Goal: Task Accomplishment & Management: Manage account settings

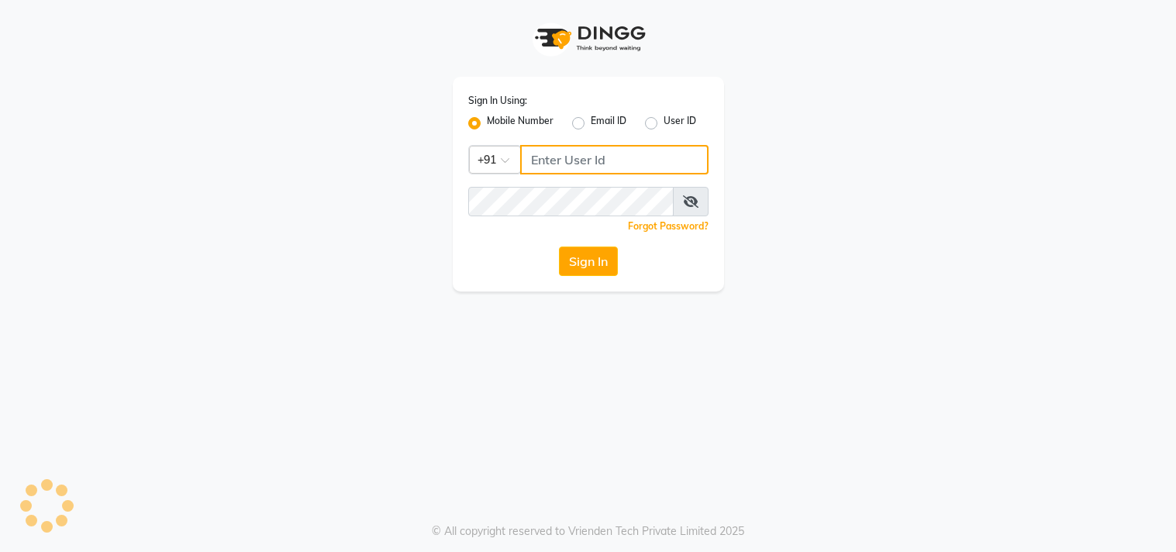
type input "8448683500"
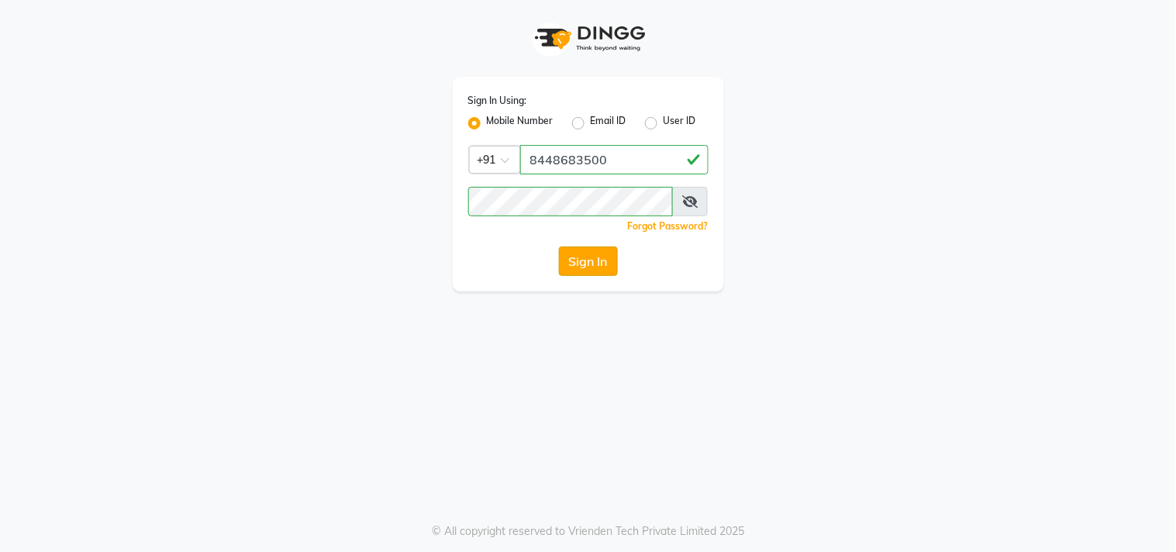
click at [585, 260] on button "Sign In" at bounding box center [588, 261] width 59 height 29
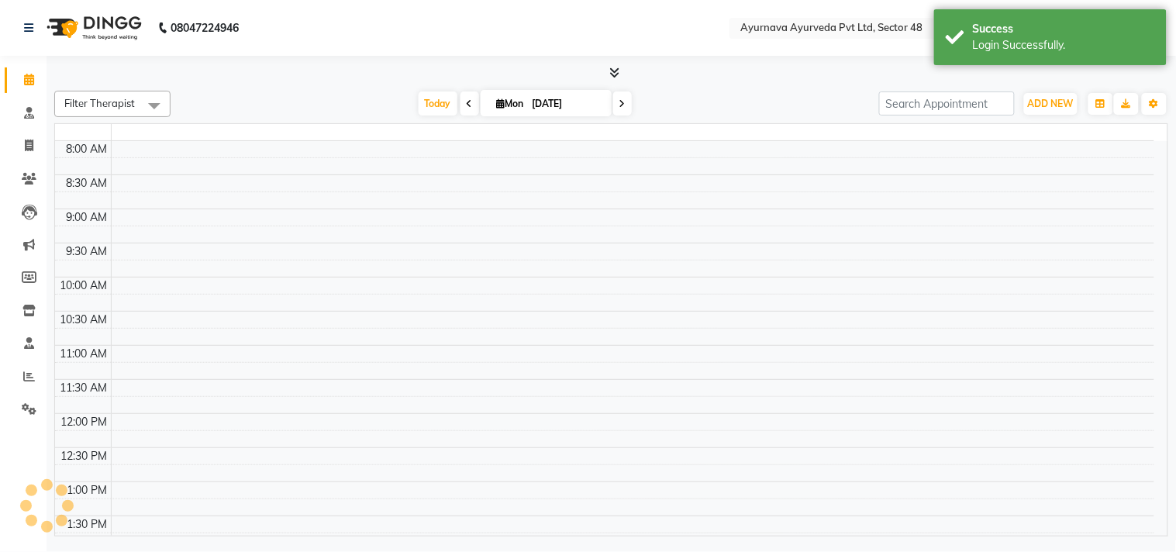
select select "en"
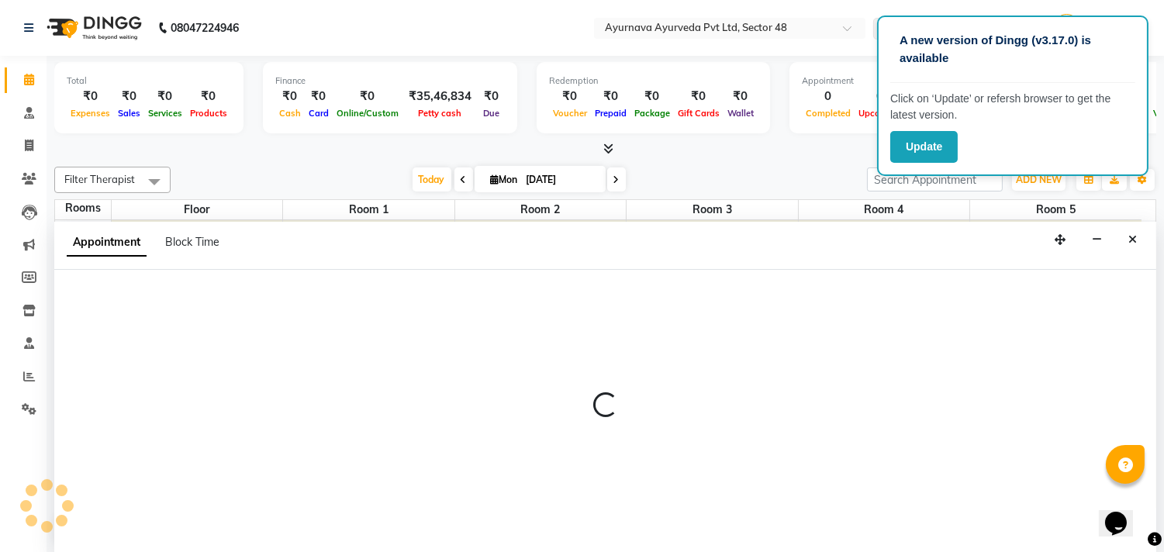
scroll to position [1, 0]
select select "tentative"
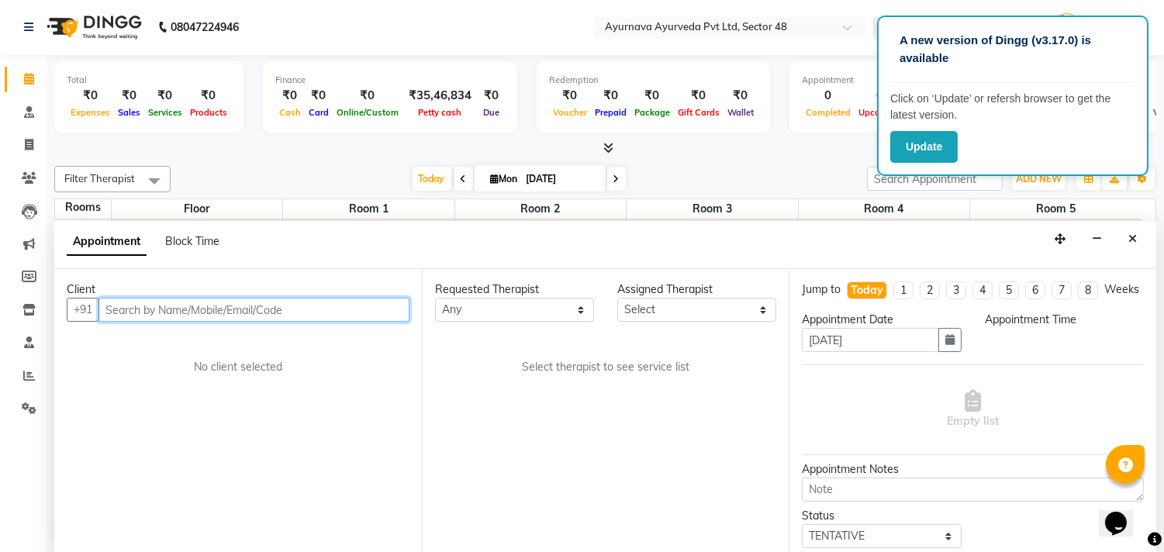
select select "450"
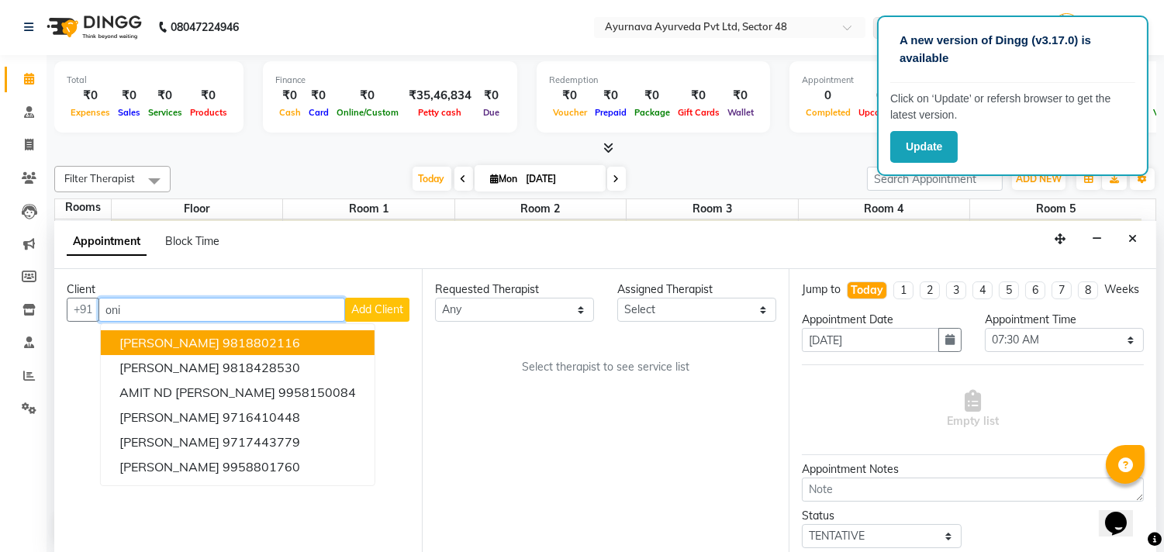
click at [132, 345] on span "[PERSON_NAME]" at bounding box center [169, 343] width 100 height 16
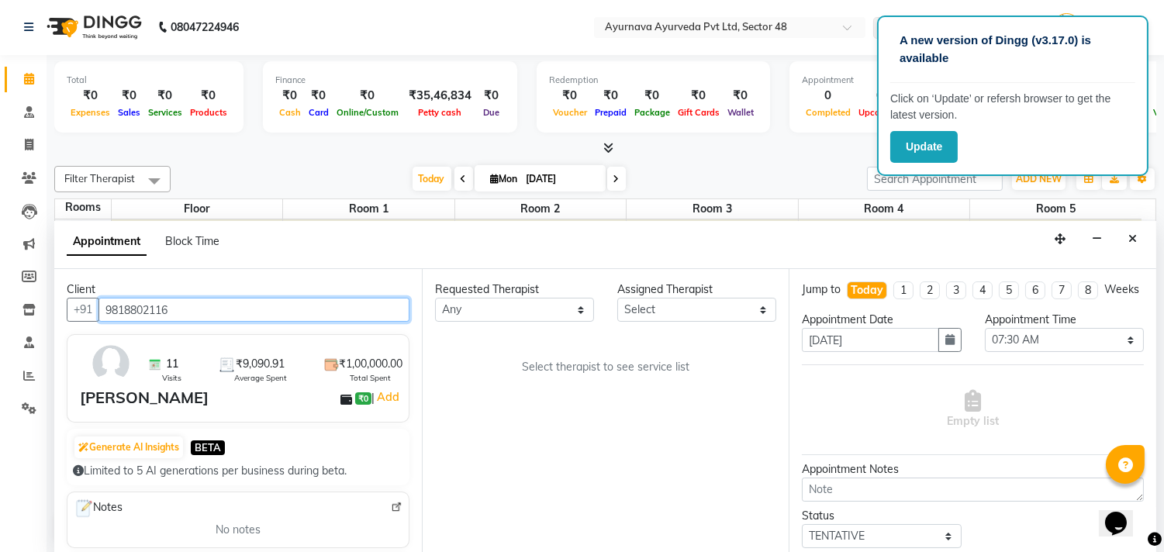
type input "9818802116"
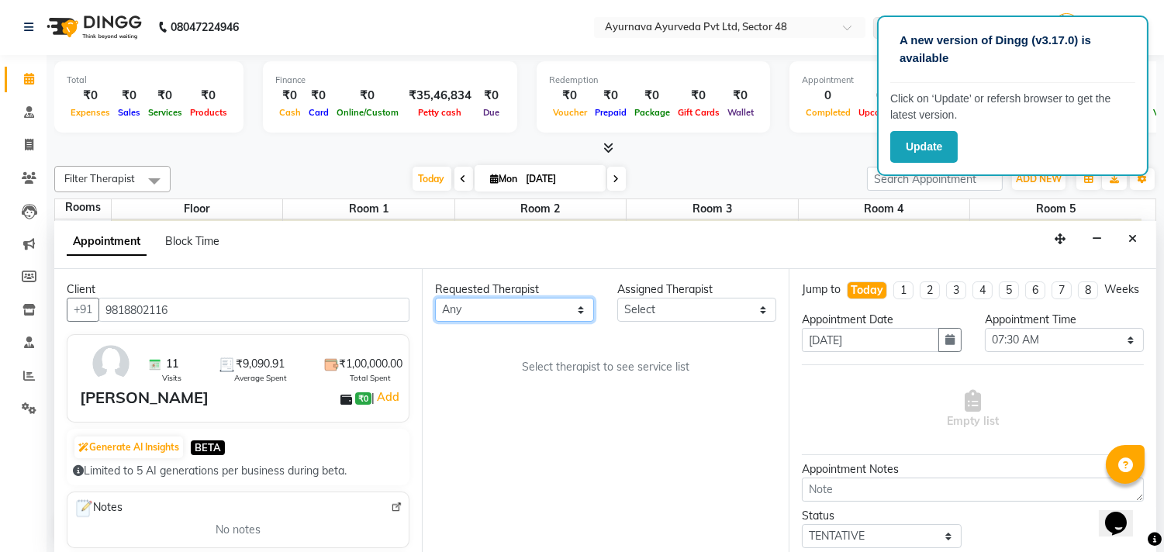
click at [478, 298] on select "Any Aadithyan AARATHY ABHILASH AKHILA V P Anand Arya BENSAL Bissa Babu DHEERAJ …" at bounding box center [514, 310] width 159 height 24
select select "39150"
click at [435, 298] on select "Any Aadithyan AARATHY ABHILASH AKHILA V P Anand Arya BENSAL Bissa Babu DHEERAJ …" at bounding box center [514, 310] width 159 height 24
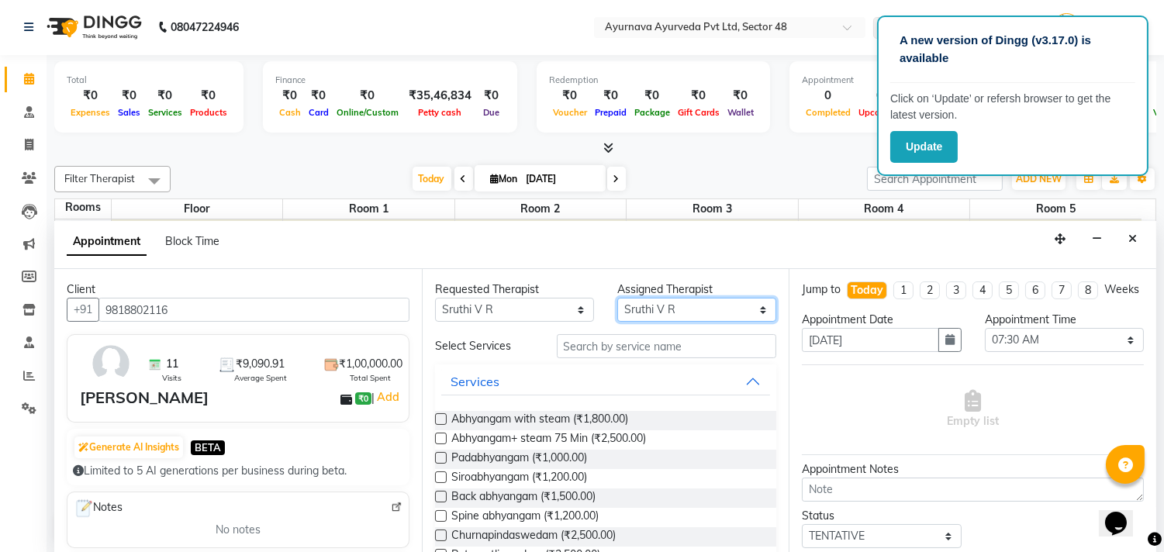
click at [645, 314] on select "Select Aadithyan AARATHY ABHILASH AKHILA V P Anand Arya BENSAL Bissa Babu DHEER…" at bounding box center [696, 310] width 159 height 24
select select "58124"
click at [617, 298] on select "Select Aadithyan AARATHY ABHILASH AKHILA V P Anand Arya BENSAL Bissa Babu DHEER…" at bounding box center [696, 310] width 159 height 24
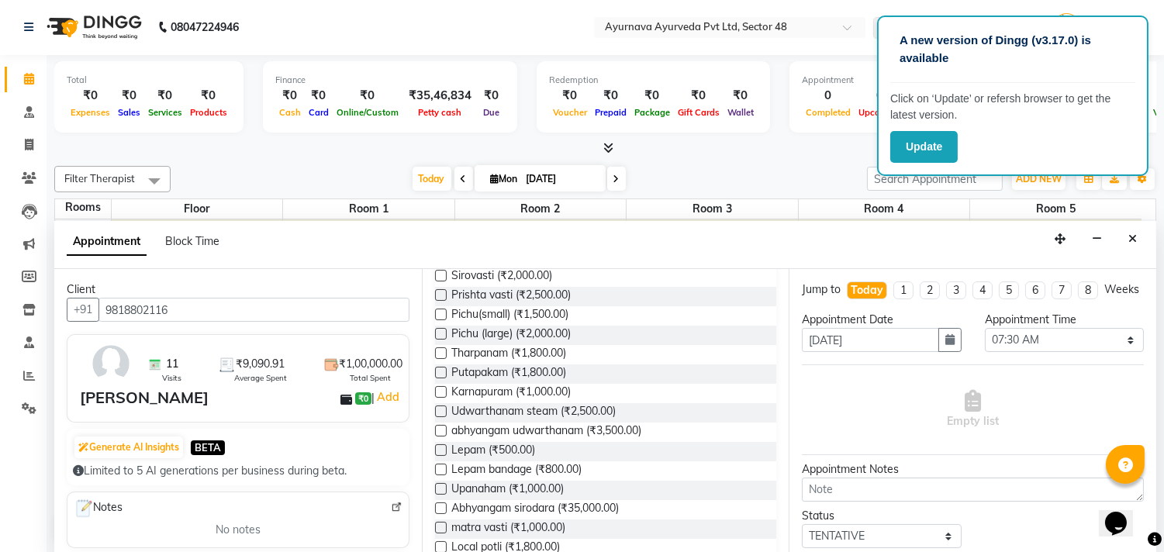
scroll to position [516, 0]
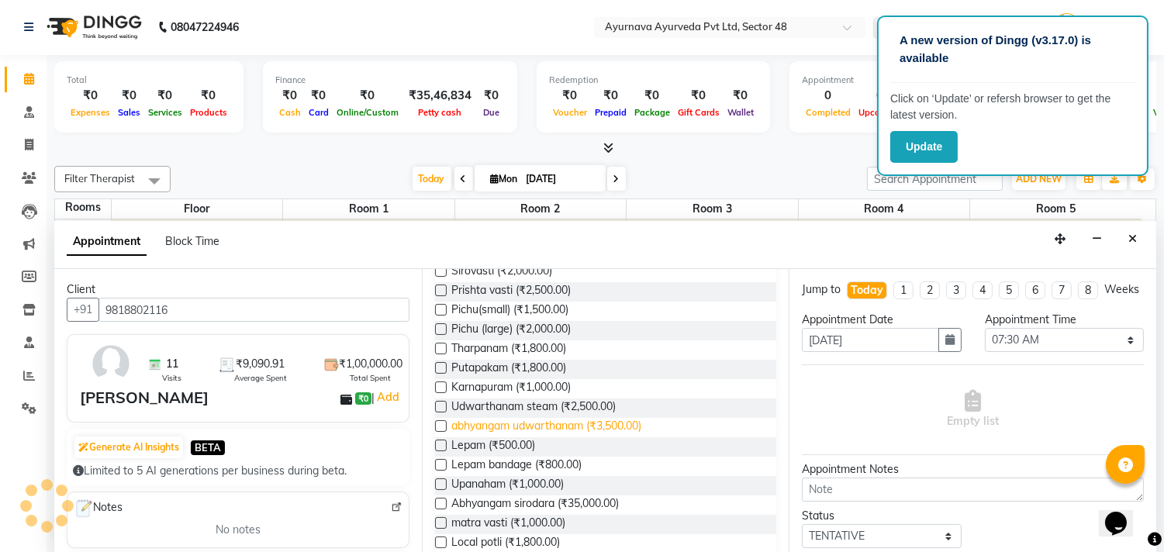
click at [535, 430] on span "abhyangam udwarthanam (₹3,500.00)" at bounding box center [546, 427] width 190 height 19
checkbox input "true"
select select "2644"
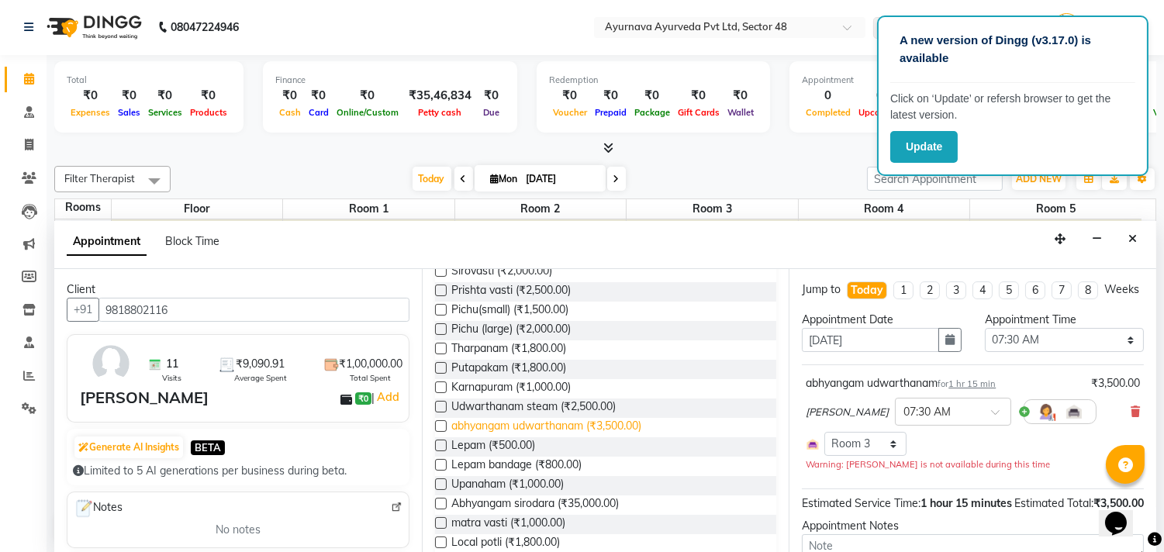
checkbox input "false"
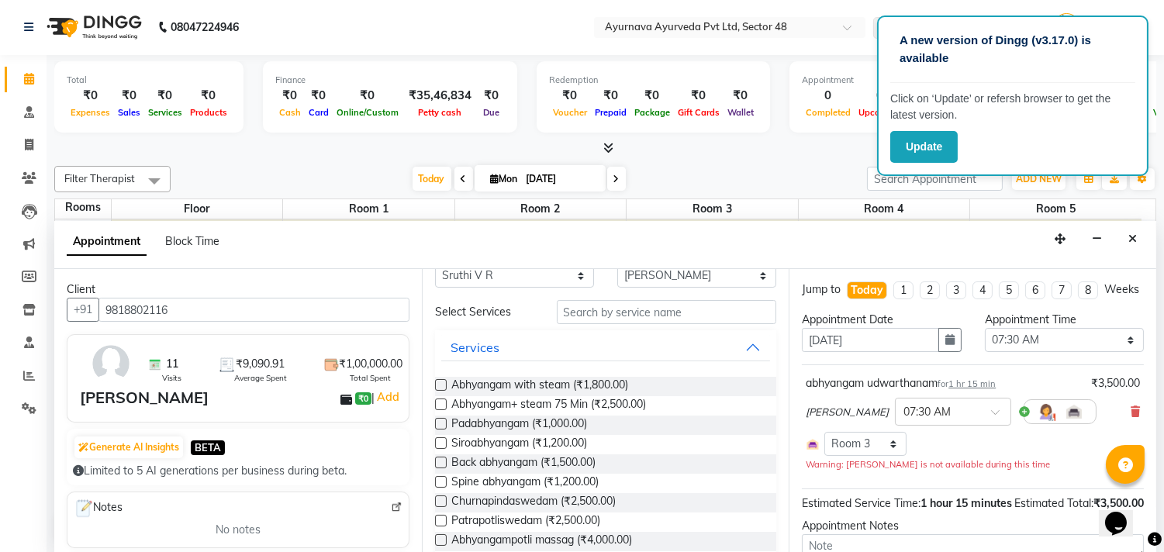
scroll to position [0, 0]
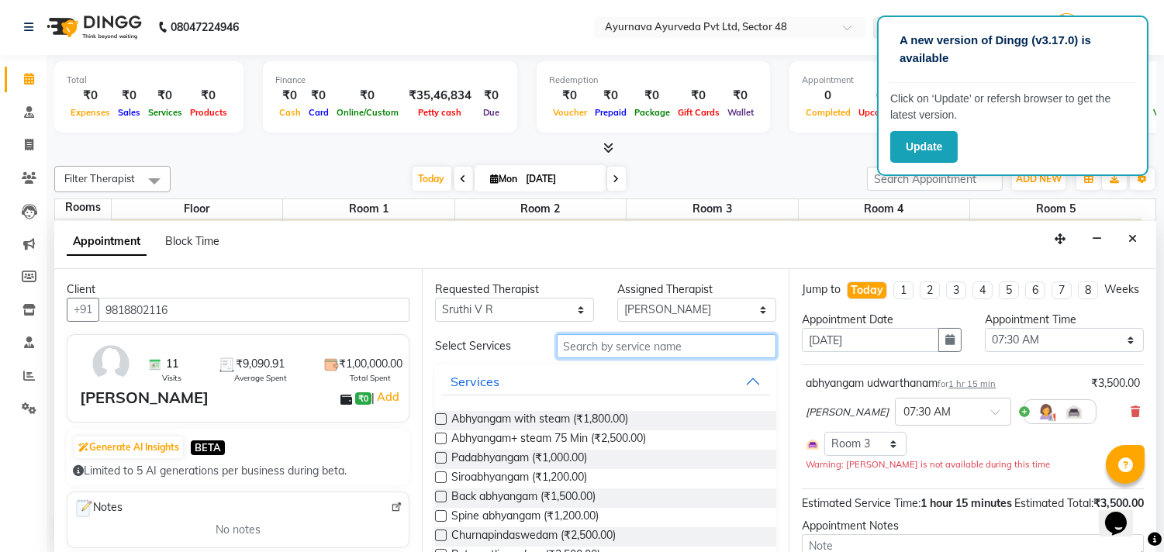
click at [566, 339] on input "text" at bounding box center [667, 346] width 220 height 24
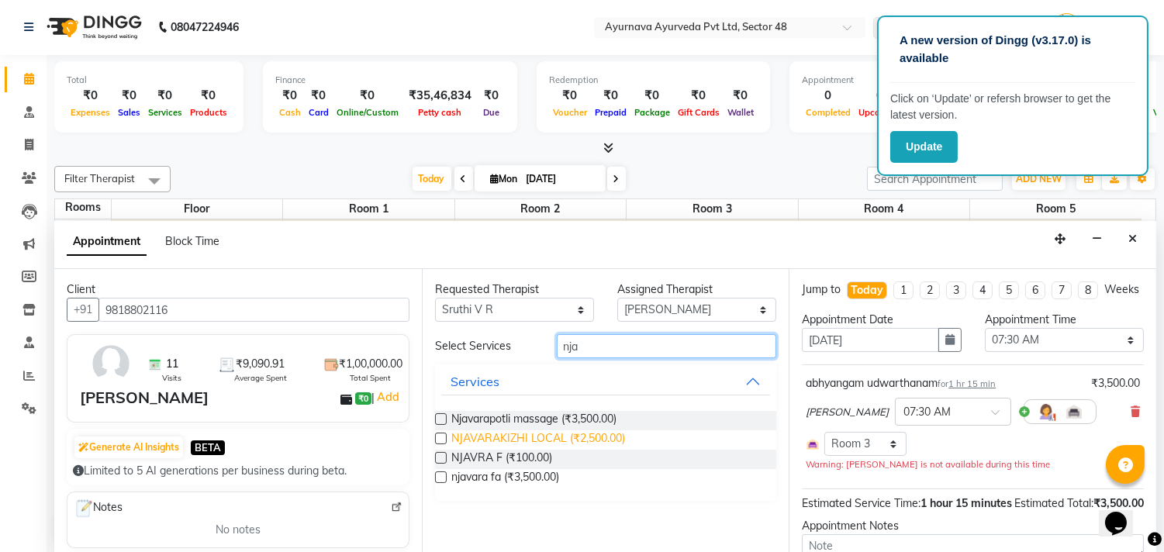
type input "nja"
click at [548, 443] on span "NJAVARAKIZHI LOCAL (₹2,500.00)" at bounding box center [538, 439] width 174 height 19
checkbox input "true"
select select "2644"
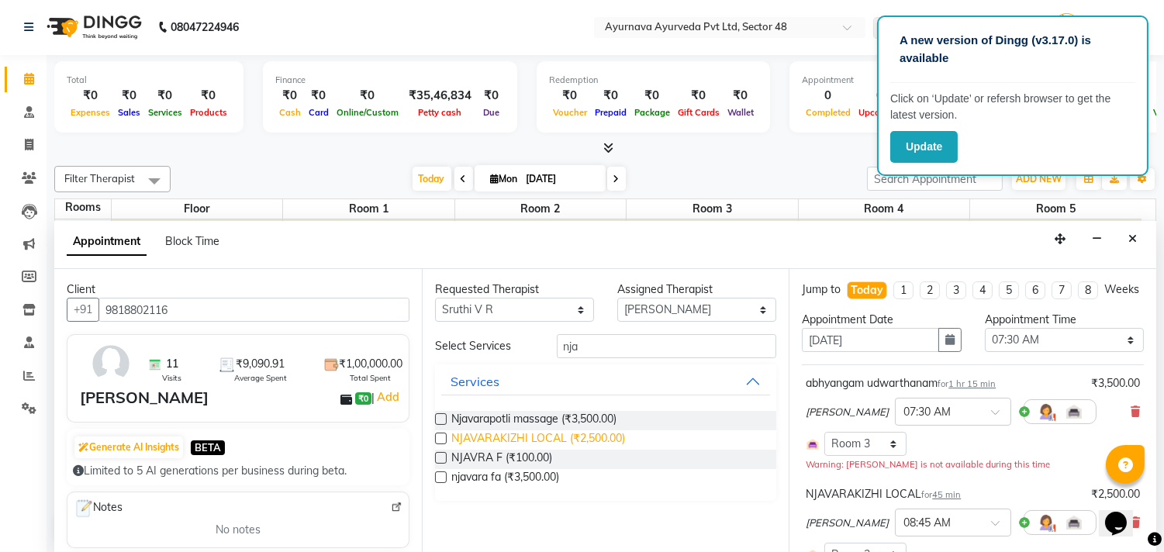
checkbox input "false"
click at [597, 347] on input "nja" at bounding box center [667, 346] width 220 height 24
type input "n"
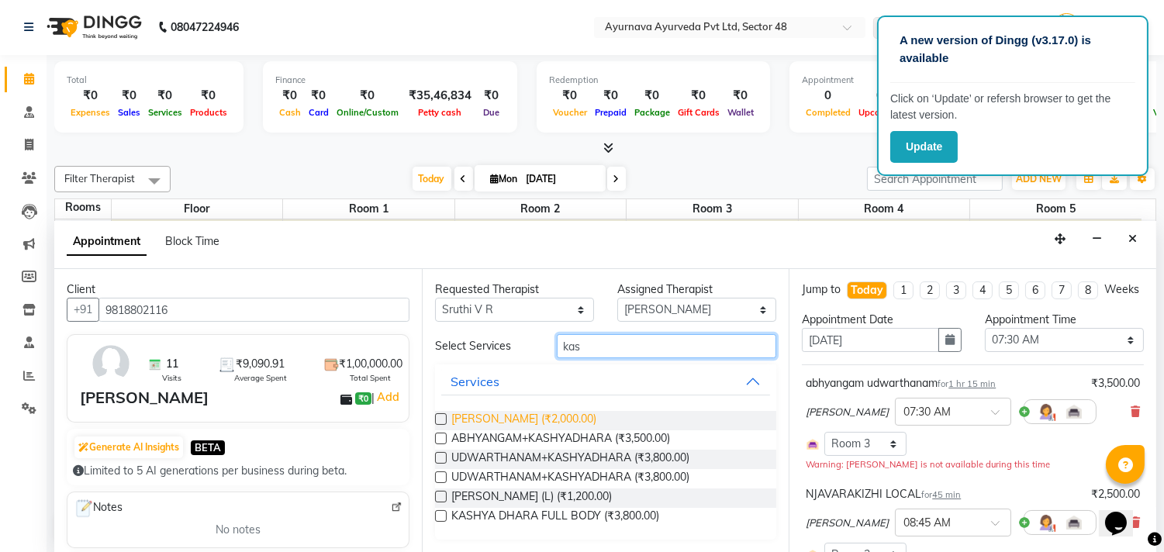
type input "kas"
click at [479, 419] on span "Kashaya vasti (₹2,000.00)" at bounding box center [523, 420] width 145 height 19
checkbox input "true"
select select "2644"
checkbox input "false"
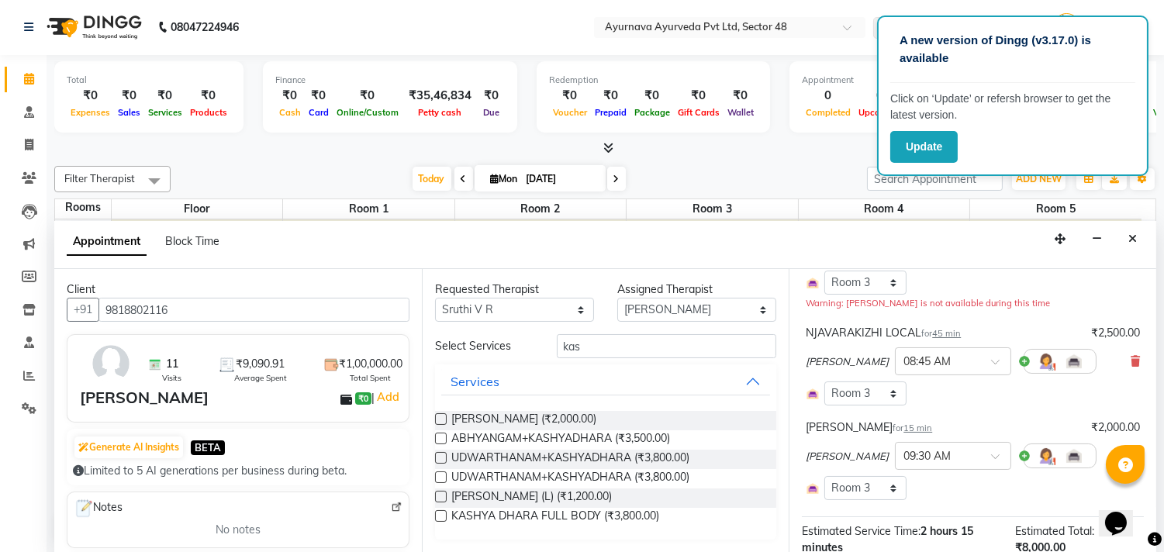
scroll to position [344, 0]
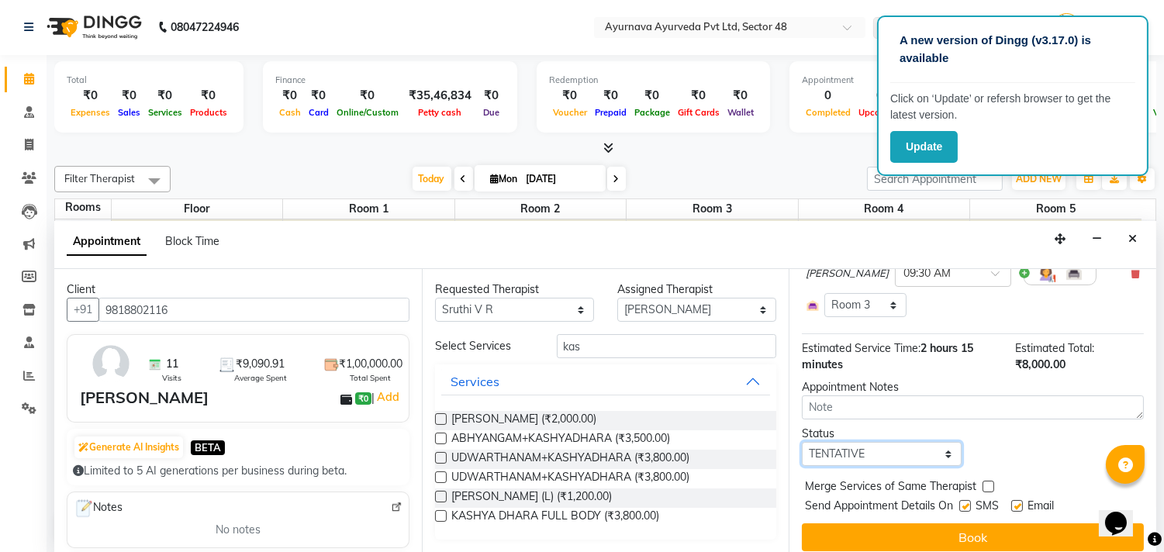
click at [861, 466] on select "Select TENTATIVE CONFIRM CHECK-IN UPCOMING" at bounding box center [881, 454] width 159 height 24
select select "confirm booking"
click at [802, 456] on select "Select TENTATIVE CONFIRM CHECK-IN UPCOMING" at bounding box center [881, 454] width 159 height 24
click at [967, 512] on label at bounding box center [965, 506] width 12 height 12
click at [967, 512] on input "checkbox" at bounding box center [964, 507] width 10 height 10
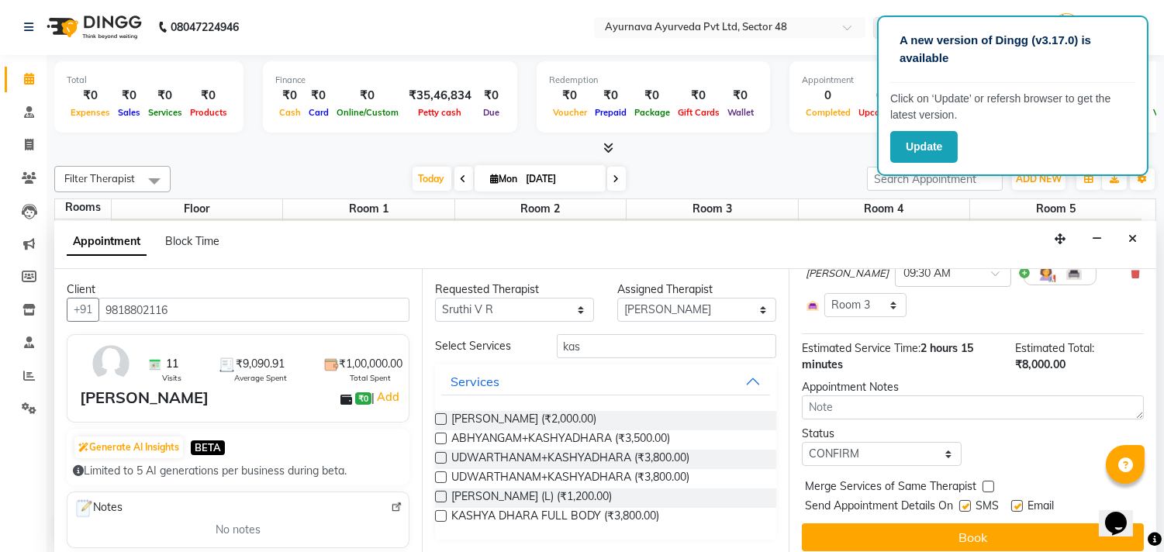
checkbox input "false"
click at [1011, 512] on label at bounding box center [1017, 506] width 12 height 12
click at [1011, 512] on input "checkbox" at bounding box center [1016, 507] width 10 height 10
checkbox input "false"
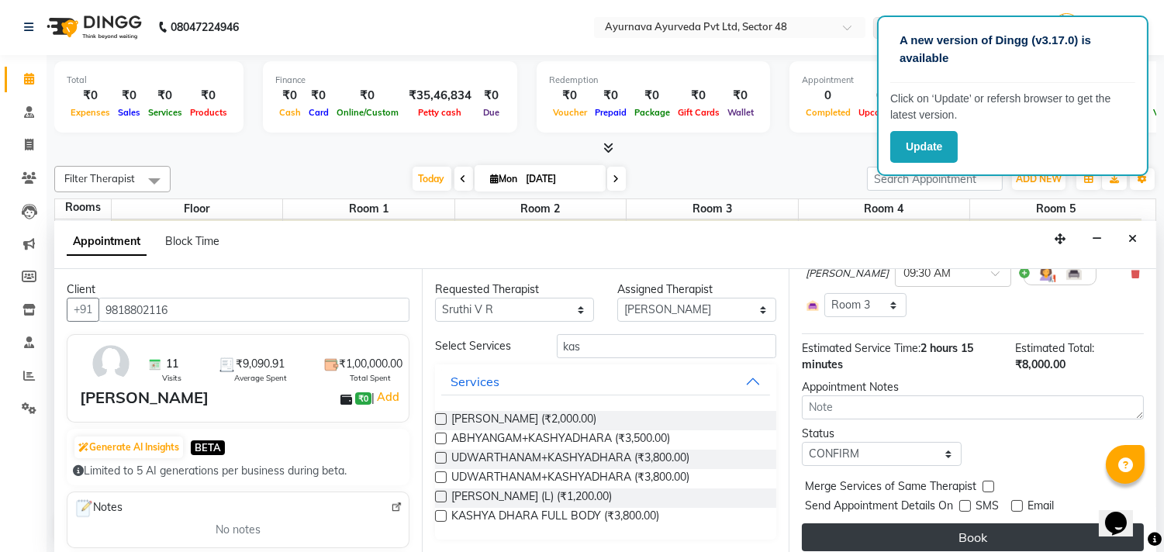
click at [1013, 550] on button "Book" at bounding box center [973, 537] width 342 height 28
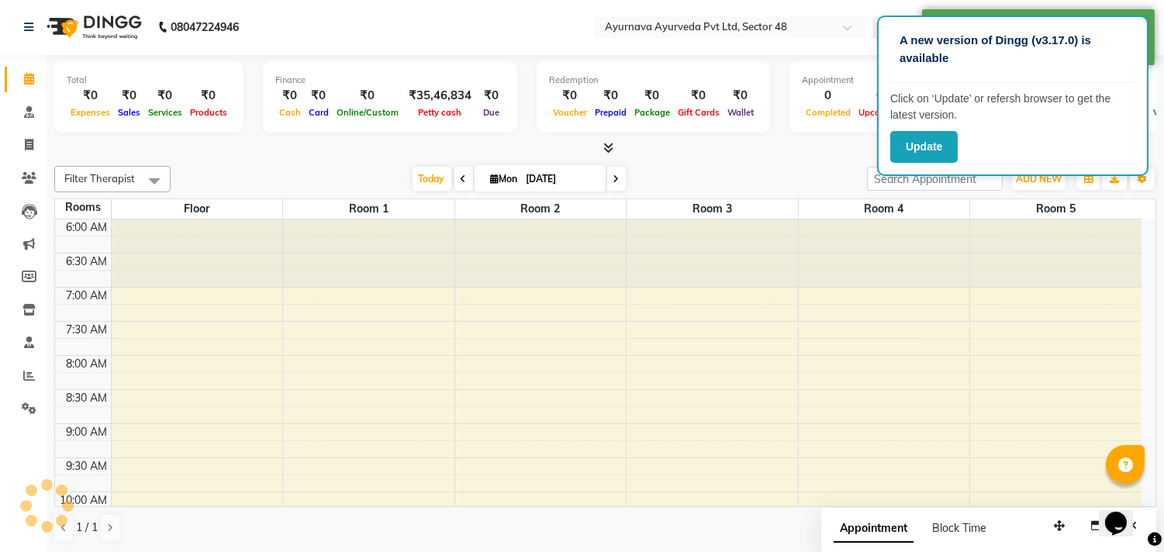
scroll to position [0, 0]
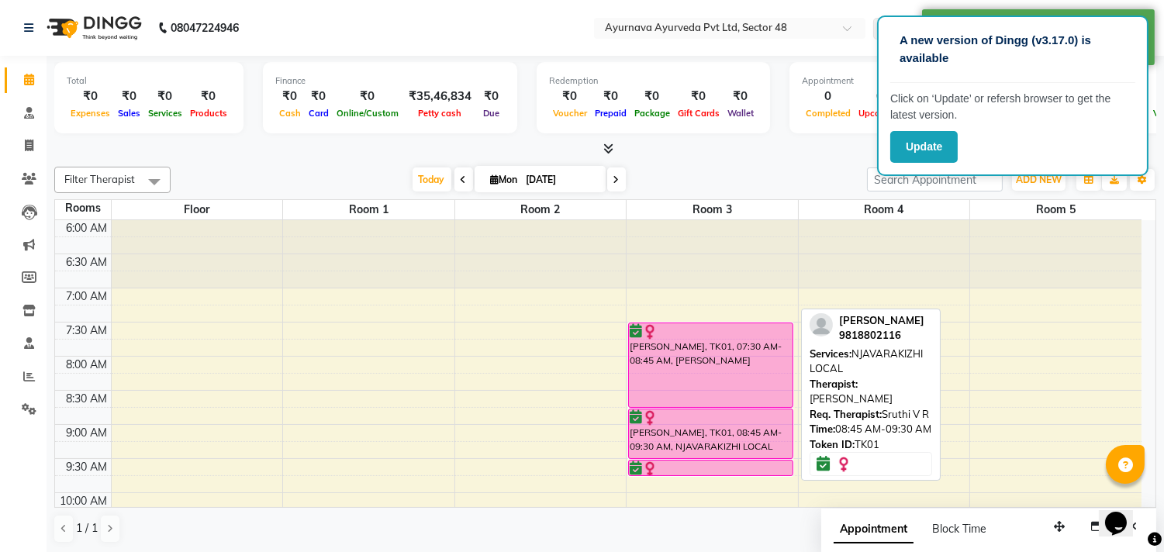
click at [702, 412] on div at bounding box center [710, 418] width 162 height 16
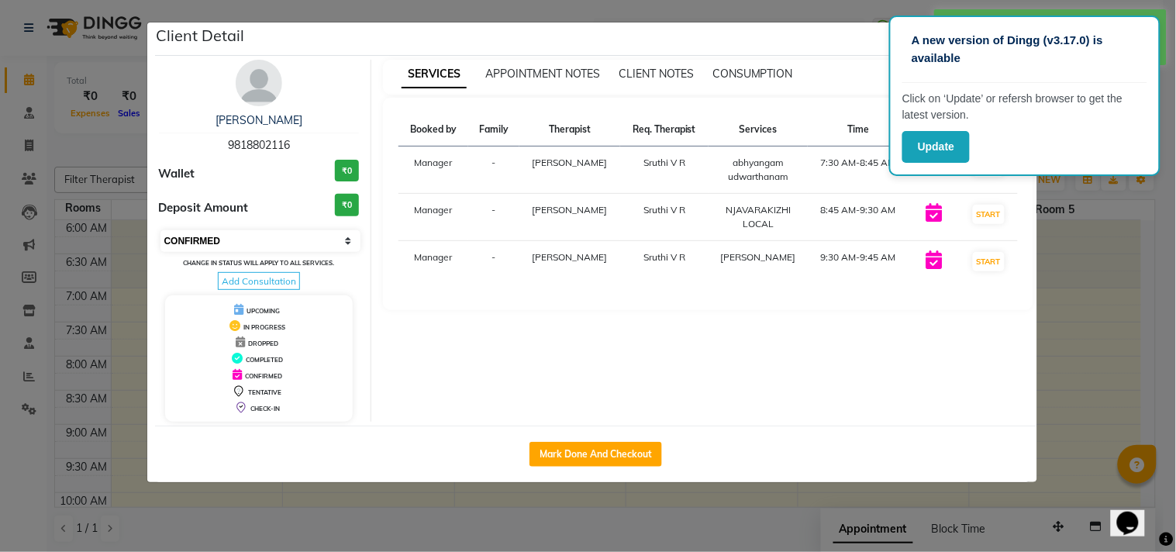
click at [226, 236] on select "Select IN SERVICE CONFIRMED TENTATIVE CHECK IN MARK DONE DROPPED UPCOMING" at bounding box center [260, 241] width 201 height 22
select select "2"
click at [160, 230] on select "Select IN SERVICE CONFIRMED TENTATIVE CHECK IN MARK DONE DROPPED UPCOMING" at bounding box center [260, 241] width 201 height 22
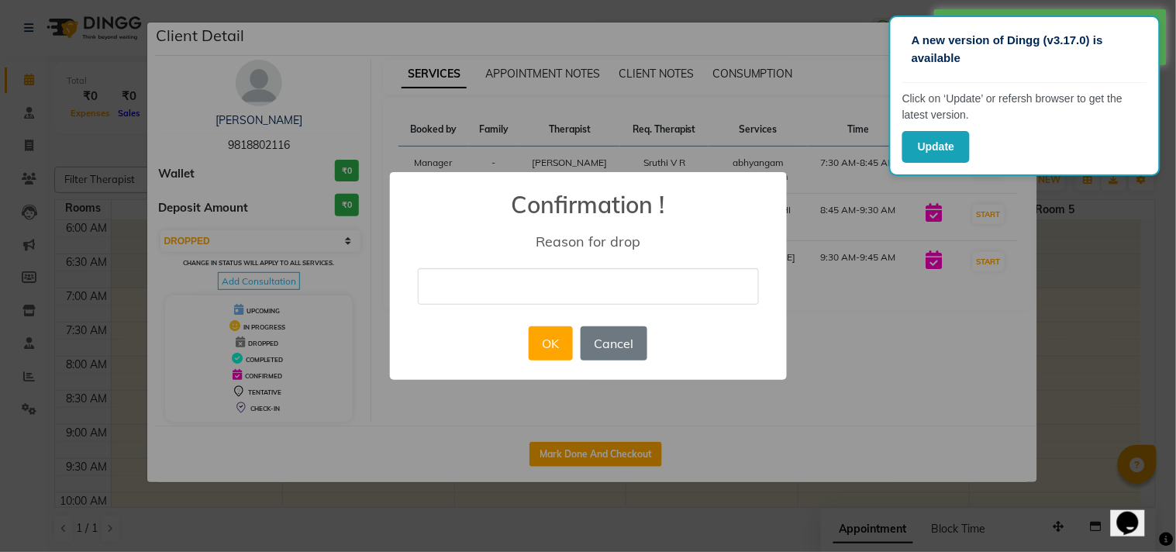
click at [488, 288] on input "text" at bounding box center [588, 286] width 341 height 36
type input "Busy"
click at [551, 338] on button "OK" at bounding box center [551, 343] width 44 height 34
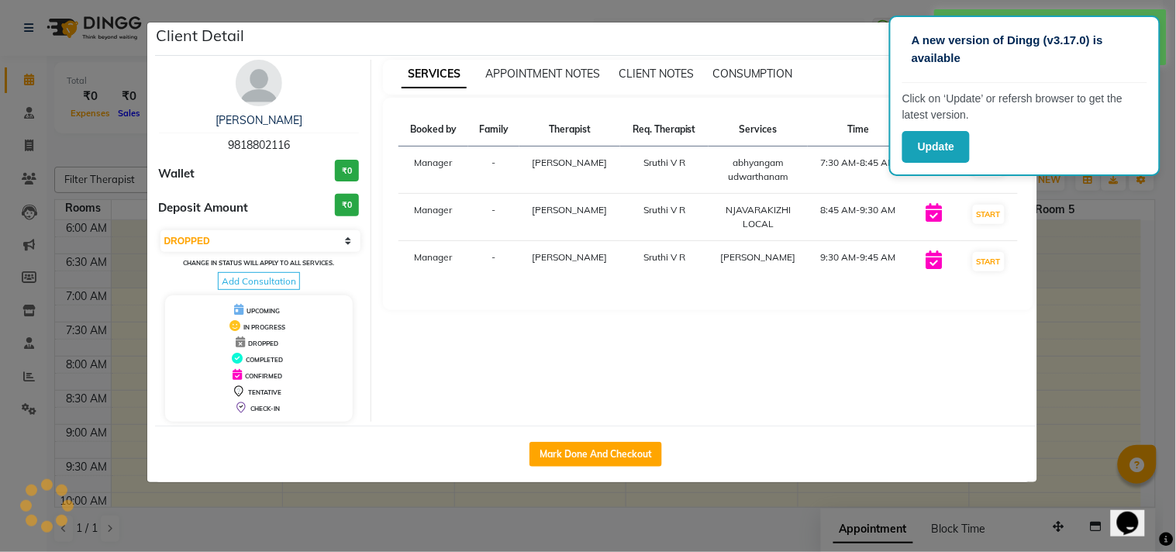
select select "select"
click at [595, 502] on ngb-modal-window "Client Detail SONIA 9818802116 Wallet ₹0 Deposit Amount ₹0 Select IN SERVICE CO…" at bounding box center [588, 276] width 1176 height 552
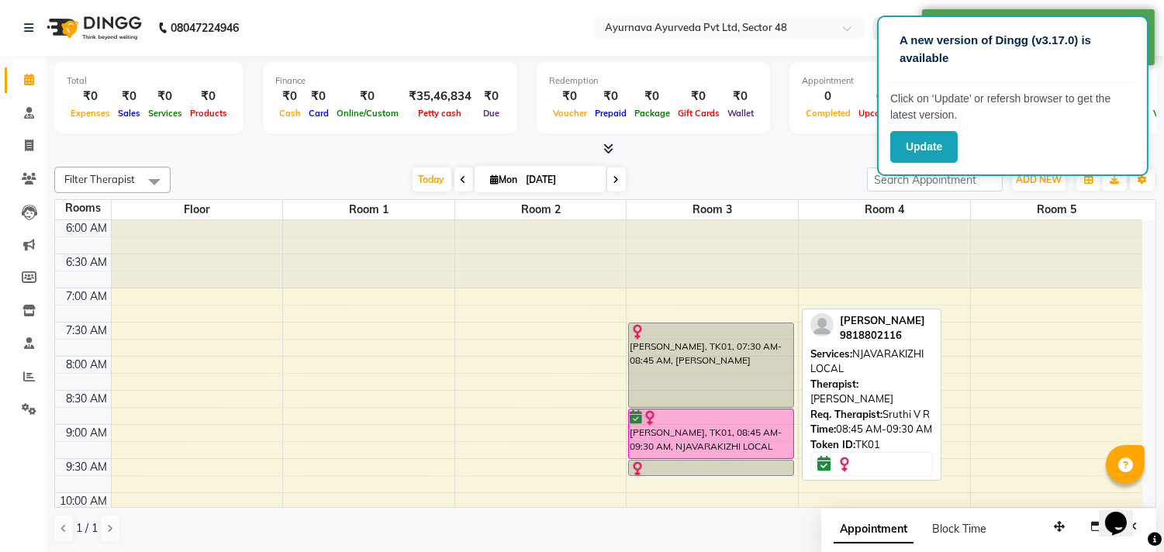
click at [698, 445] on div "[PERSON_NAME], TK01, 08:45 AM-09:30 AM, NJAVARAKIZHI LOCAL" at bounding box center [711, 433] width 164 height 49
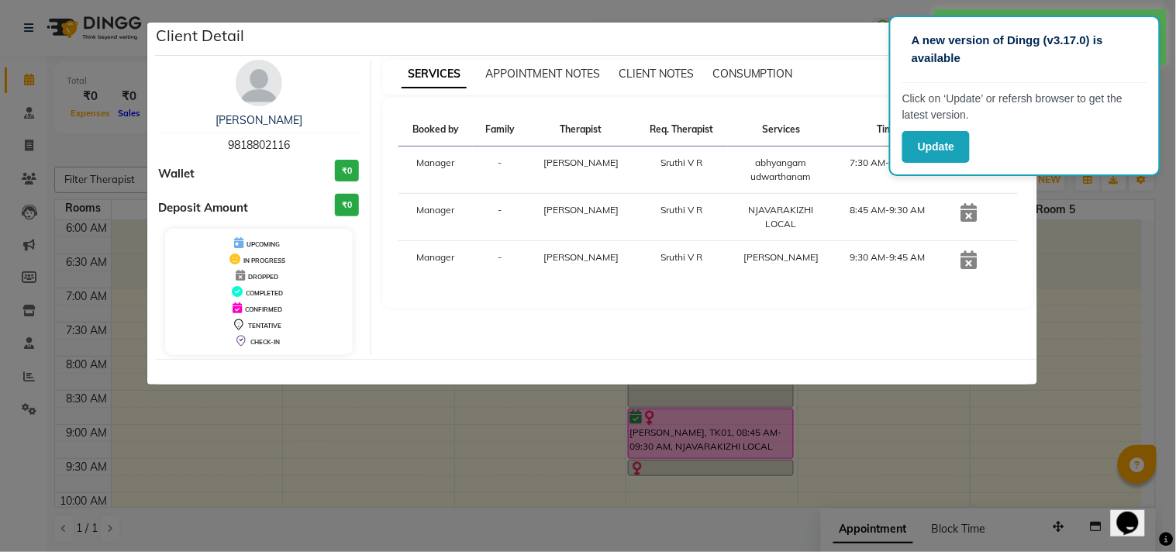
click at [502, 458] on ngb-modal-window "Client Detail SONIA 9818802116 Wallet ₹0 Deposit Amount ₹0 UPCOMING IN PROGRESS…" at bounding box center [588, 276] width 1176 height 552
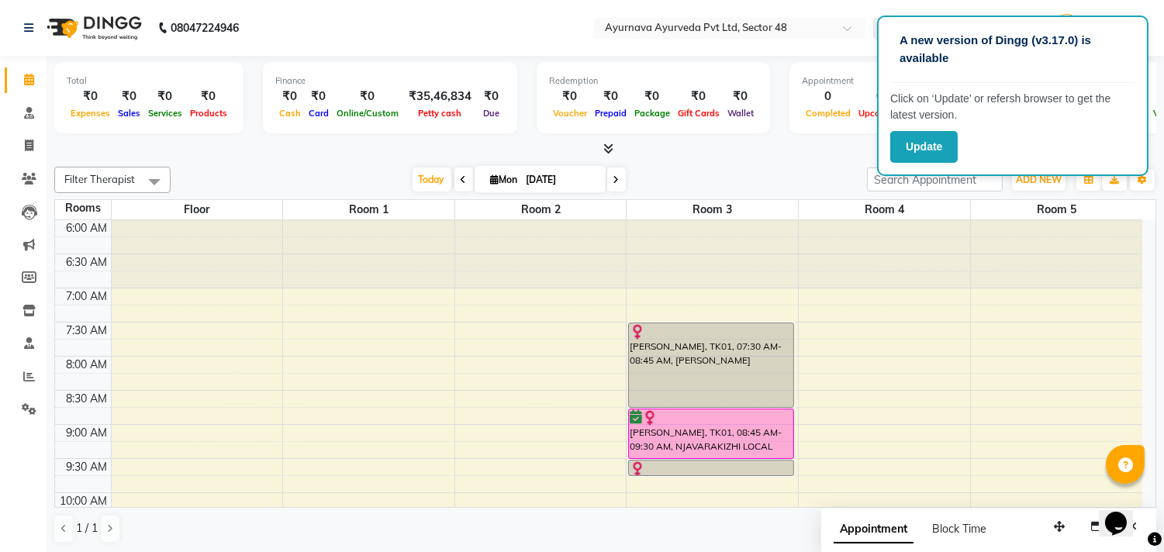
scroll to position [86, 0]
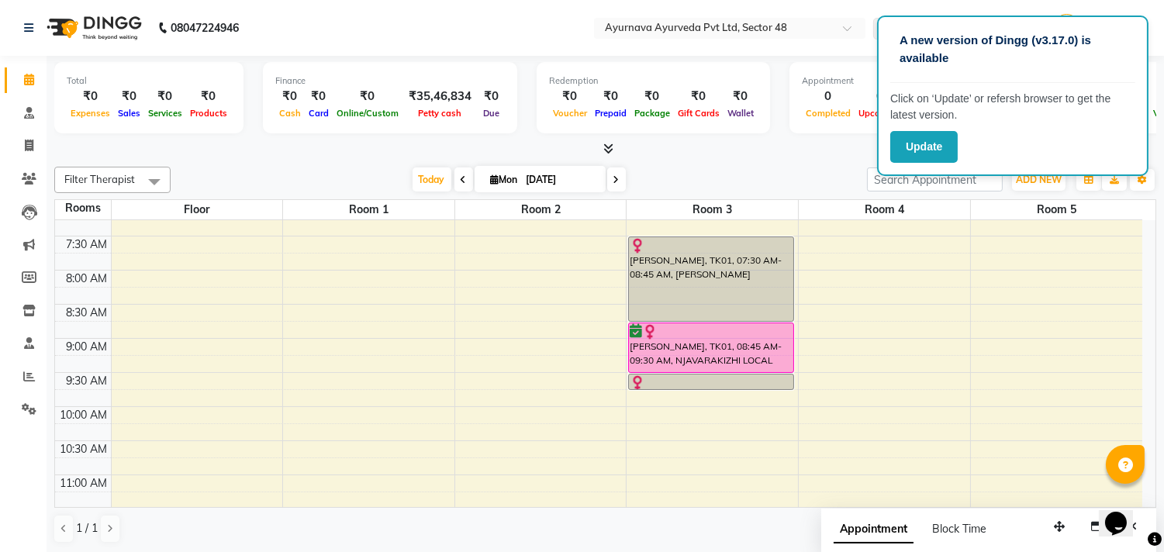
select select "tentative"
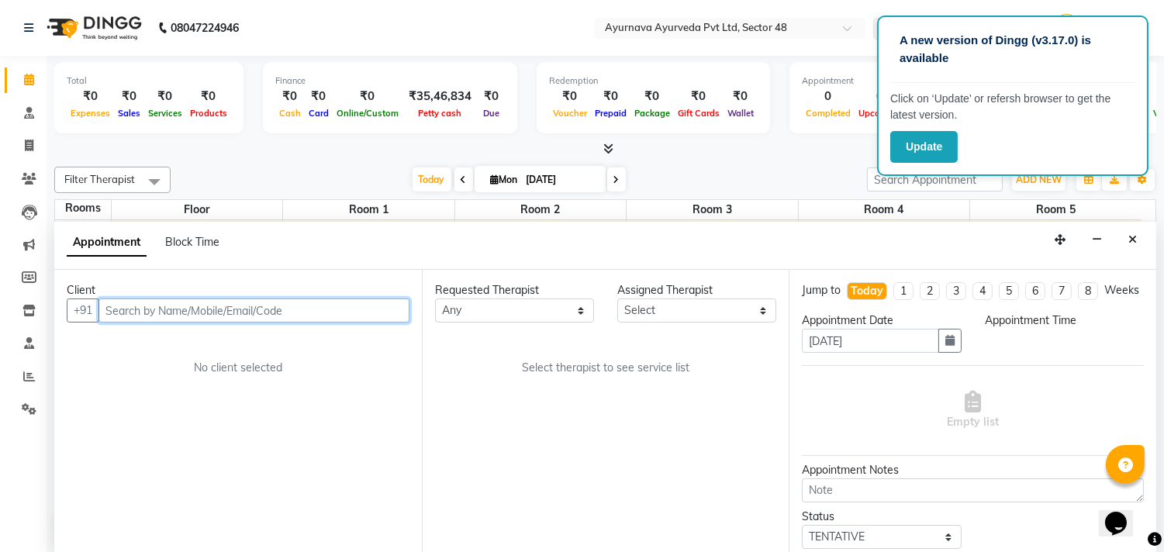
scroll to position [1, 0]
select select "570"
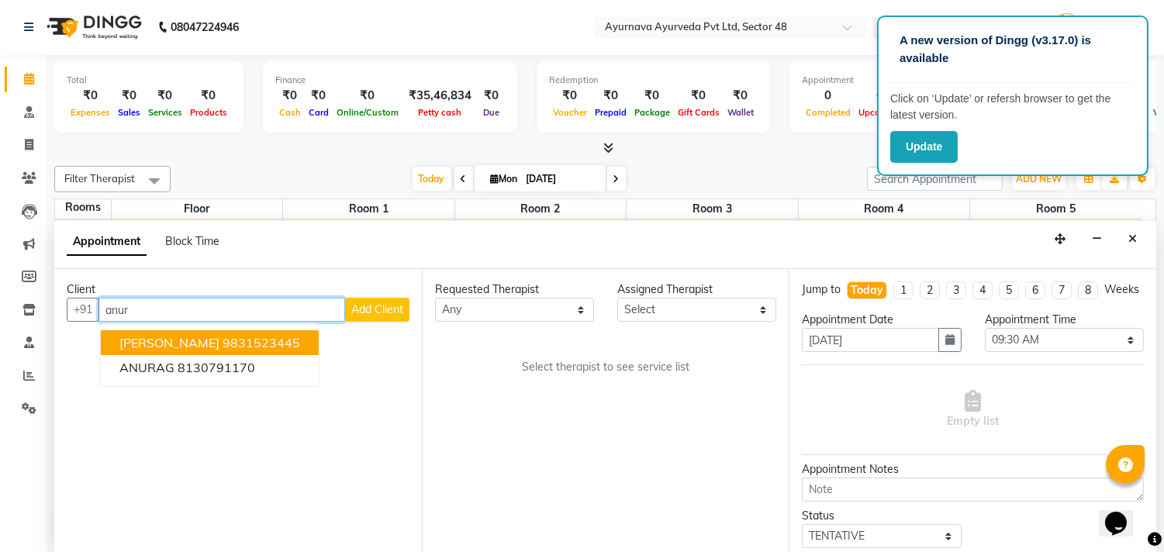
click at [219, 342] on span "ANURADHA PRASAD" at bounding box center [169, 343] width 100 height 16
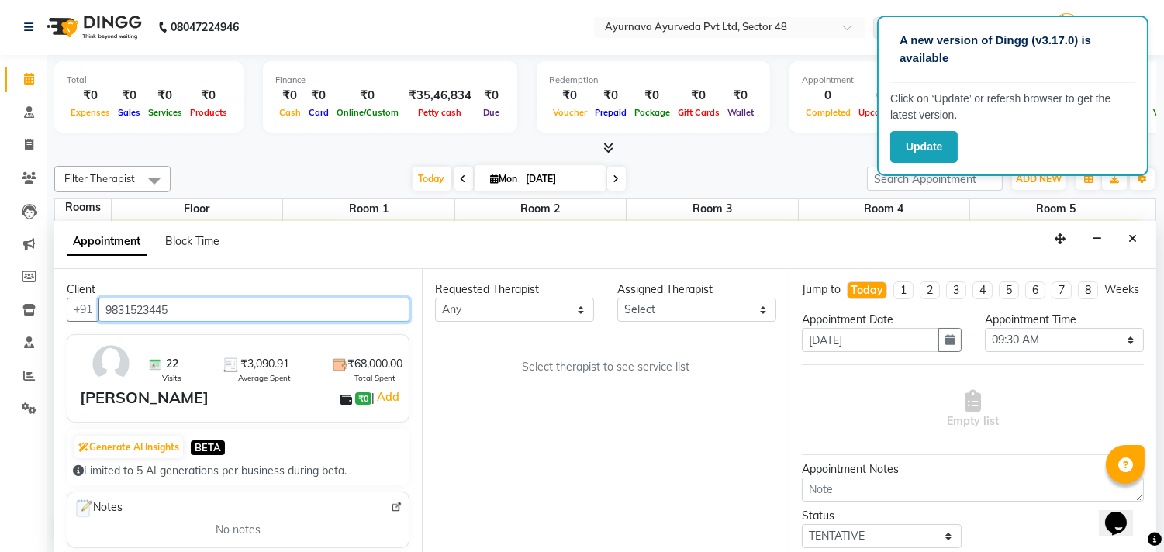
type input "9831523445"
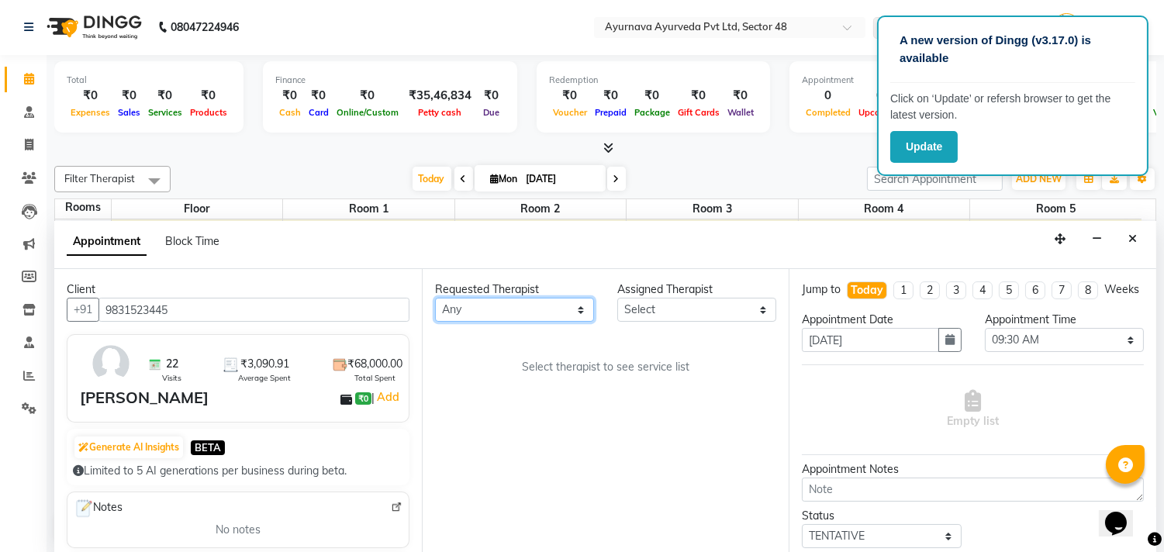
click at [481, 316] on select "Any Aadithyan AARATHY ABHILASH AKHILA V P Anand Arya BENSAL Bissa Babu DHEERAJ …" at bounding box center [514, 310] width 159 height 24
select select "39150"
click at [435, 298] on select "Any Aadithyan AARATHY ABHILASH AKHILA V P Anand Arya BENSAL Bissa Babu DHEERAJ …" at bounding box center [514, 310] width 159 height 24
select select "39150"
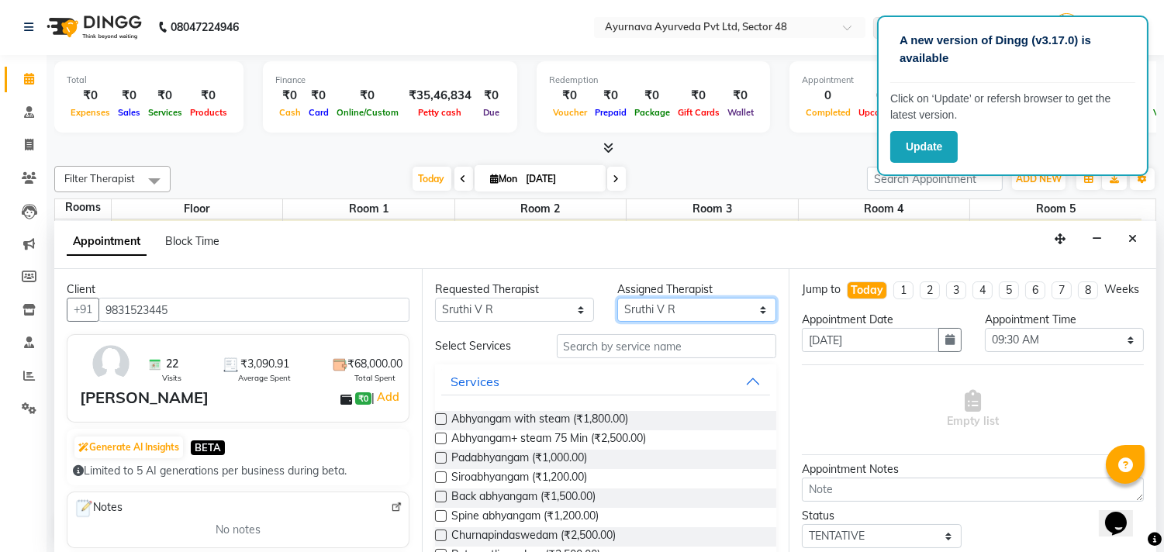
click at [663, 315] on select "Select Aadithyan AARATHY ABHILASH AKHILA V P Anand Arya BENSAL Bissa Babu DHEER…" at bounding box center [696, 310] width 159 height 24
click at [629, 443] on span "Abhyangam+ steam 75 Min (₹2,500.00)" at bounding box center [548, 439] width 195 height 19
checkbox input "true"
select select "2643"
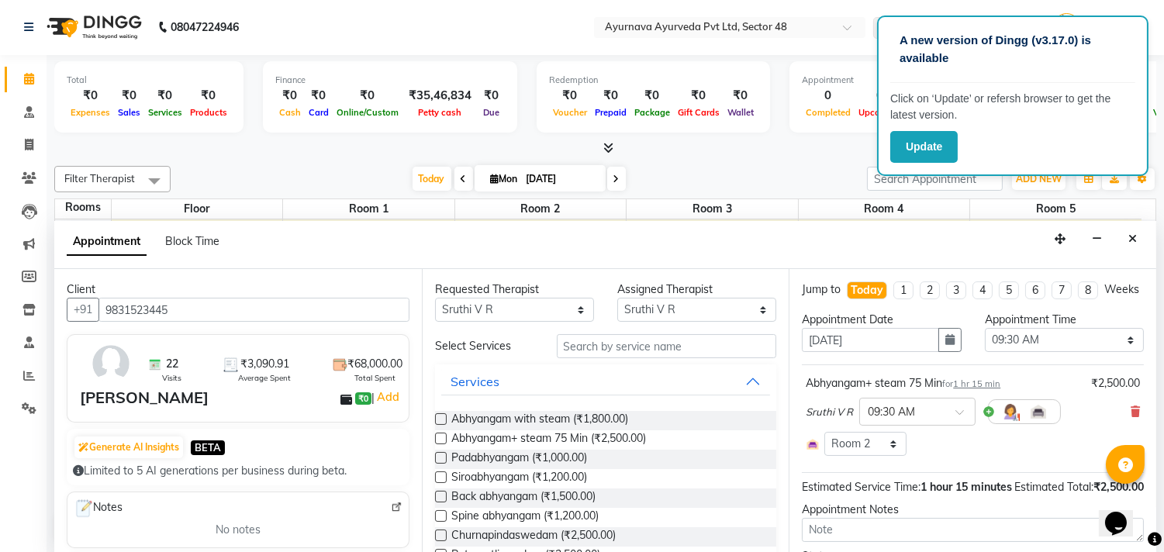
checkbox input "false"
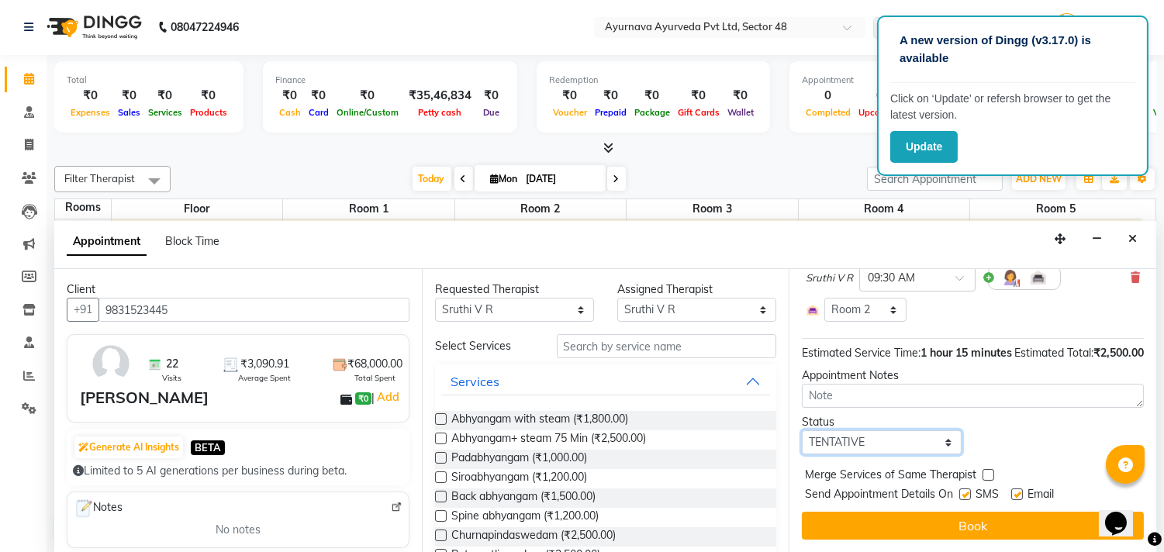
click at [831, 436] on select "Select TENTATIVE CONFIRM CHECK-IN UPCOMING" at bounding box center [881, 442] width 159 height 24
select select "confirm booking"
click at [802, 430] on select "Select TENTATIVE CONFIRM CHECK-IN UPCOMING" at bounding box center [881, 442] width 159 height 24
click at [964, 492] on label at bounding box center [965, 494] width 12 height 12
click at [964, 492] on input "checkbox" at bounding box center [964, 496] width 10 height 10
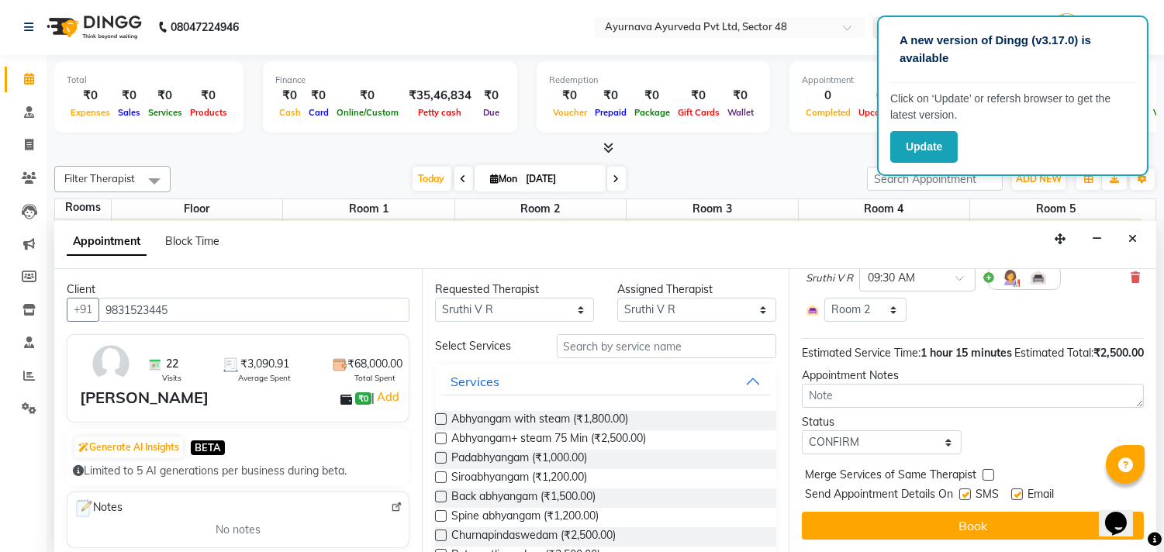
checkbox input "false"
click at [1019, 495] on label at bounding box center [1017, 494] width 12 height 12
click at [1019, 495] on input "checkbox" at bounding box center [1016, 496] width 10 height 10
checkbox input "false"
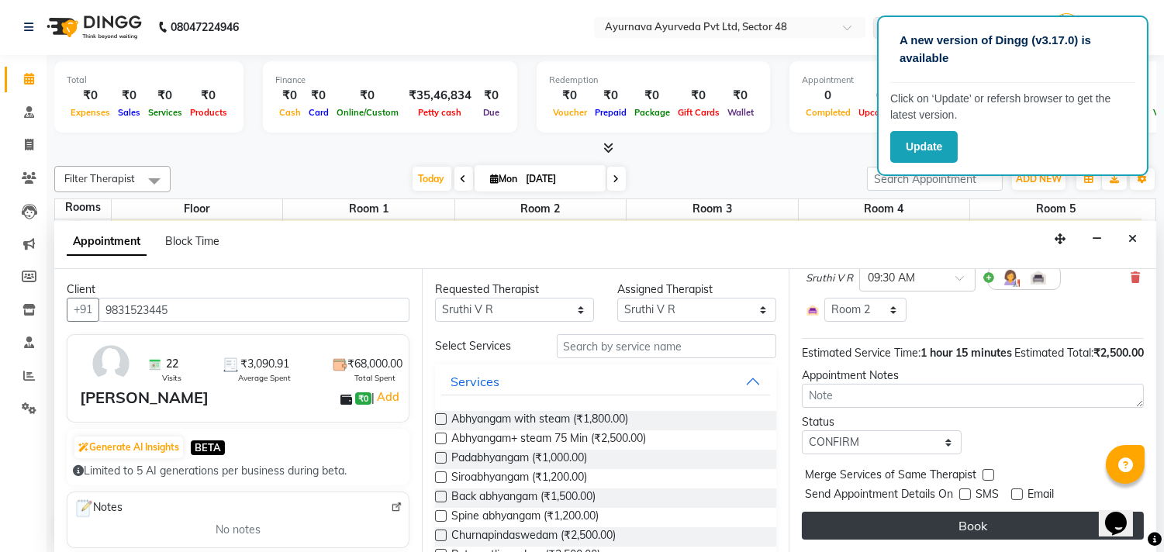
click at [1001, 527] on button "Book" at bounding box center [973, 526] width 342 height 28
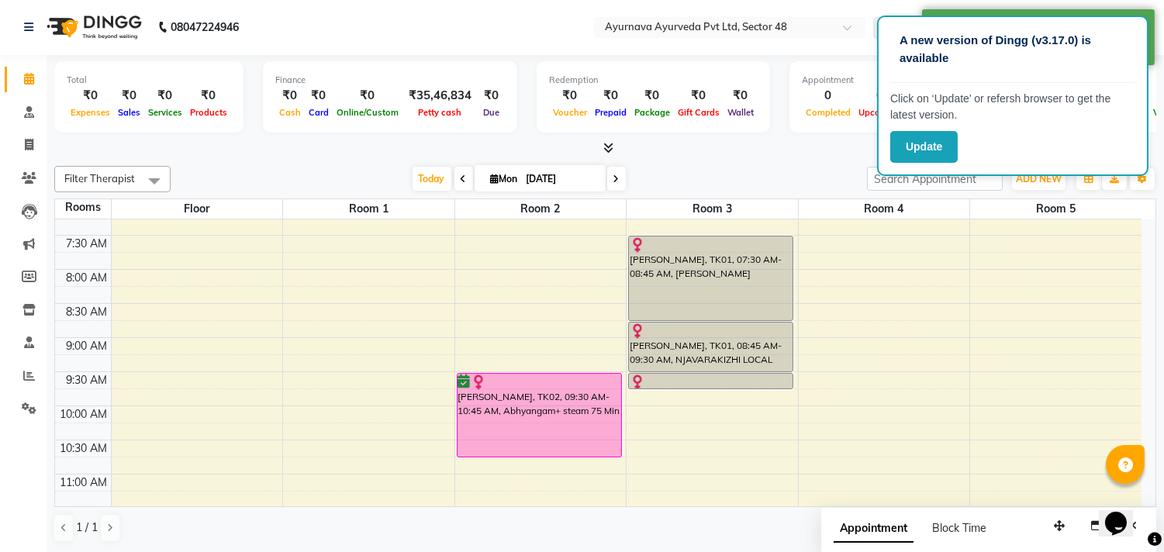
scroll to position [0, 0]
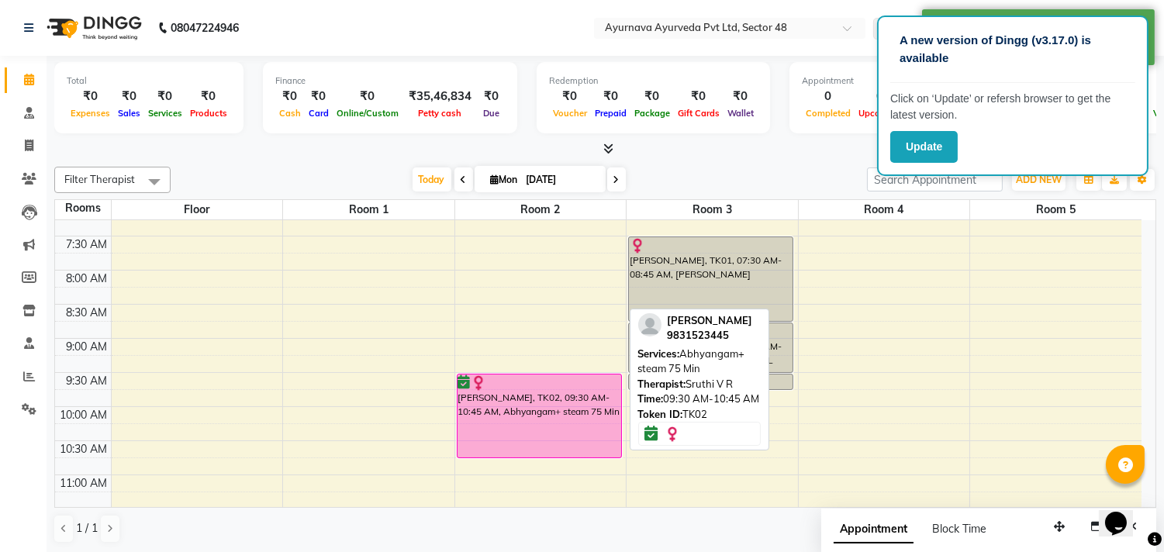
click at [543, 427] on div "[PERSON_NAME], TK02, 09:30 AM-10:45 AM, Abhyangam+ steam 75 Min" at bounding box center [539, 415] width 164 height 83
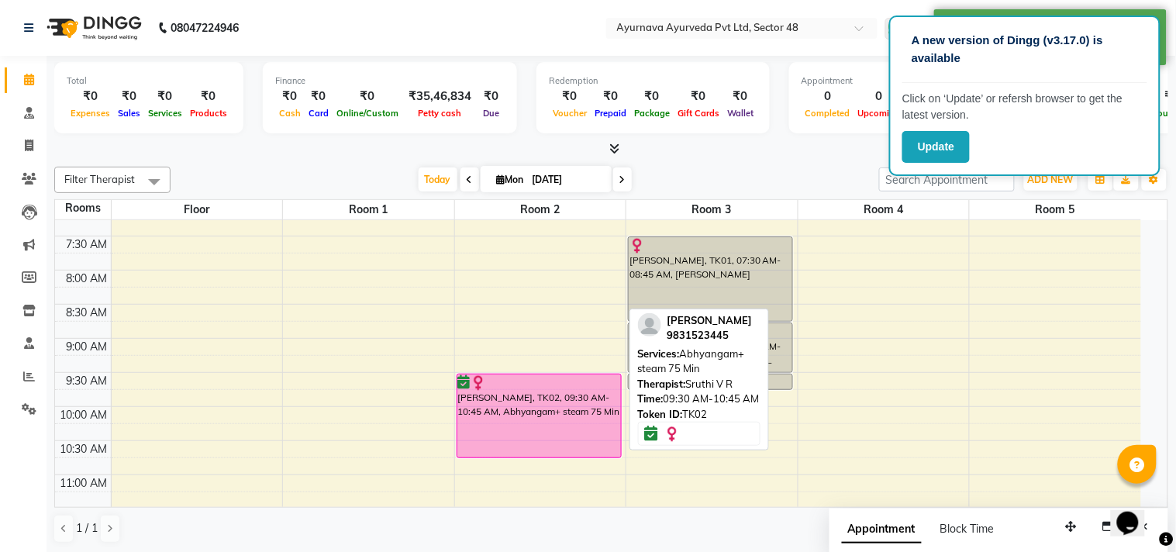
select select "6"
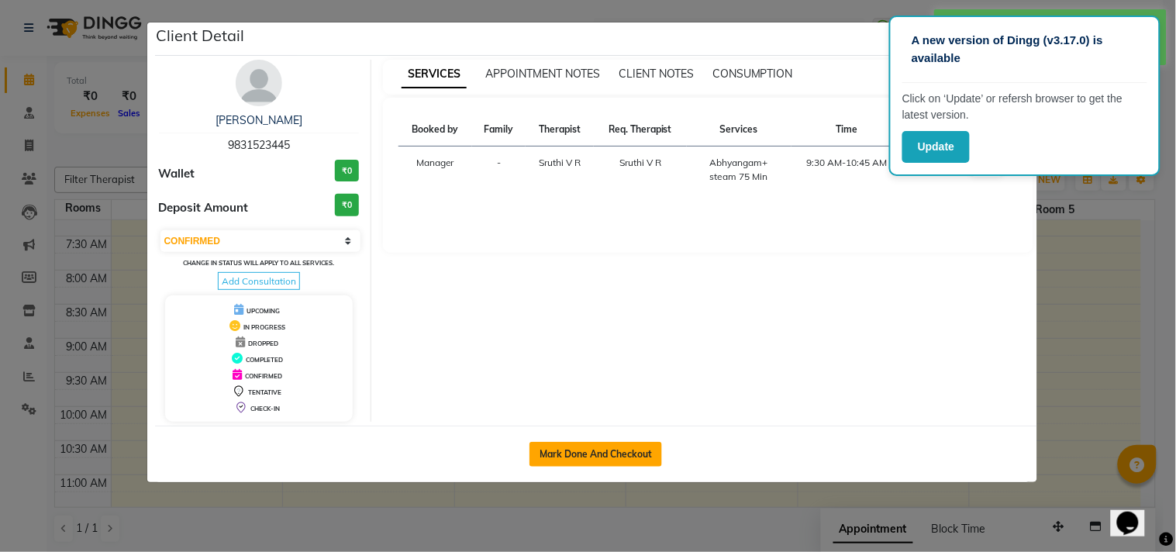
click at [595, 442] on button "Mark Done And Checkout" at bounding box center [595, 454] width 133 height 25
select select "service"
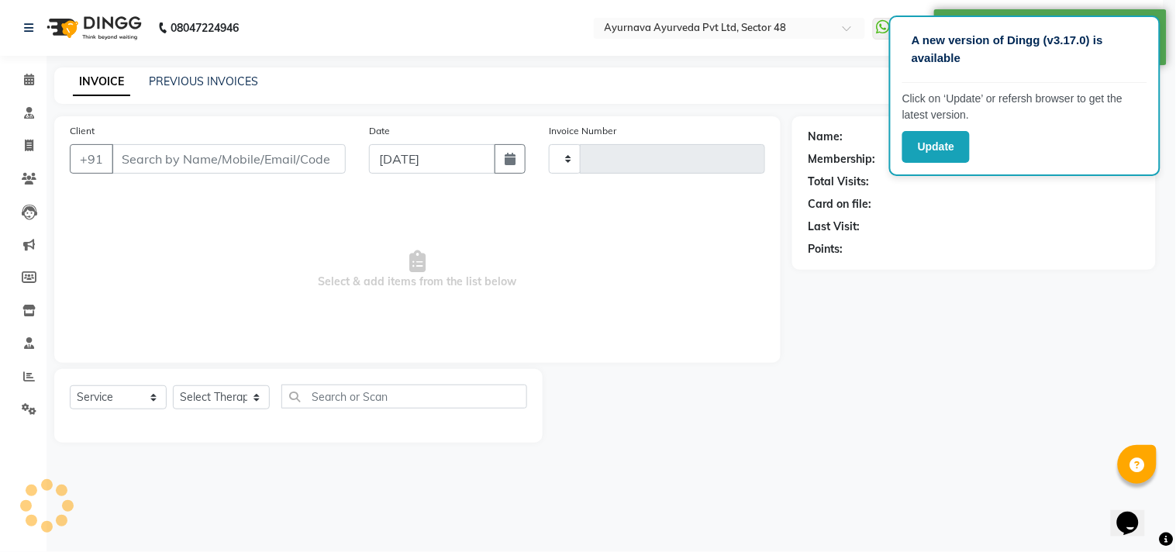
type input "1382"
select select "5546"
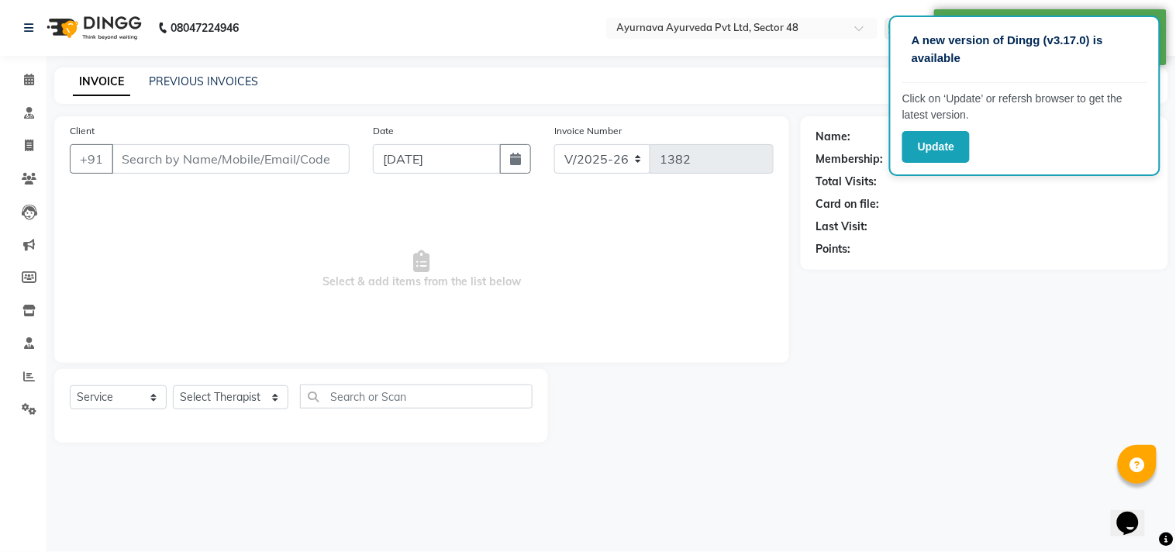
type input "9831523445"
select select "39150"
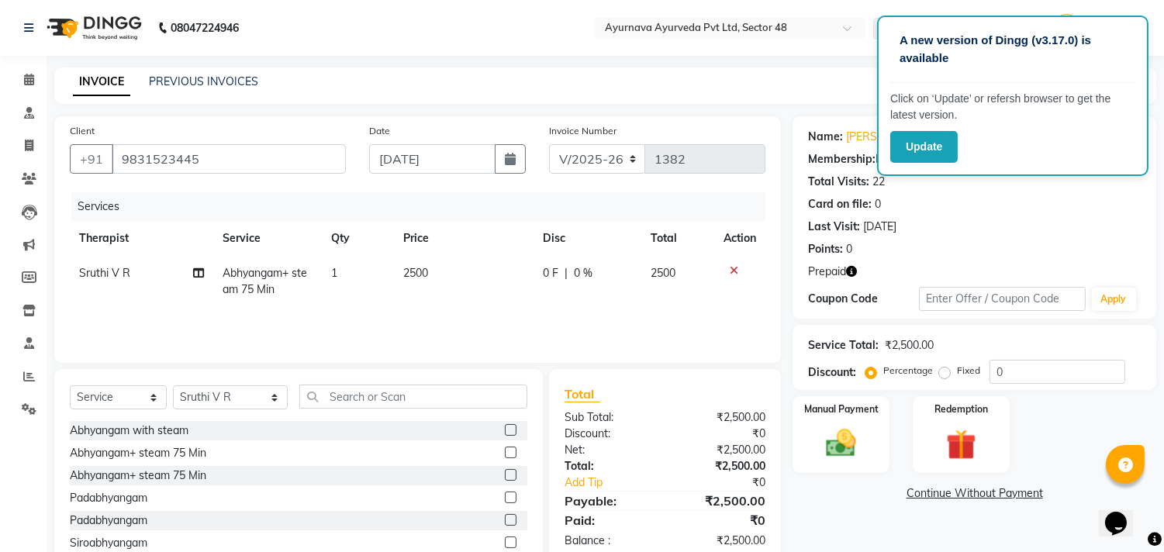
click at [957, 371] on label "Fixed" at bounding box center [968, 371] width 23 height 14
click at [946, 371] on input "Fixed" at bounding box center [947, 370] width 11 height 11
radio input "true"
click at [990, 373] on input "0" at bounding box center [1057, 372] width 136 height 24
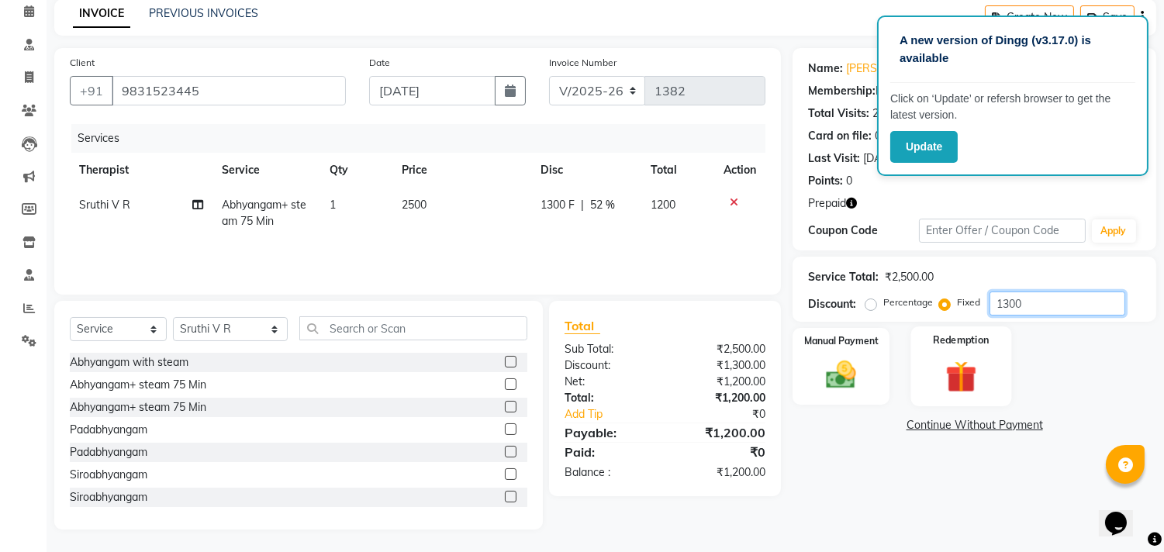
type input "1300"
click at [951, 391] on img at bounding box center [960, 376] width 51 height 39
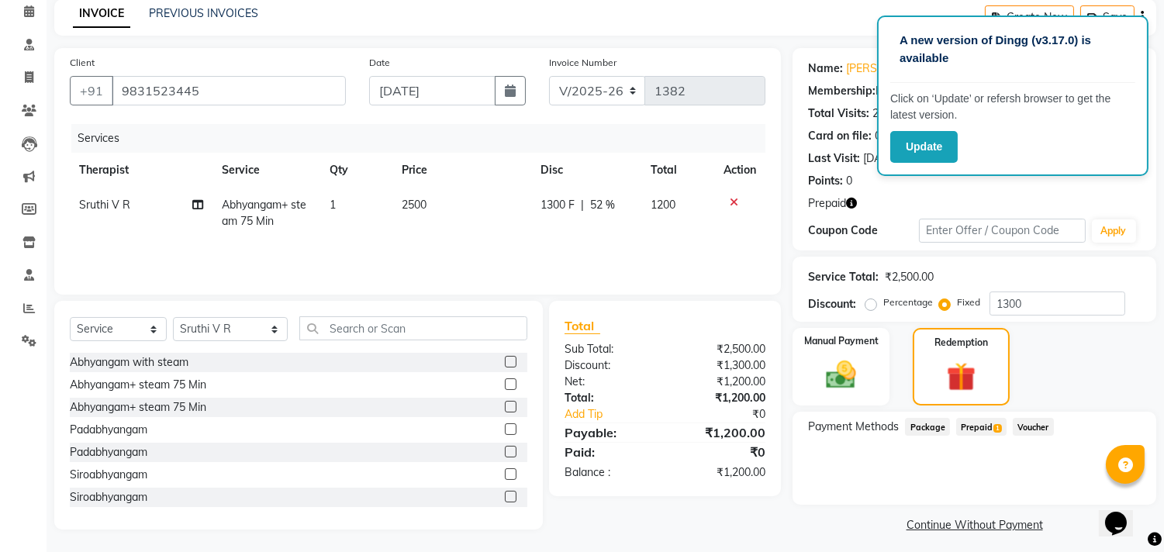
click at [978, 421] on span "Prepaid 1" at bounding box center [981, 427] width 50 height 18
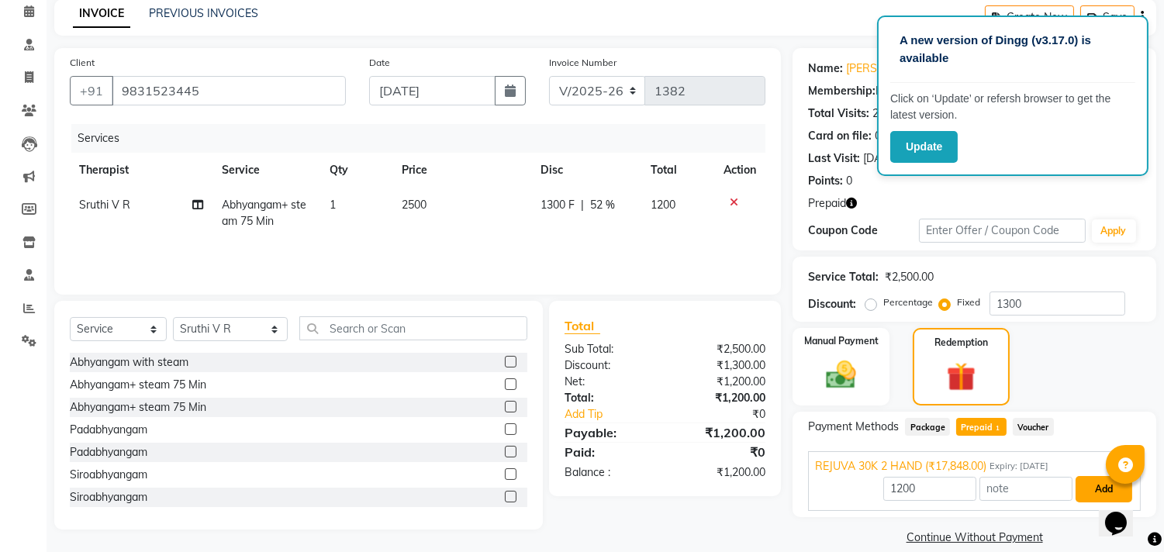
click at [1106, 482] on button "Add" at bounding box center [1103, 489] width 57 height 26
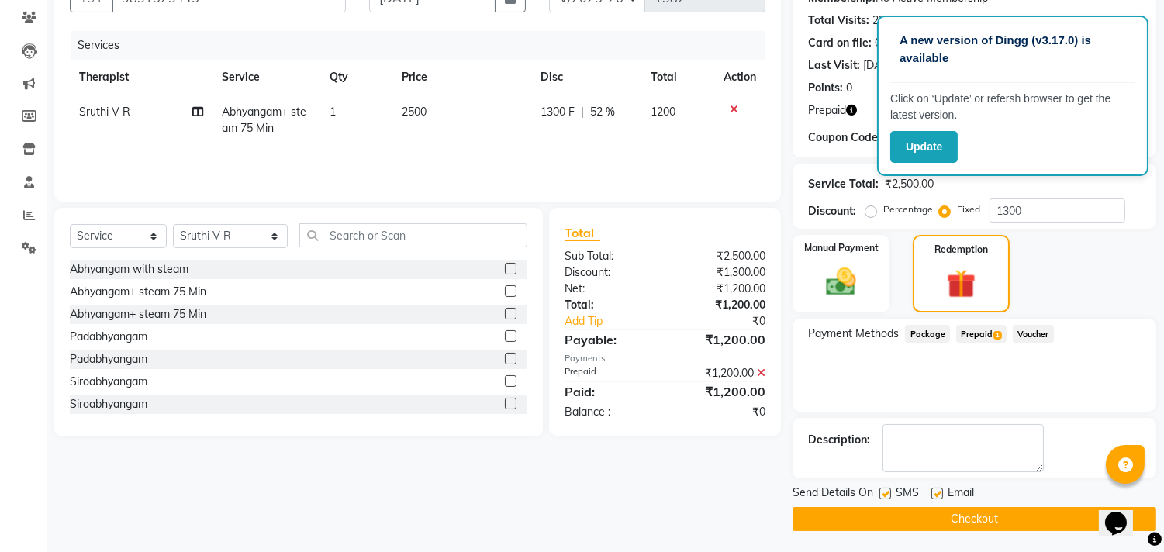
scroll to position [163, 0]
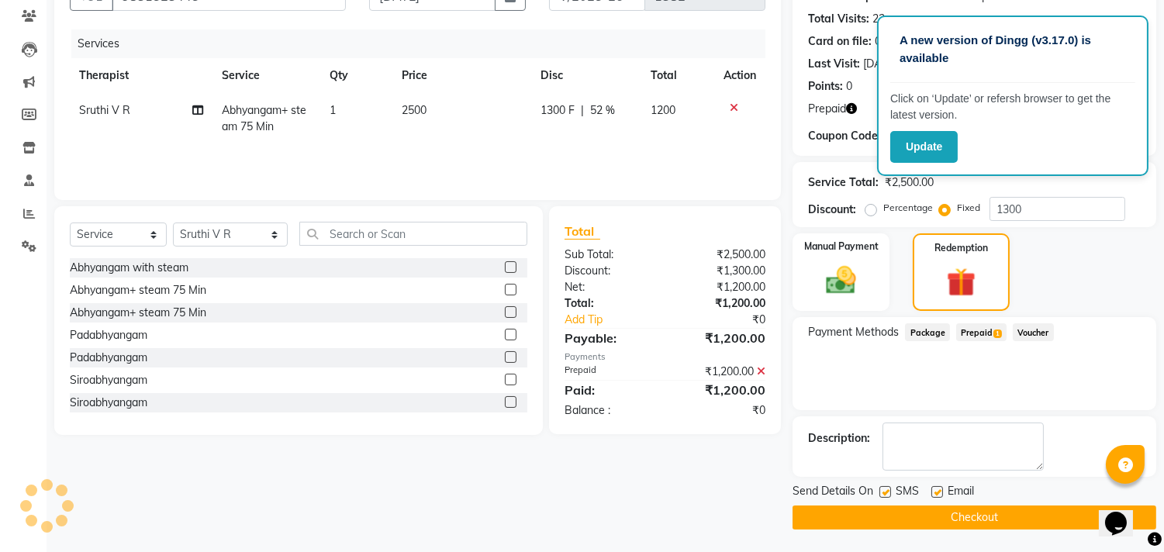
drag, startPoint x: 884, startPoint y: 493, endPoint x: 956, endPoint y: 492, distance: 72.1
click at [886, 493] on label at bounding box center [885, 492] width 12 height 12
click at [886, 493] on input "checkbox" at bounding box center [884, 493] width 10 height 10
checkbox input "false"
click at [939, 491] on label at bounding box center [937, 492] width 12 height 12
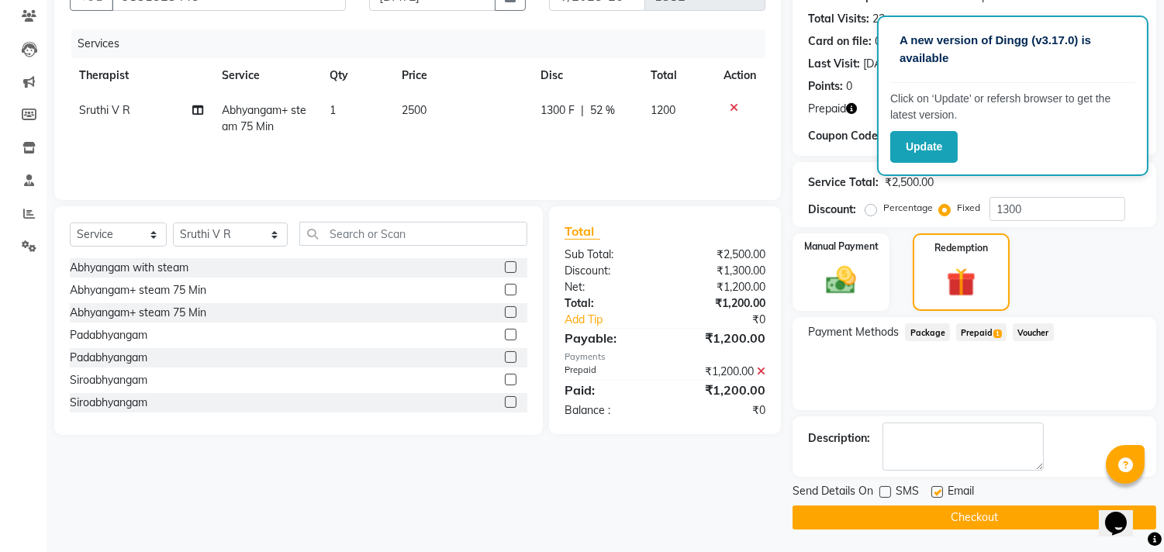
click at [939, 491] on input "checkbox" at bounding box center [936, 493] width 10 height 10
checkbox input "false"
click at [927, 515] on button "Checkout" at bounding box center [974, 517] width 364 height 24
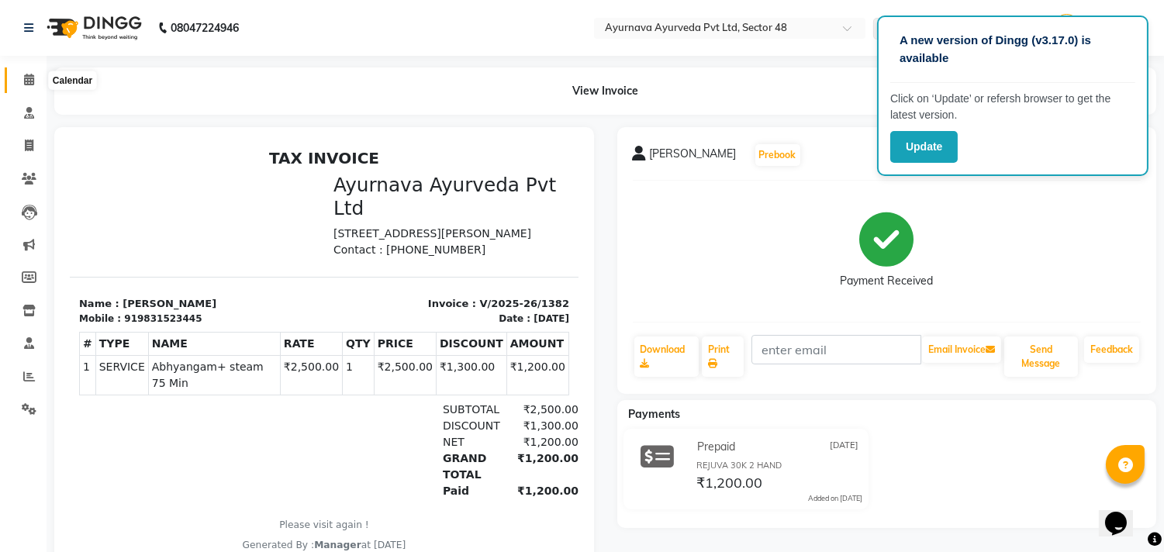
click at [28, 74] on icon at bounding box center [29, 80] width 10 height 12
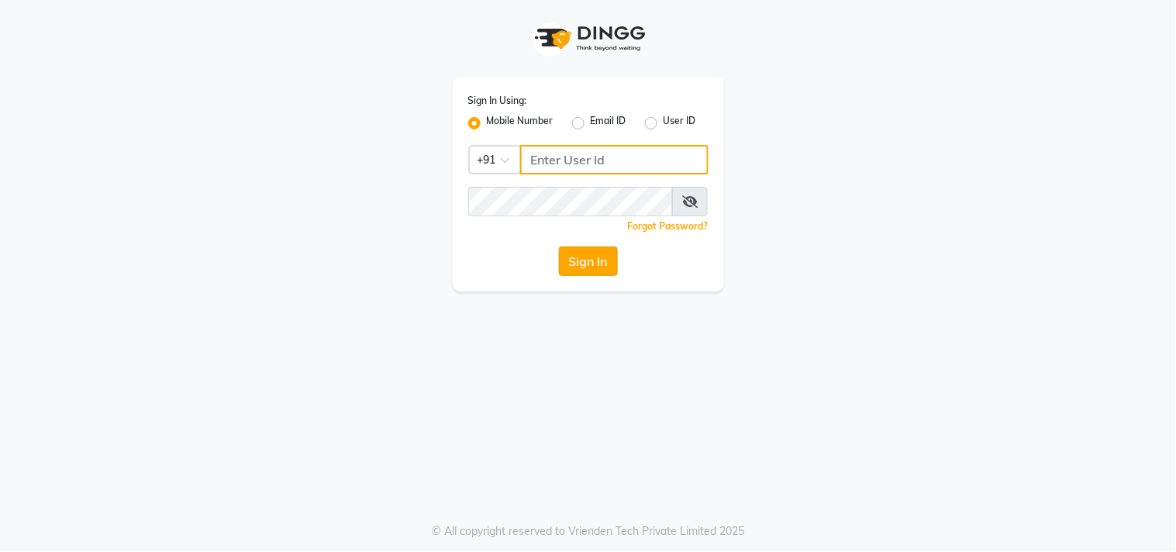
type input "8448683500"
click at [602, 262] on button "Sign In" at bounding box center [588, 261] width 59 height 29
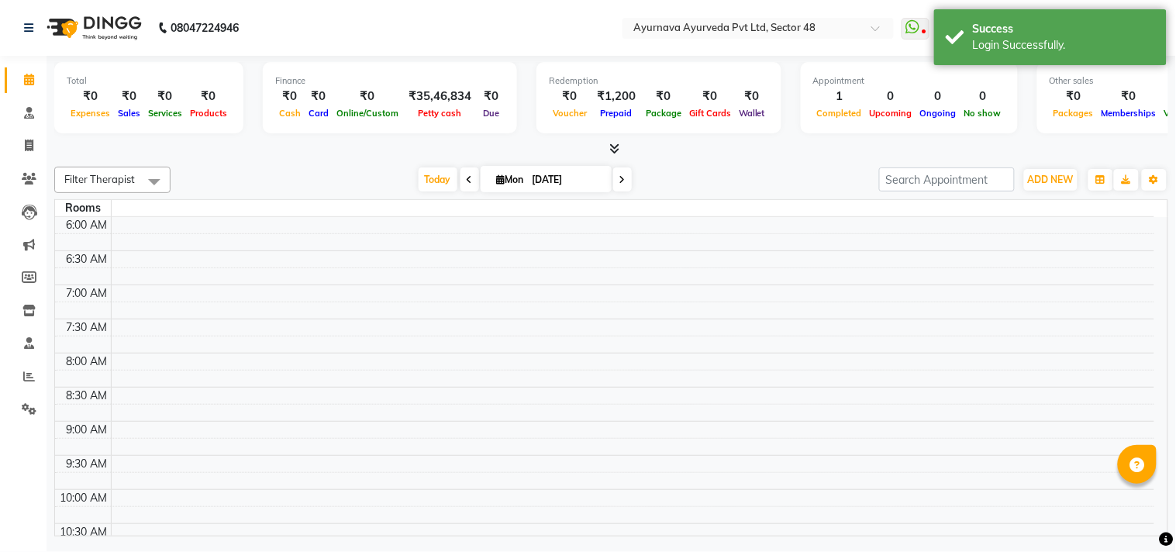
select select "en"
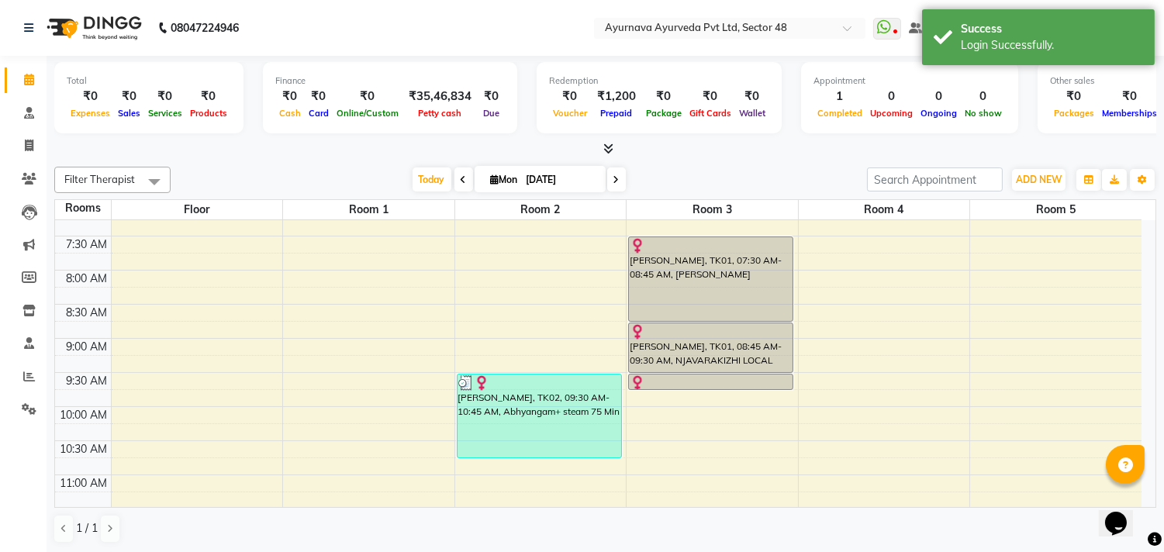
scroll to position [172, 0]
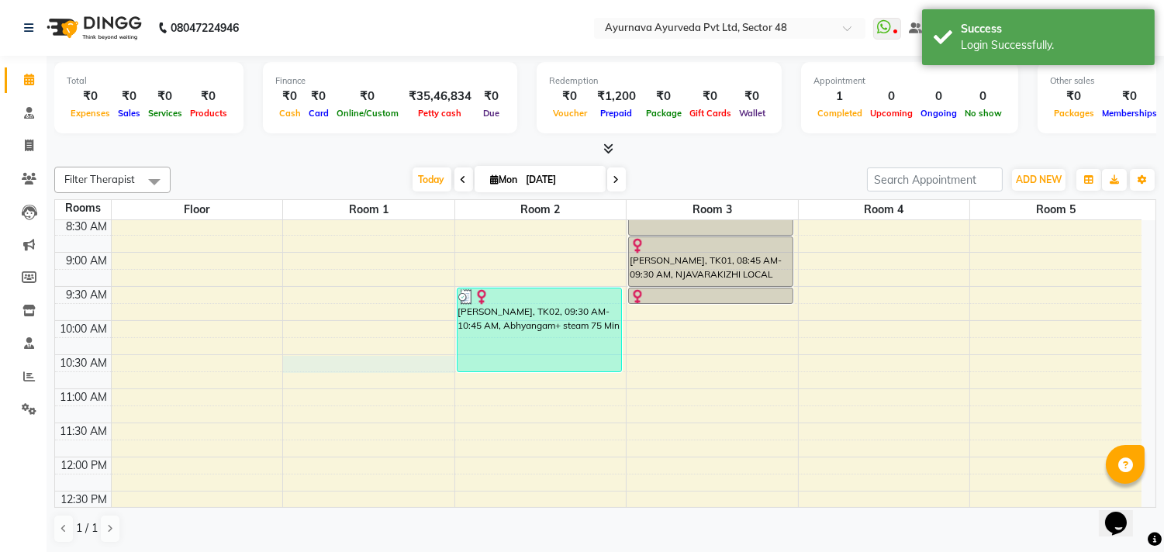
click at [305, 366] on div "6:00 AM 6:30 AM 7:00 AM 7:30 AM 8:00 AM 8:30 AM 9:00 AM 9:30 AM 10:00 AM 10:30 …" at bounding box center [598, 559] width 1086 height 1022
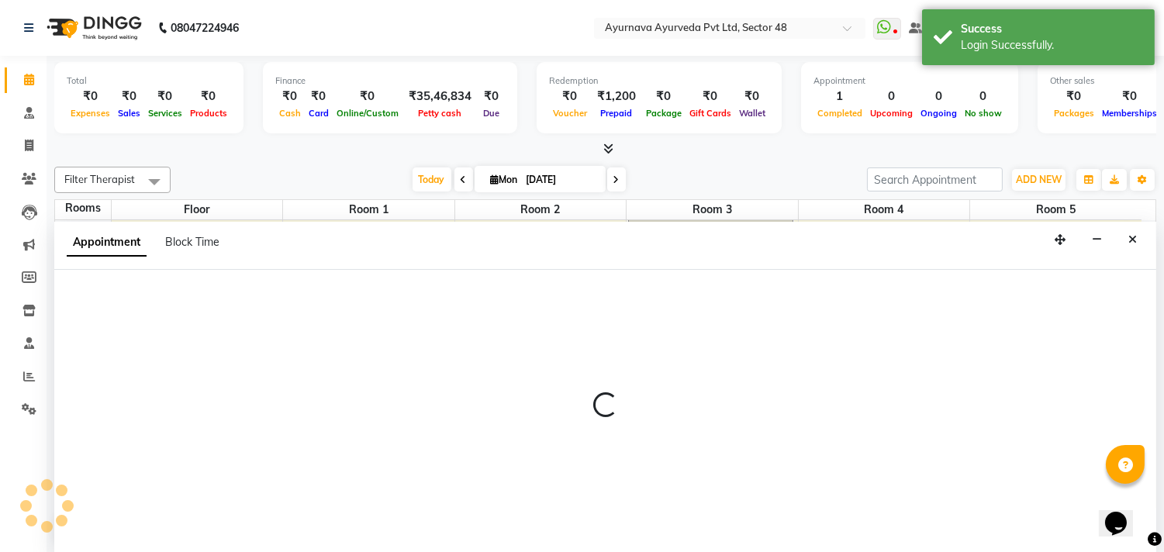
scroll to position [1, 0]
select select "630"
select select "tentative"
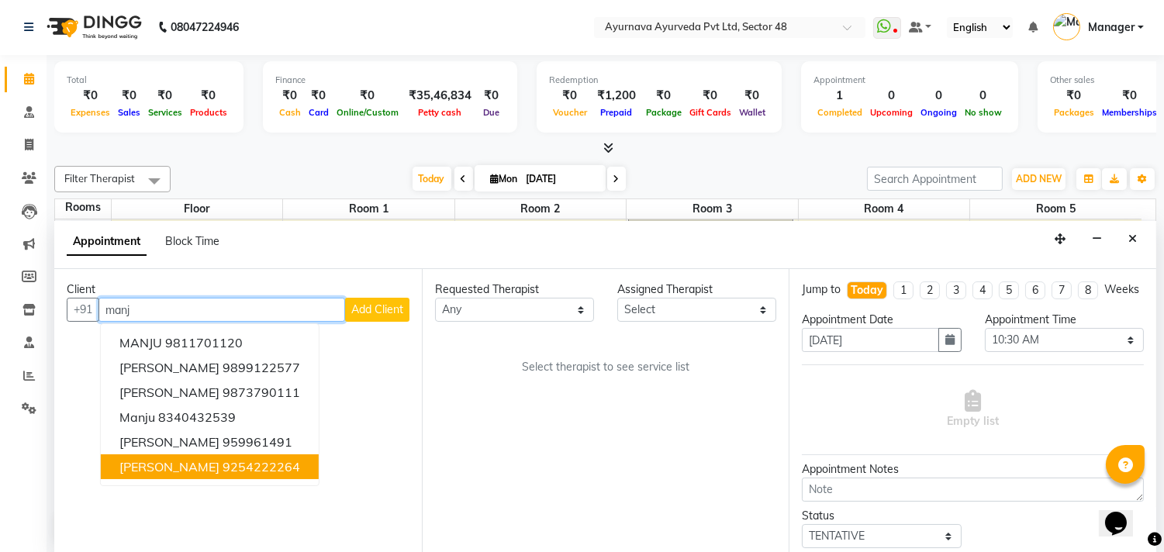
click at [252, 462] on ngb-highlight "9254222264" at bounding box center [261, 467] width 78 height 16
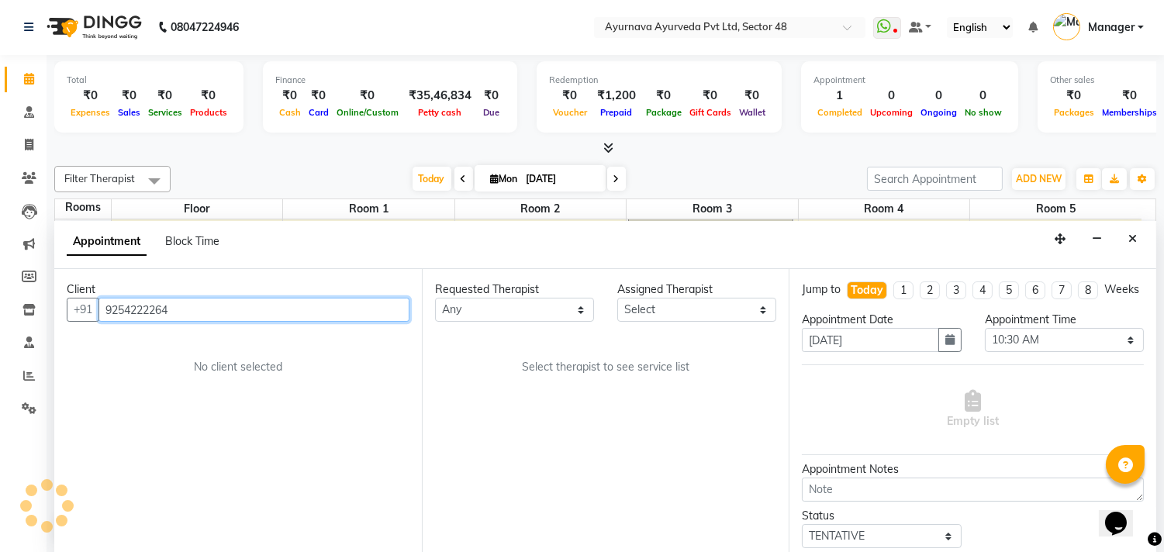
type input "9254222264"
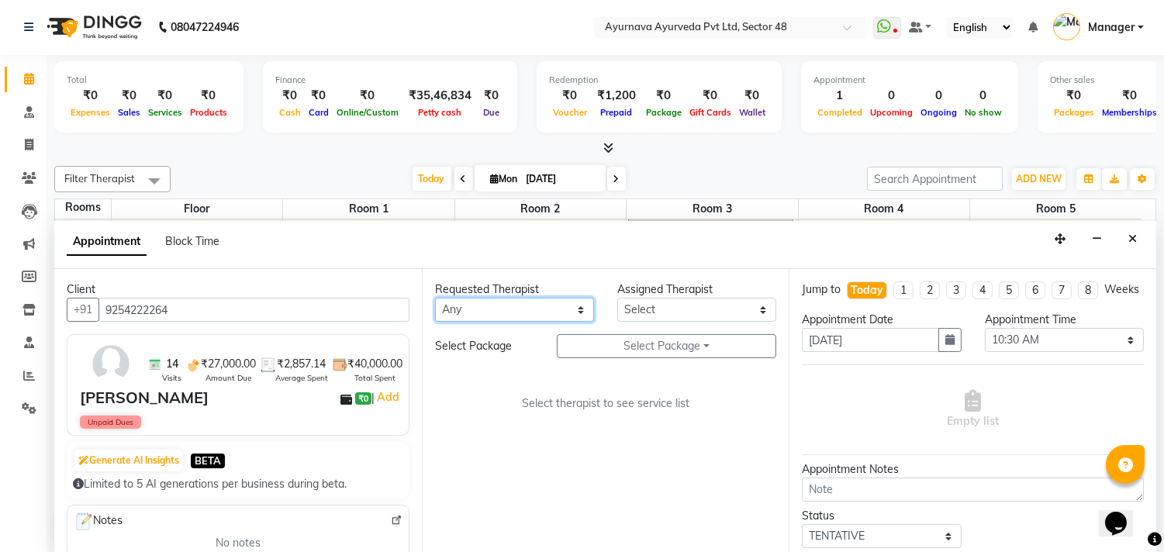
click at [475, 312] on select "Any Aadithyan AARATHY ABHILASH AKHILA V P Anand Arya BENSAL Bissa Babu DHEERAJ …" at bounding box center [514, 310] width 159 height 24
select select "58124"
click at [435, 298] on select "Any Aadithyan AARATHY ABHILASH AKHILA V P Anand Arya BENSAL Bissa Babu DHEERAJ …" at bounding box center [514, 310] width 159 height 24
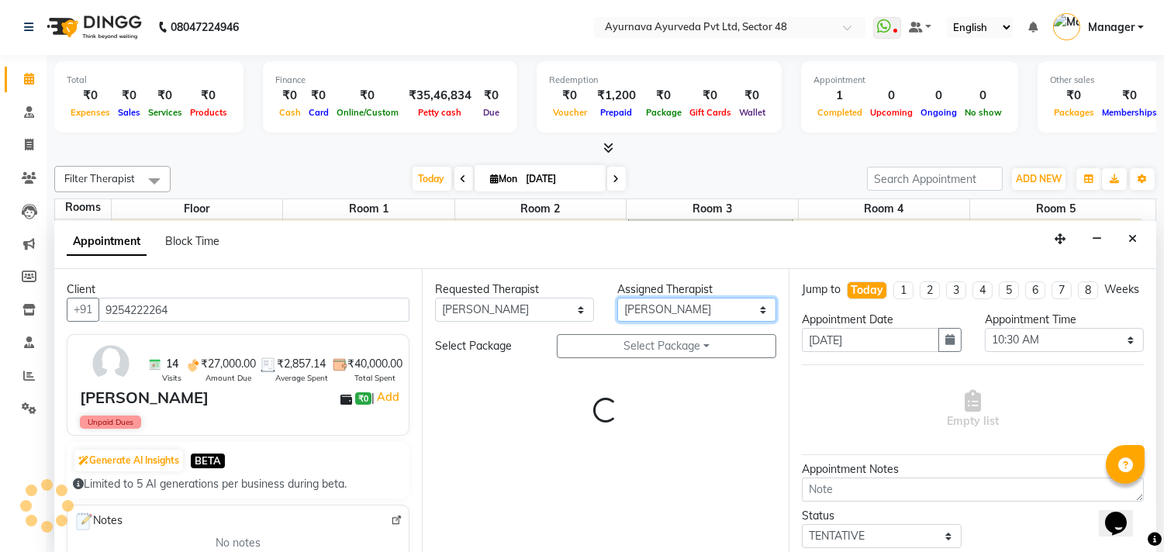
click at [706, 302] on select "Select Aadithyan AARATHY ABHILASH AKHILA V P Anand Arya BENSAL Bissa Babu DHEER…" at bounding box center [696, 310] width 159 height 24
select select "39150"
click at [617, 298] on select "Select Aadithyan AARATHY ABHILASH AKHILA V P Anand Arya BENSAL Bissa Babu DHEER…" at bounding box center [696, 310] width 159 height 24
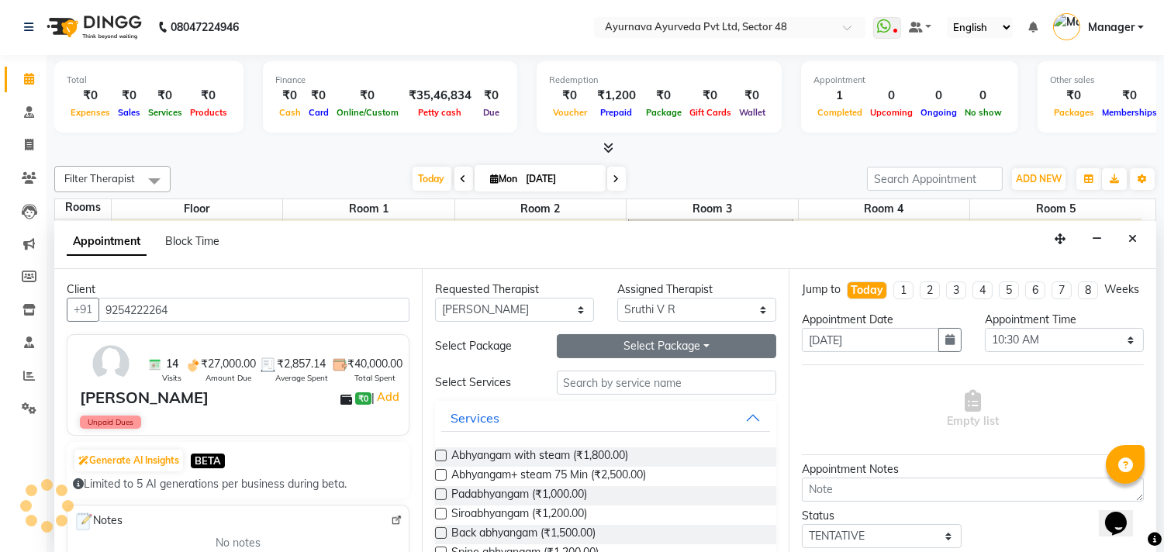
click at [704, 349] on button "Select Package Toggle Dropdown" at bounding box center [667, 346] width 220 height 24
click at [629, 389] on div "MANJU MEHATA" at bounding box center [619, 378] width 125 height 36
click at [631, 347] on button "Select Package Toggle Dropdown" at bounding box center [667, 346] width 220 height 24
click at [602, 382] on li "MANJU MEHATA" at bounding box center [618, 378] width 123 height 22
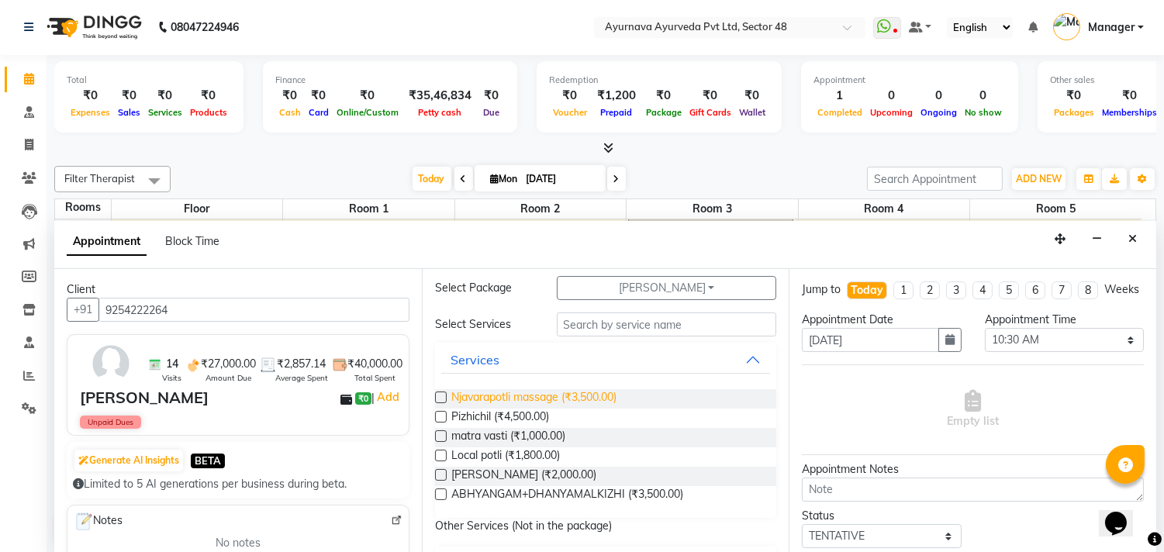
scroll to position [86, 0]
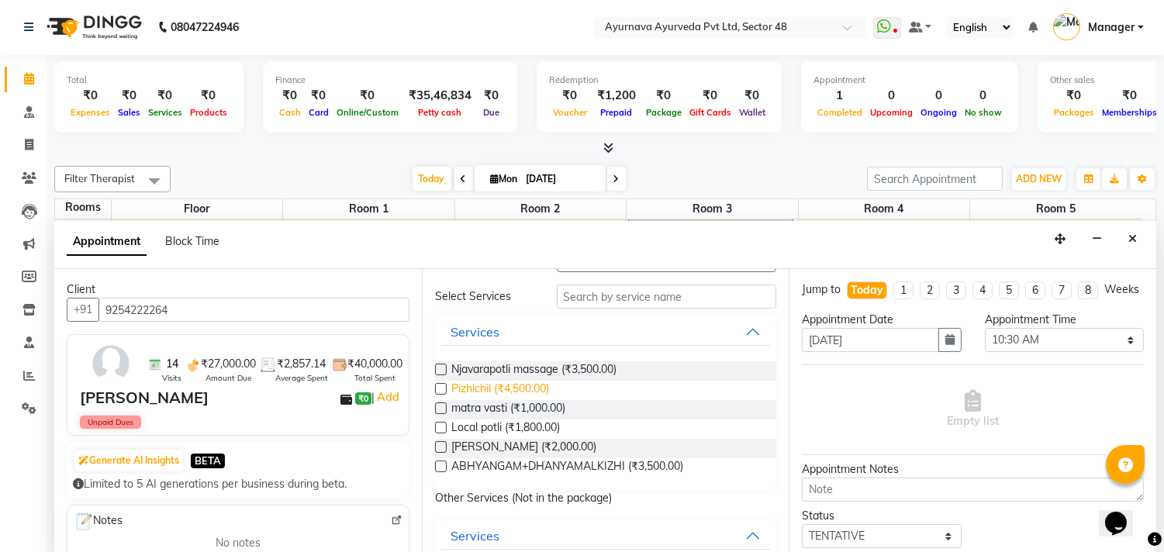
click at [512, 383] on span "Pizhichil (₹4,500.00)" at bounding box center [500, 390] width 98 height 19
checkbox input "true"
select select "2642"
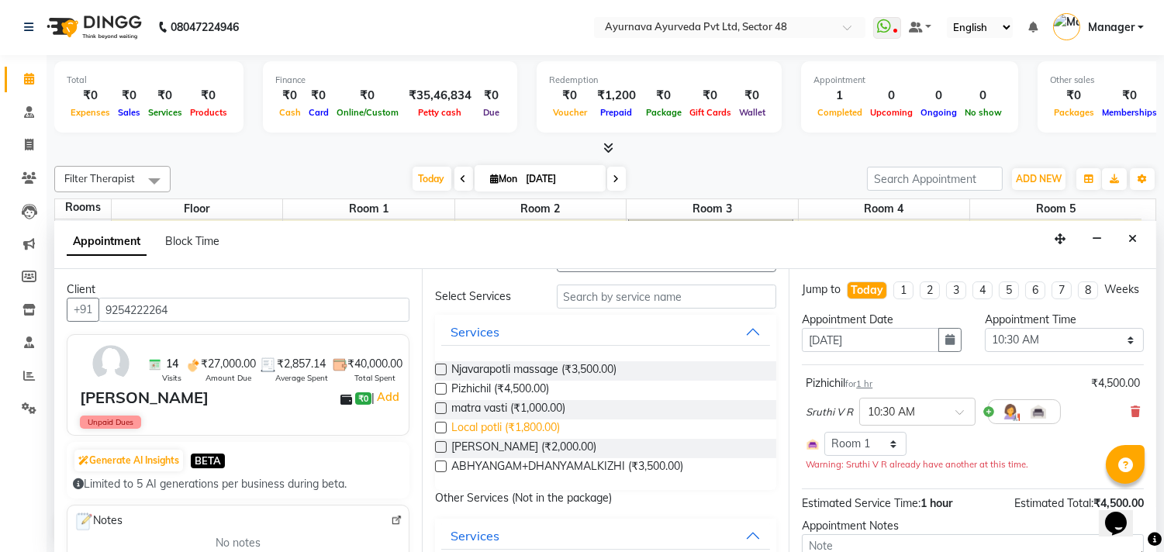
checkbox input "false"
click at [513, 429] on span "Local potli (₹1,800.00)" at bounding box center [505, 428] width 109 height 19
checkbox input "true"
select select "2642"
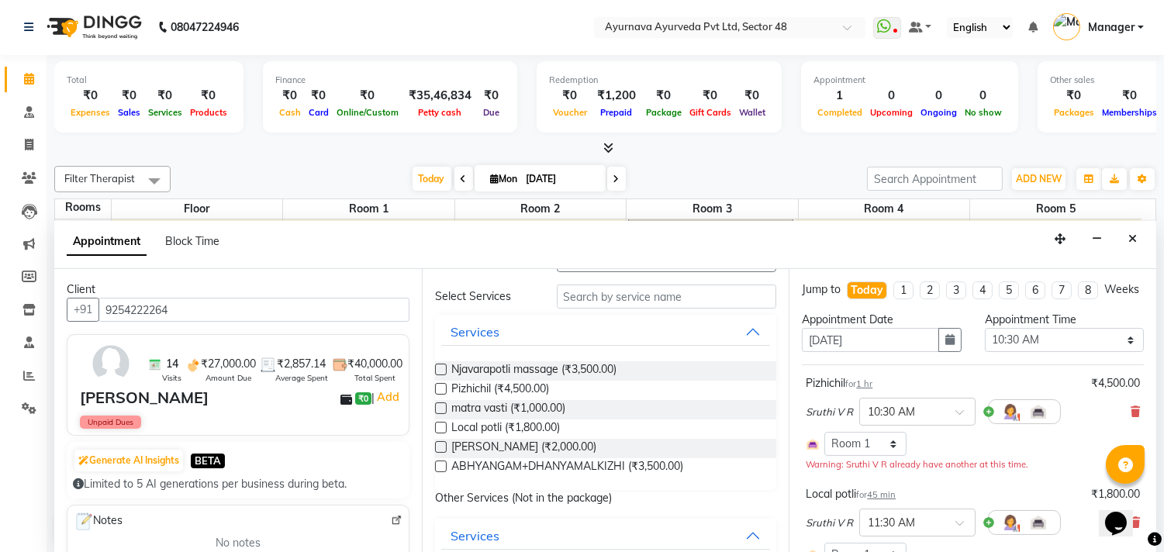
checkbox input "false"
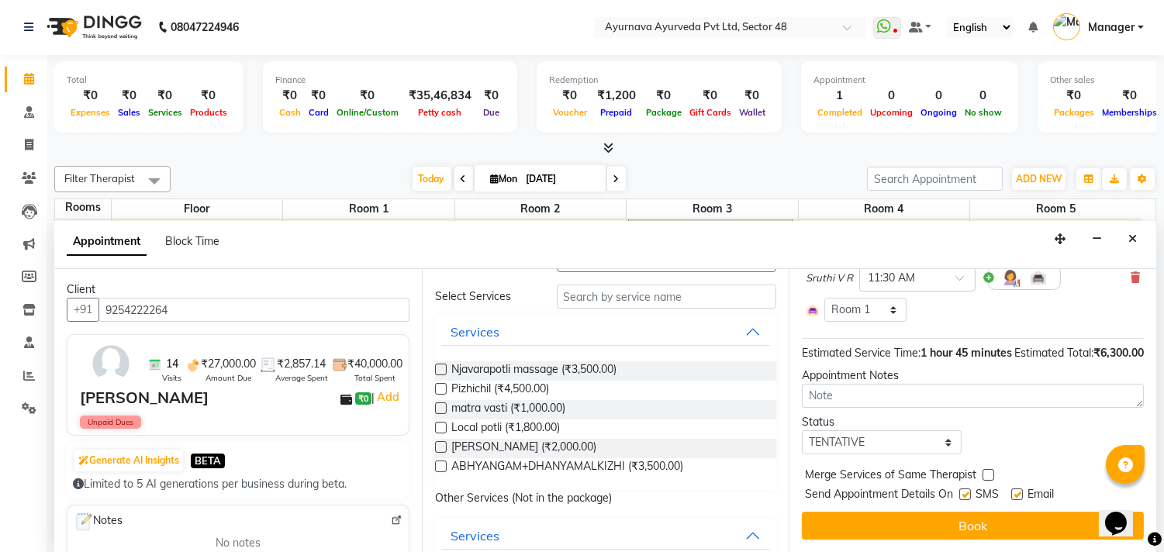
scroll to position [275, 0]
click at [848, 438] on select "Select TENTATIVE CONFIRM CHECK-IN UPCOMING" at bounding box center [881, 442] width 159 height 24
select select "confirm booking"
click at [802, 430] on select "Select TENTATIVE CONFIRM CHECK-IN UPCOMING" at bounding box center [881, 442] width 159 height 24
click at [959, 495] on label at bounding box center [965, 494] width 12 height 12
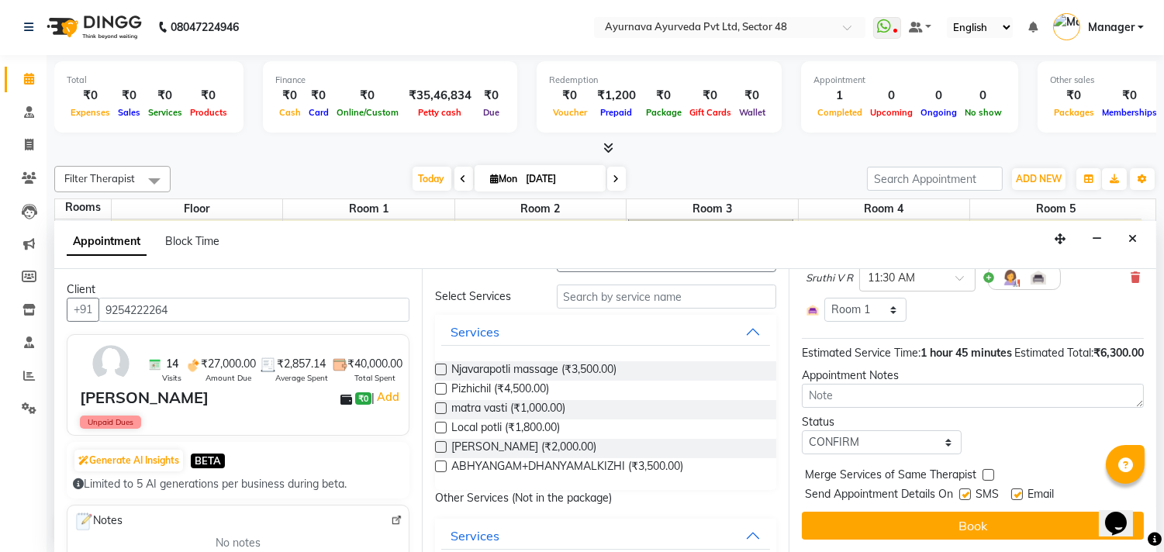
click at [959, 495] on input "checkbox" at bounding box center [964, 496] width 10 height 10
checkbox input "false"
click at [1018, 492] on label at bounding box center [1017, 494] width 12 height 12
click at [1018, 492] on input "checkbox" at bounding box center [1016, 496] width 10 height 10
checkbox input "false"
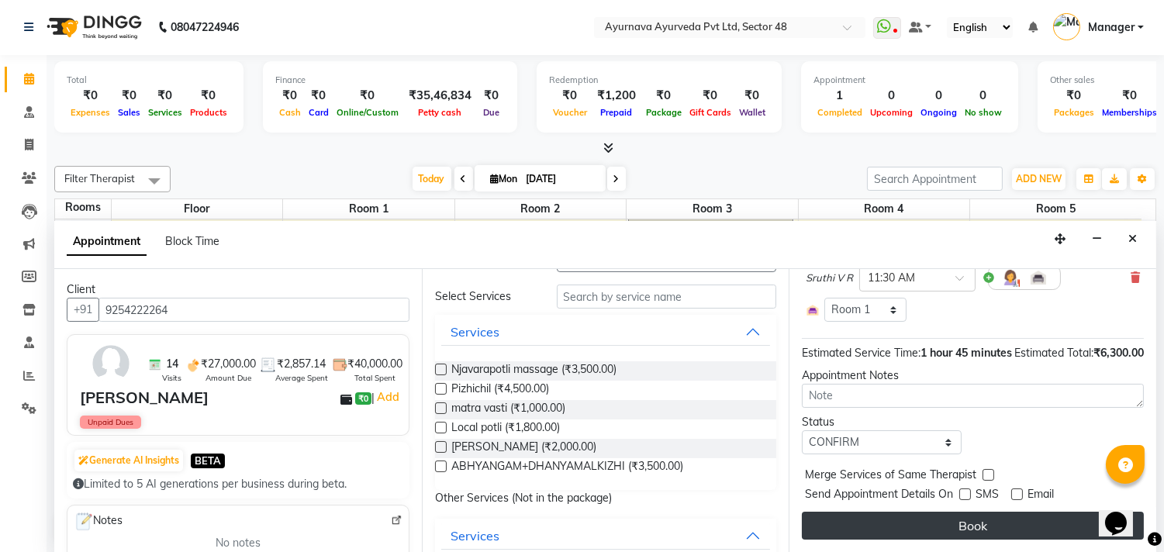
click at [1026, 533] on button "Book" at bounding box center [973, 526] width 342 height 28
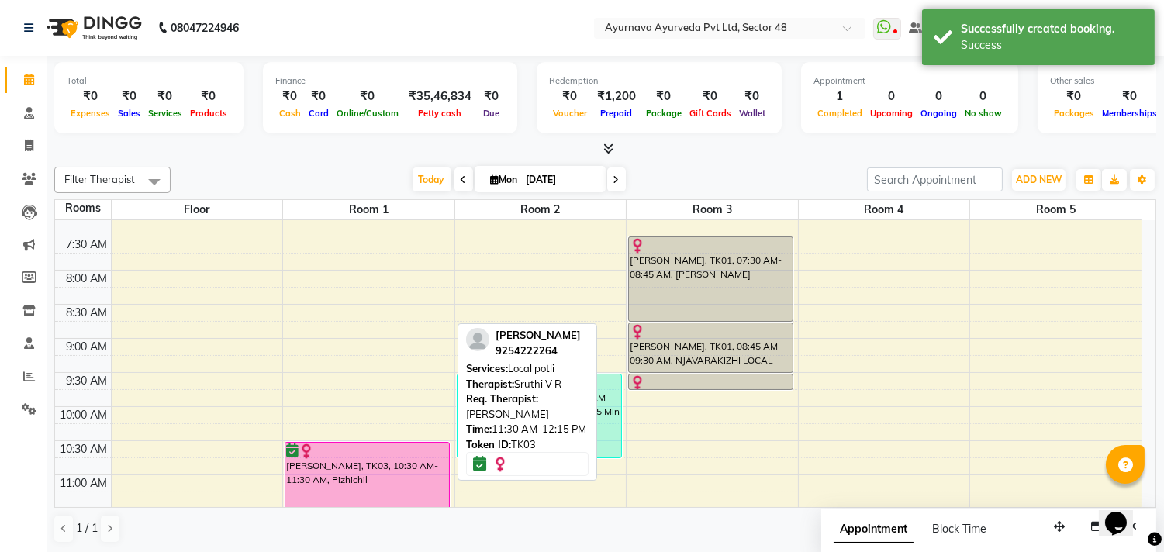
scroll to position [258, 0]
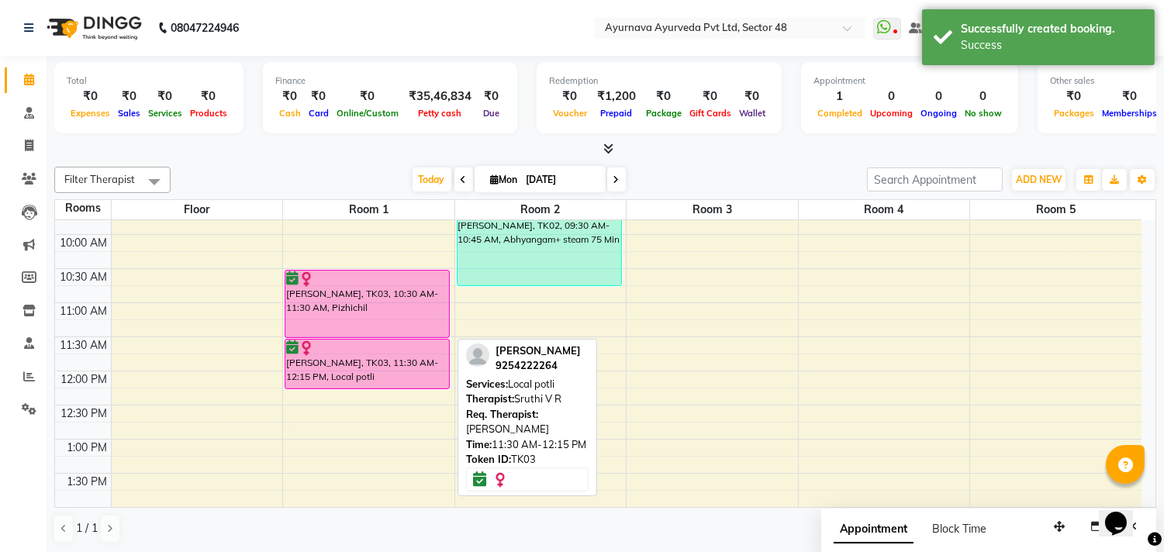
click at [368, 343] on div at bounding box center [367, 348] width 162 height 16
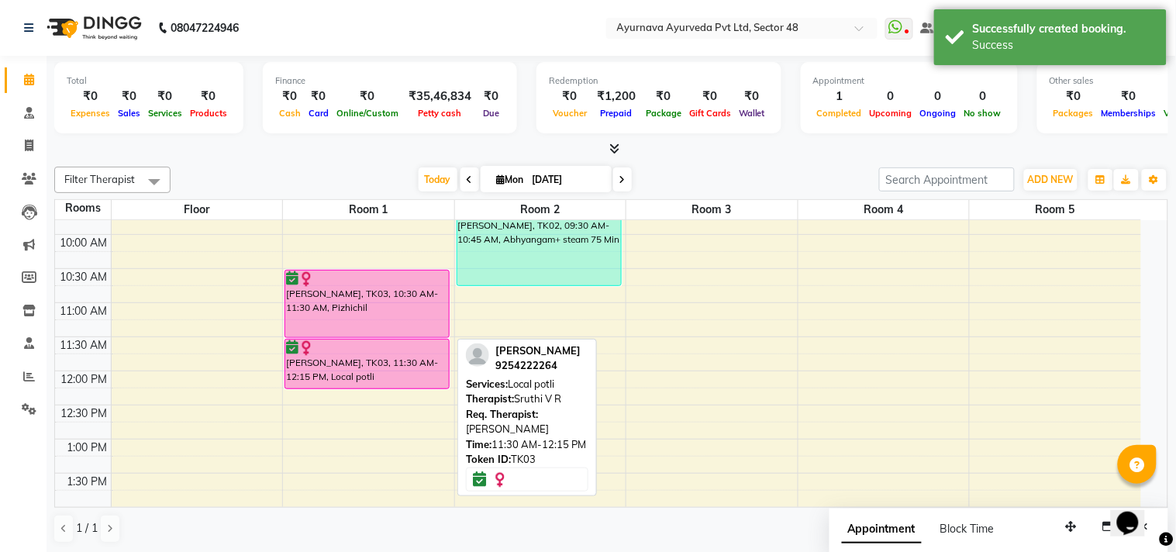
select select "6"
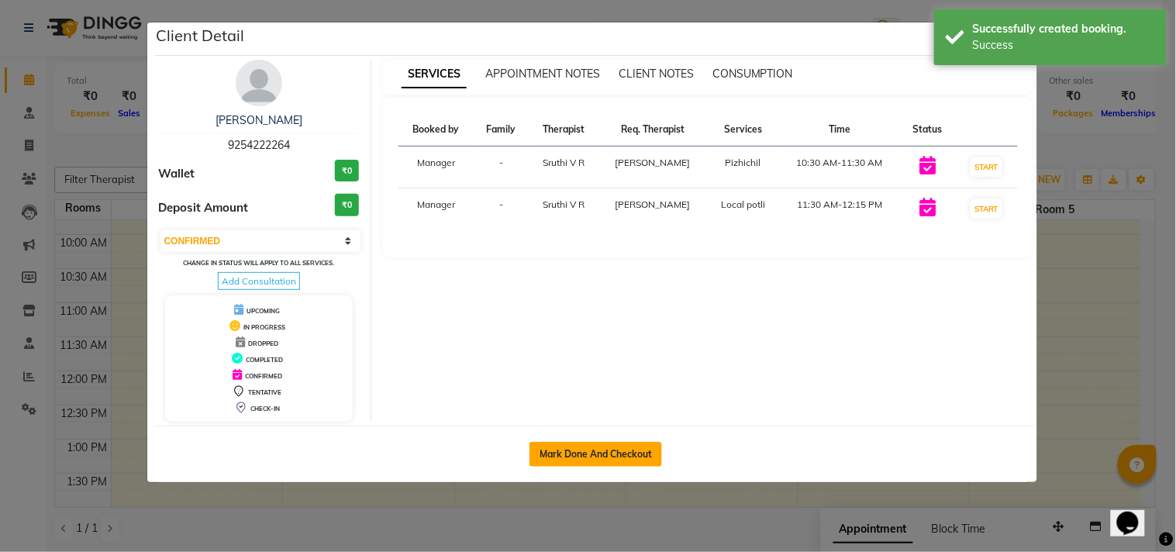
click at [646, 460] on button "Mark Done And Checkout" at bounding box center [595, 454] width 133 height 25
select select "service"
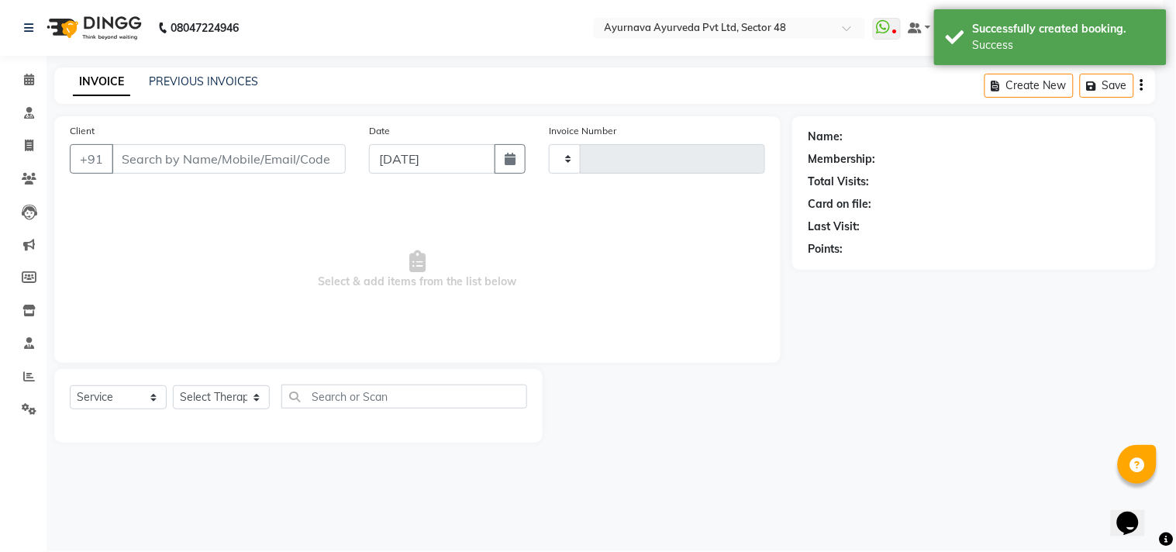
type input "1383"
select select "5546"
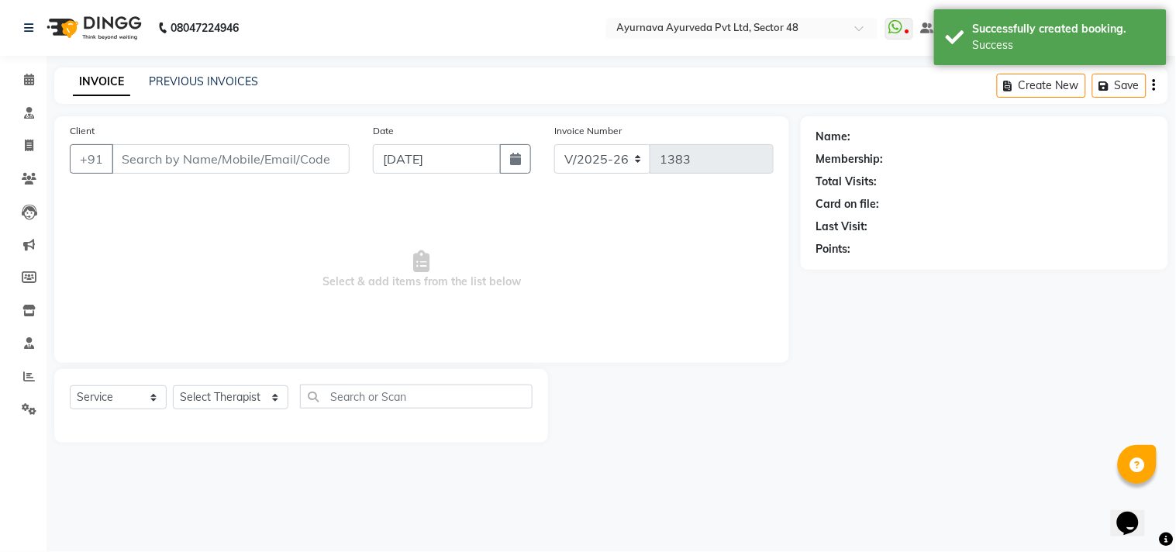
type input "9254222264"
select select "39150"
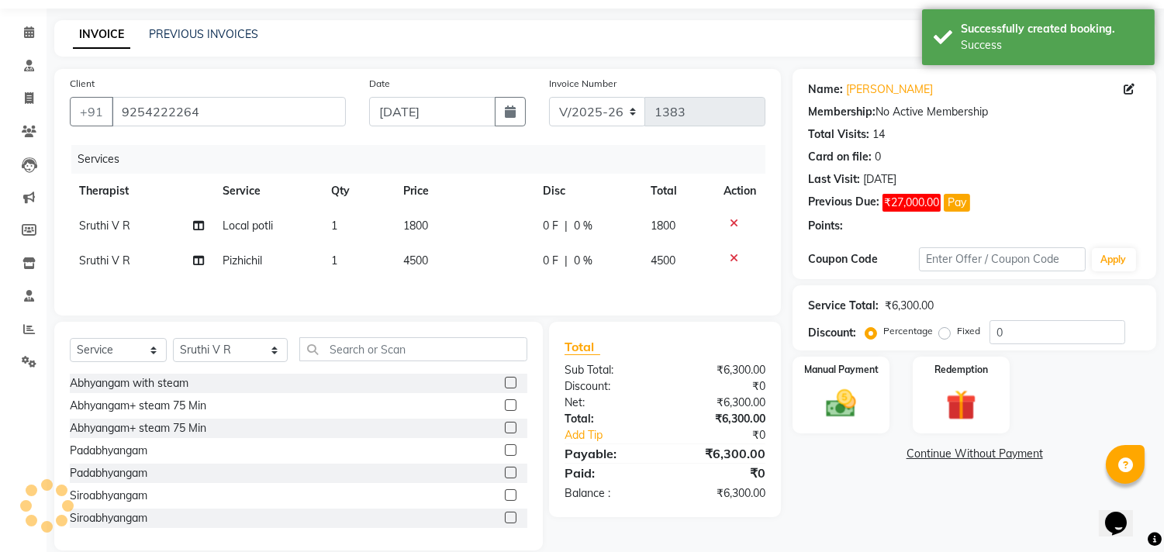
scroll to position [72, 0]
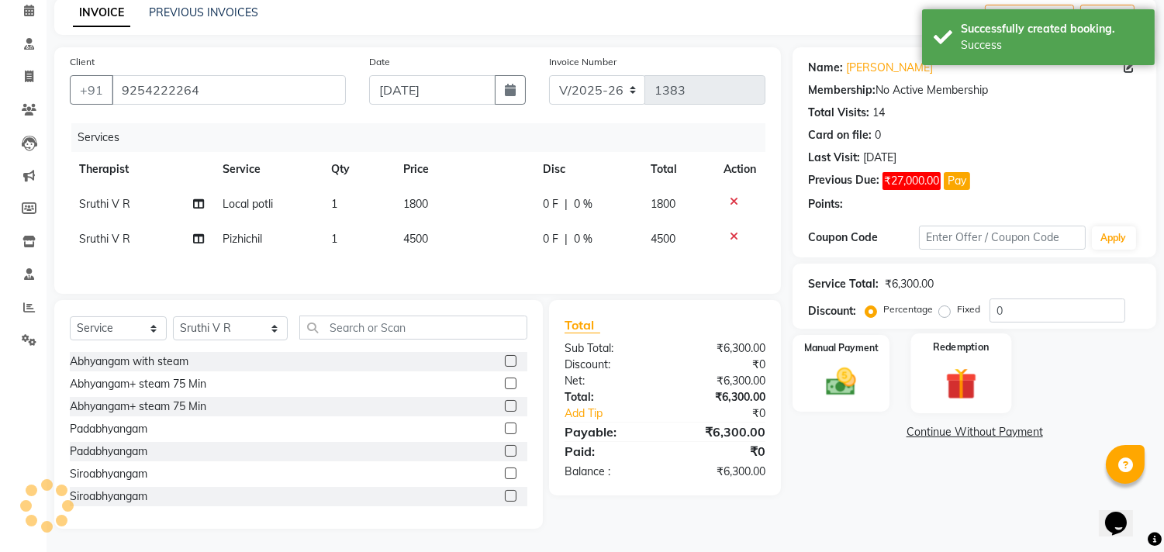
click at [963, 340] on div "Name: Manju Mehta Membership: No Active Membership Total Visits: 14 Card on fil…" at bounding box center [979, 287] width 375 height 481
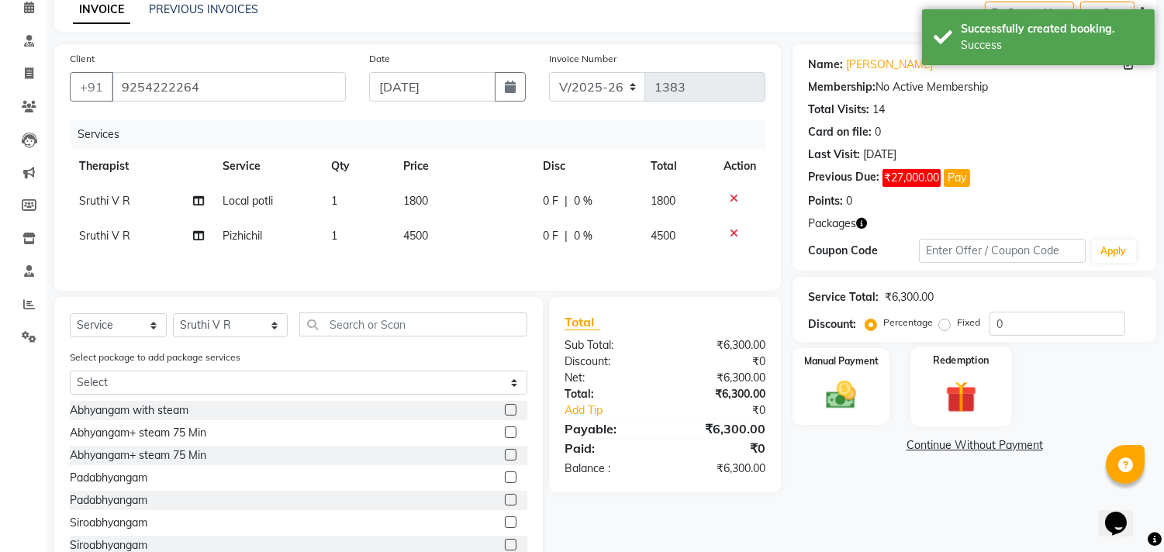
click at [965, 382] on img at bounding box center [960, 397] width 51 height 39
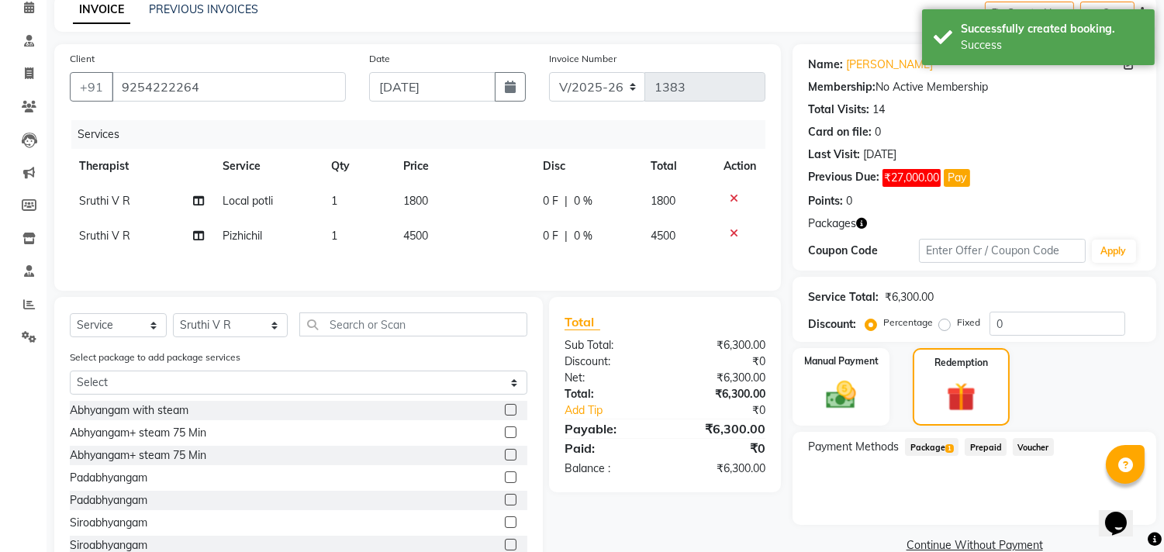
click at [916, 443] on span "Package 1" at bounding box center [931, 447] width 53 height 18
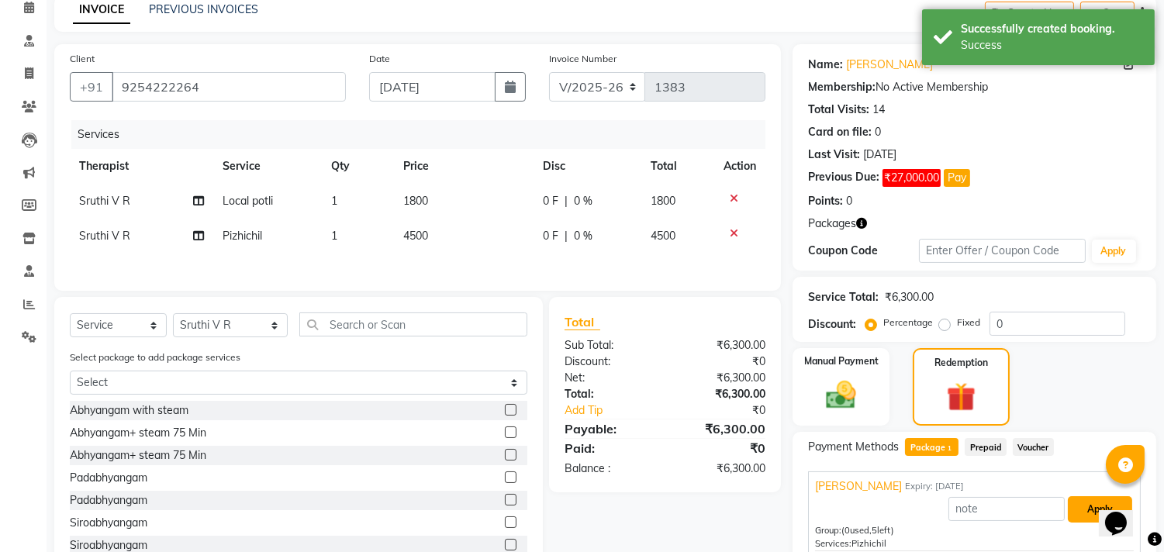
drag, startPoint x: 1074, startPoint y: 499, endPoint x: 995, endPoint y: 440, distance: 99.1
click at [1074, 500] on button "Apply" at bounding box center [1099, 509] width 64 height 26
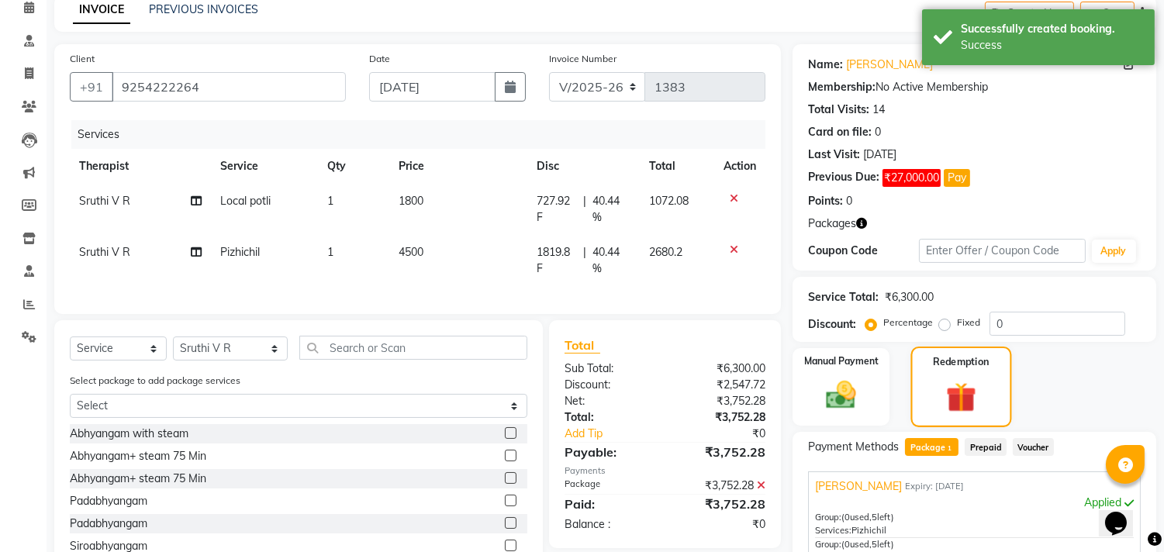
scroll to position [312, 0]
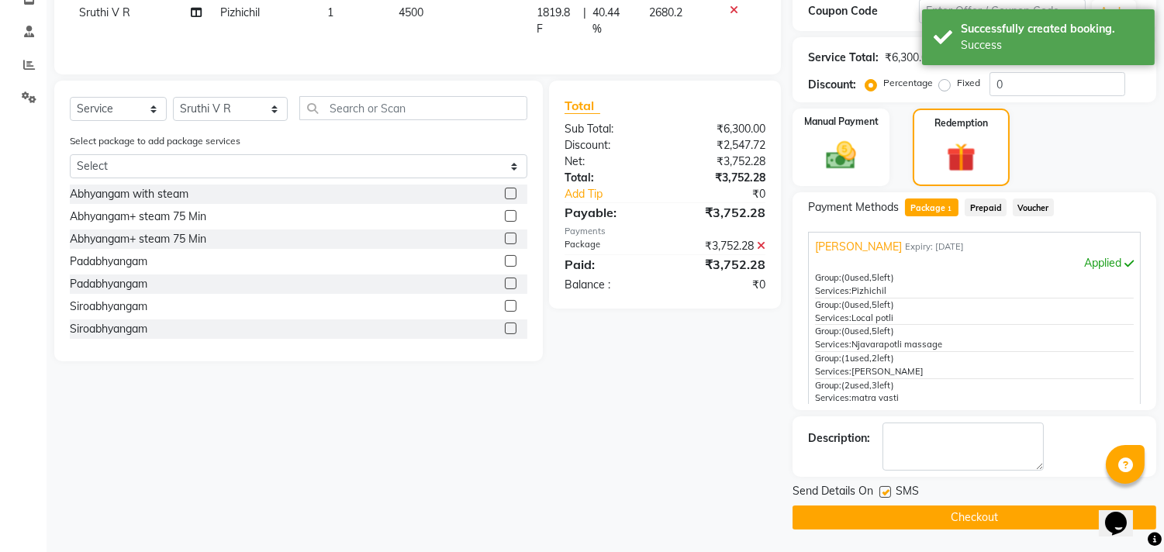
click at [881, 493] on label at bounding box center [885, 492] width 12 height 12
click at [881, 493] on input "checkbox" at bounding box center [884, 493] width 10 height 10
checkbox input "false"
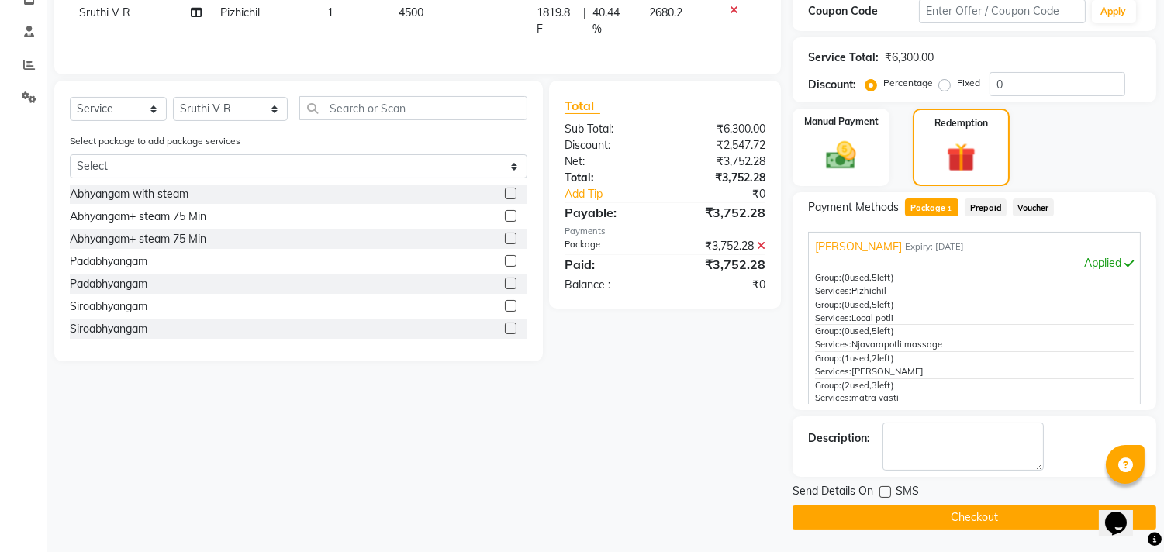
click at [887, 516] on button "Checkout" at bounding box center [974, 517] width 364 height 24
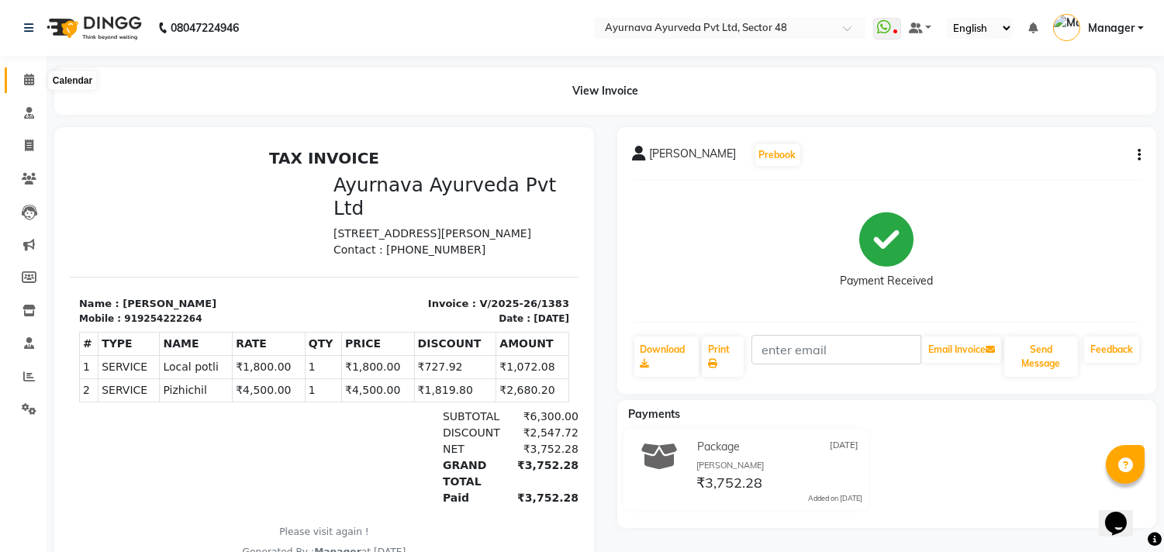
click at [22, 85] on span at bounding box center [29, 80] width 27 height 18
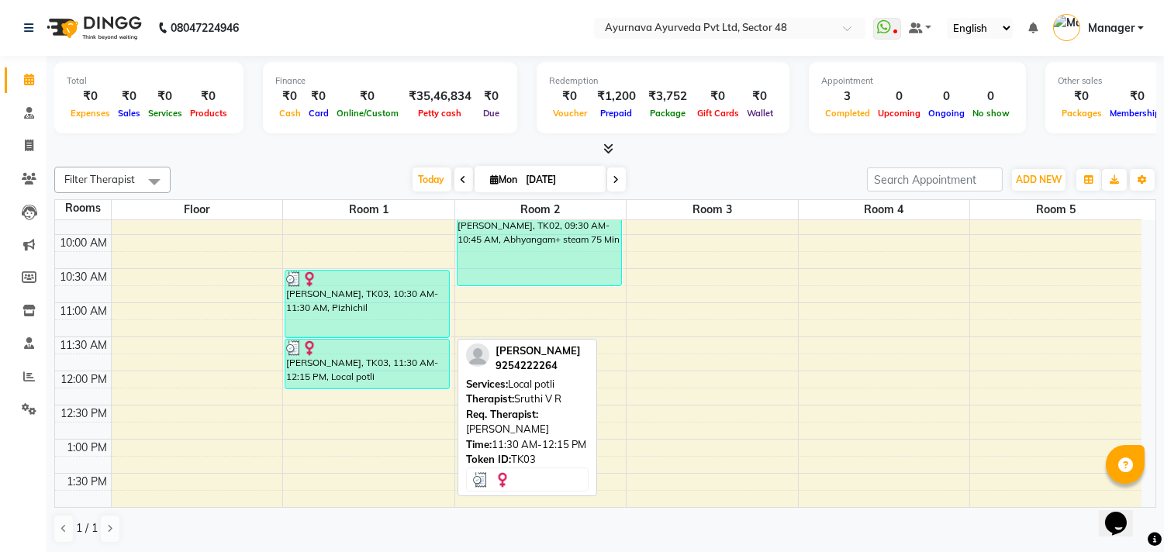
scroll to position [344, 0]
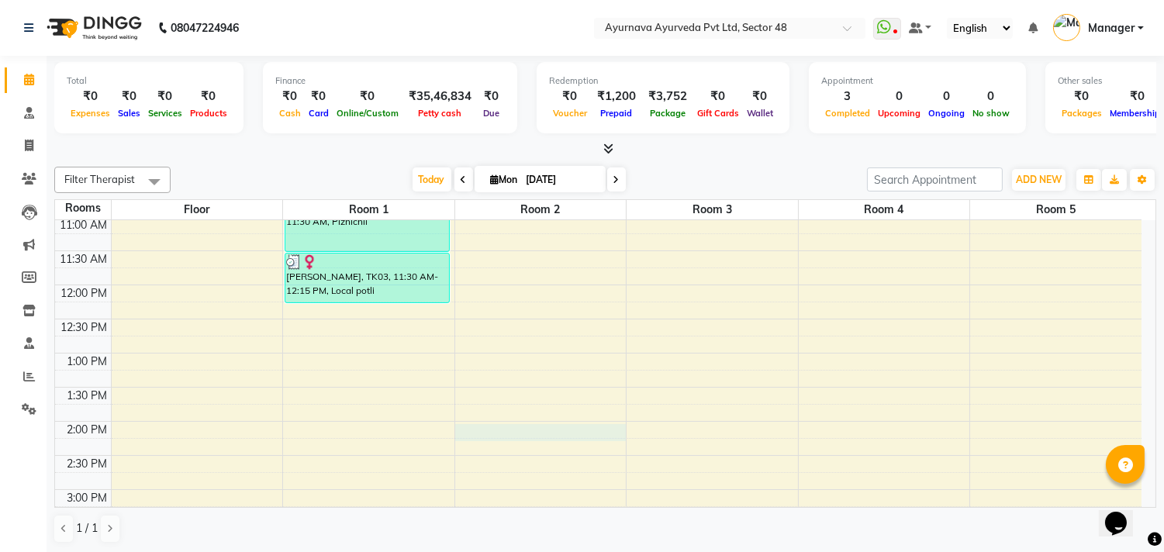
click at [571, 429] on div "6:00 AM 6:30 AM 7:00 AM 7:30 AM 8:00 AM 8:30 AM 9:00 AM 9:30 AM 10:00 AM 10:30 …" at bounding box center [598, 387] width 1086 height 1022
select select "840"
select select "tentative"
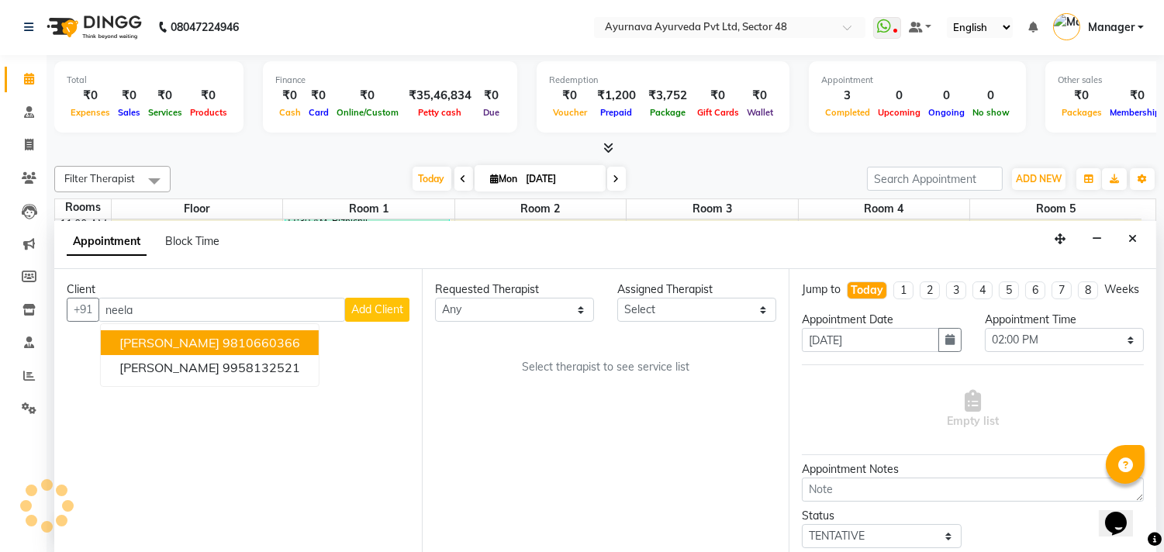
scroll to position [0, 0]
click at [169, 336] on span "[PERSON_NAME]" at bounding box center [169, 343] width 100 height 16
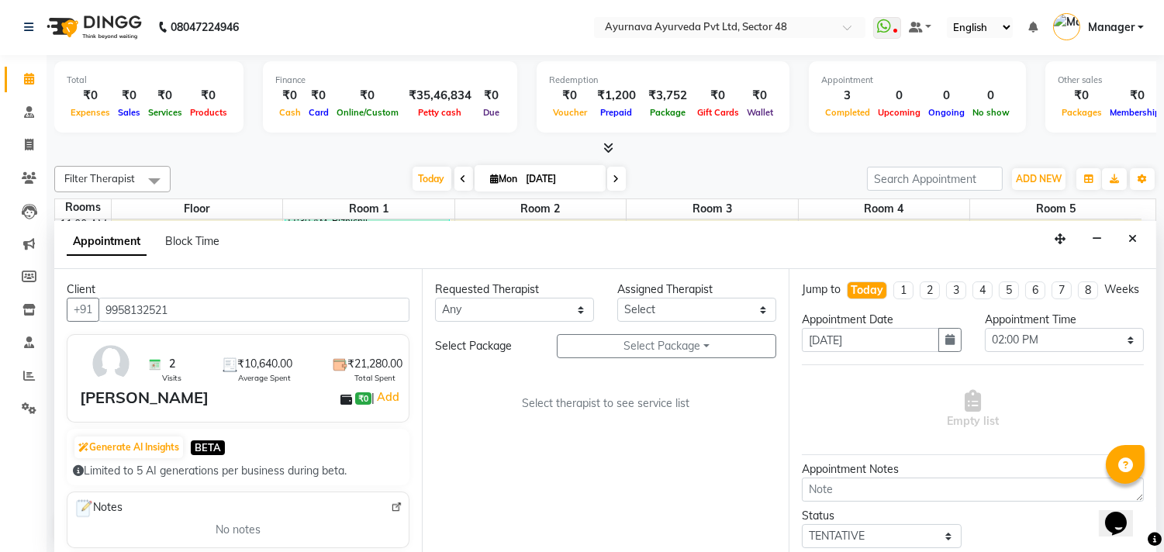
type input "9958132521"
click at [471, 313] on select "Any Aadithyan AARATHY ABHILASH AKHILA V P Anand Arya BENSAL Bissa Babu DHEERAJ …" at bounding box center [514, 310] width 159 height 24
select select "58124"
click at [435, 298] on select "Any Aadithyan AARATHY ABHILASH AKHILA V P Anand Arya BENSAL Bissa Babu DHEERAJ …" at bounding box center [514, 310] width 159 height 24
select select "58124"
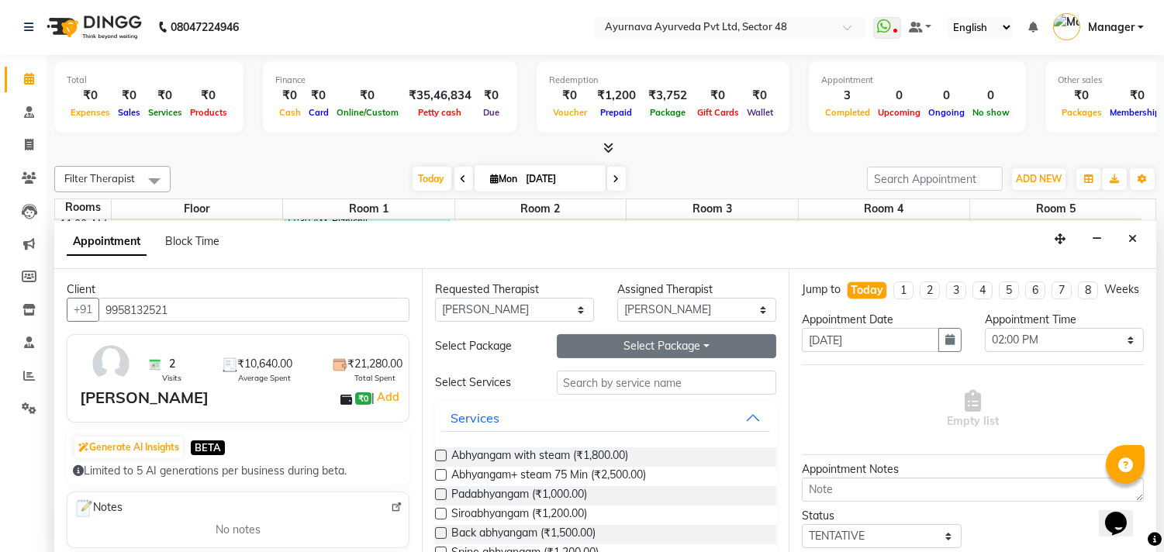
click at [694, 343] on button "Select Package Toggle Dropdown" at bounding box center [667, 346] width 220 height 24
click at [624, 369] on li "[PERSON_NAME]" at bounding box center [618, 378] width 123 height 22
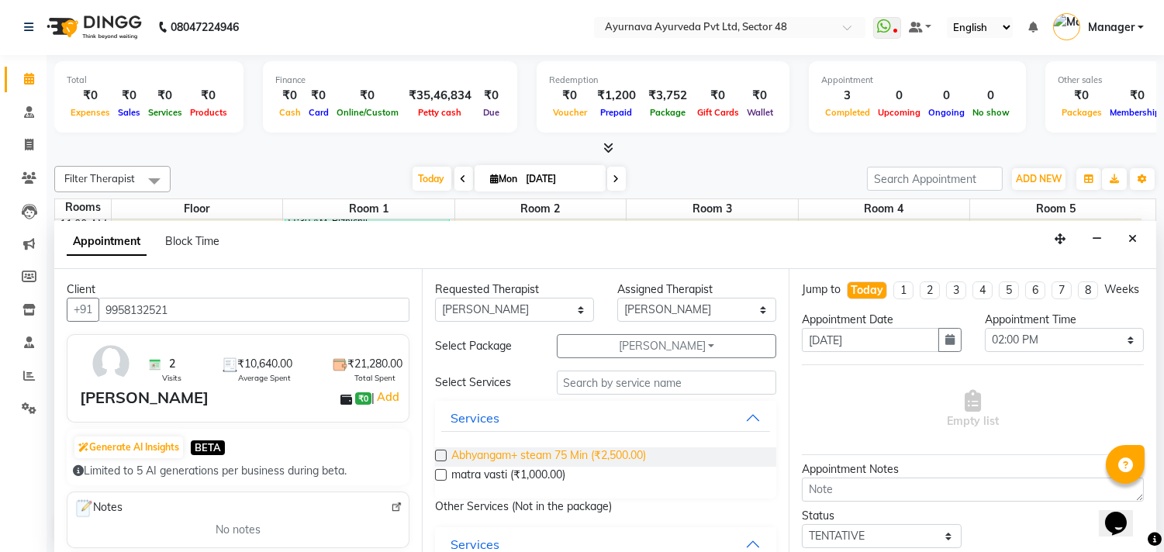
click at [588, 451] on span "Abhyangam+ steam 75 Min (₹2,500.00)" at bounding box center [548, 456] width 195 height 19
checkbox input "true"
select select "2643"
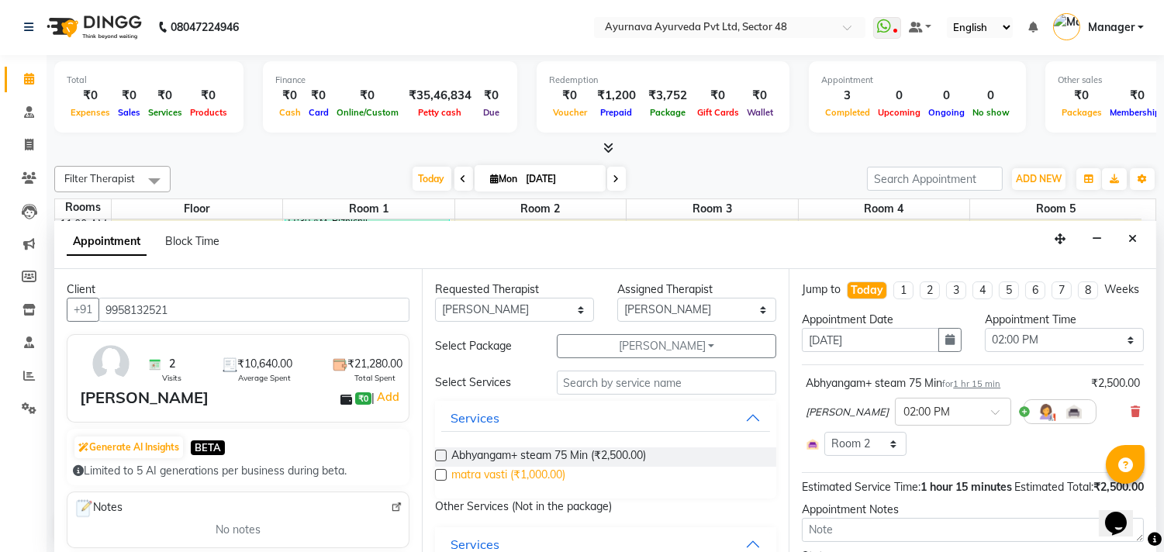
checkbox input "false"
click at [544, 478] on span "matra vasti (₹1,000.00)" at bounding box center [508, 476] width 114 height 19
checkbox input "true"
select select "2643"
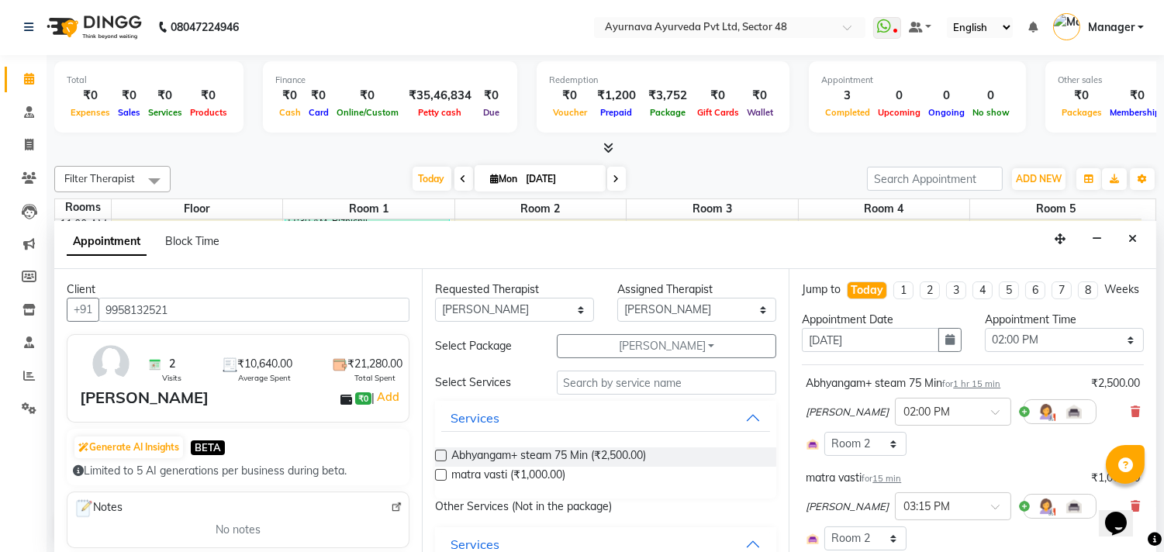
checkbox input "false"
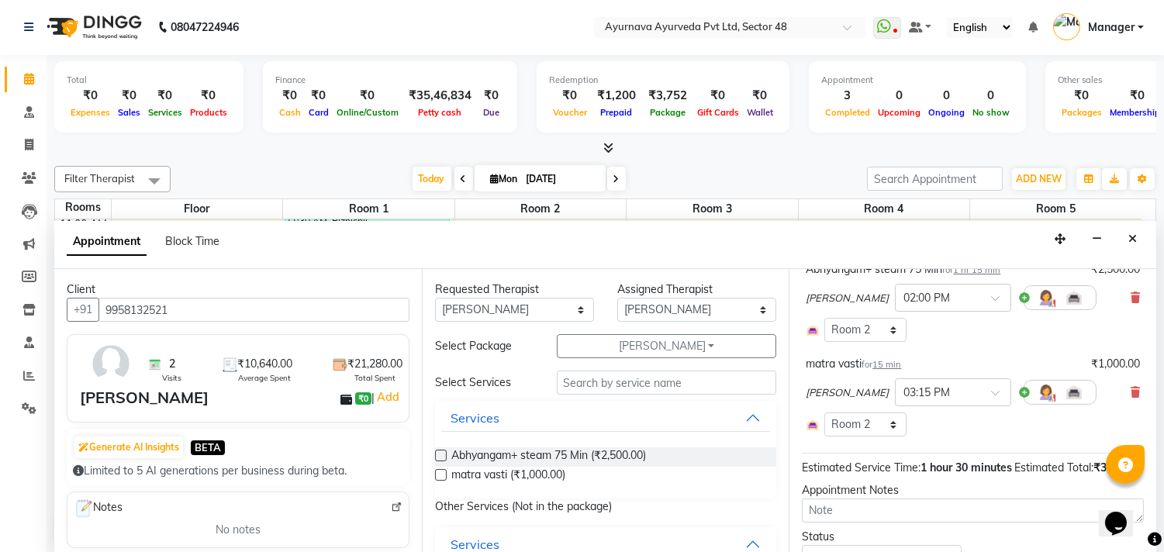
scroll to position [259, 0]
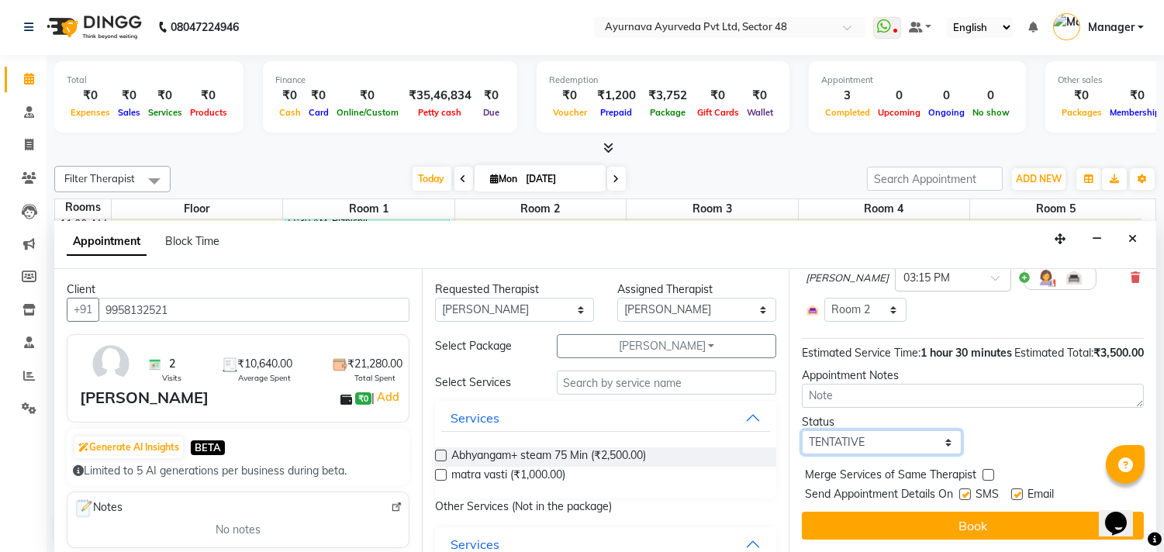
drag, startPoint x: 857, startPoint y: 440, endPoint x: 857, endPoint y: 432, distance: 7.8
click at [857, 440] on select "Select TENTATIVE CONFIRM CHECK-IN UPCOMING" at bounding box center [881, 442] width 159 height 24
select select "confirm booking"
click at [802, 430] on select "Select TENTATIVE CONFIRM CHECK-IN UPCOMING" at bounding box center [881, 442] width 159 height 24
click at [961, 492] on label at bounding box center [965, 494] width 12 height 12
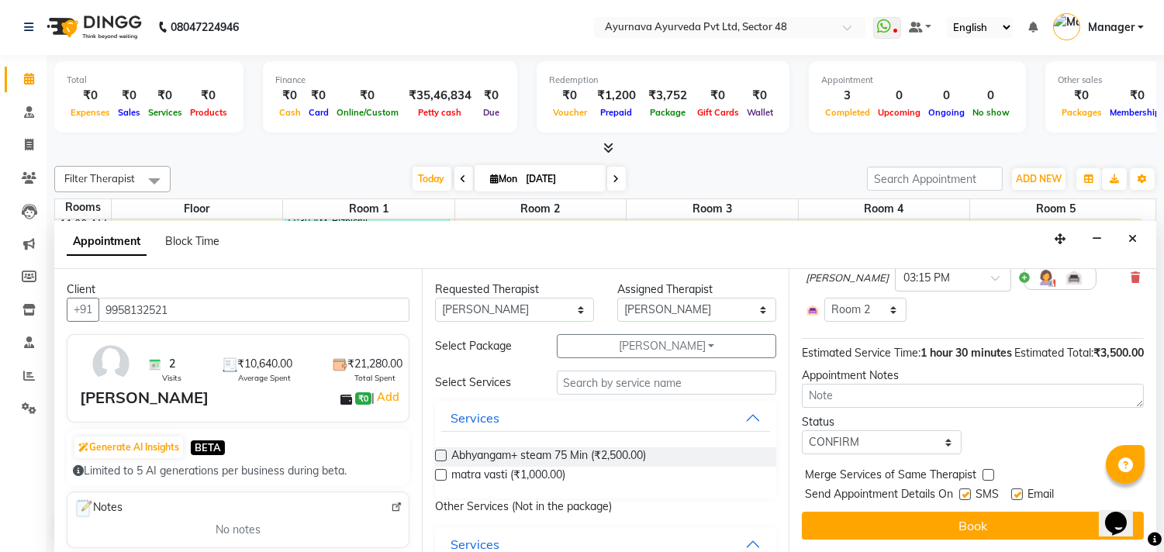
click at [961, 492] on input "checkbox" at bounding box center [964, 496] width 10 height 10
checkbox input "false"
drag, startPoint x: 1016, startPoint y: 494, endPoint x: 1012, endPoint y: 507, distance: 13.7
click at [1016, 494] on label at bounding box center [1017, 494] width 12 height 12
click at [1016, 494] on input "checkbox" at bounding box center [1016, 496] width 10 height 10
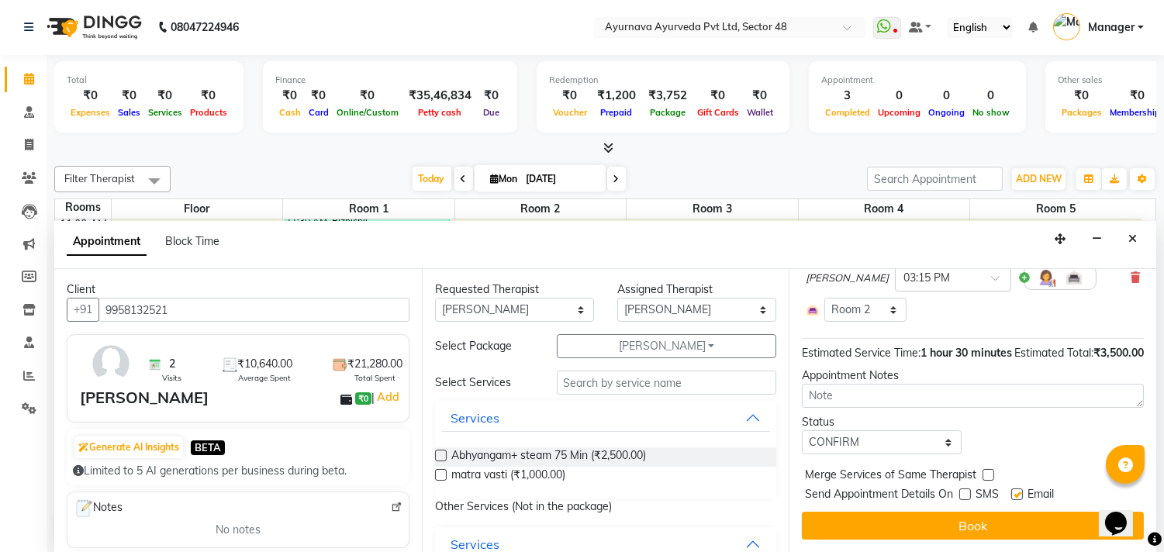
checkbox input "false"
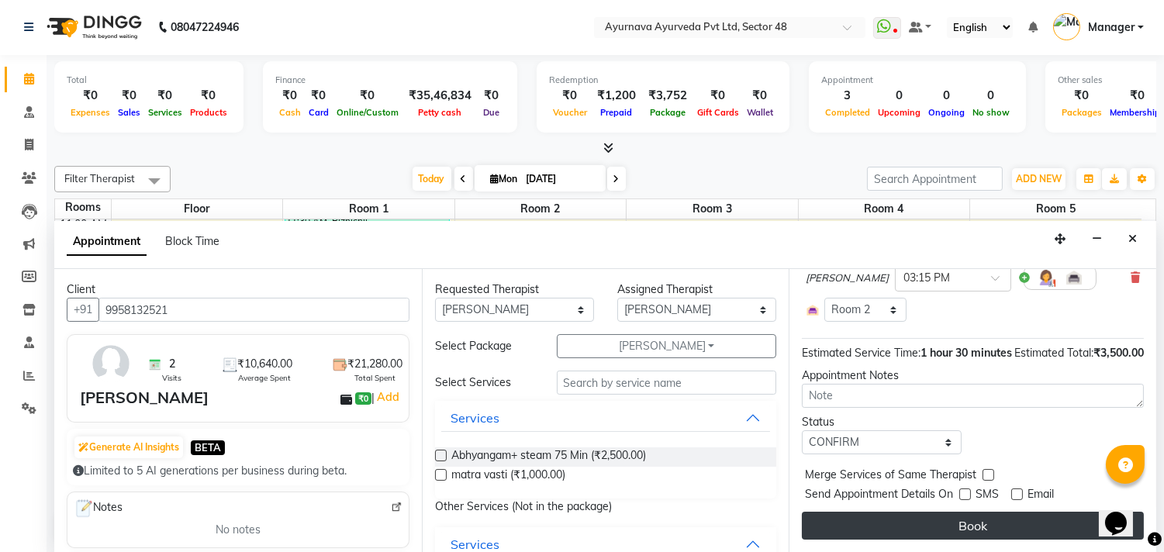
click at [1014, 530] on button "Book" at bounding box center [973, 526] width 342 height 28
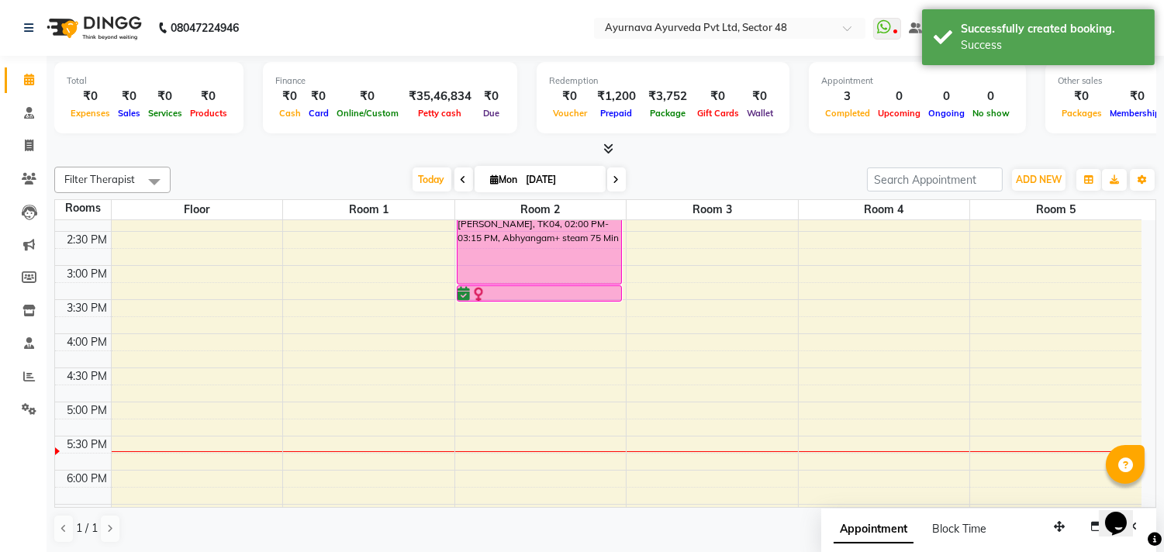
scroll to position [482, 0]
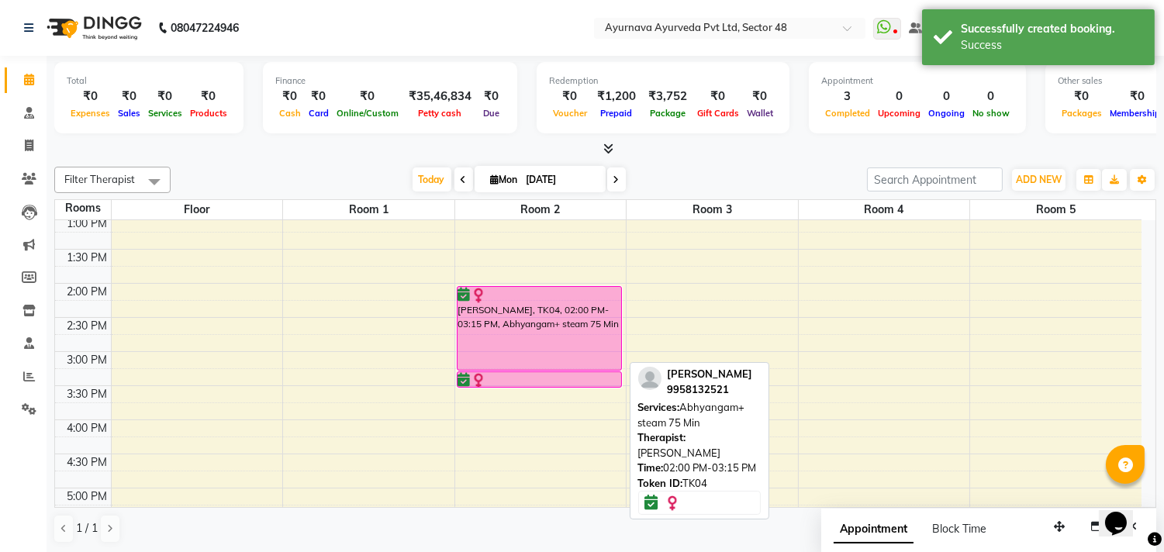
click at [517, 357] on div "[PERSON_NAME], TK04, 02:00 PM-03:15 PM, Abhyangam+ steam 75 Min" at bounding box center [539, 328] width 164 height 83
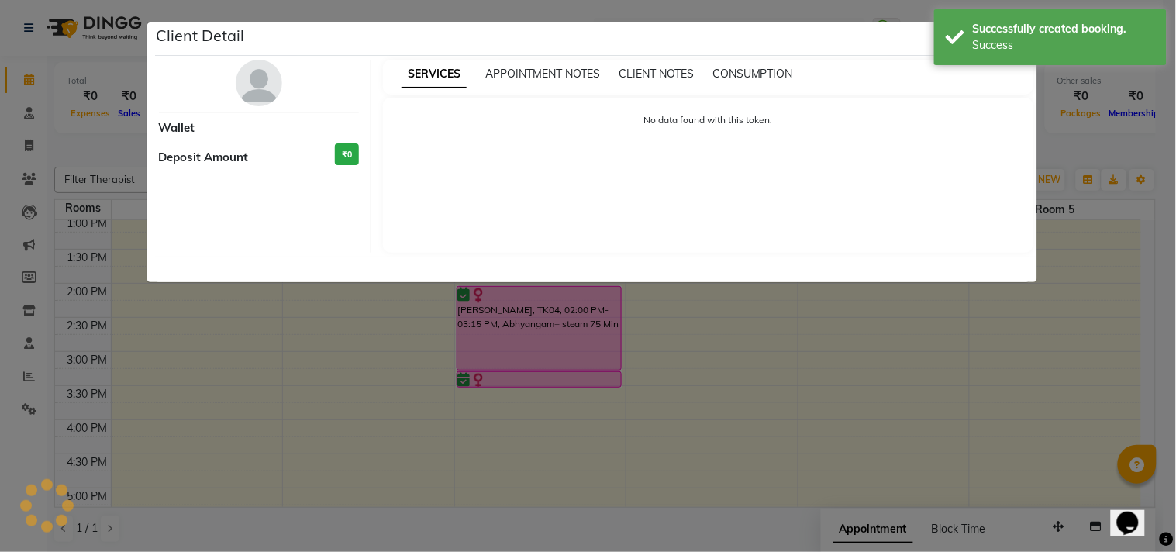
select select "6"
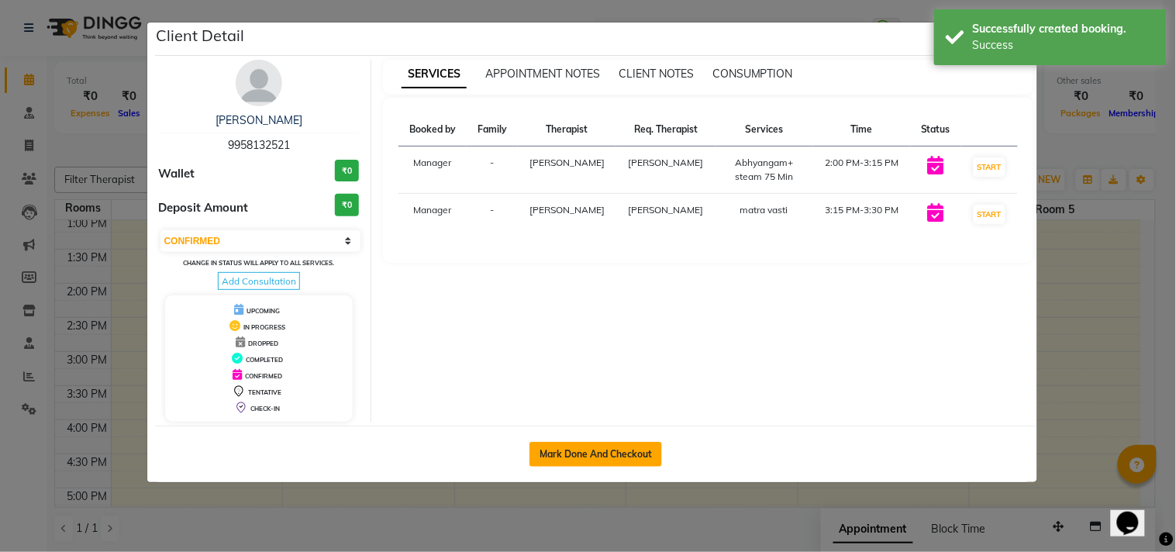
click at [582, 460] on button "Mark Done And Checkout" at bounding box center [595, 454] width 133 height 25
select select "service"
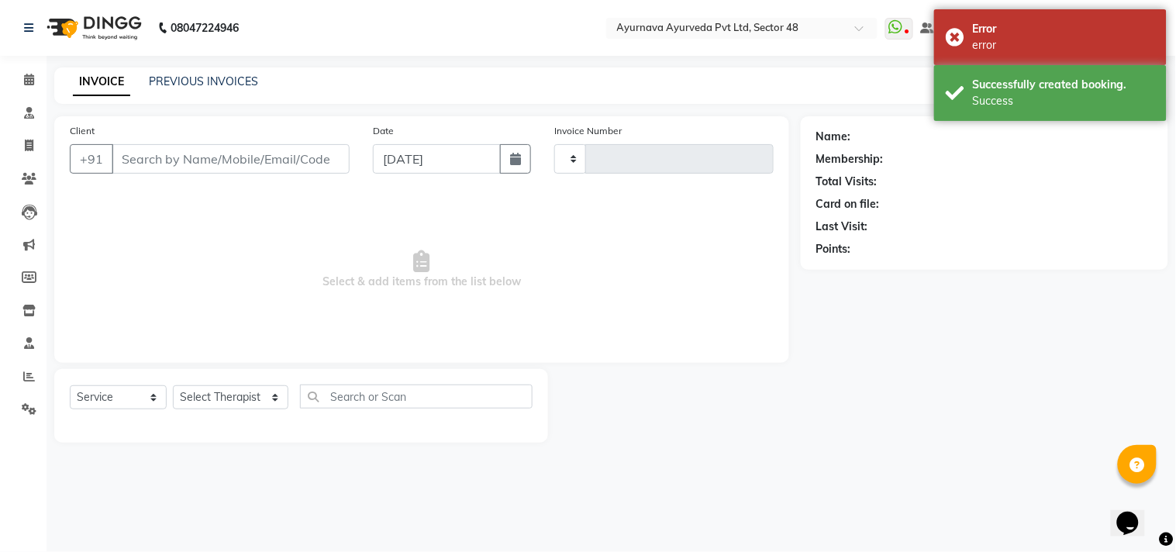
type input "9958132521"
select select "58124"
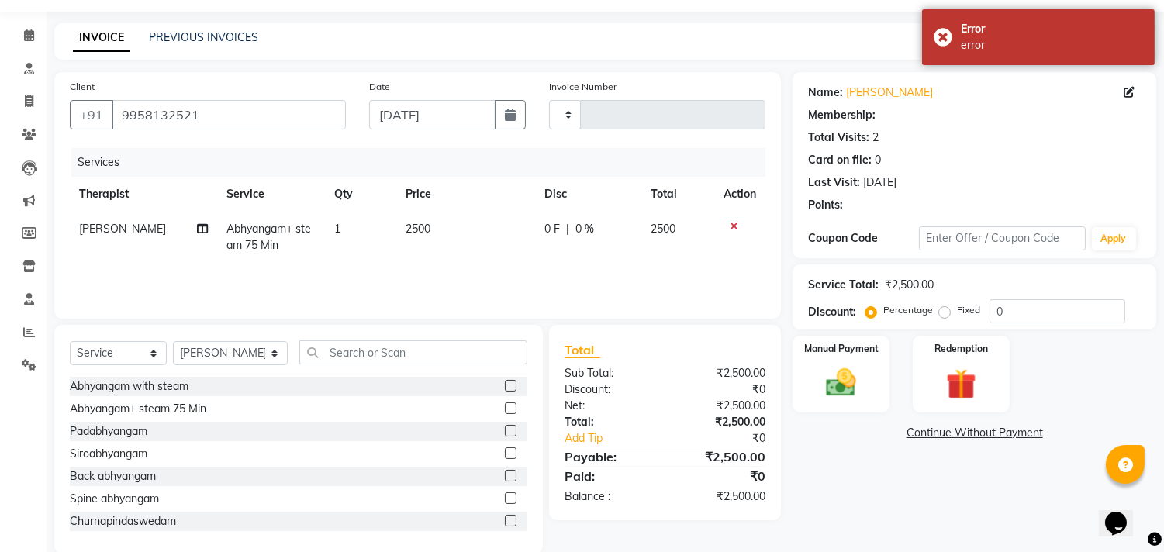
scroll to position [68, 0]
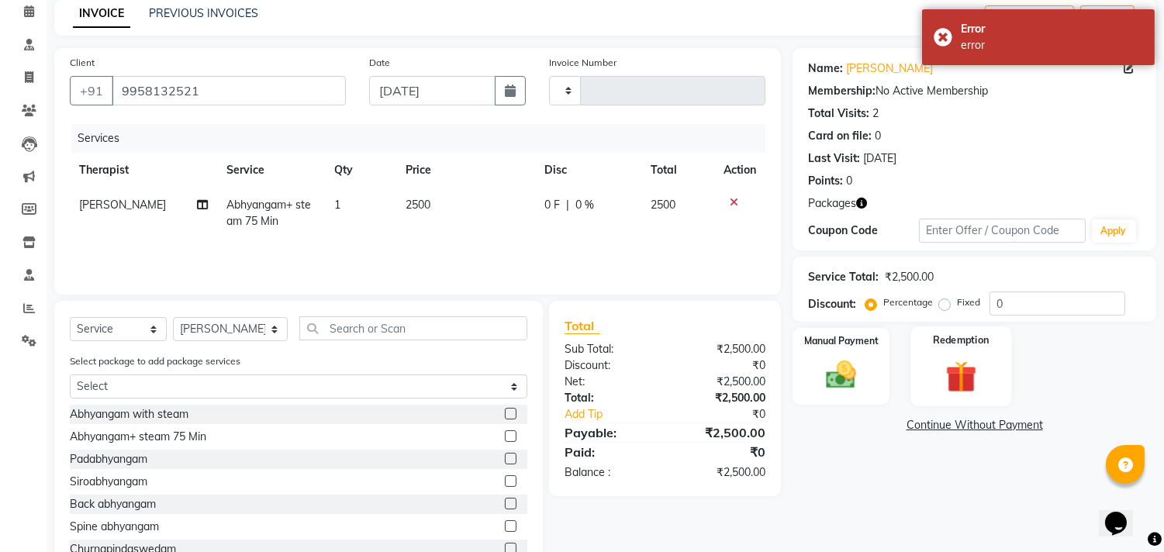
click at [948, 358] on img at bounding box center [960, 376] width 51 height 39
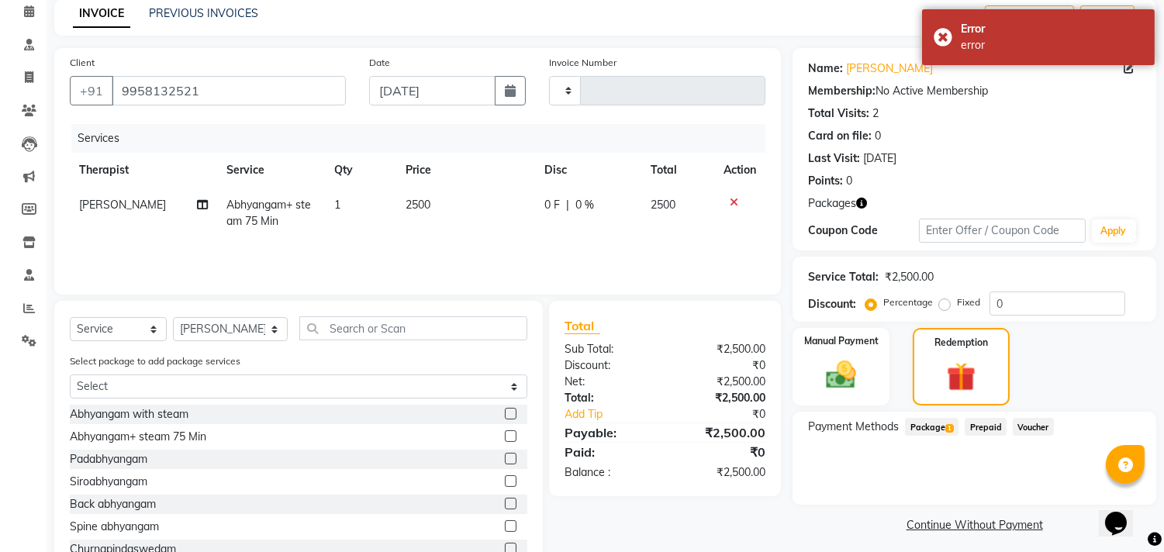
click at [928, 426] on span "Package 1" at bounding box center [931, 427] width 53 height 18
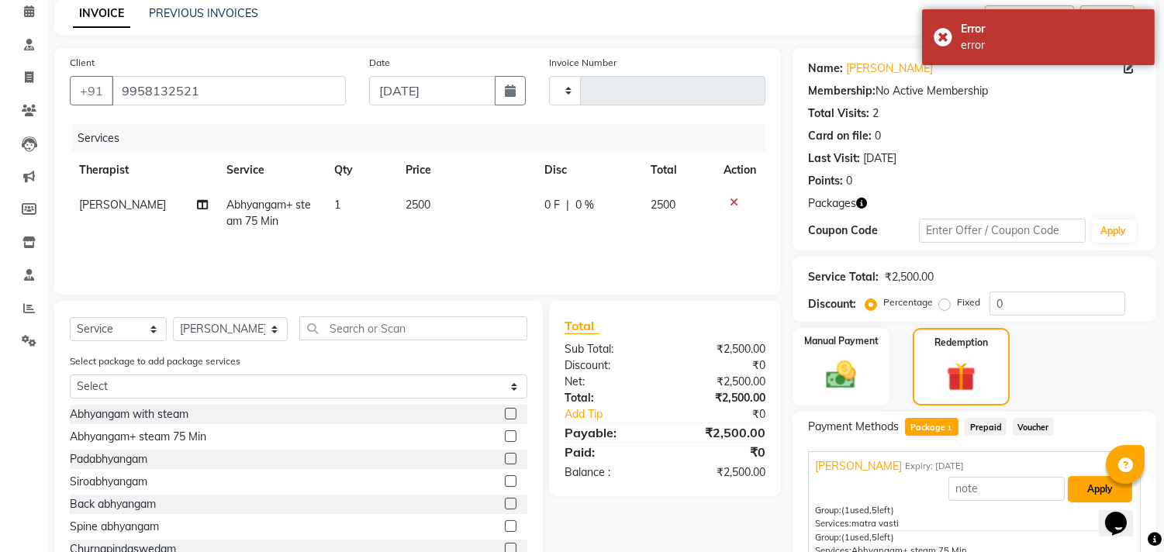
click at [1078, 481] on button "Apply" at bounding box center [1099, 489] width 64 height 26
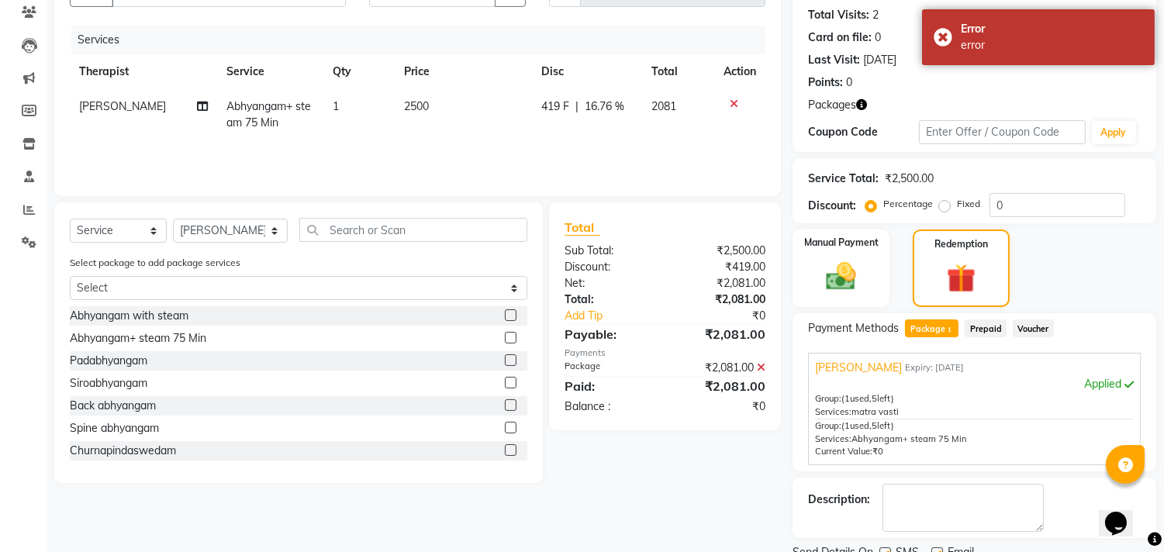
scroll to position [228, 0]
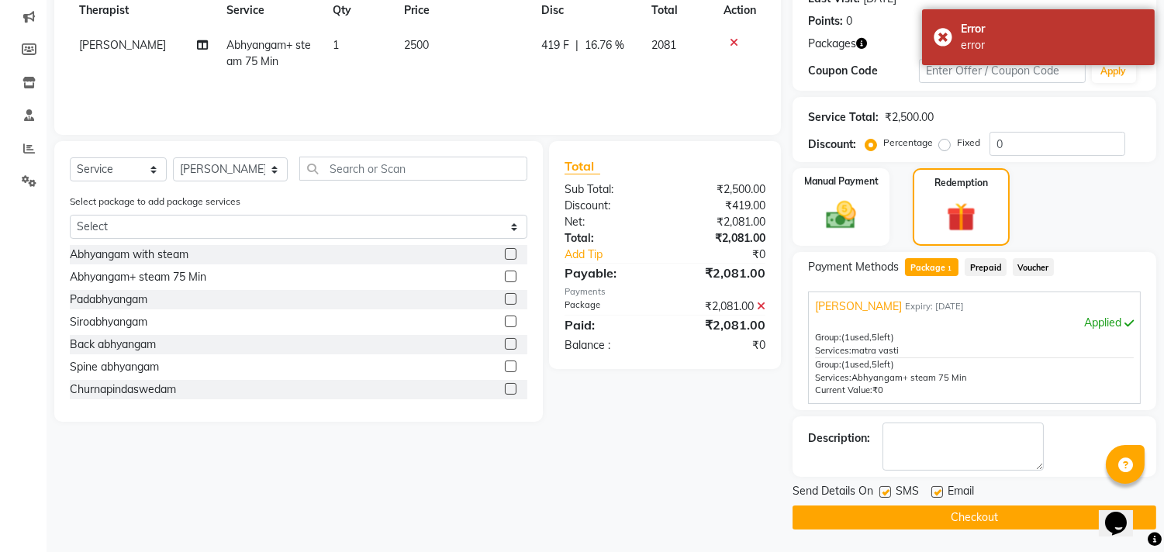
click at [885, 491] on label at bounding box center [885, 492] width 12 height 12
click at [885, 491] on input "checkbox" at bounding box center [884, 493] width 10 height 10
checkbox input "false"
click at [938, 489] on label at bounding box center [937, 492] width 12 height 12
click at [938, 489] on input "checkbox" at bounding box center [936, 493] width 10 height 10
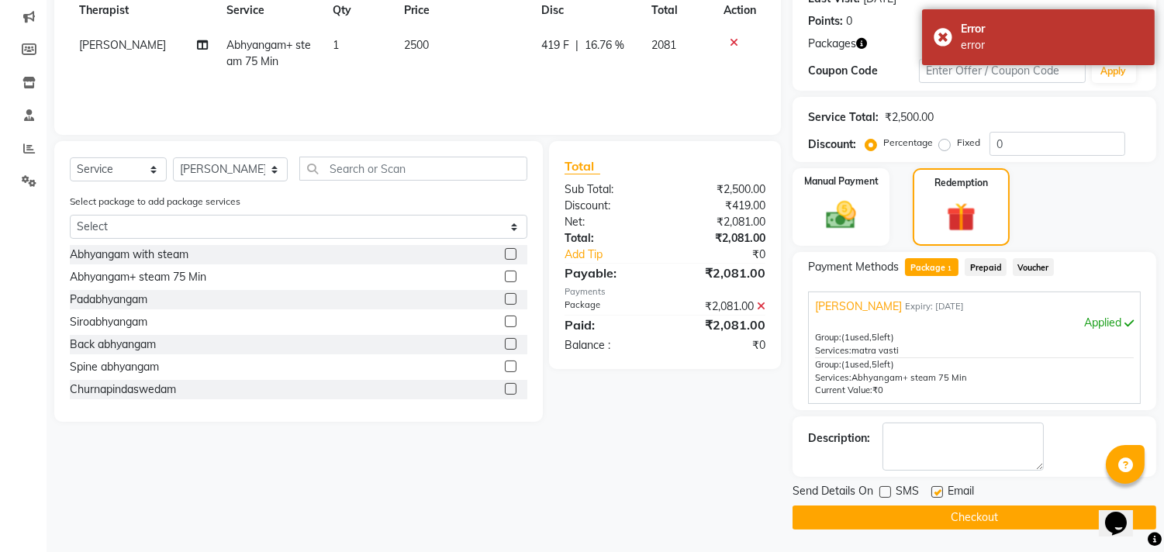
checkbox input "false"
click at [939, 522] on button "Checkout" at bounding box center [974, 517] width 364 height 24
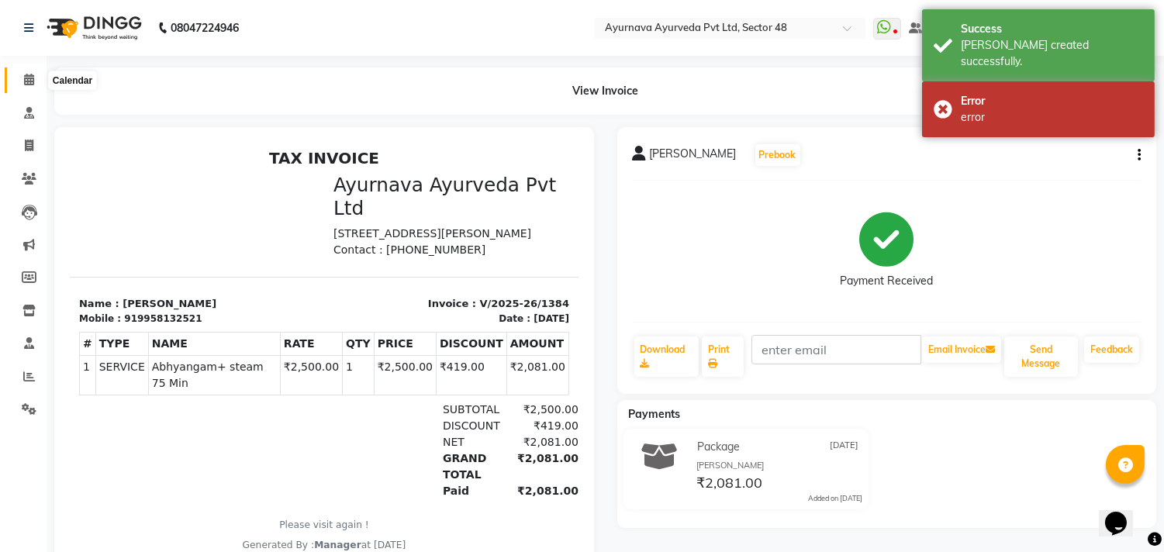
click at [28, 73] on span at bounding box center [29, 80] width 27 height 18
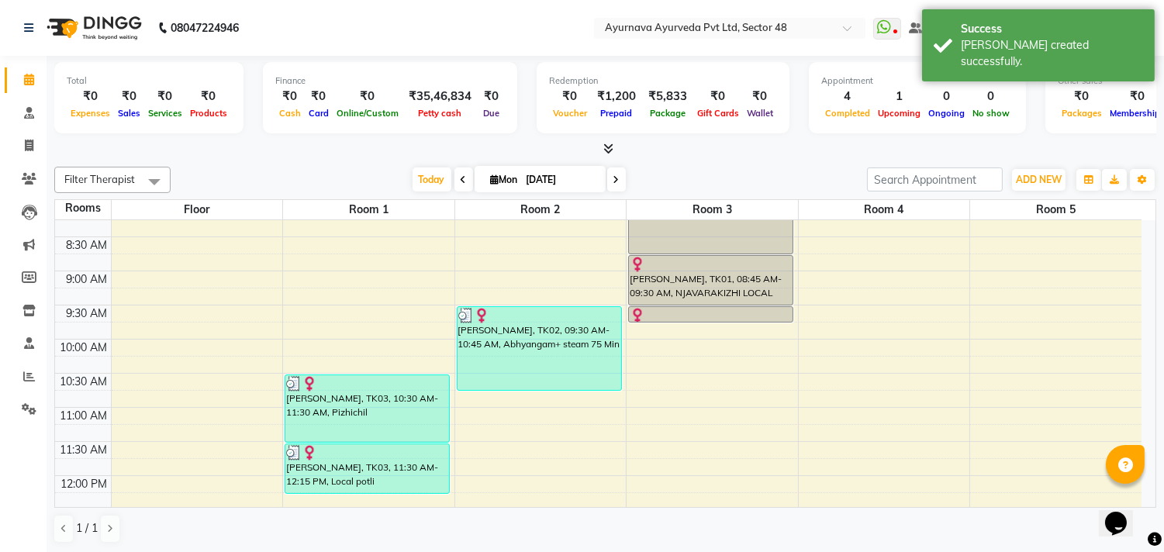
scroll to position [172, 0]
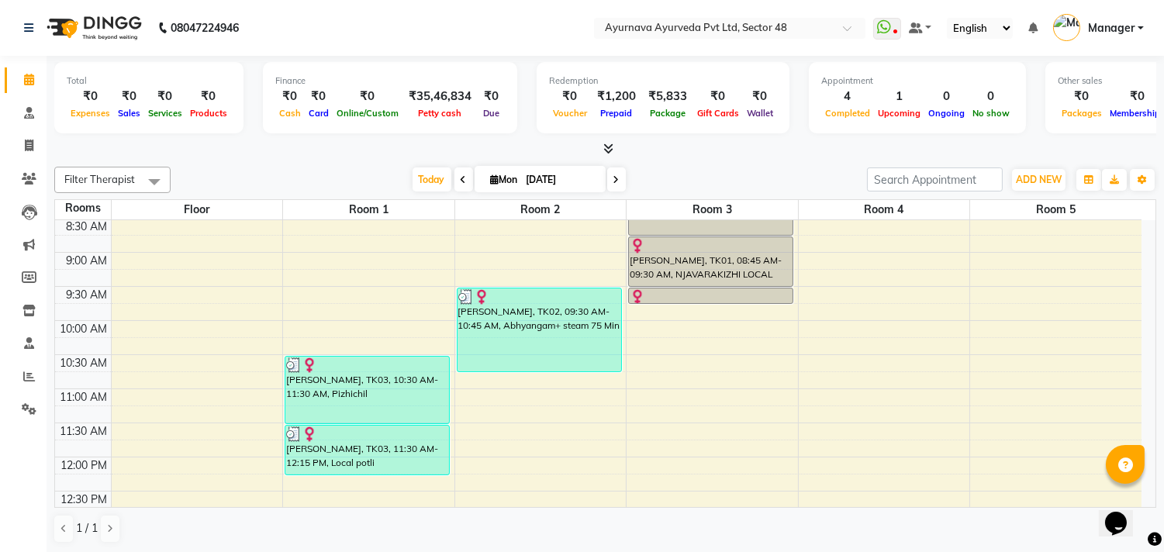
click at [516, 399] on div "6:00 AM 6:30 AM 7:00 AM 7:30 AM 8:00 AM 8:30 AM 9:00 AM 9:30 AM 10:00 AM 10:30 …" at bounding box center [598, 559] width 1086 height 1022
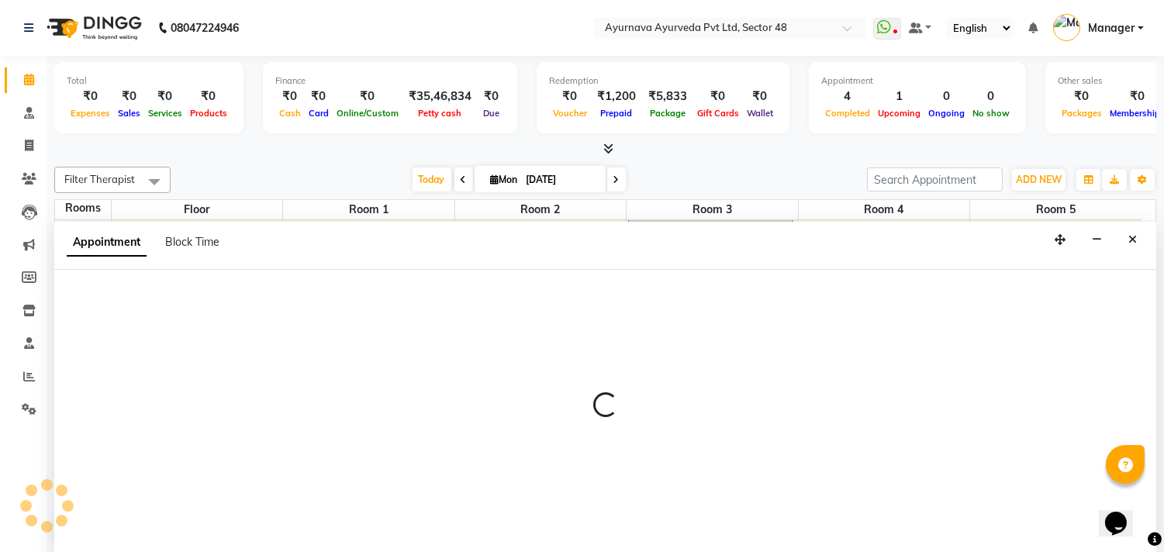
select select "660"
select select "tentative"
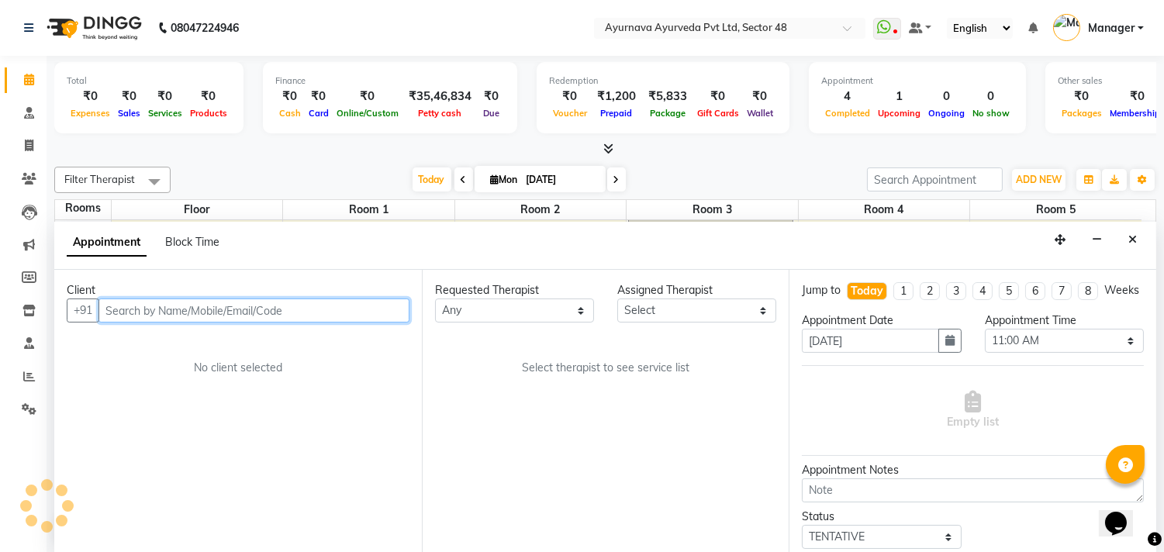
scroll to position [1, 0]
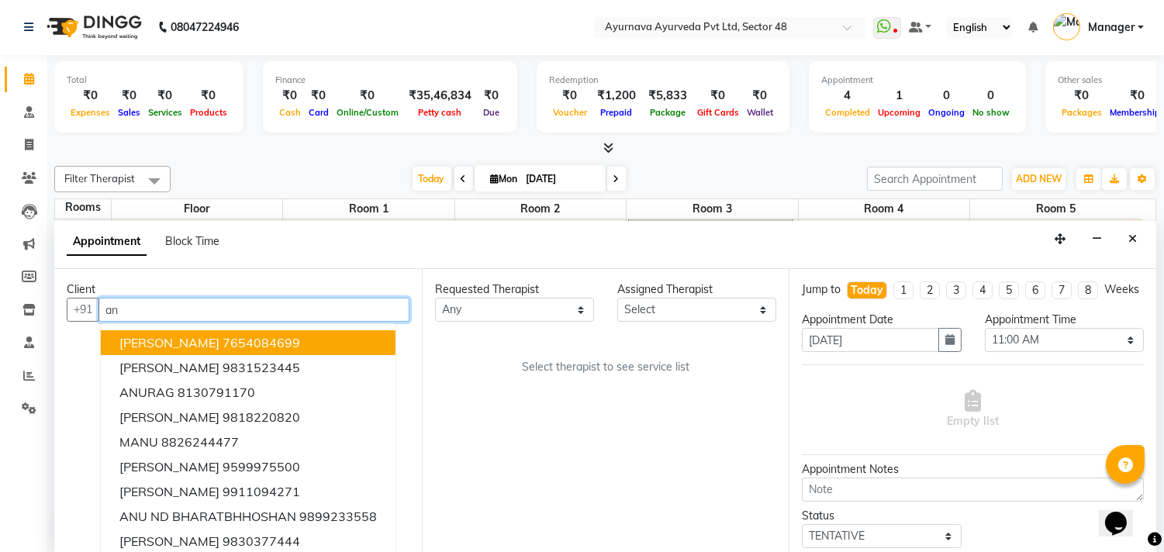
type input "a"
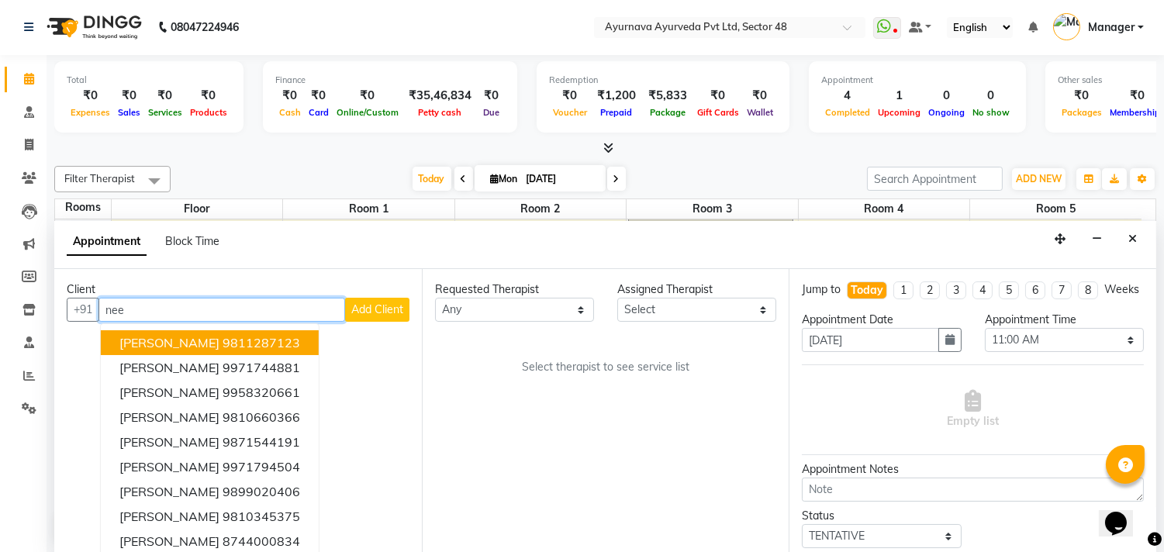
click at [137, 343] on span "neetu" at bounding box center [169, 343] width 100 height 16
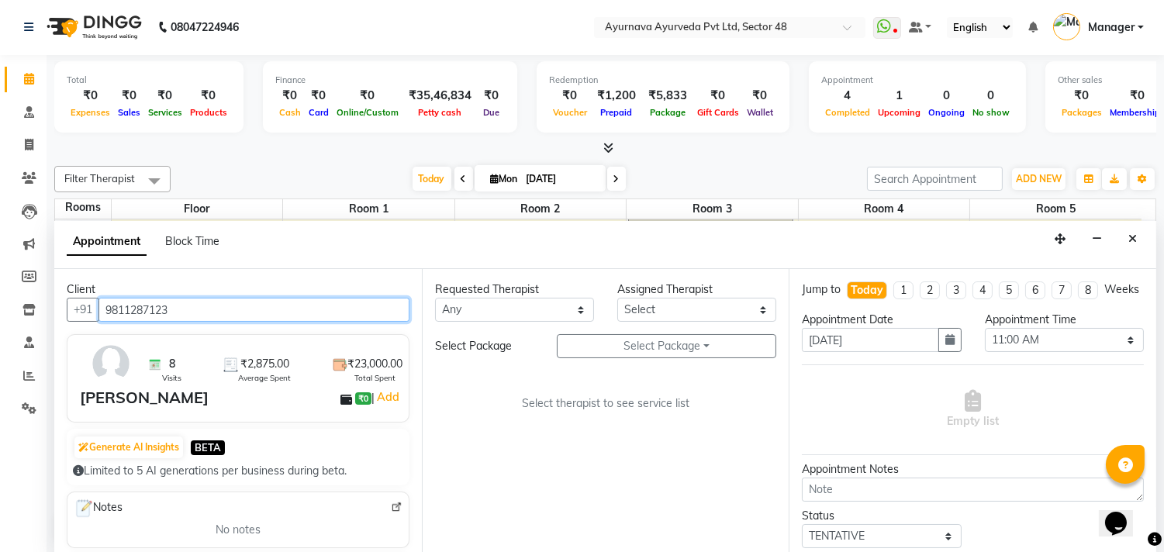
type input "9811287123"
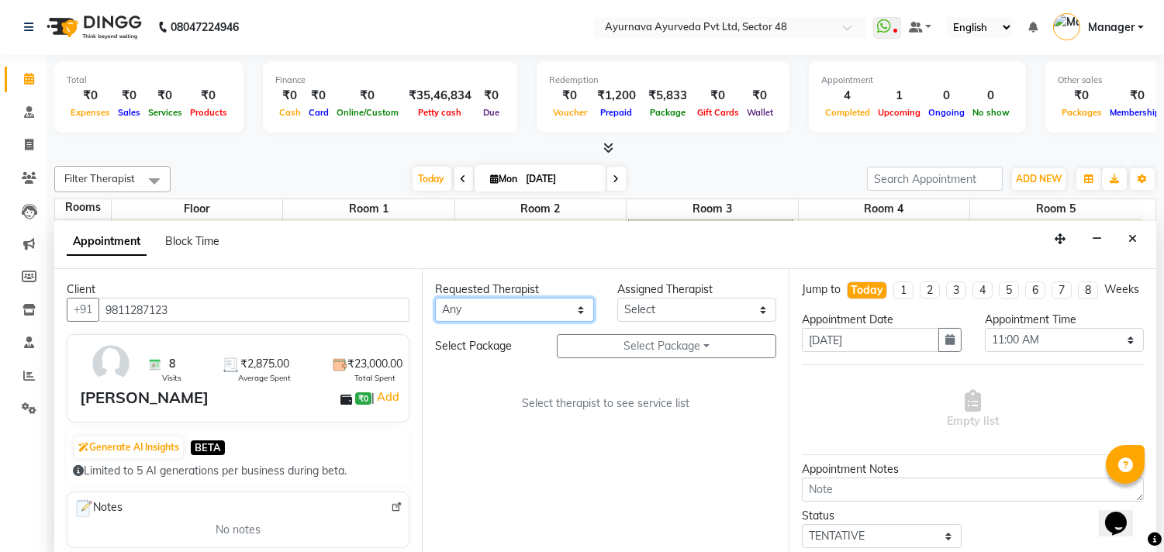
click at [488, 312] on select "Any Aadithyan AARATHY ABHILASH AKHILA V P Anand Arya BENSAL Bissa Babu DHEERAJ …" at bounding box center [514, 310] width 159 height 24
select select "63862"
click at [435, 298] on select "Any Aadithyan AARATHY ABHILASH AKHILA V P Anand Arya BENSAL Bissa Babu DHEERAJ …" at bounding box center [514, 310] width 159 height 24
select select "63862"
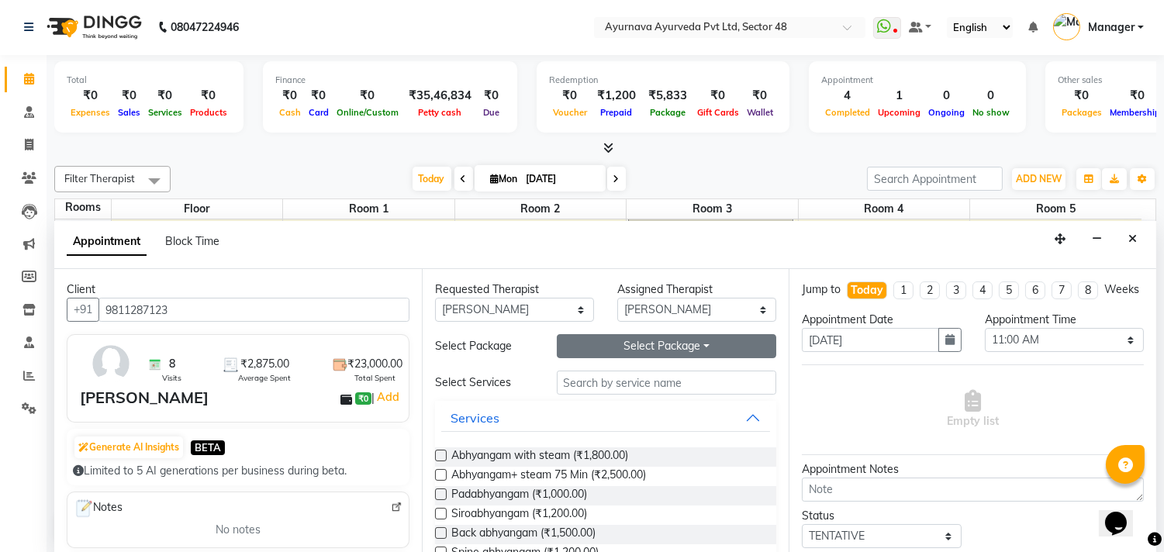
click at [636, 336] on button "Select Package Toggle Dropdown" at bounding box center [667, 346] width 220 height 24
click at [591, 378] on li "anubham singh" at bounding box center [618, 378] width 123 height 22
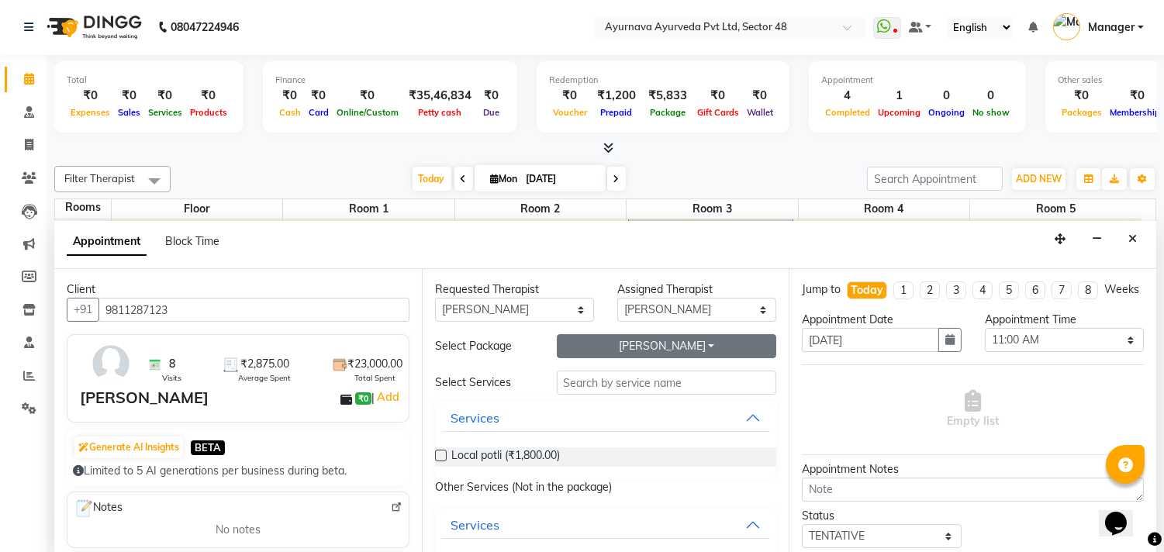
click at [621, 342] on button "anubham singh" at bounding box center [667, 346] width 220 height 24
click at [606, 425] on li "anubham neetu" at bounding box center [618, 423] width 123 height 22
click at [642, 341] on button "anubham neetu" at bounding box center [667, 346] width 220 height 24
click at [595, 401] on li "anubham singh" at bounding box center [618, 400] width 123 height 22
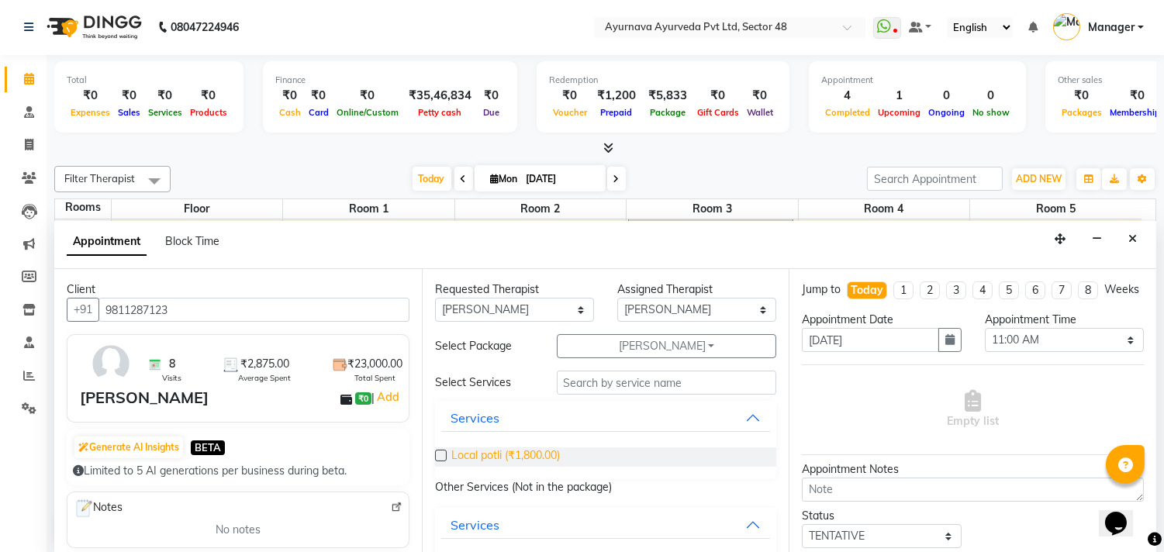
click at [526, 453] on span "Local potli (₹1,800.00)" at bounding box center [505, 456] width 109 height 19
checkbox input "true"
select select "2643"
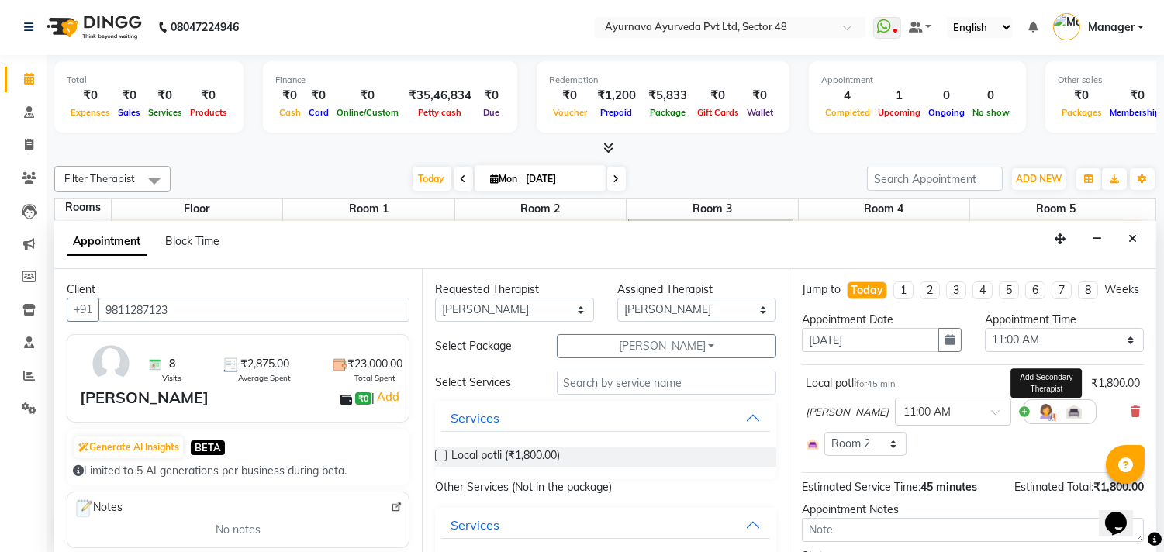
checkbox input "false"
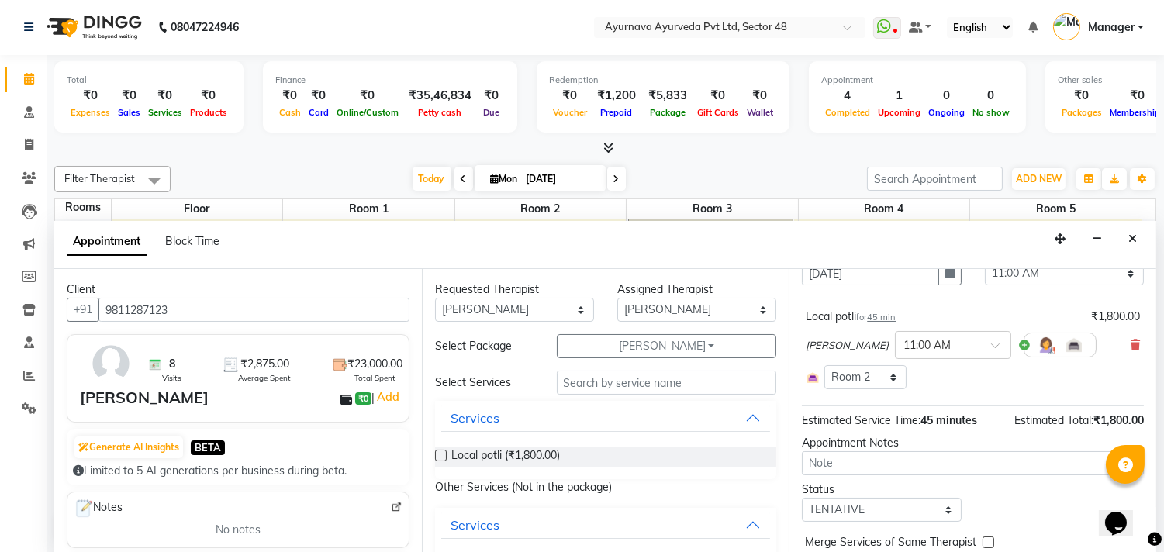
scroll to position [148, 0]
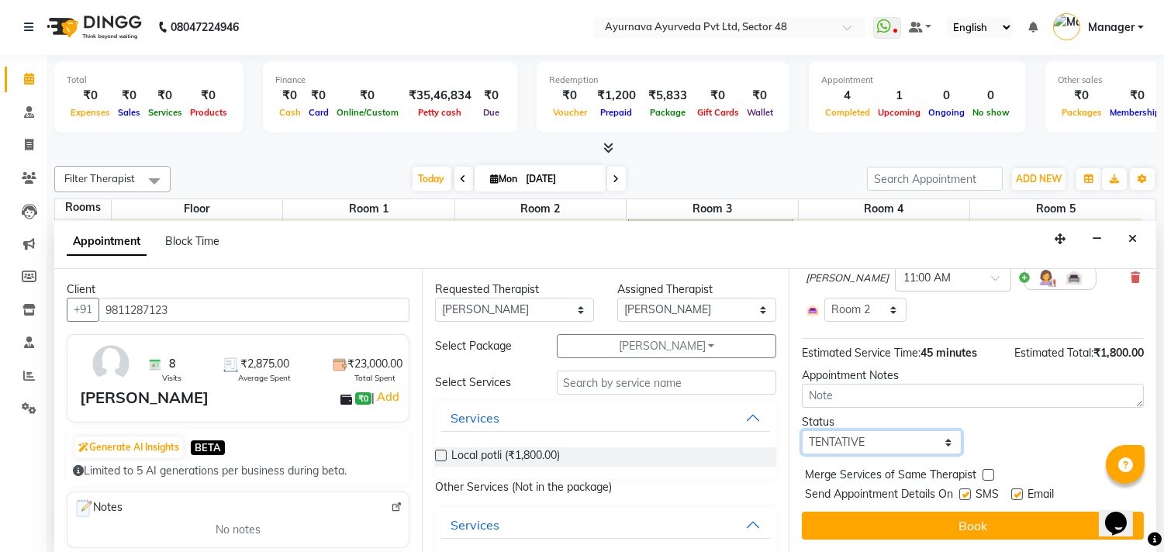
click at [837, 443] on select "Select TENTATIVE CONFIRM CHECK-IN UPCOMING" at bounding box center [881, 442] width 159 height 24
select select "confirm booking"
click at [802, 430] on select "Select TENTATIVE CONFIRM CHECK-IN UPCOMING" at bounding box center [881, 442] width 159 height 24
drag, startPoint x: 966, startPoint y: 495, endPoint x: 1019, endPoint y: 500, distance: 53.8
click at [971, 498] on label at bounding box center [965, 494] width 12 height 12
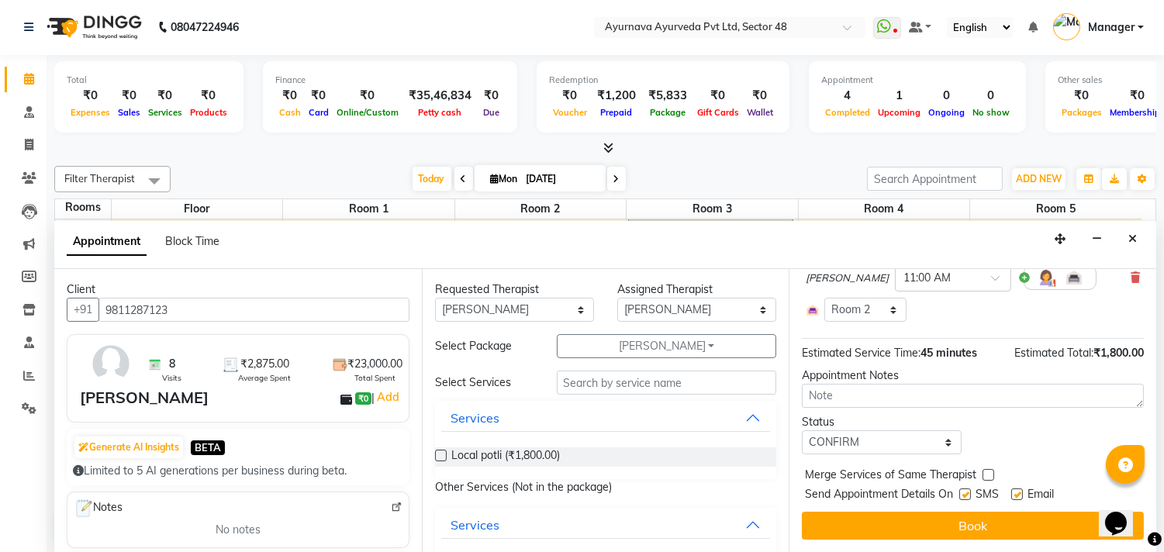
click at [969, 498] on input "checkbox" at bounding box center [964, 496] width 10 height 10
checkbox input "false"
click at [1020, 491] on label at bounding box center [1017, 494] width 12 height 12
click at [1020, 491] on input "checkbox" at bounding box center [1016, 496] width 10 height 10
checkbox input "false"
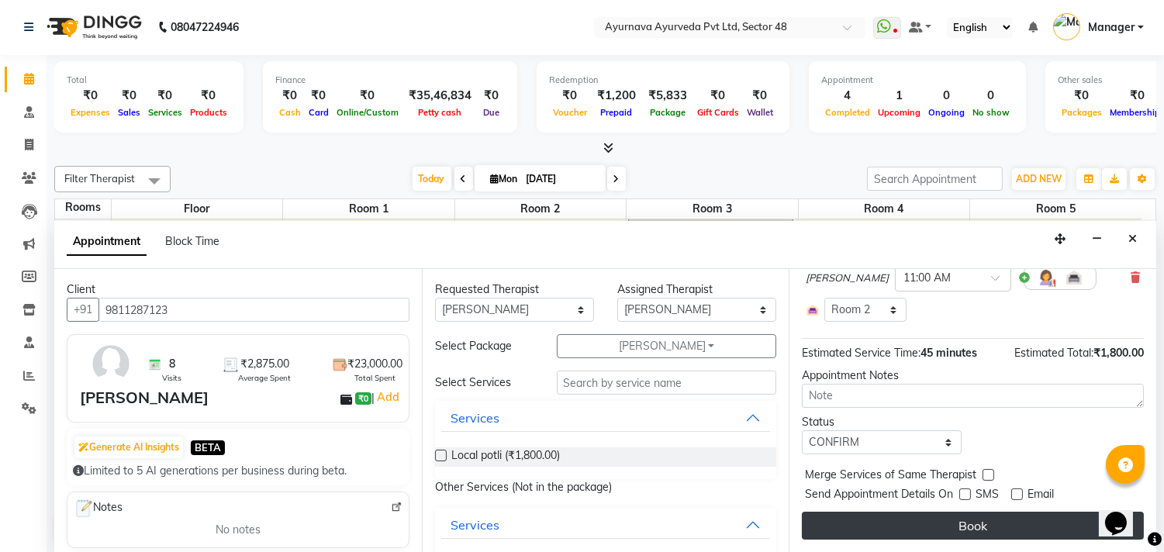
click at [1012, 521] on button "Book" at bounding box center [973, 526] width 342 height 28
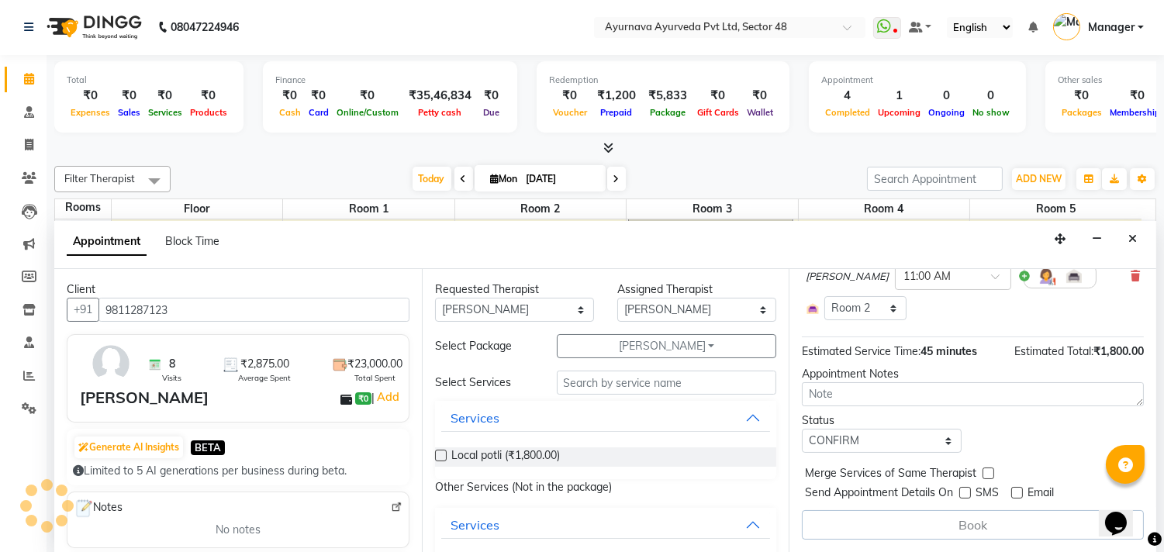
scroll to position [0, 0]
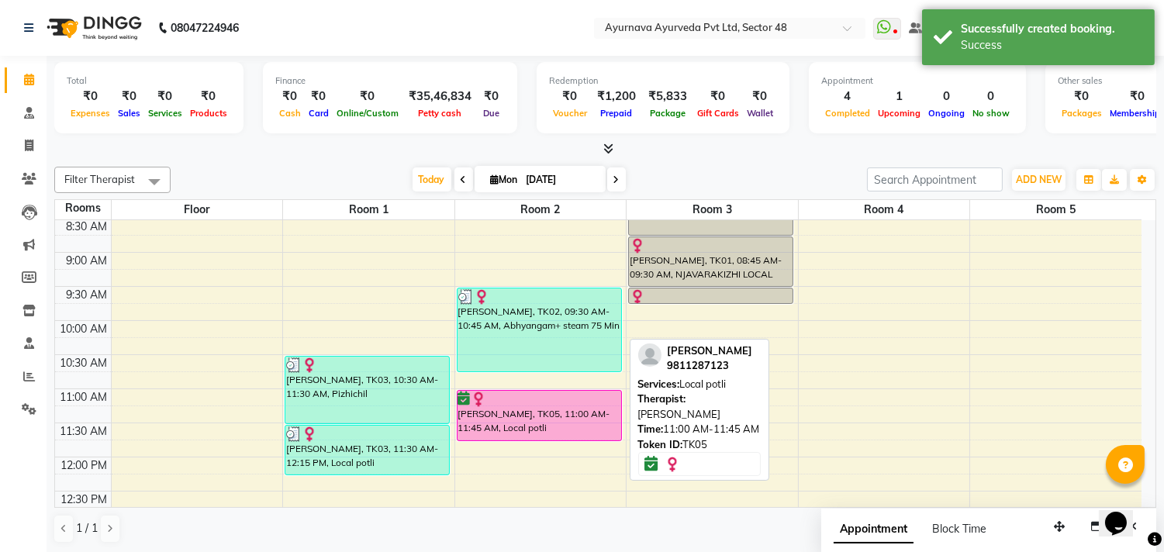
click at [541, 417] on div "[PERSON_NAME], TK05, 11:00 AM-11:45 AM, Local potli" at bounding box center [539, 416] width 164 height 50
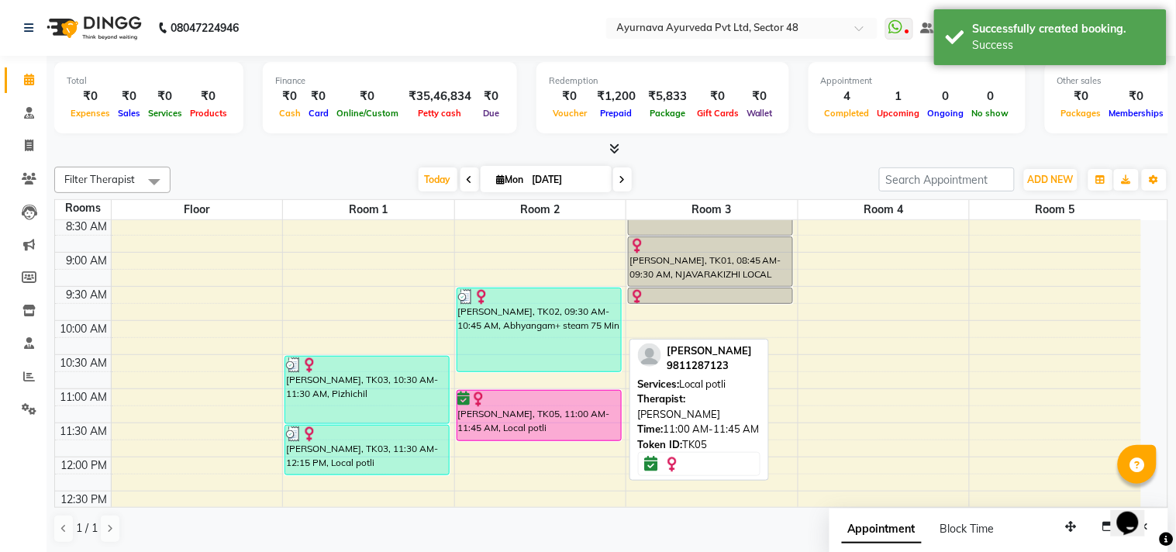
select select "6"
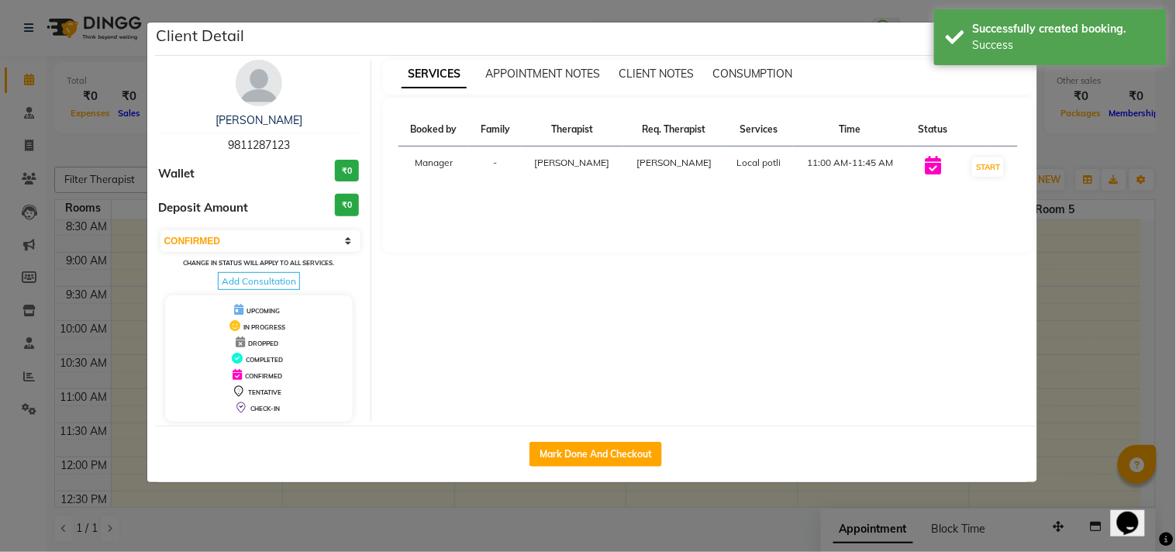
click at [605, 458] on button "Mark Done And Checkout" at bounding box center [595, 454] width 133 height 25
select select "service"
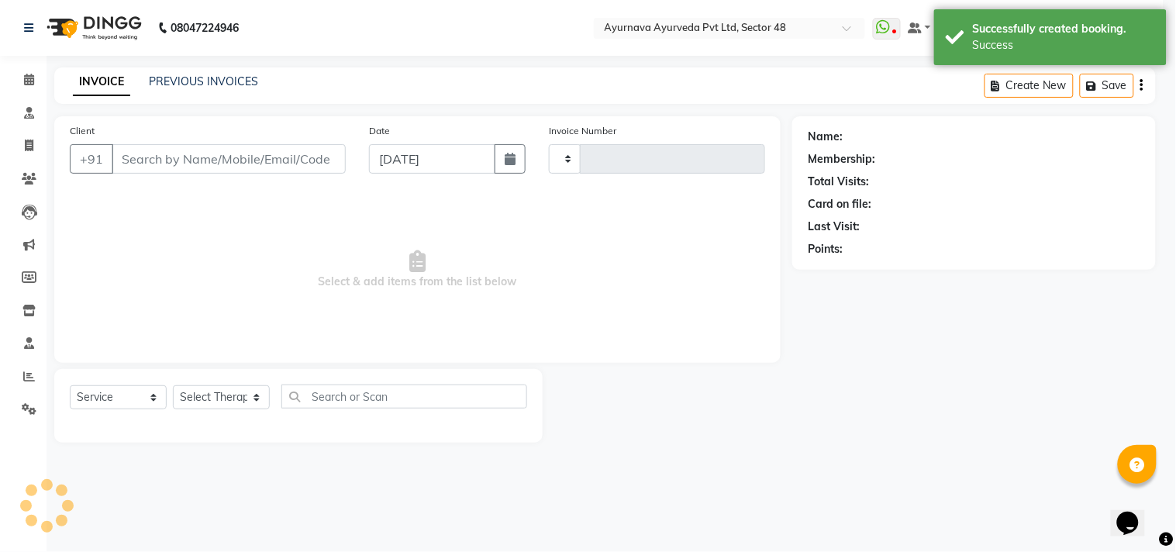
type input "1385"
select select "5546"
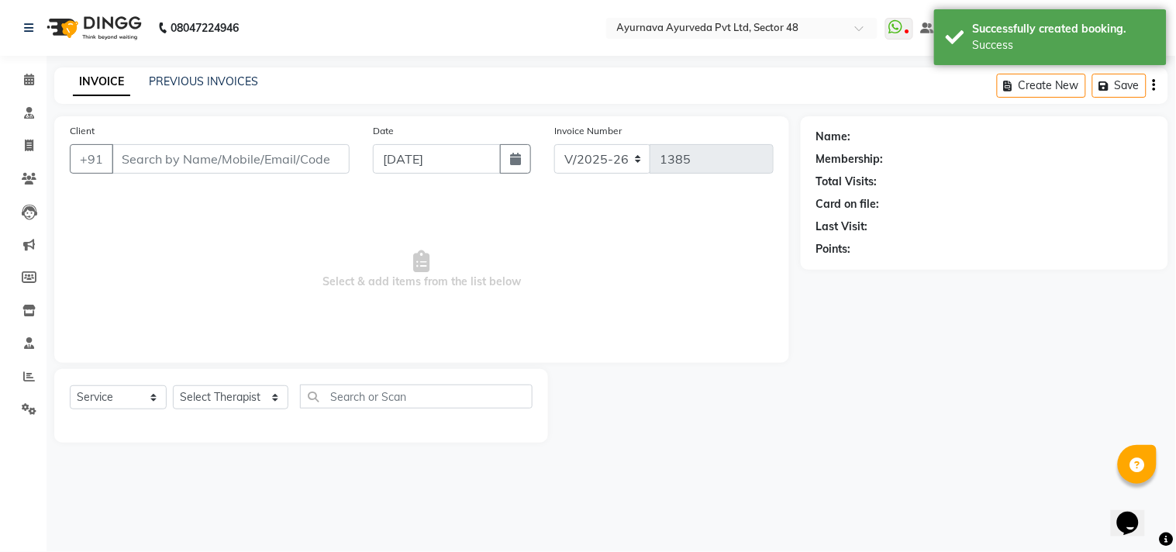
type input "9811287123"
select select "63862"
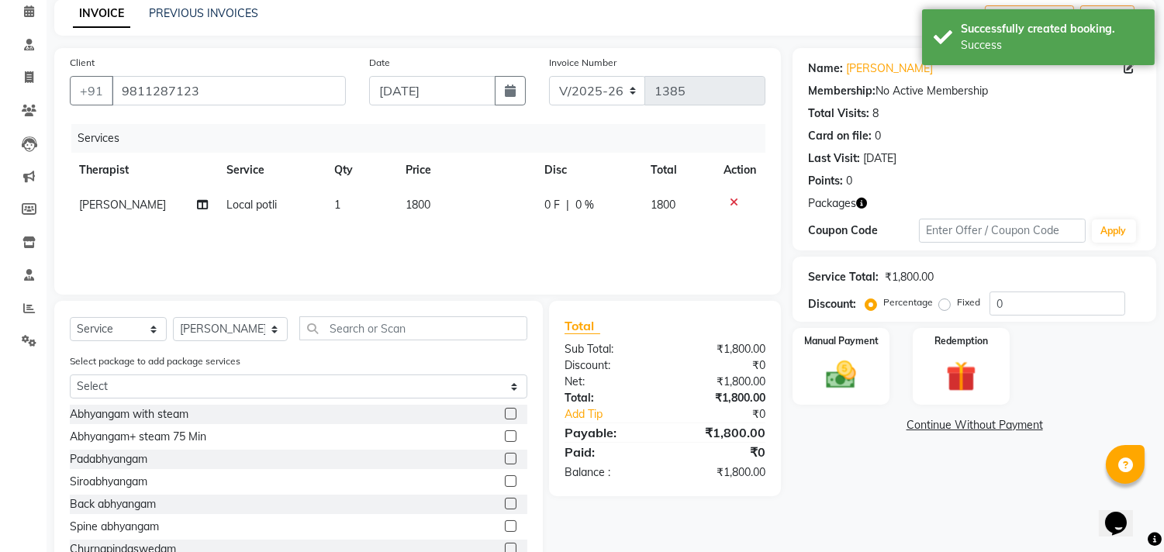
scroll to position [121, 0]
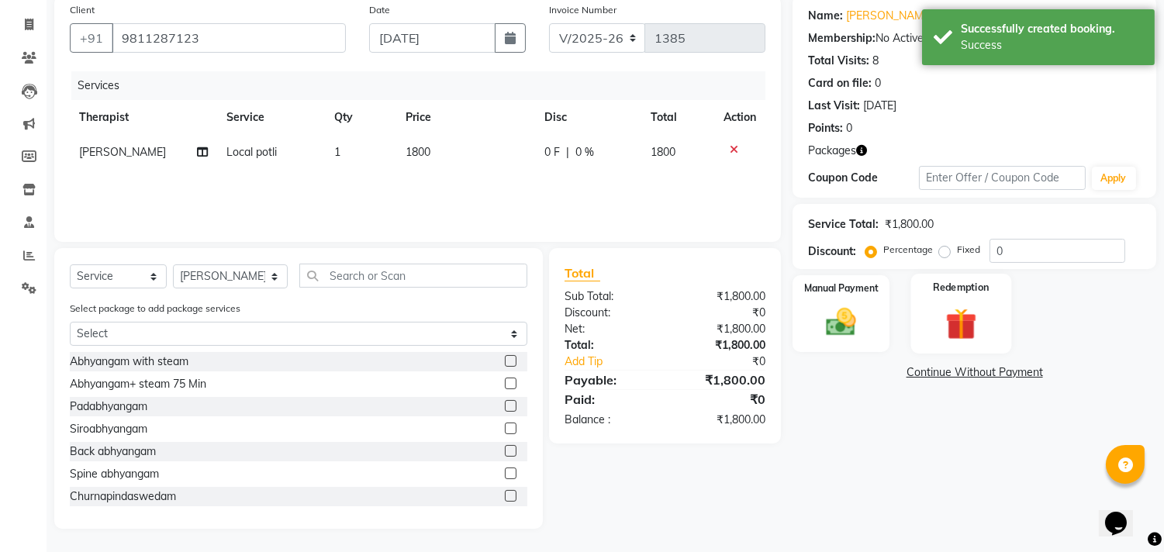
click at [958, 316] on img at bounding box center [960, 324] width 51 height 39
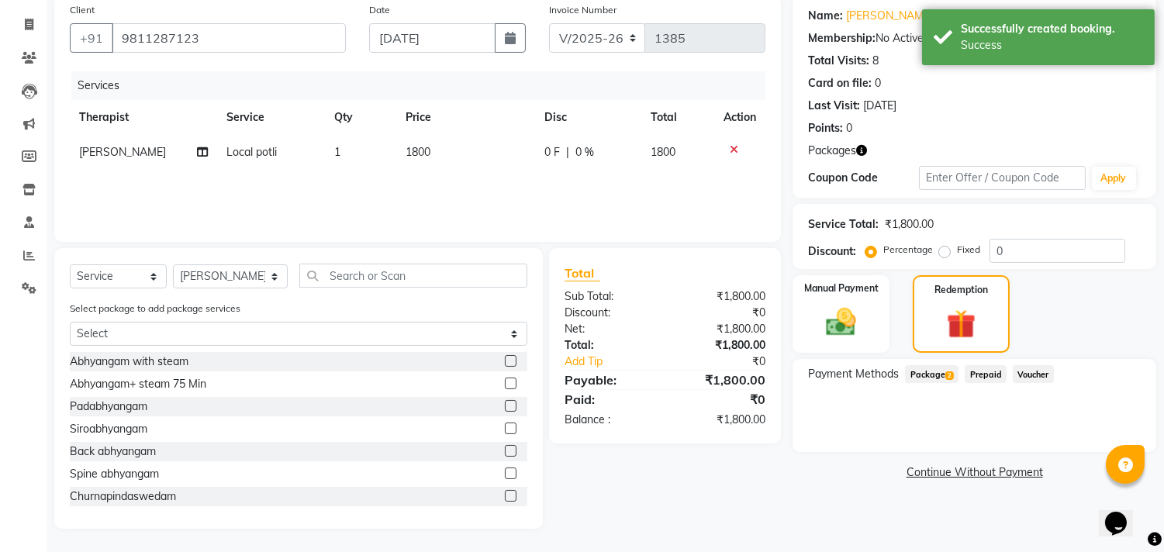
click at [915, 365] on span "Package 2" at bounding box center [931, 374] width 53 height 18
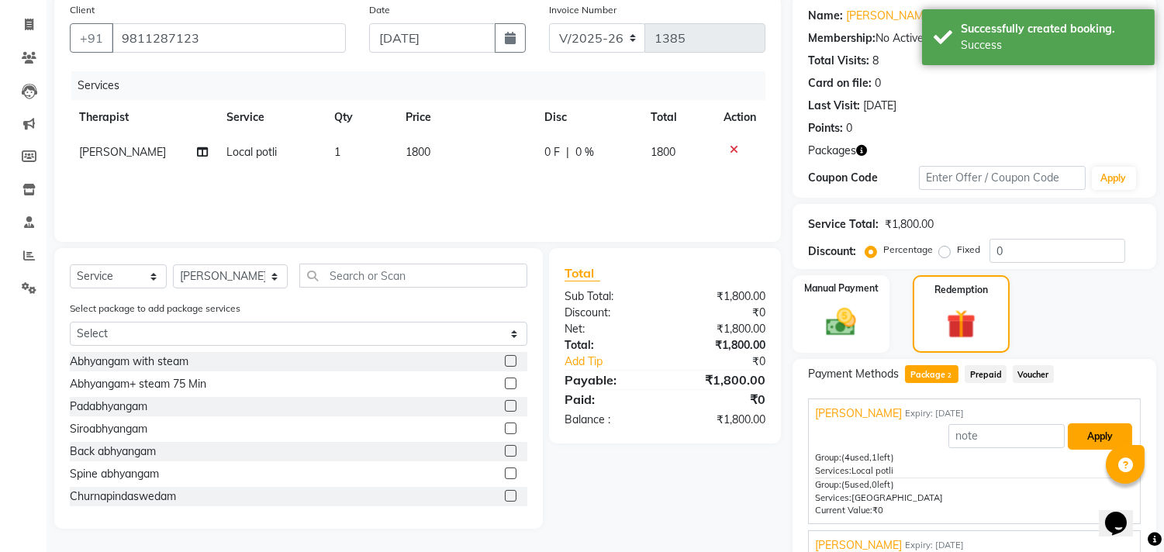
click at [1090, 426] on button "Apply" at bounding box center [1099, 436] width 64 height 26
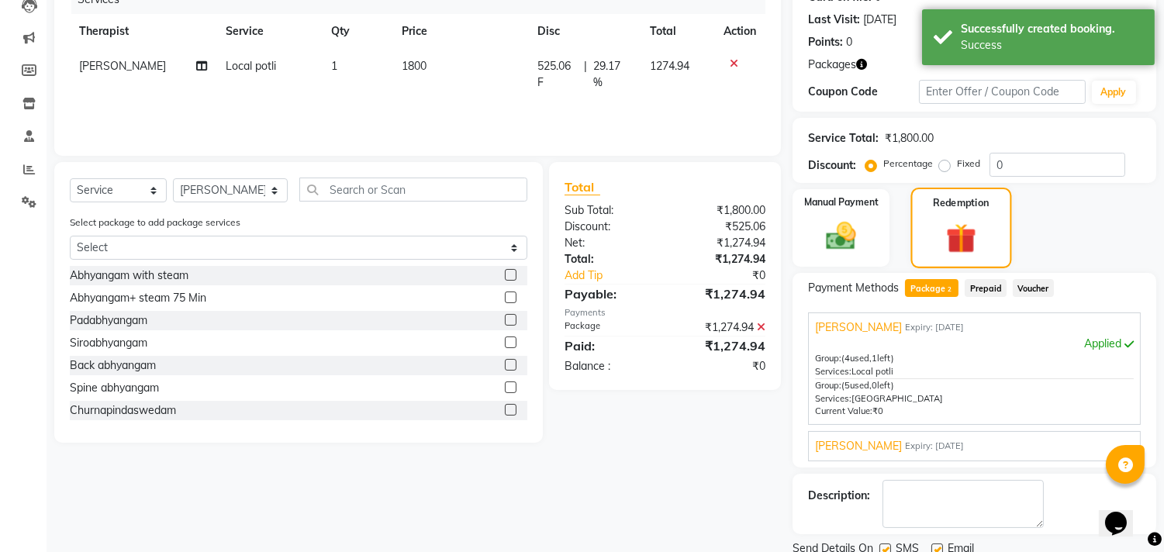
scroll to position [265, 0]
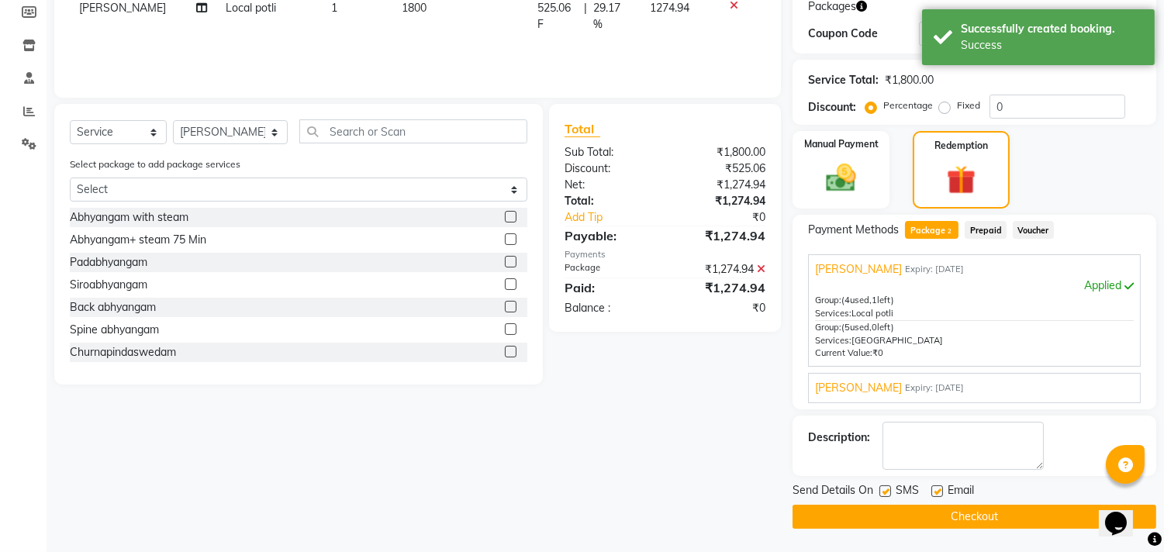
click at [885, 491] on label at bounding box center [885, 491] width 12 height 12
click at [885, 491] on input "checkbox" at bounding box center [884, 492] width 10 height 10
checkbox input "false"
click at [941, 488] on label at bounding box center [937, 491] width 12 height 12
click at [941, 488] on input "checkbox" at bounding box center [936, 492] width 10 height 10
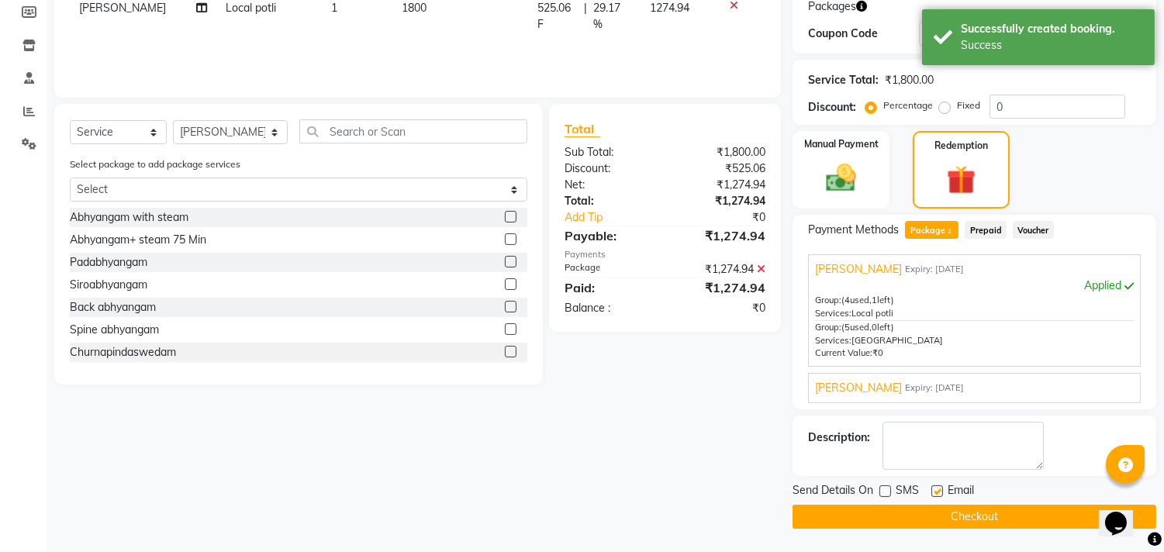
checkbox input "false"
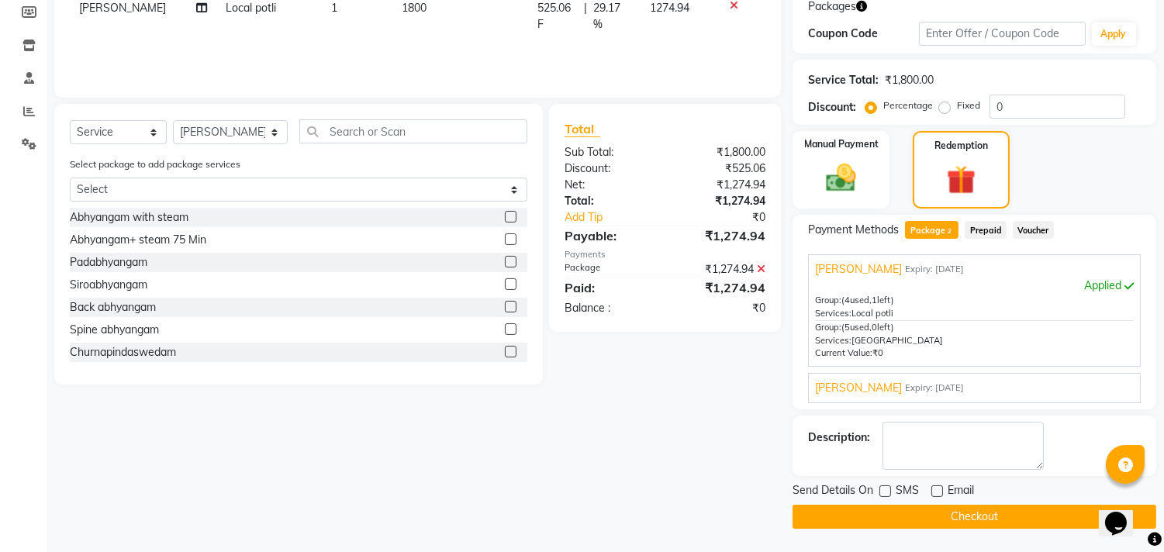
click at [936, 515] on button "Checkout" at bounding box center [974, 517] width 364 height 24
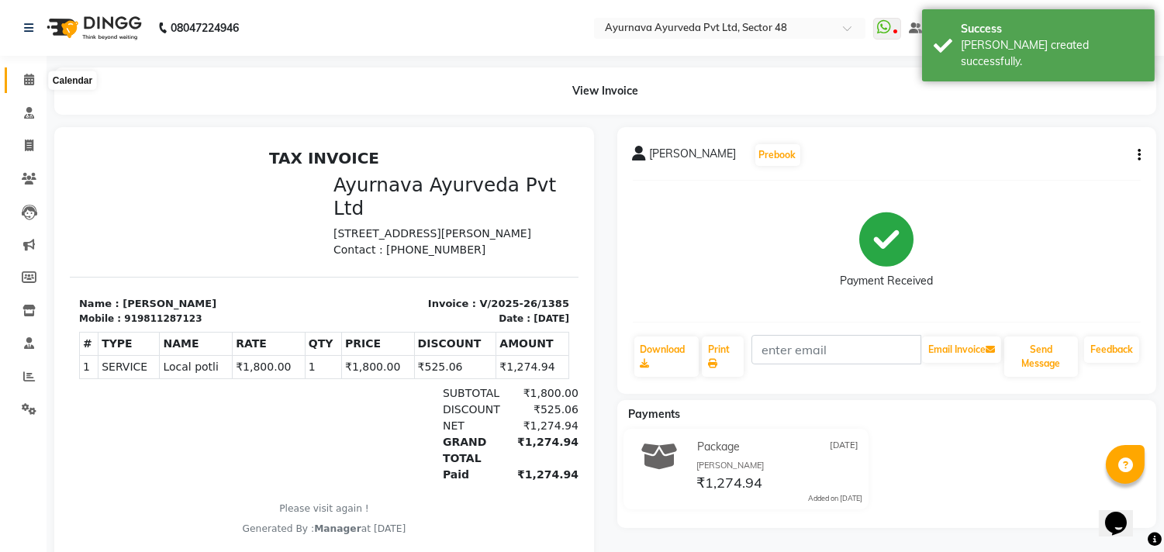
click at [16, 73] on span at bounding box center [29, 80] width 27 height 18
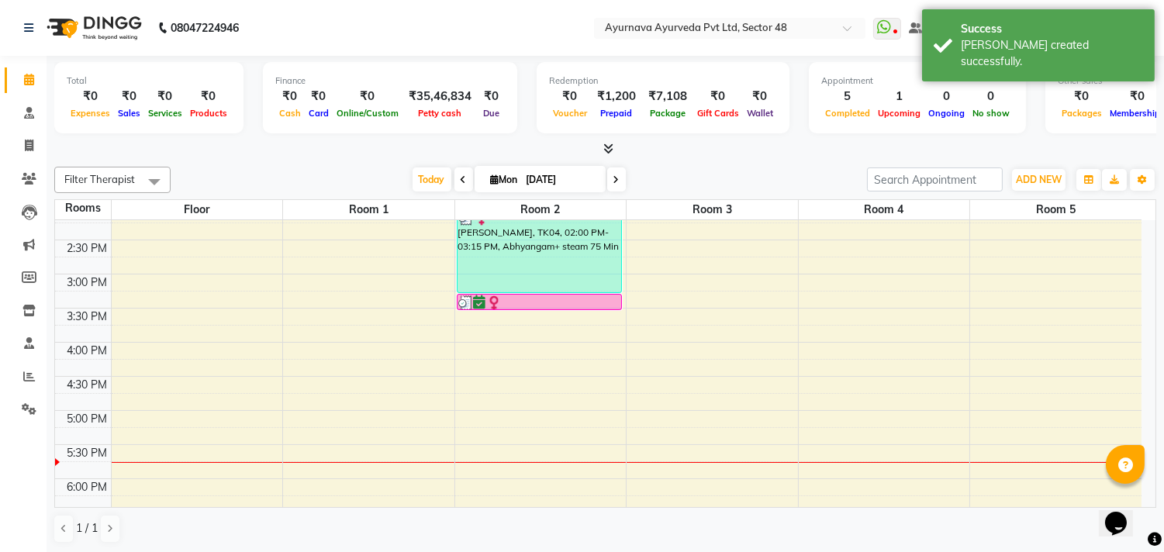
scroll to position [536, 0]
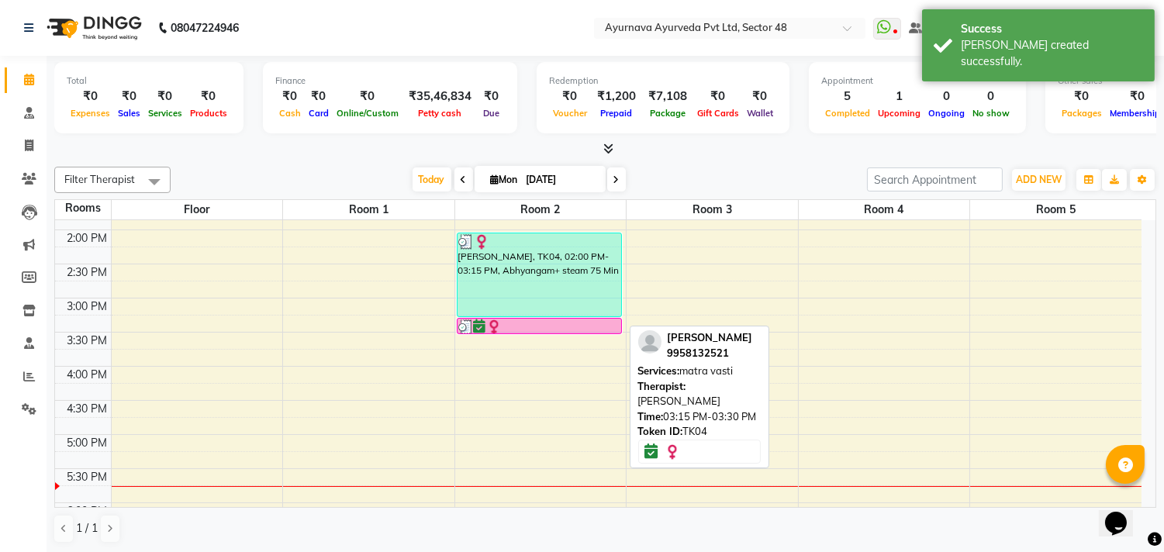
click at [505, 326] on div at bounding box center [539, 327] width 162 height 16
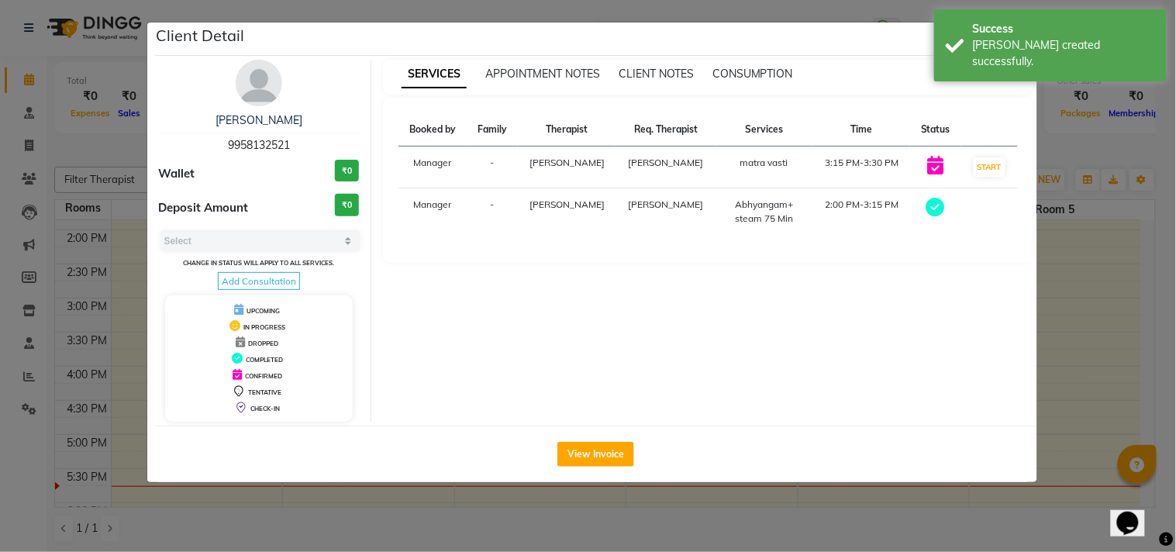
click at [1078, 343] on ngb-modal-window "Client Detail NEELA SARIN 9958132521 Wallet ₹0 Deposit Amount ₹0 Select MARK DO…" at bounding box center [588, 276] width 1176 height 552
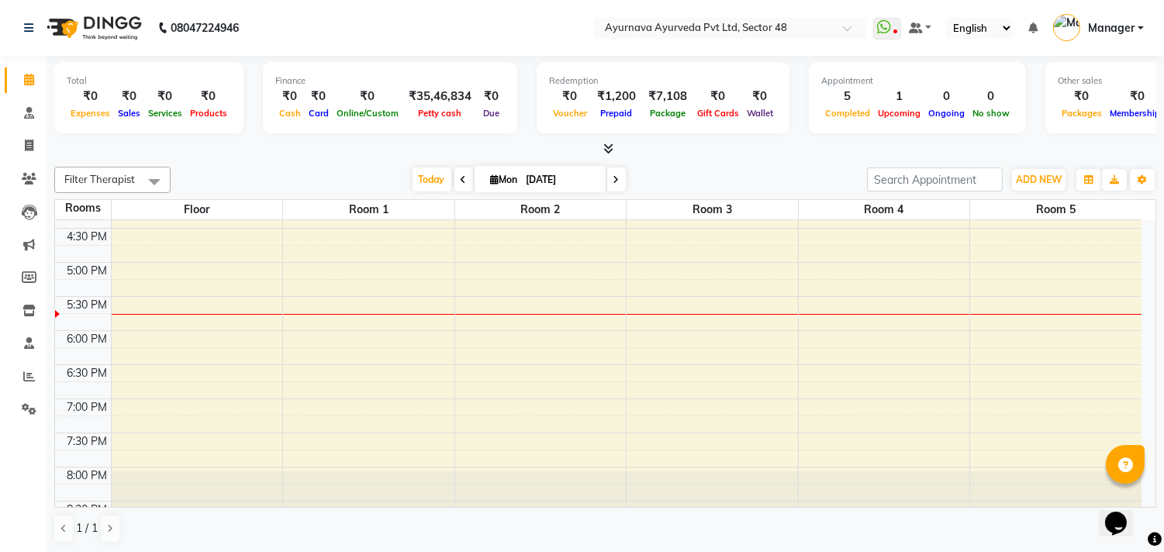
scroll to position [740, 0]
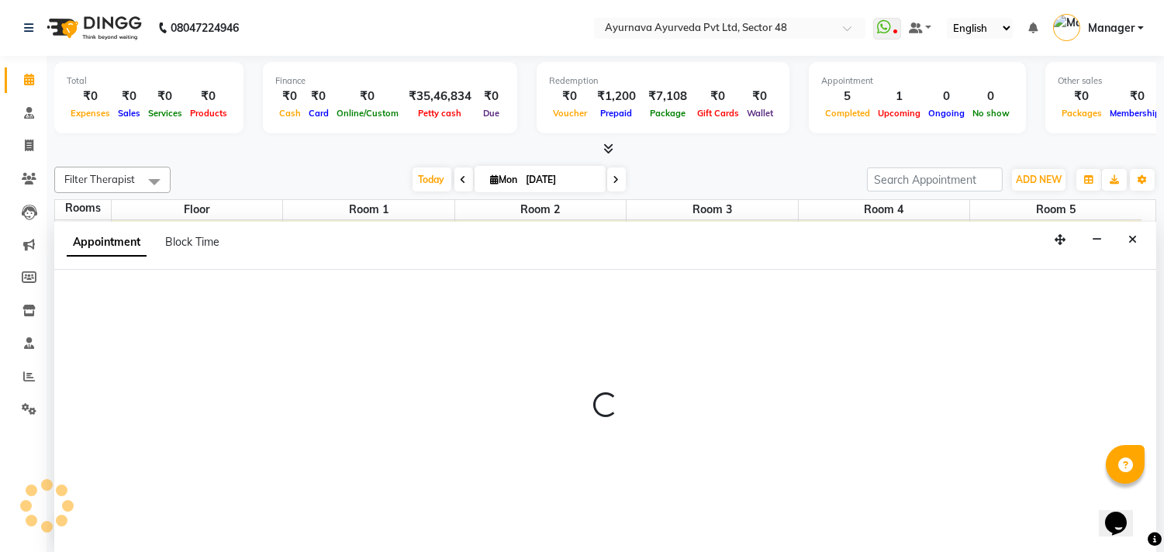
scroll to position [1, 0]
select select "tentative"
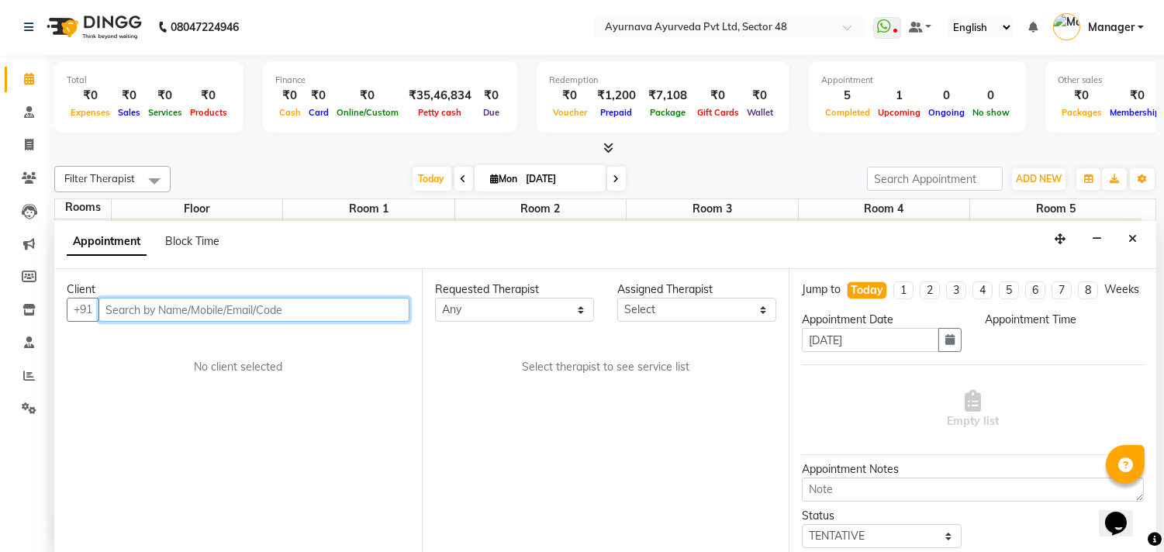
select select "1050"
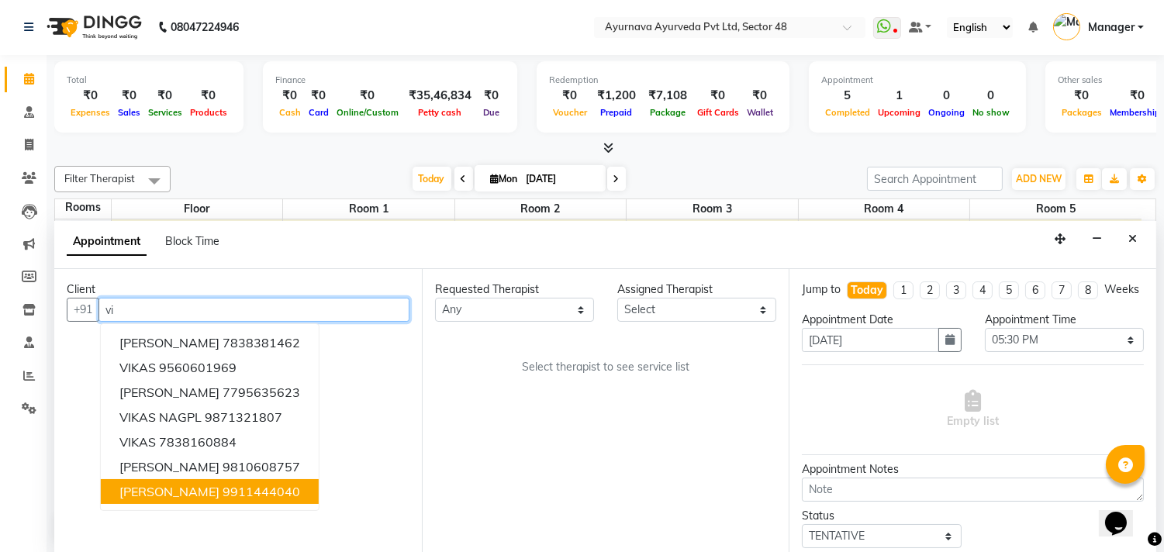
type input "v"
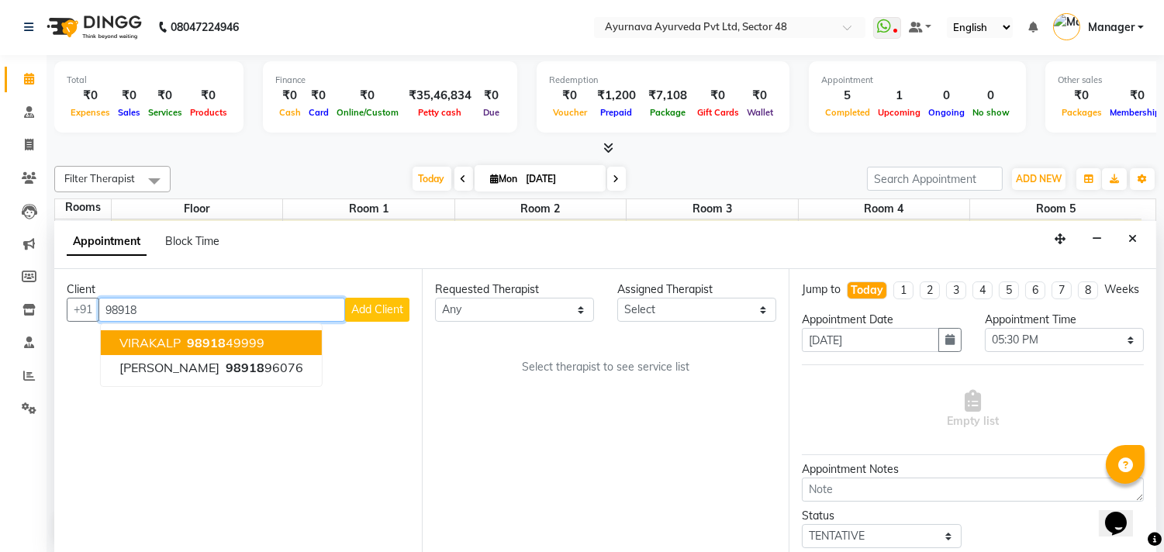
click at [226, 340] on ngb-highlight "98918 49999" at bounding box center [224, 343] width 81 height 16
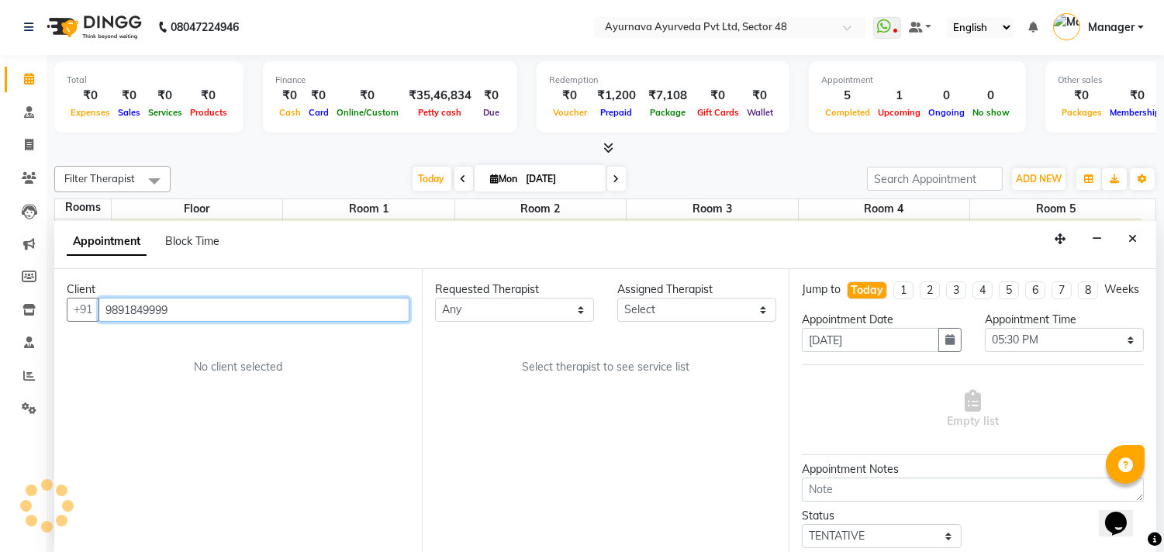
type input "9891849999"
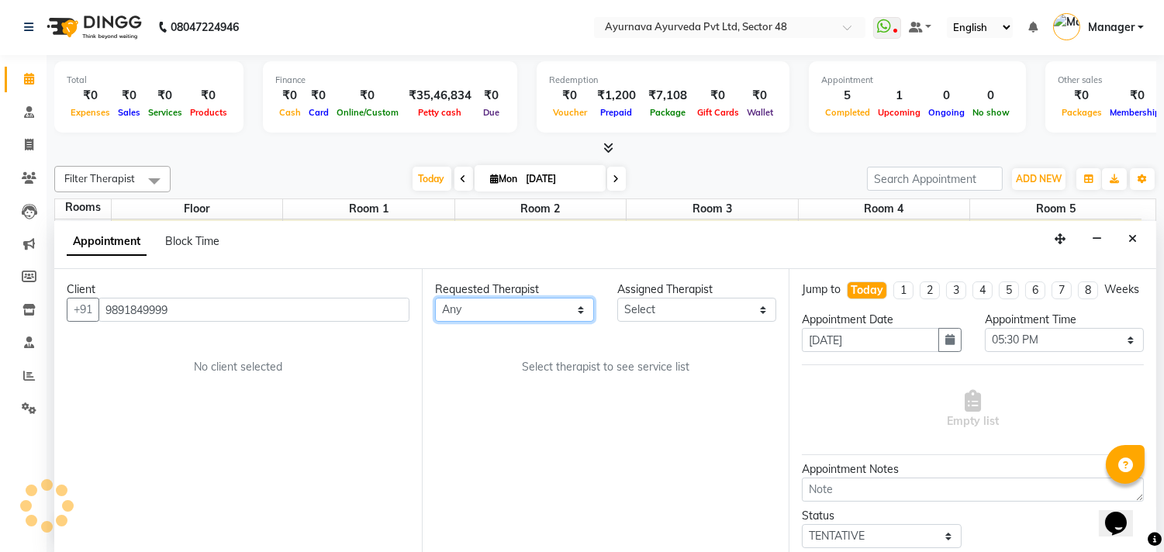
click at [491, 308] on select "Any Aadithyan AARATHY ABHILASH AKHILA V P Anand Arya BENSAL Bissa Babu DHEERAJ …" at bounding box center [514, 310] width 159 height 24
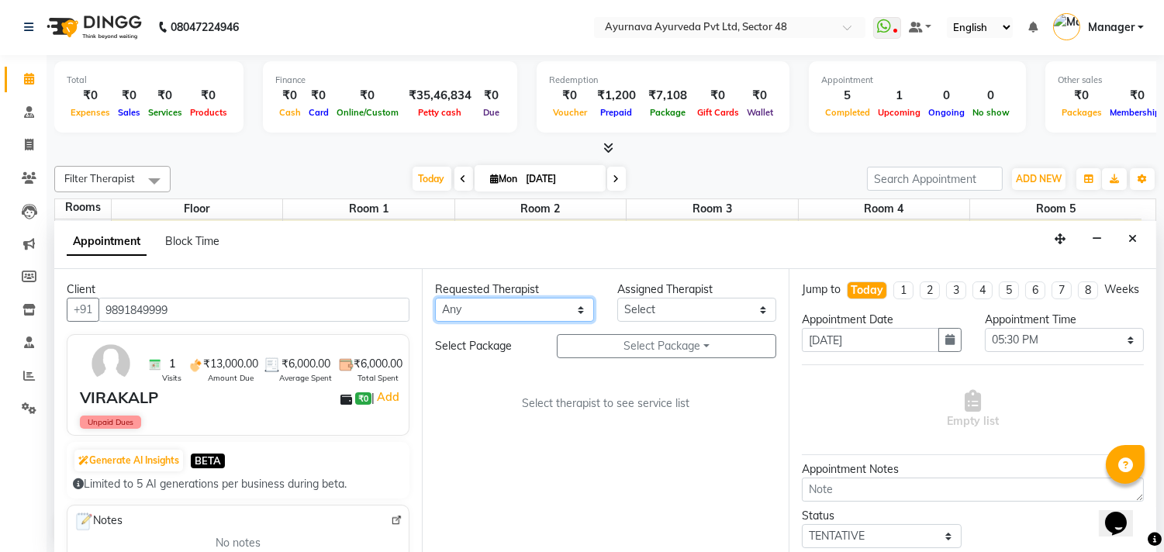
select select "46183"
click at [435, 298] on select "Any Aadithyan AARATHY ABHILASH AKHILA V P Anand Arya BENSAL Bissa Babu DHEERAJ …" at bounding box center [514, 310] width 159 height 24
select select "46183"
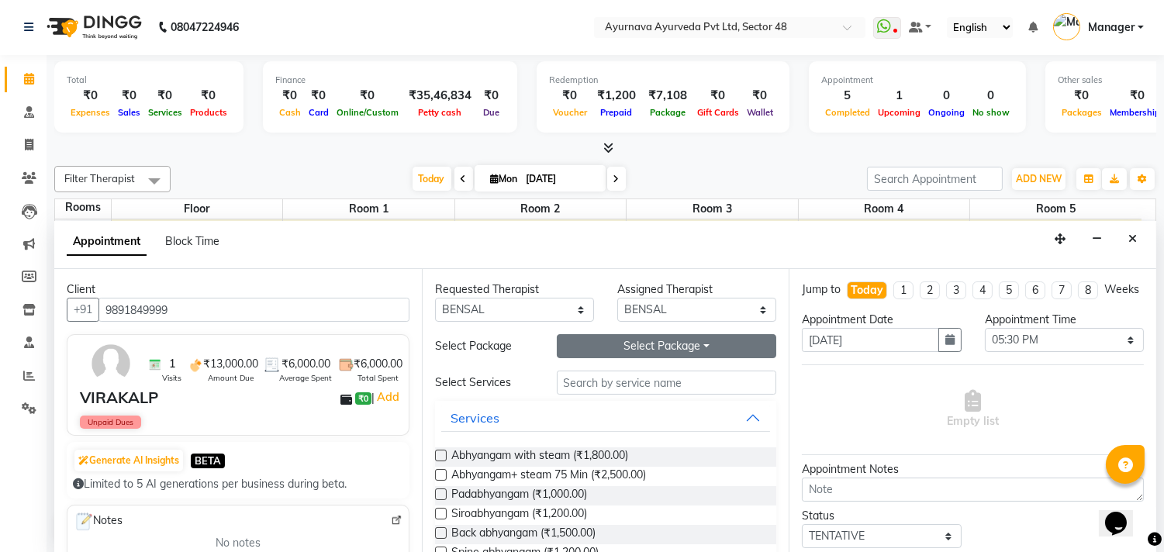
click at [690, 340] on button "Select Package Toggle Dropdown" at bounding box center [667, 346] width 220 height 24
click at [601, 378] on li "[PERSON_NAME]" at bounding box center [618, 378] width 123 height 22
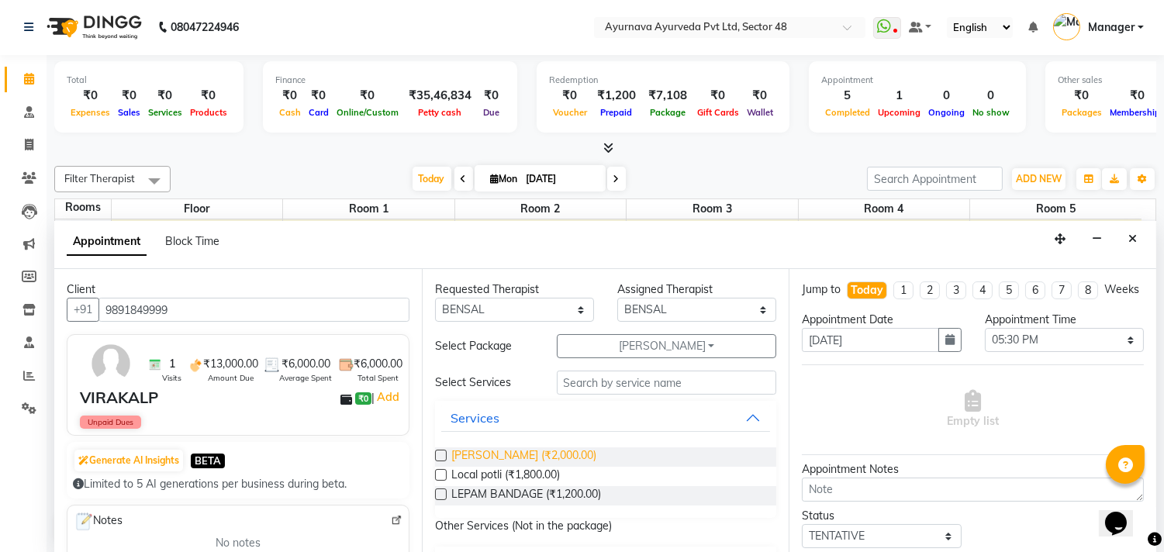
click at [488, 453] on span "Kati vasti (₹2,000.00)" at bounding box center [523, 456] width 145 height 19
checkbox input "true"
select select "2643"
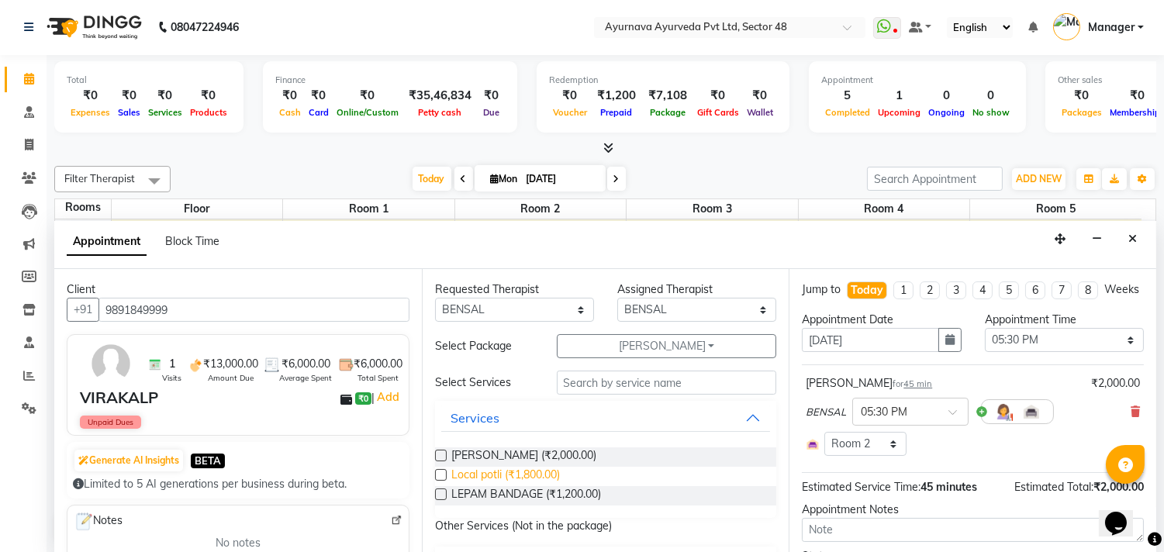
checkbox input "false"
click at [484, 468] on span "Local potli (₹1,800.00)" at bounding box center [505, 476] width 109 height 19
checkbox input "true"
select select "2643"
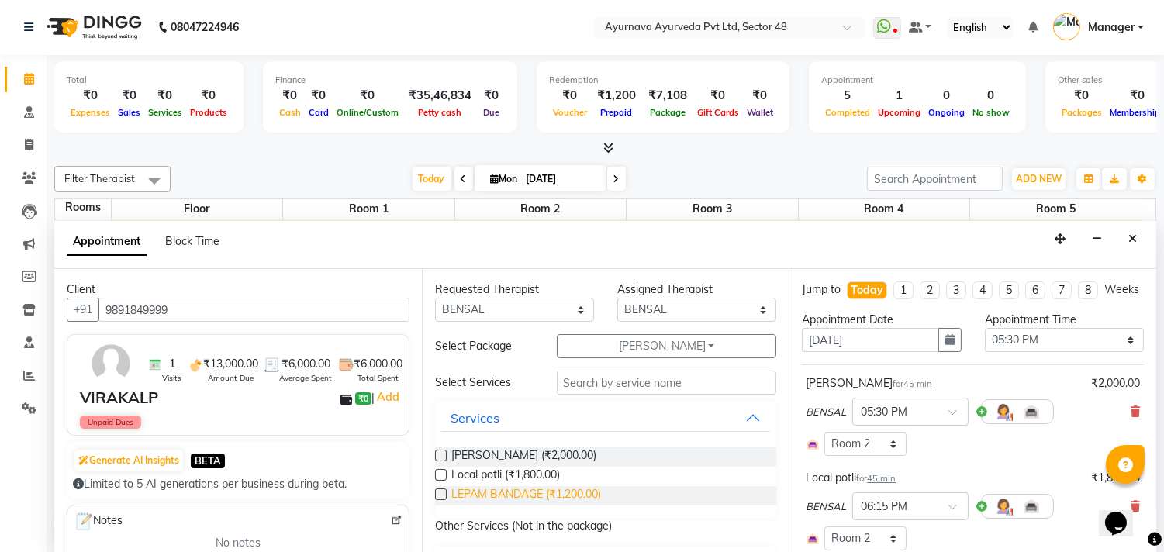
checkbox input "false"
click at [481, 489] on span "LEPAM BANDAGE (₹1,200.00)" at bounding box center [526, 495] width 150 height 19
checkbox input "true"
select select "2643"
checkbox input "false"
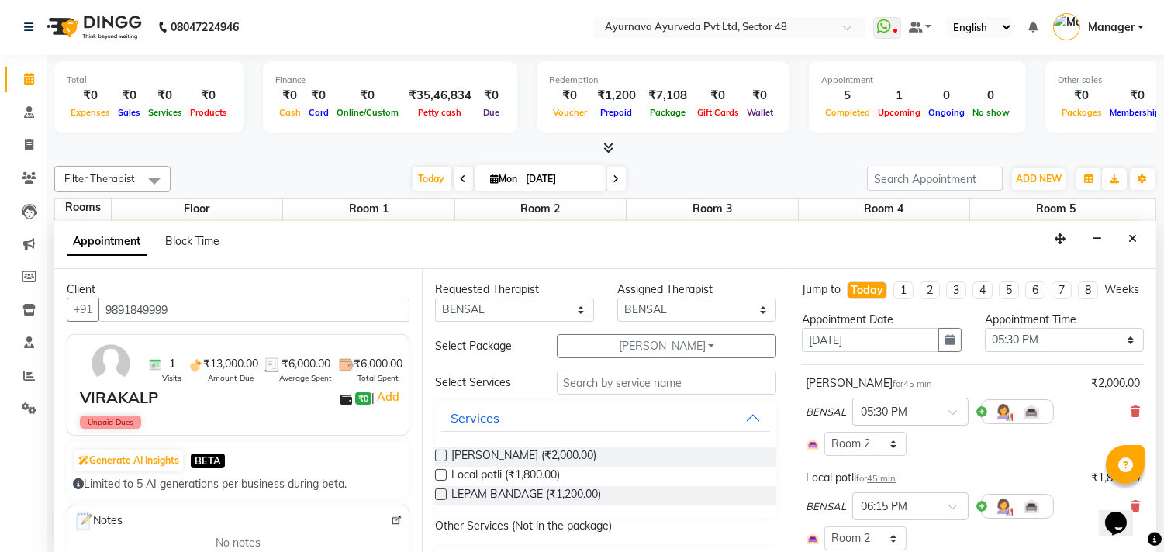
scroll to position [344, 0]
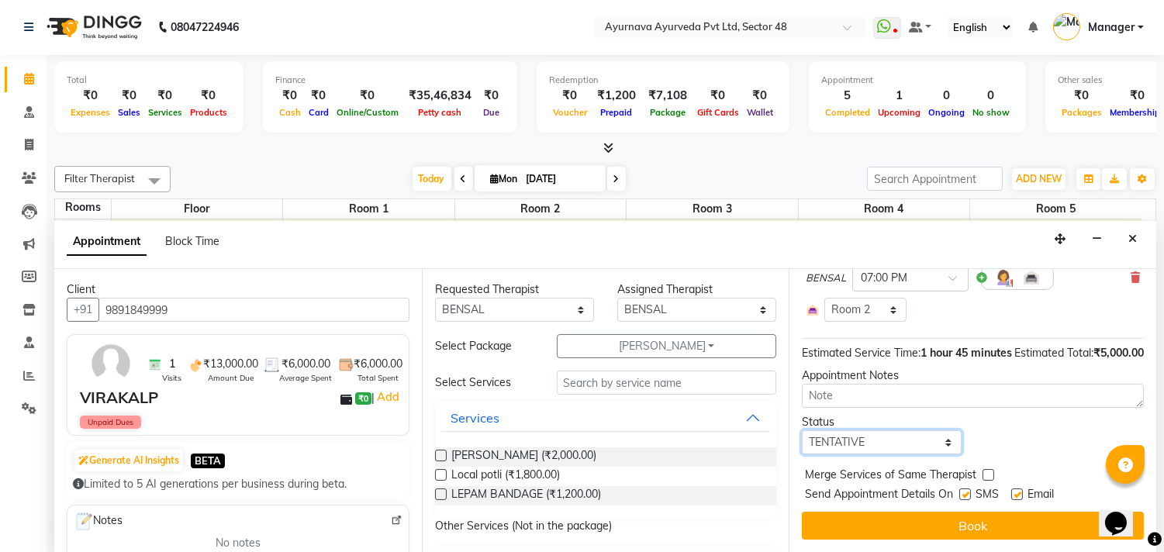
click at [878, 450] on select "Select TENTATIVE CONFIRM CHECK-IN UPCOMING" at bounding box center [881, 442] width 159 height 24
select select "confirm booking"
click at [802, 440] on select "Select TENTATIVE CONFIRM CHECK-IN UPCOMING" at bounding box center [881, 442] width 159 height 24
click at [966, 500] on label at bounding box center [965, 494] width 12 height 12
click at [966, 501] on input "checkbox" at bounding box center [964, 496] width 10 height 10
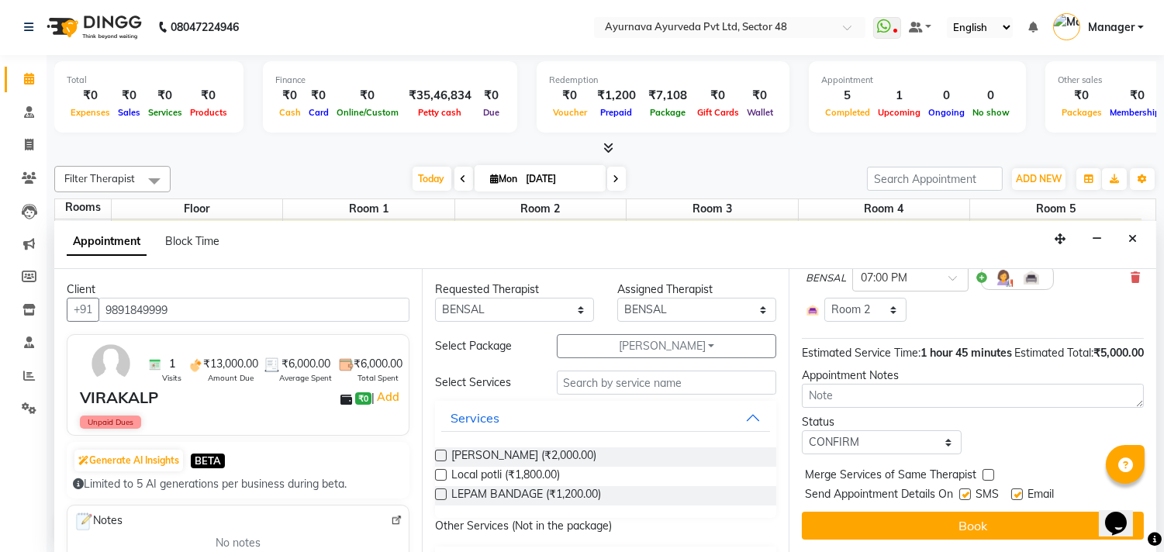
checkbox input "false"
click at [1019, 500] on label at bounding box center [1017, 494] width 12 height 12
click at [1019, 501] on input "checkbox" at bounding box center [1016, 496] width 10 height 10
checkbox input "false"
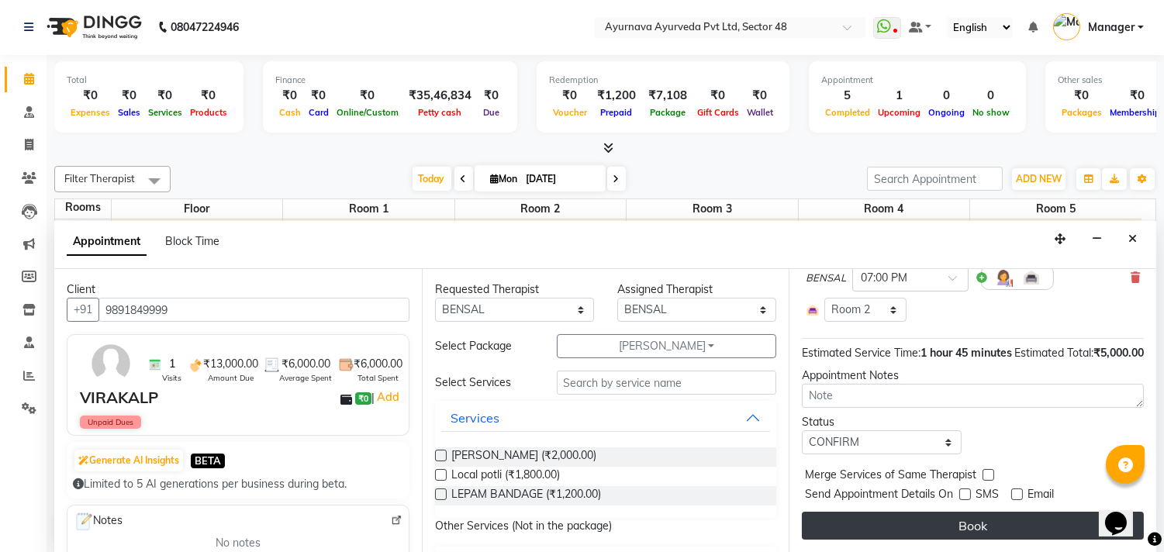
click at [1009, 540] on button "Book" at bounding box center [973, 526] width 342 height 28
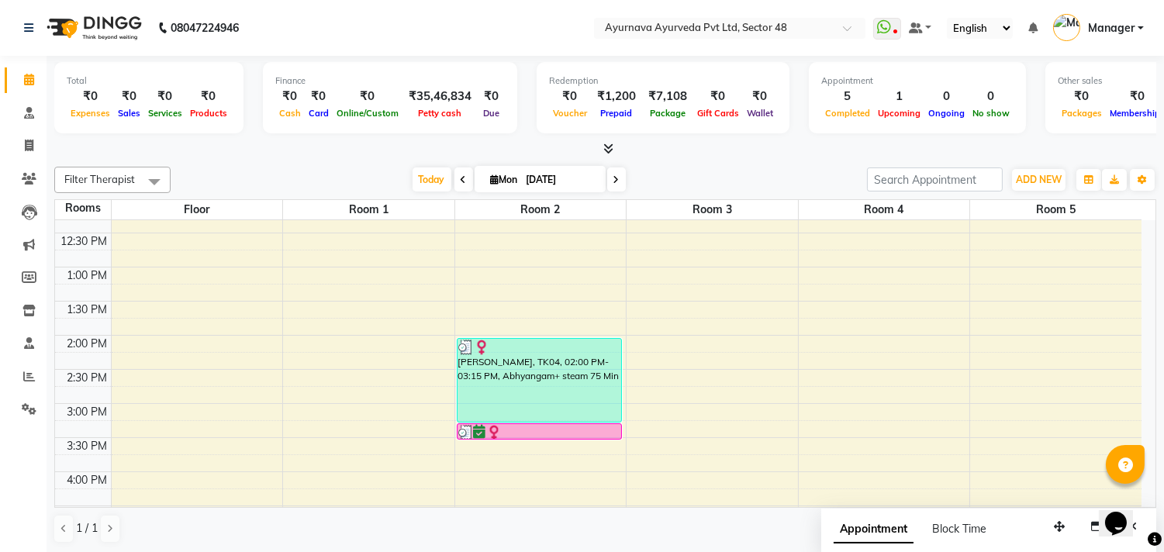
scroll to position [516, 0]
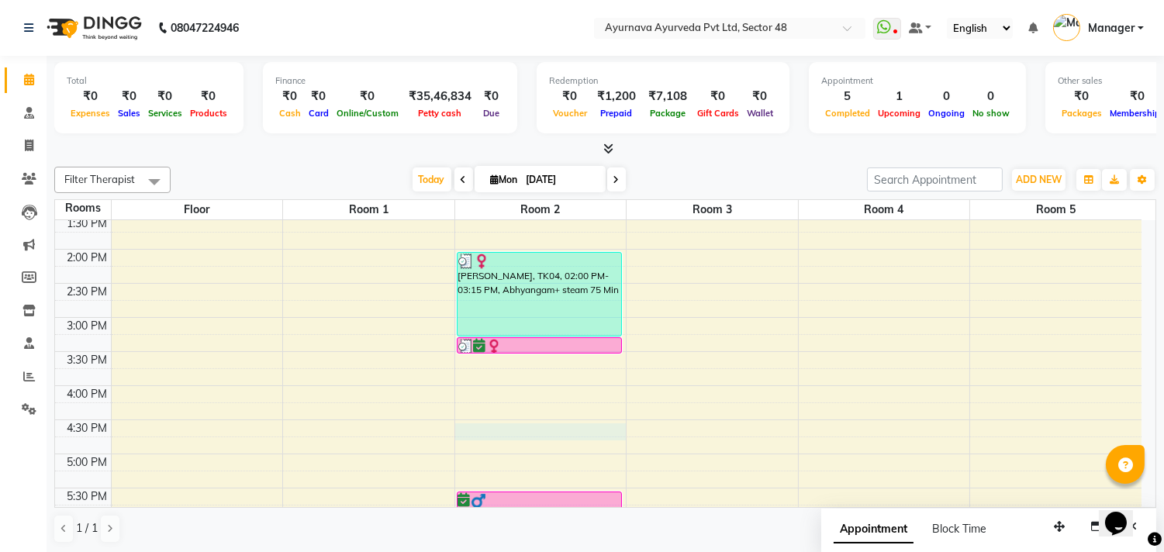
click at [481, 434] on div "6:00 AM 6:30 AM 7:00 AM 7:30 AM 8:00 AM 8:30 AM 9:00 AM 9:30 AM 10:00 AM 10:30 …" at bounding box center [598, 215] width 1086 height 1022
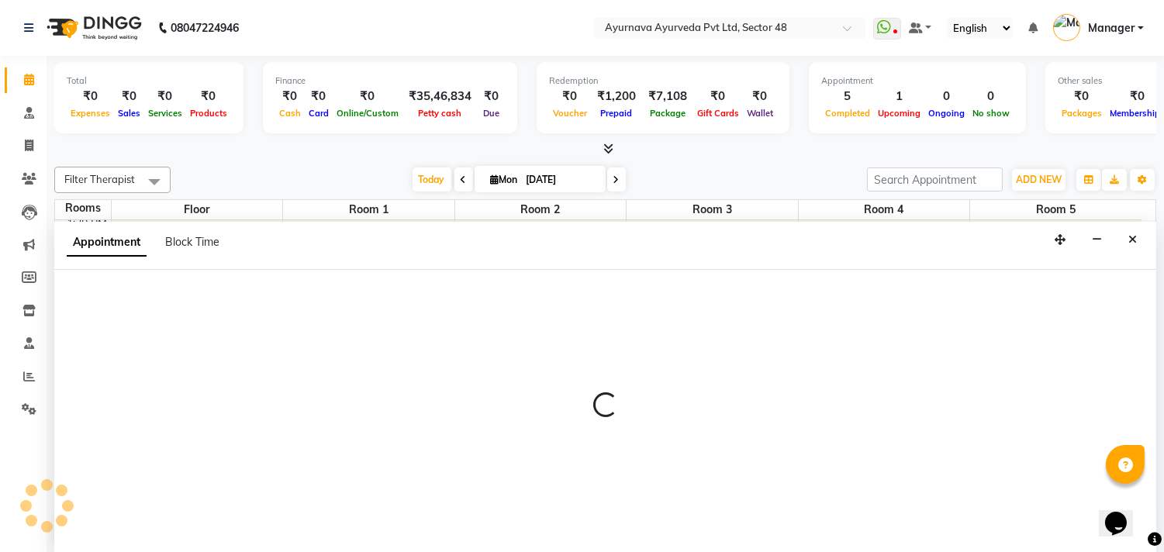
scroll to position [1, 0]
select select "tentative"
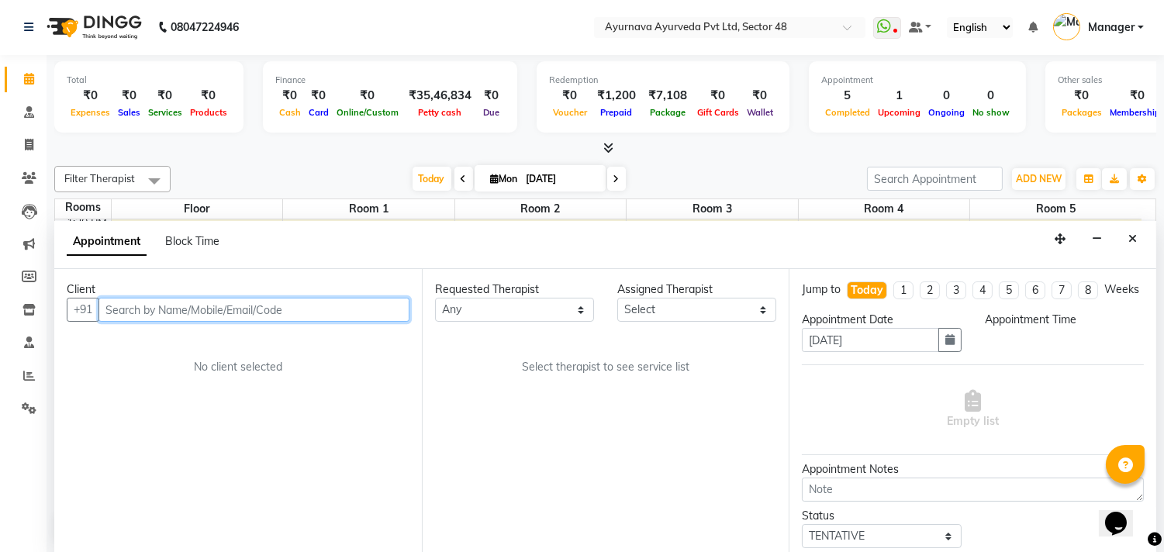
select select "990"
click at [414, 460] on div "Client +91 No client selected" at bounding box center [237, 410] width 367 height 283
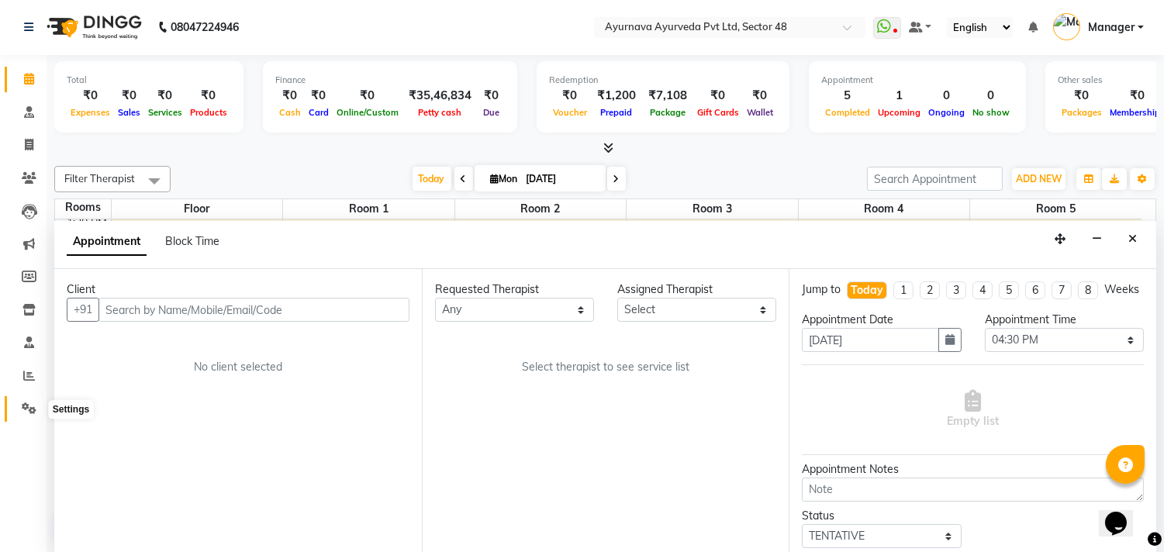
click at [22, 409] on icon at bounding box center [29, 408] width 15 height 12
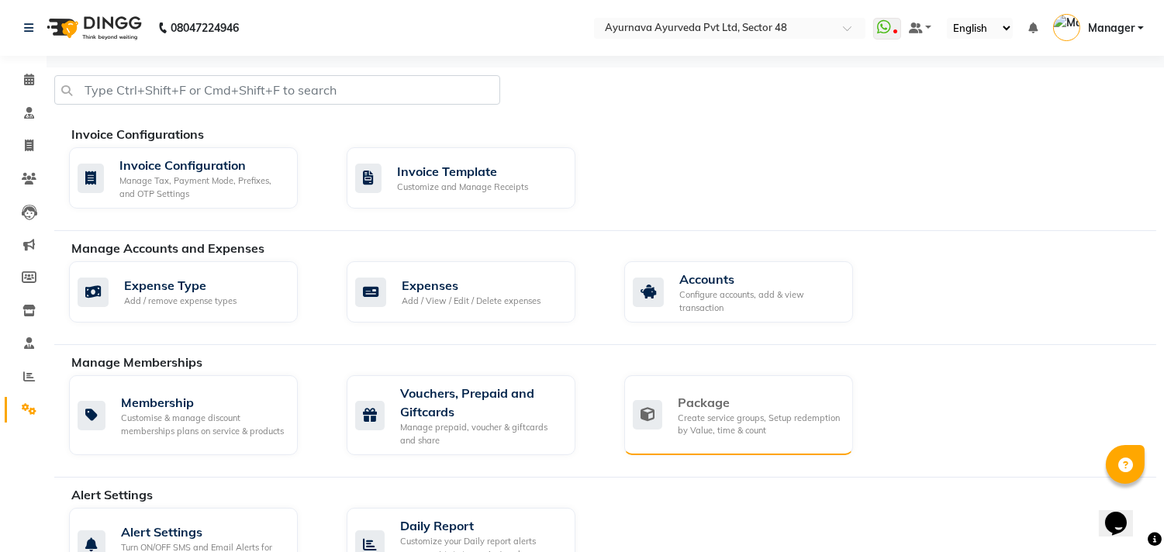
click at [719, 403] on div "Package" at bounding box center [759, 402] width 163 height 19
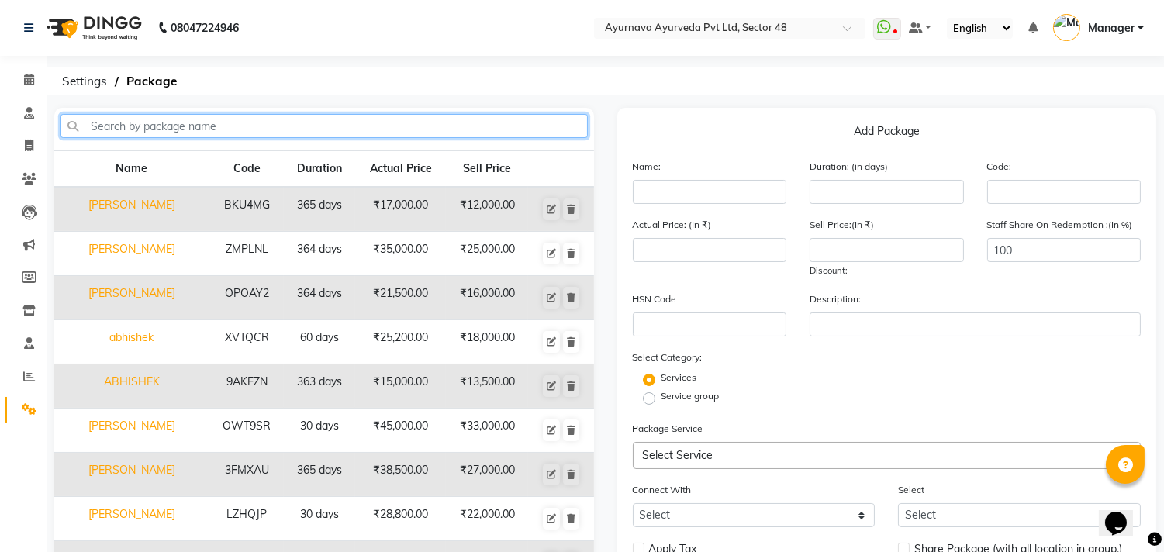
click at [176, 132] on input "text" at bounding box center [323, 126] width 527 height 24
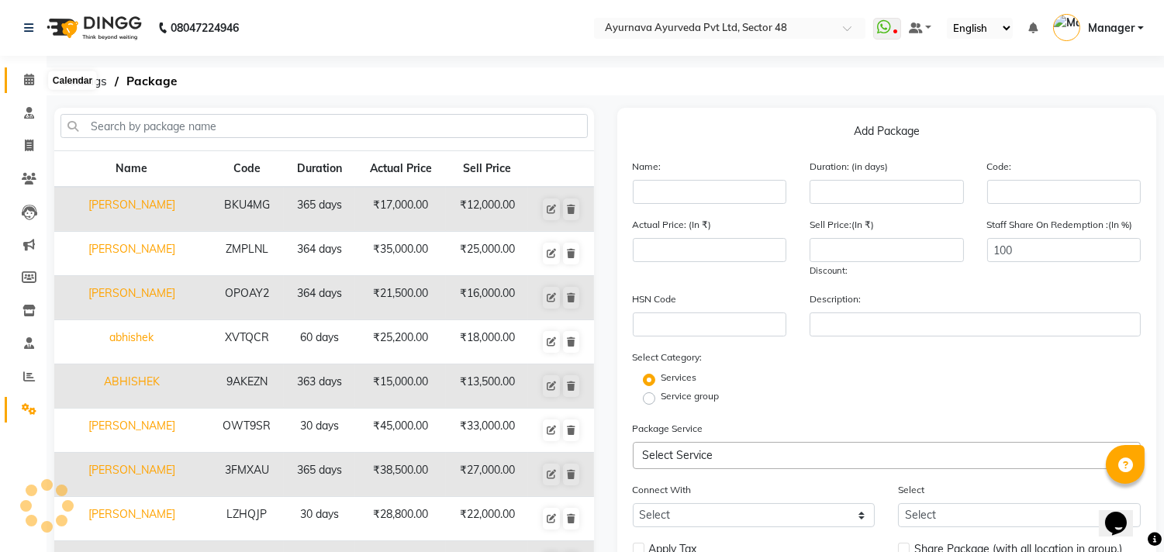
click at [19, 79] on span at bounding box center [29, 80] width 27 height 18
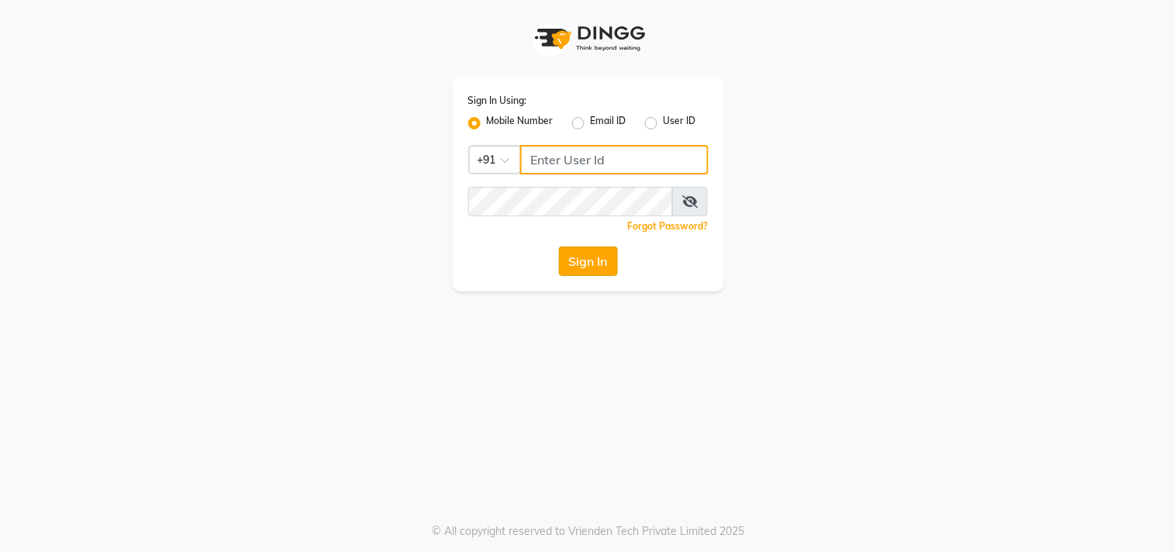
type input "8448683500"
click at [579, 264] on button "Sign In" at bounding box center [588, 261] width 59 height 29
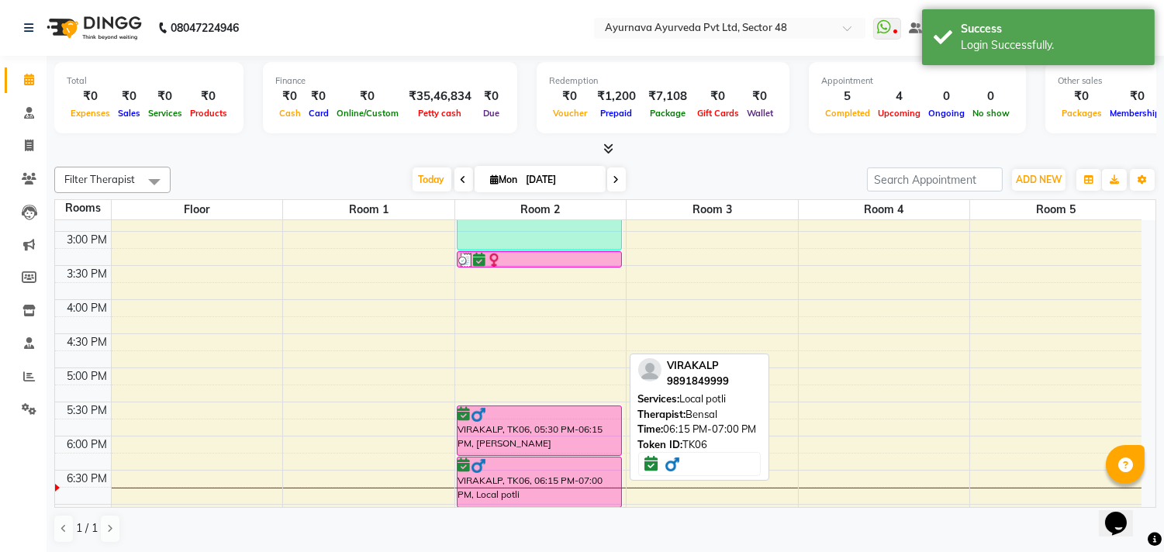
click at [482, 463] on img at bounding box center [479, 466] width 16 height 16
select select "6"
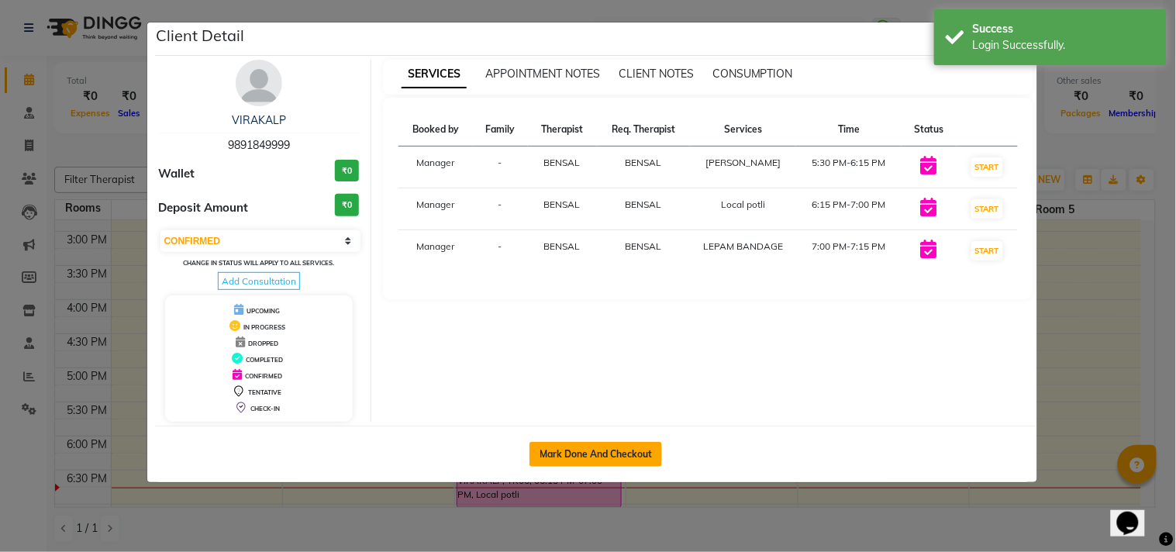
click at [578, 443] on button "Mark Done And Checkout" at bounding box center [595, 454] width 133 height 25
select select "5546"
select select "service"
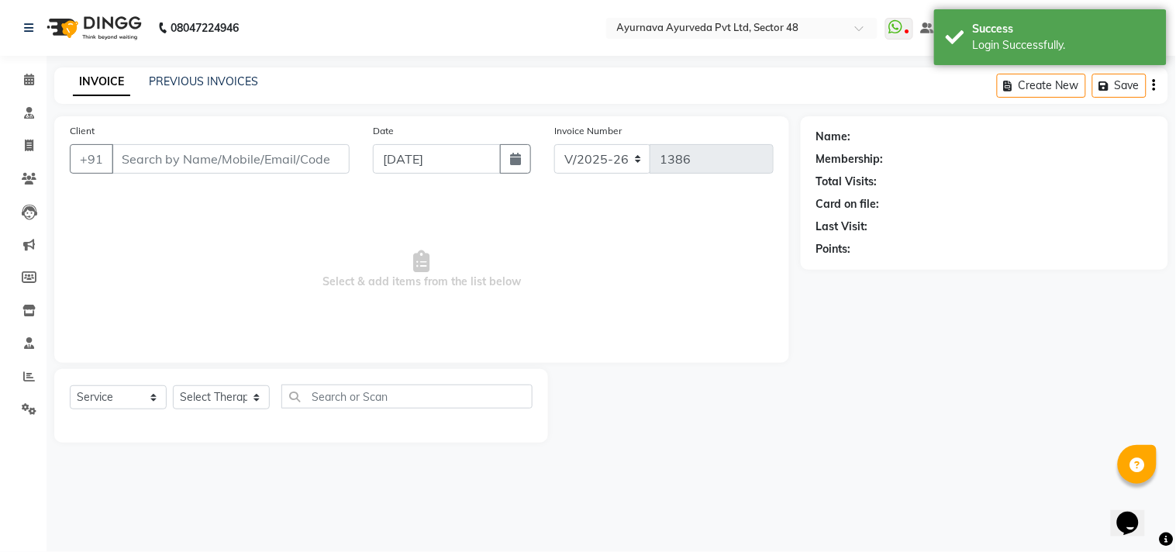
type input "9891849999"
select select "46183"
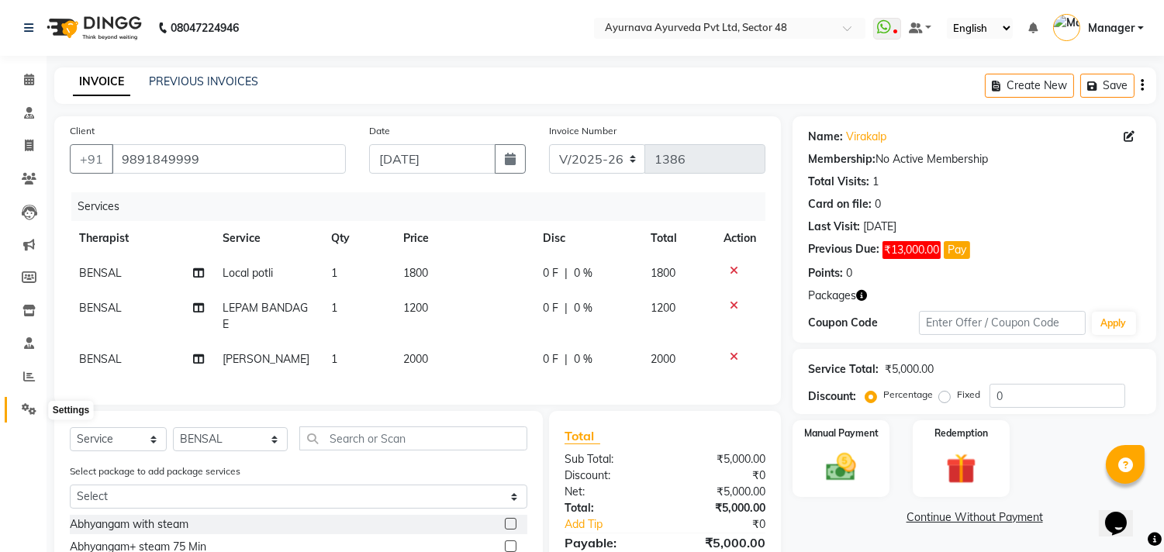
click at [16, 413] on span at bounding box center [29, 410] width 27 height 18
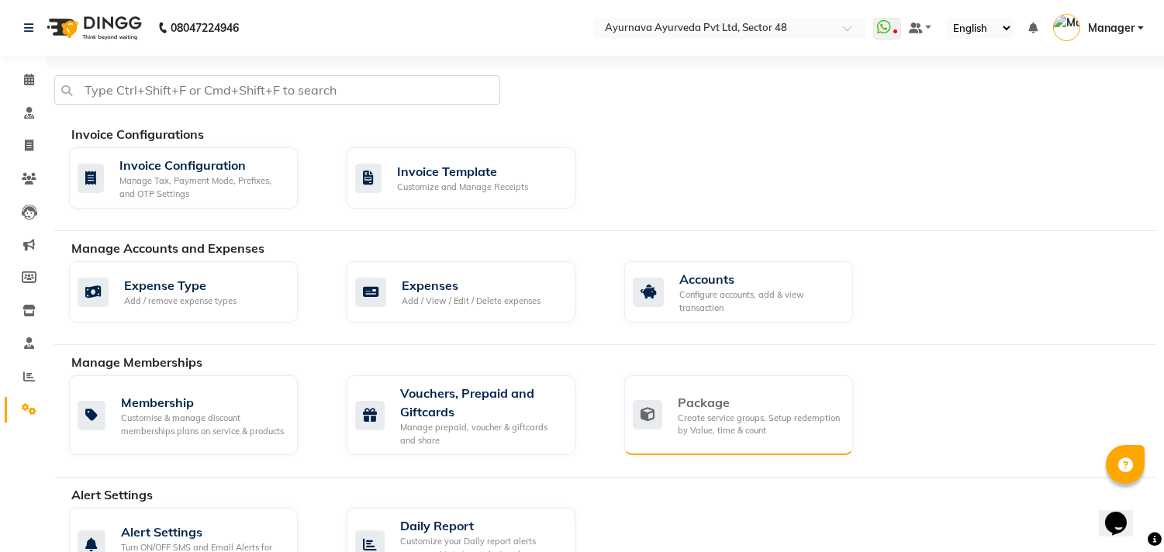
click at [725, 429] on div "Create service groups, Setup redemption by Value, time & count" at bounding box center [759, 425] width 163 height 26
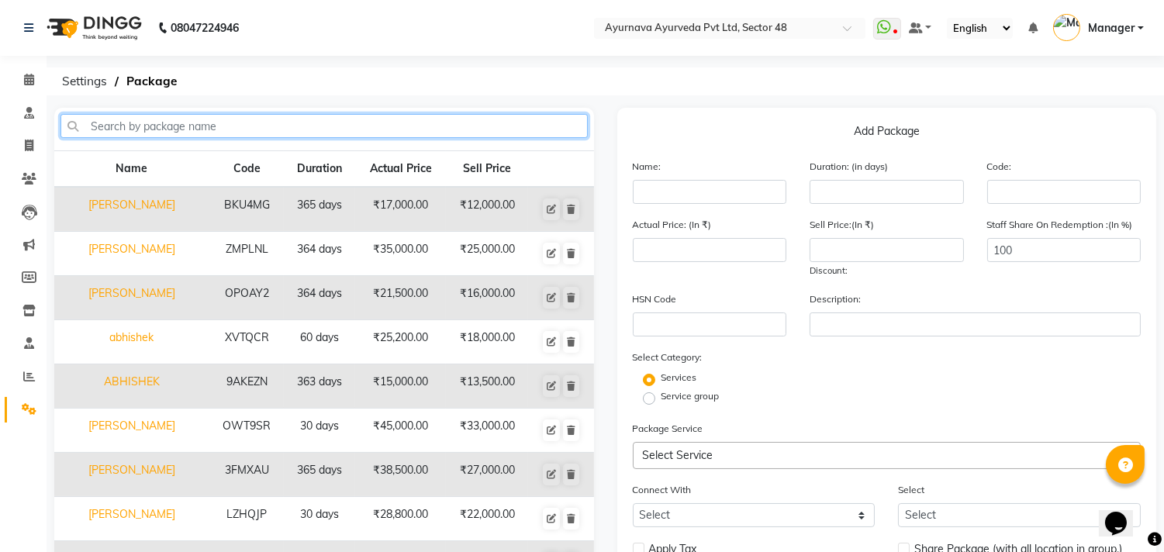
click at [309, 132] on input "text" at bounding box center [323, 126] width 527 height 24
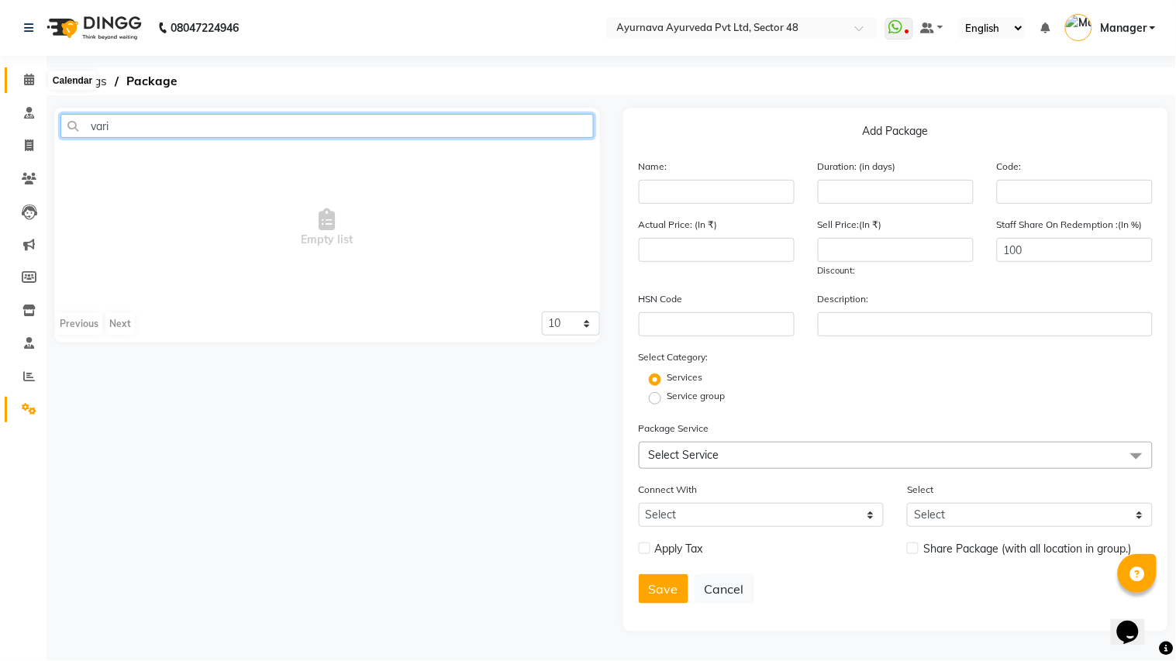
type input "vari"
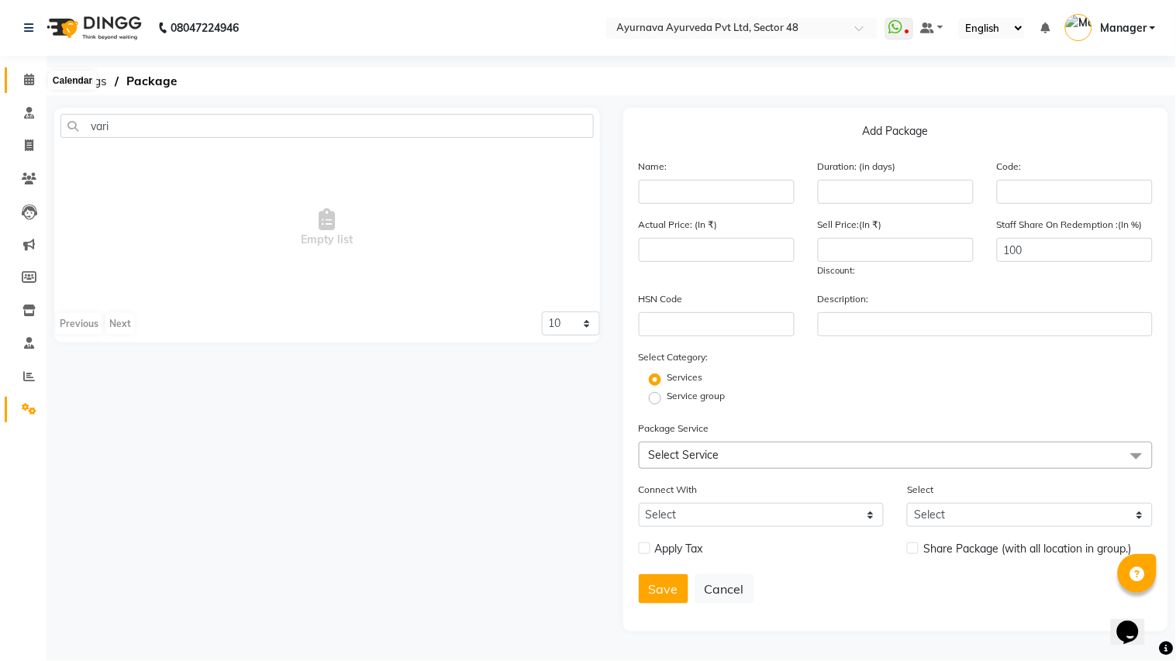
click at [22, 72] on span at bounding box center [29, 80] width 27 height 18
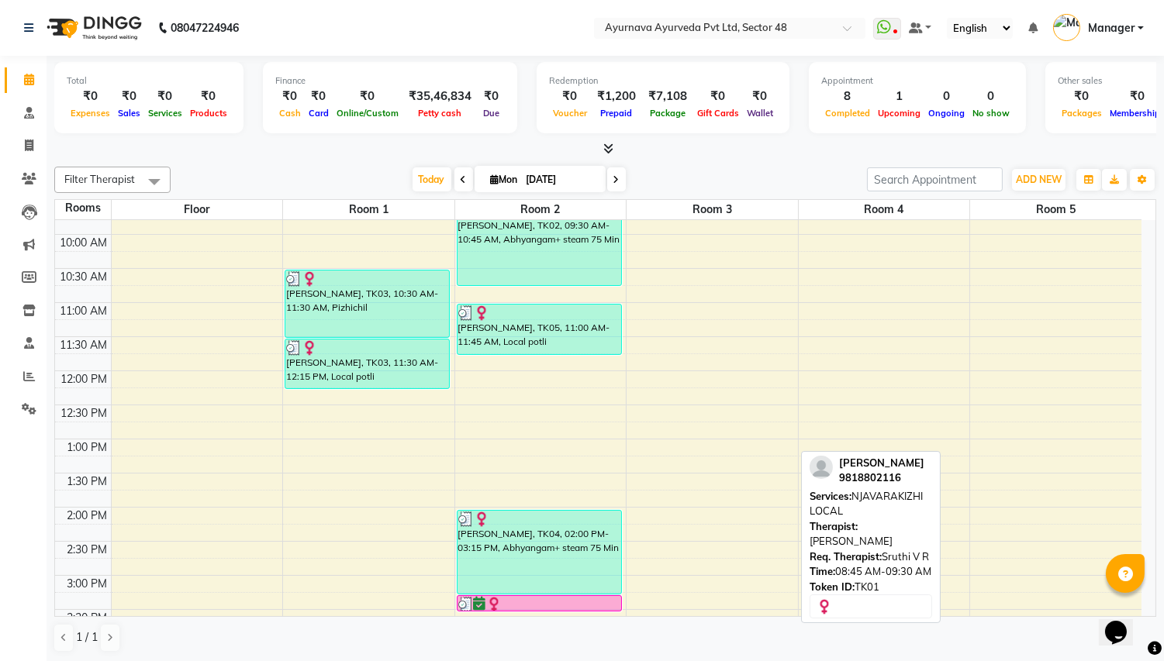
scroll to position [631, 0]
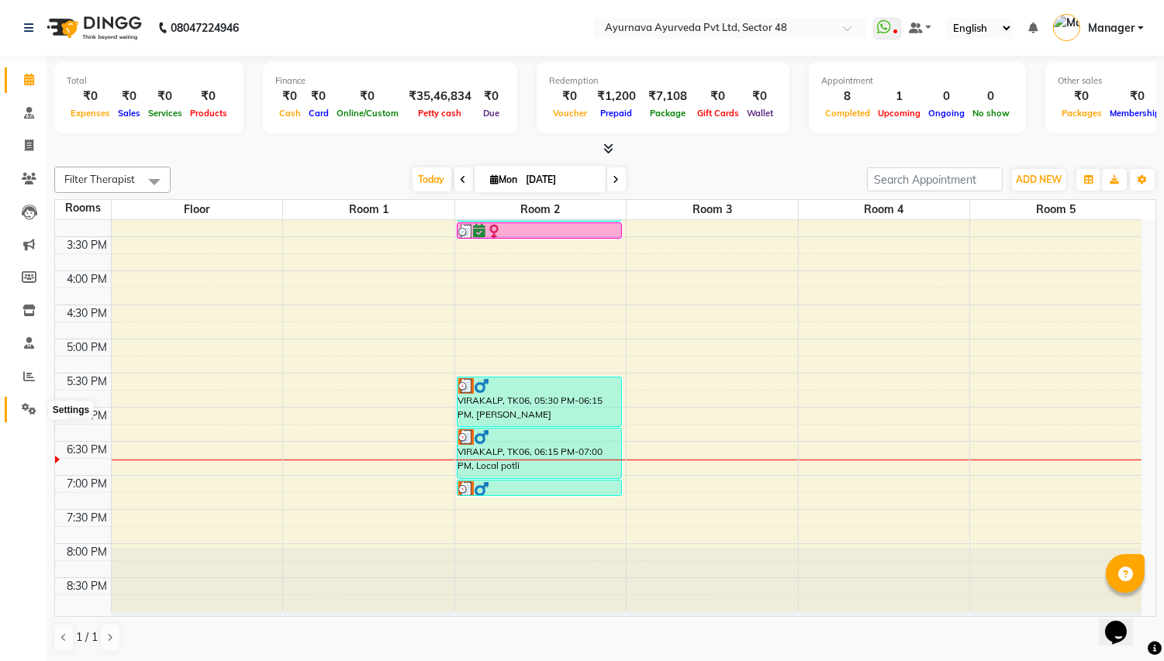
click at [24, 405] on icon at bounding box center [29, 409] width 15 height 12
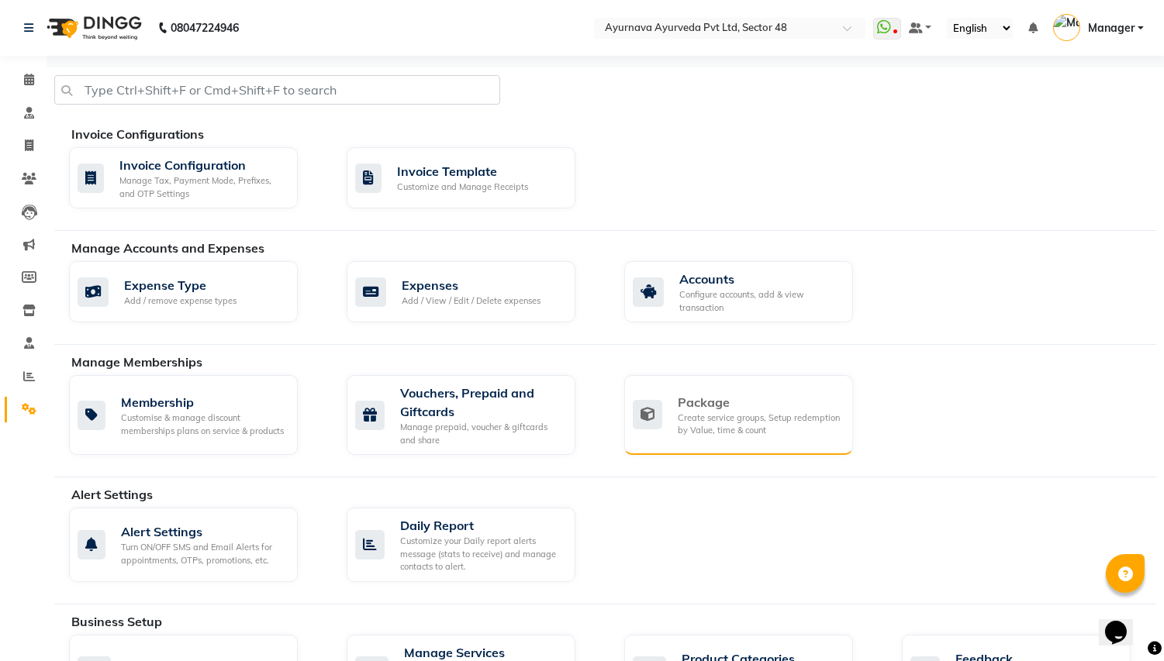
click at [729, 427] on div "Create service groups, Setup redemption by Value, time & count" at bounding box center [759, 425] width 163 height 26
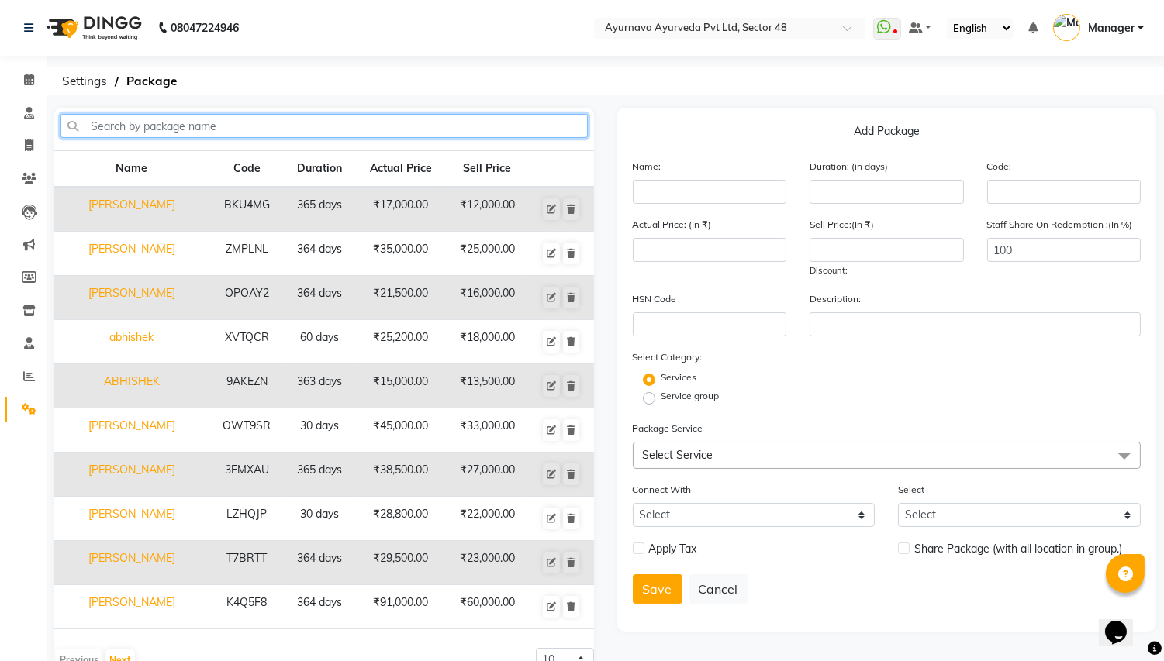
click at [179, 126] on input "text" at bounding box center [323, 126] width 527 height 24
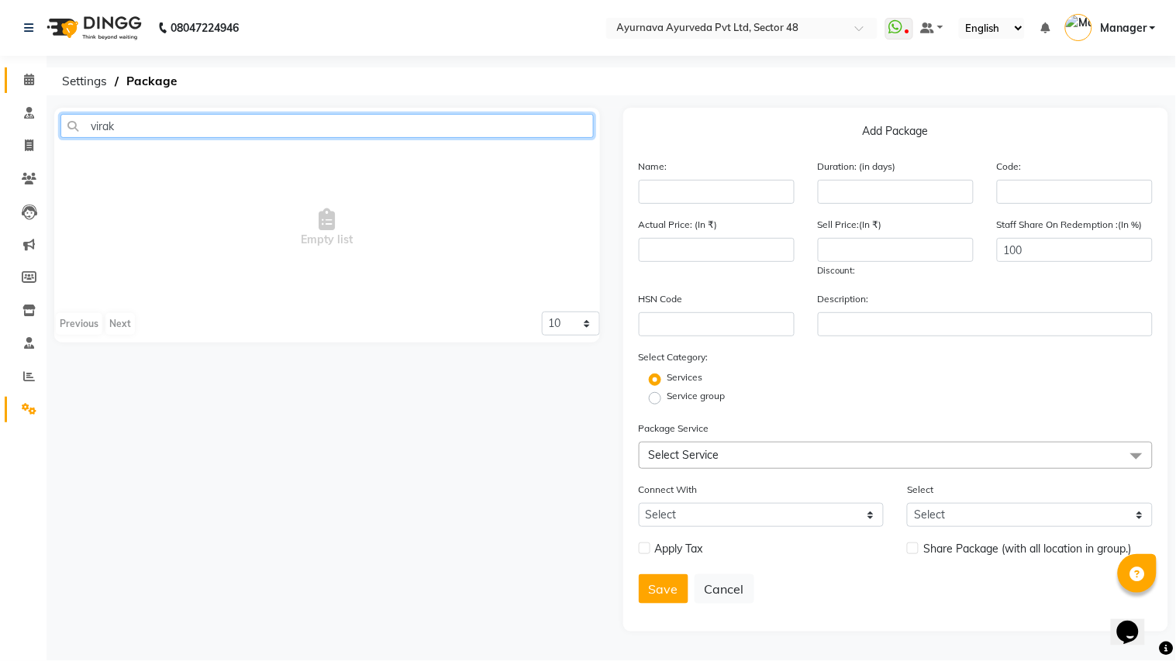
type input "virak"
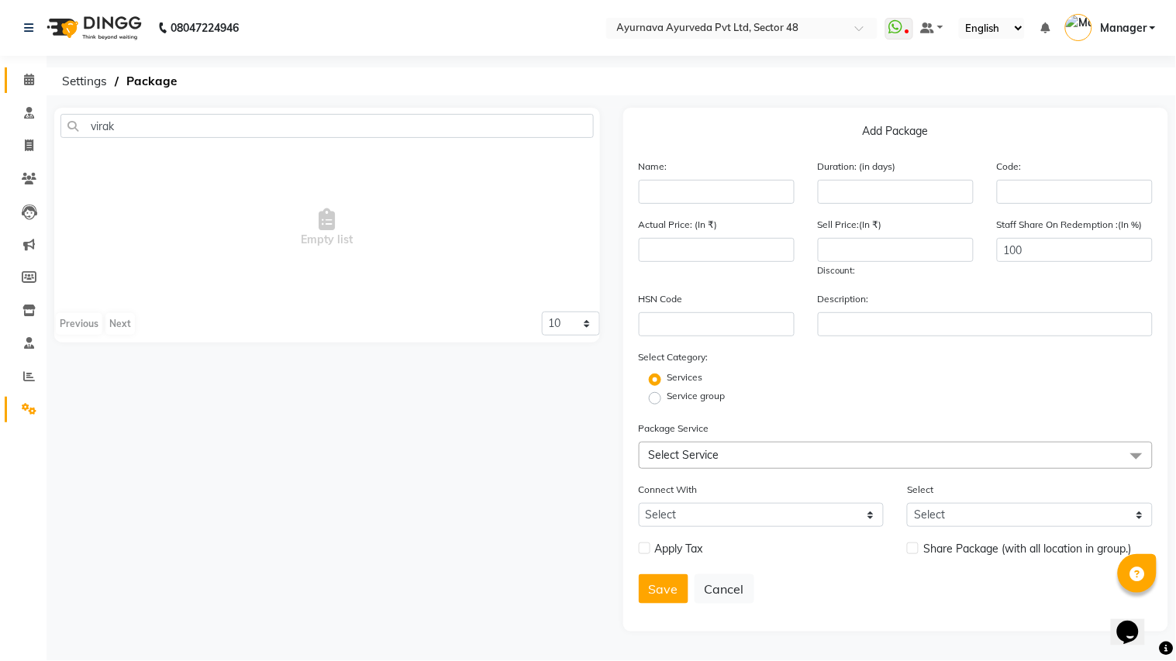
click at [28, 88] on span at bounding box center [29, 80] width 27 height 18
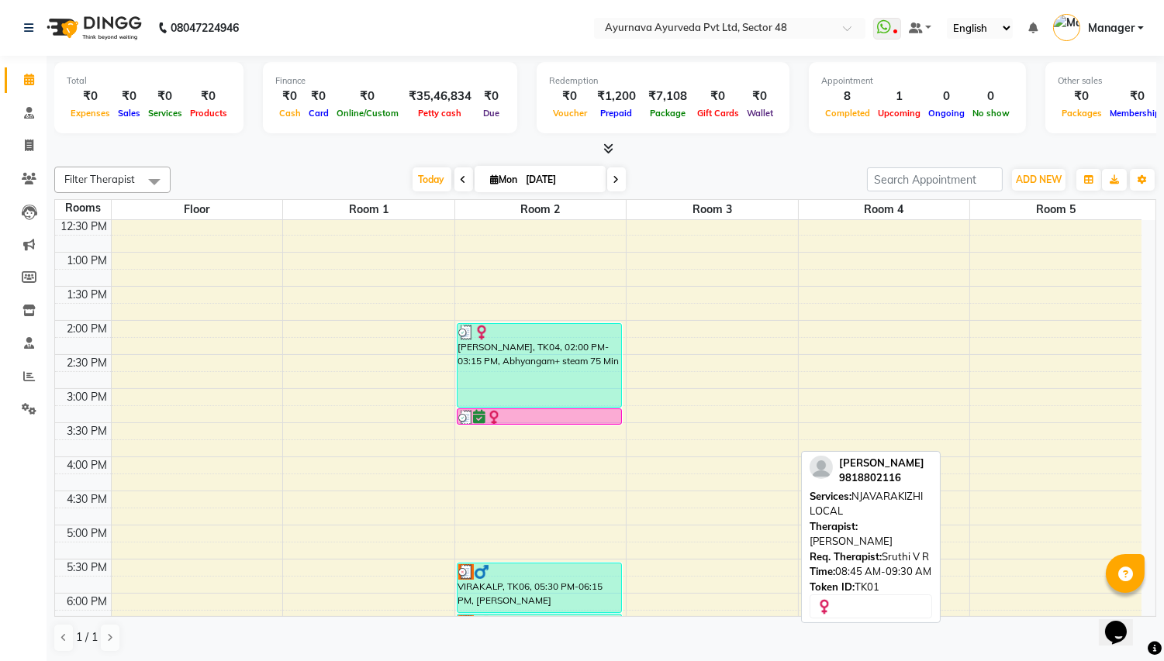
scroll to position [602, 0]
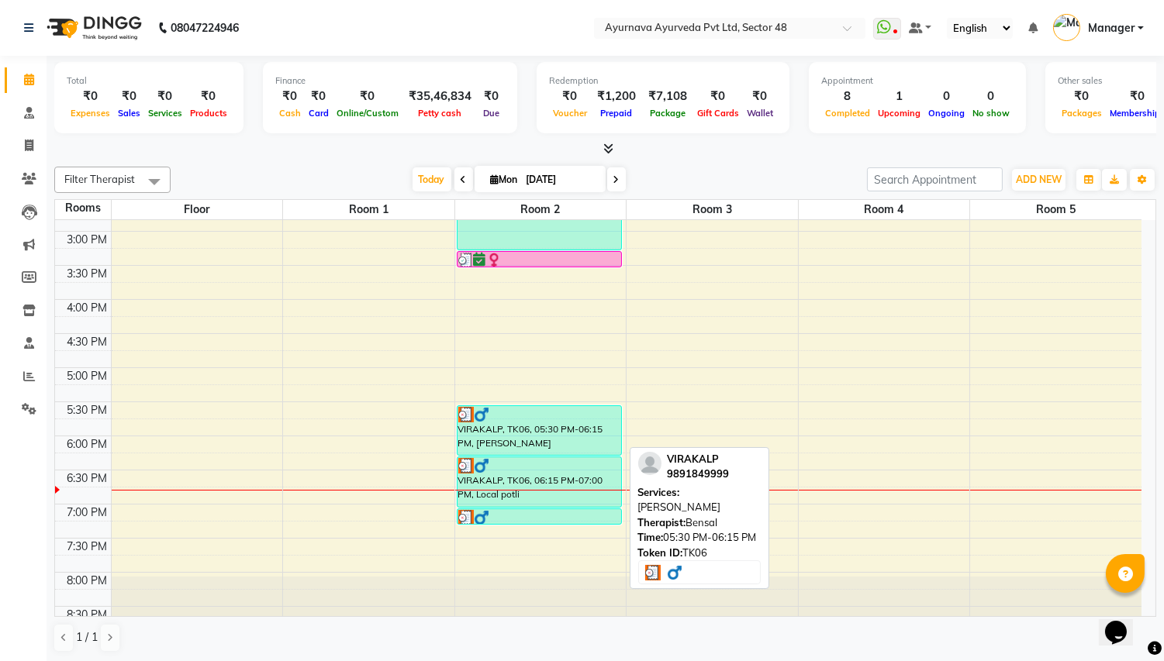
click at [525, 453] on div "VIRAKALP, TK06, 05:30 PM-06:15 PM, [PERSON_NAME]" at bounding box center [539, 430] width 164 height 49
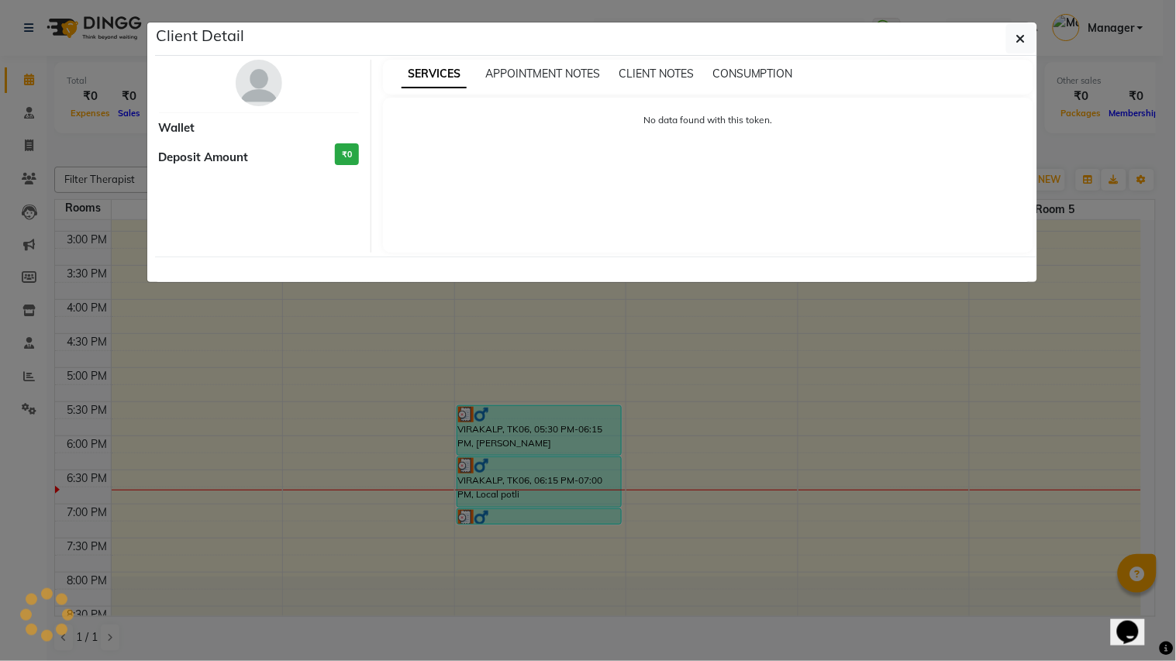
select select "3"
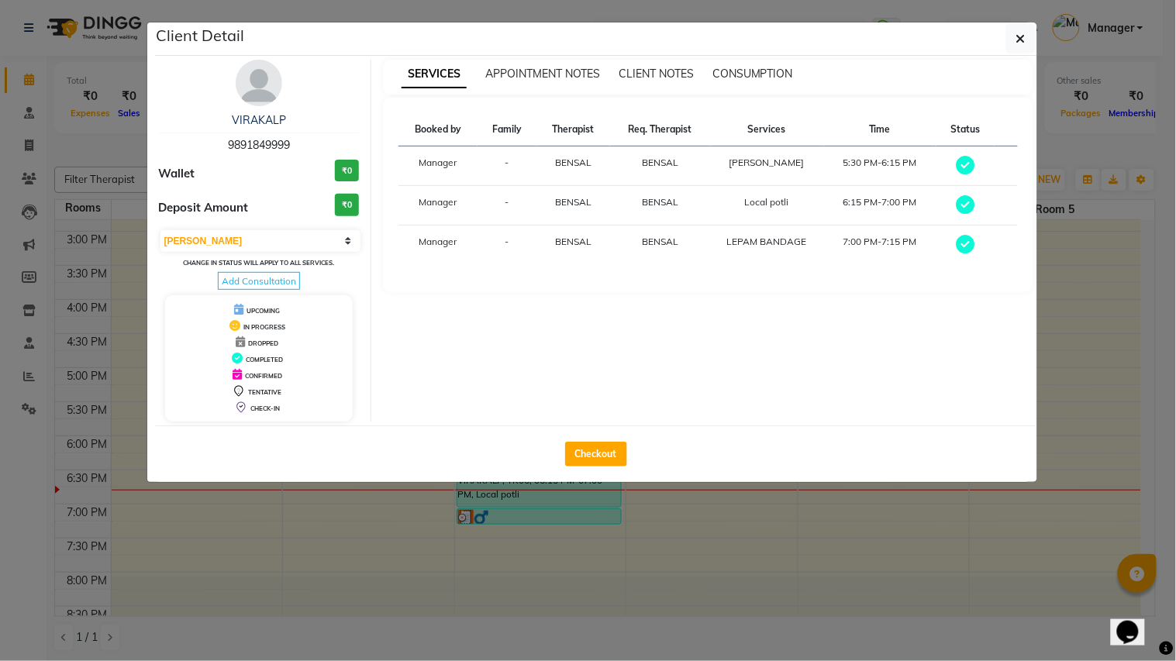
click at [342, 549] on ngb-modal-window "Client Detail VIRAKALP 9891849999 Wallet ₹0 Deposit Amount ₹0 Select MARK DONE …" at bounding box center [588, 330] width 1176 height 661
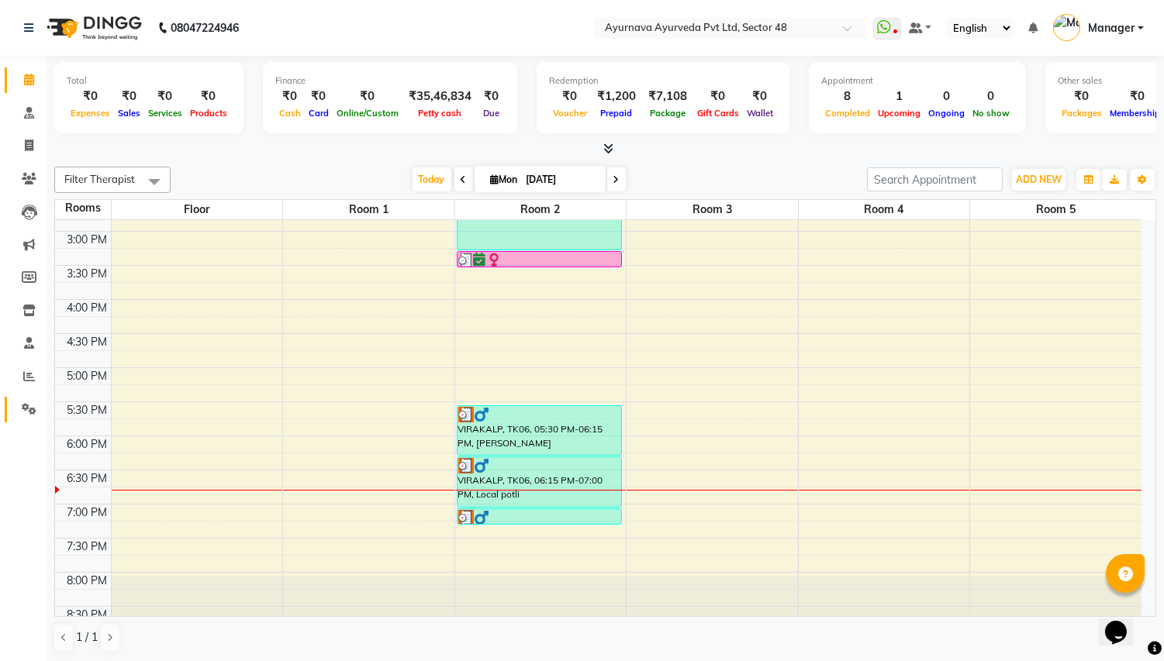
click at [29, 412] on icon at bounding box center [29, 409] width 15 height 12
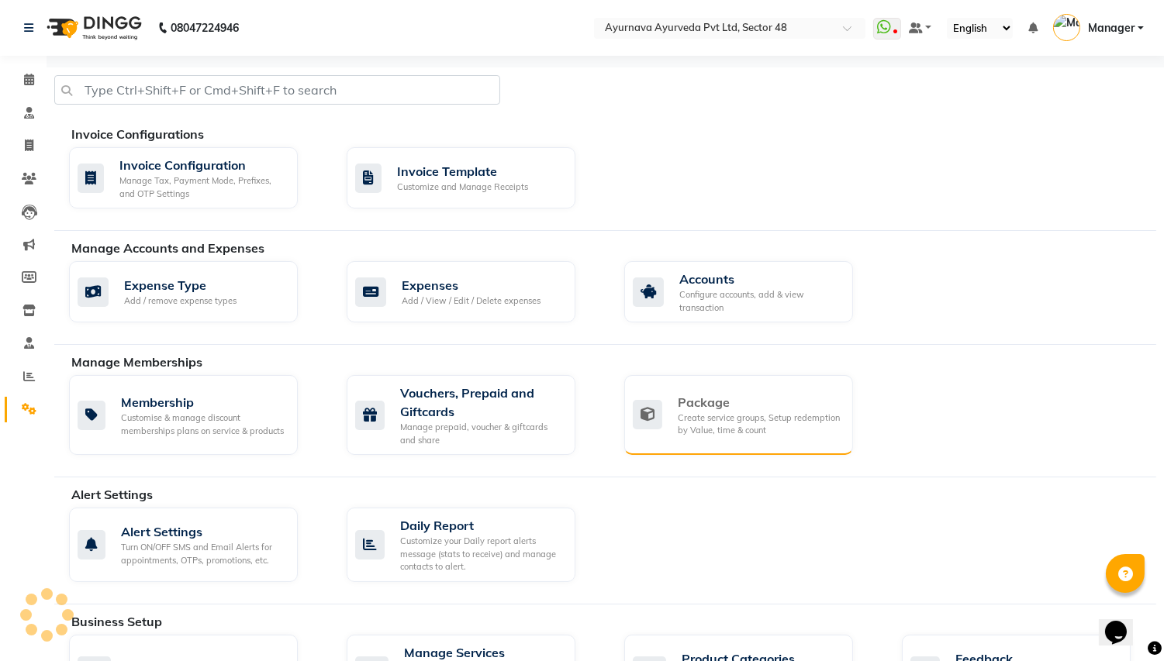
click at [684, 432] on div "Create service groups, Setup redemption by Value, time & count" at bounding box center [759, 425] width 163 height 26
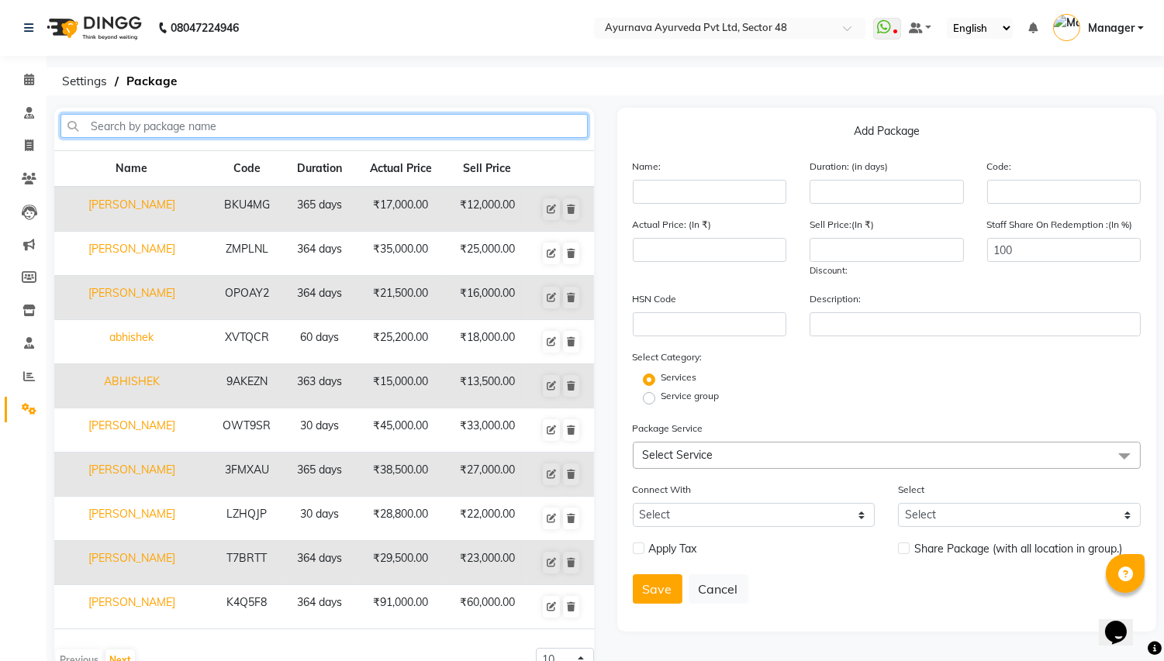
click at [135, 124] on input "text" at bounding box center [323, 126] width 527 height 24
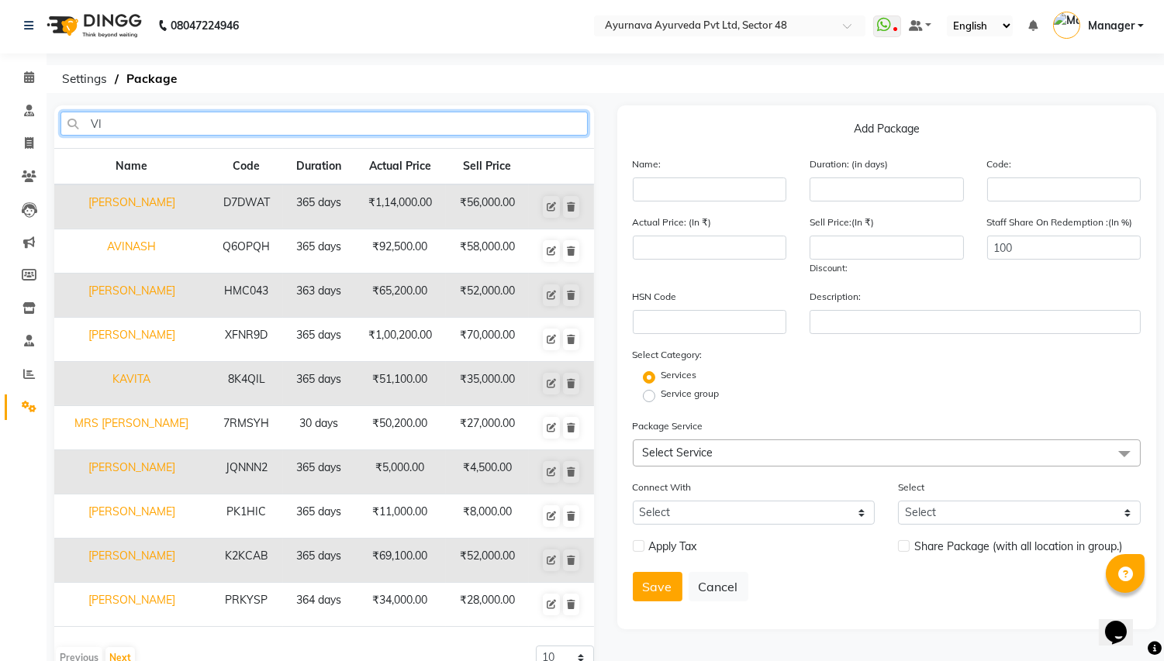
scroll to position [40, 0]
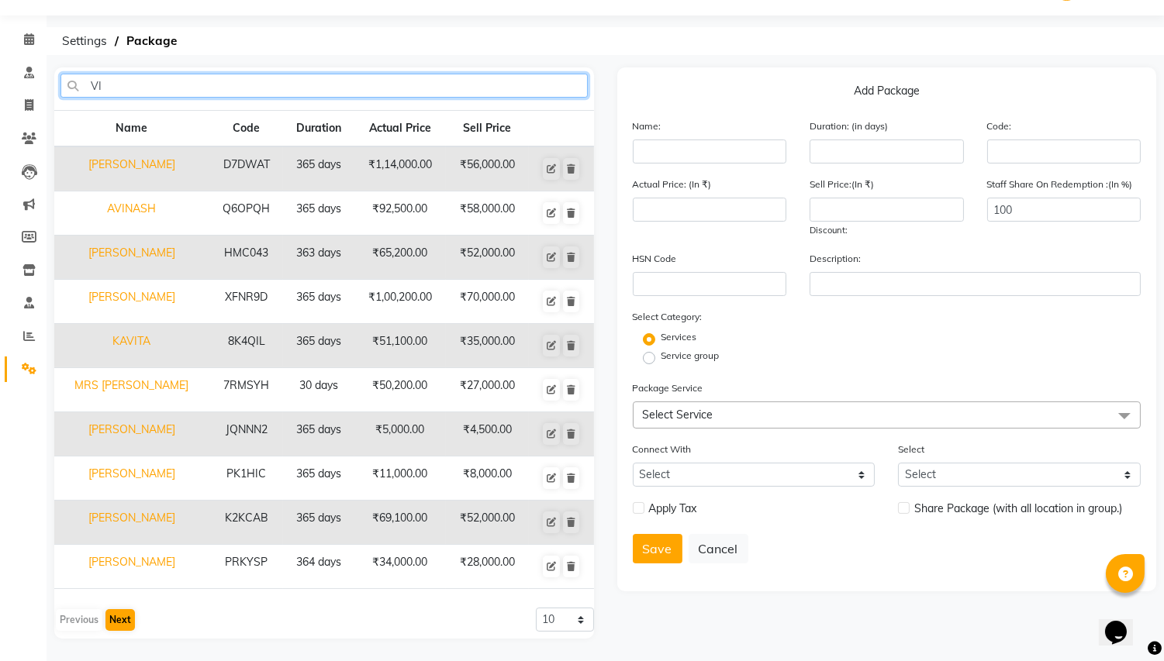
type input "VI"
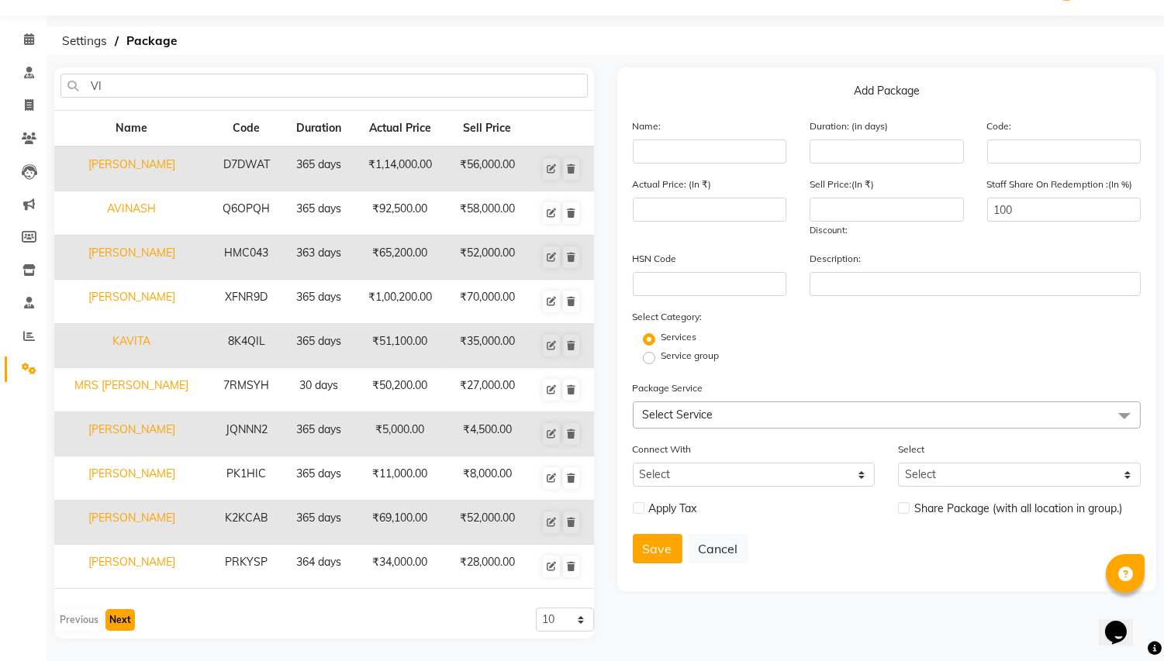
click at [117, 551] on button "Next" at bounding box center [119, 620] width 29 height 22
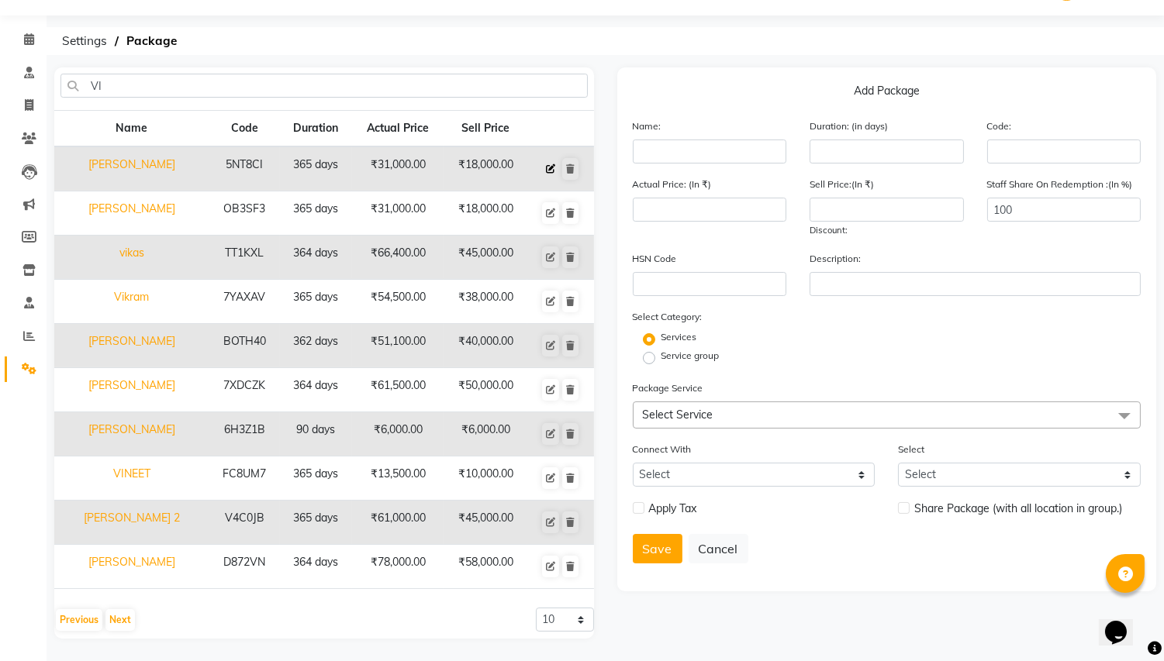
click at [551, 168] on icon at bounding box center [550, 168] width 9 height 9
type input "[PERSON_NAME]"
type input "365"
type input "5NT8CI"
type input "31000"
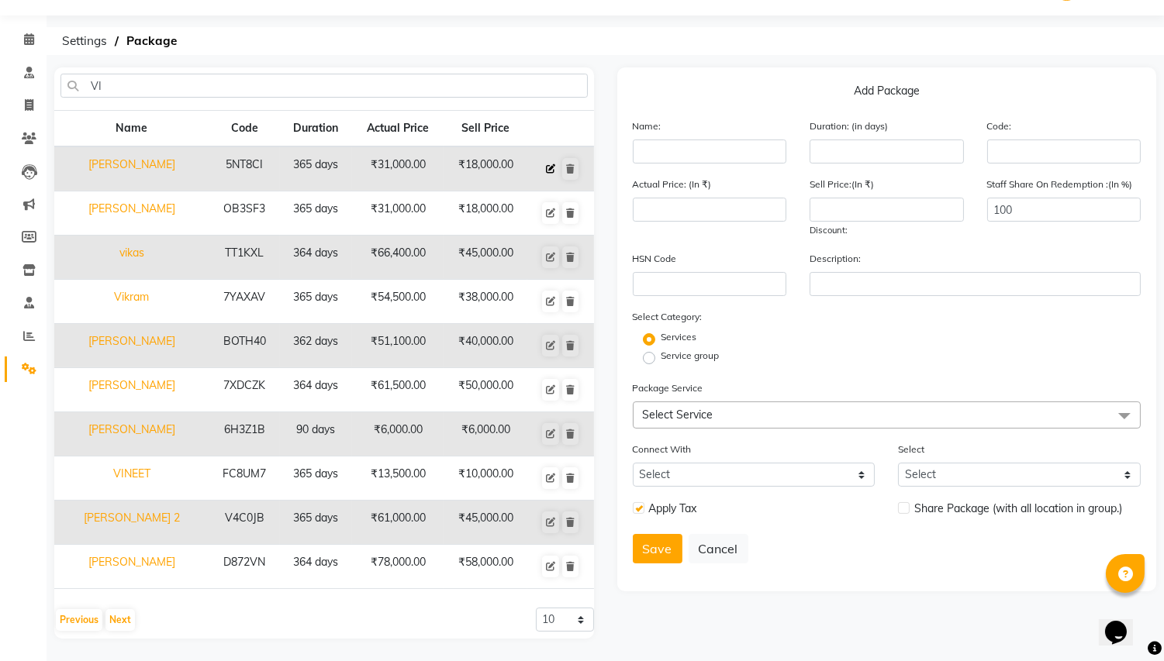
type input "18000"
checkbox input "true"
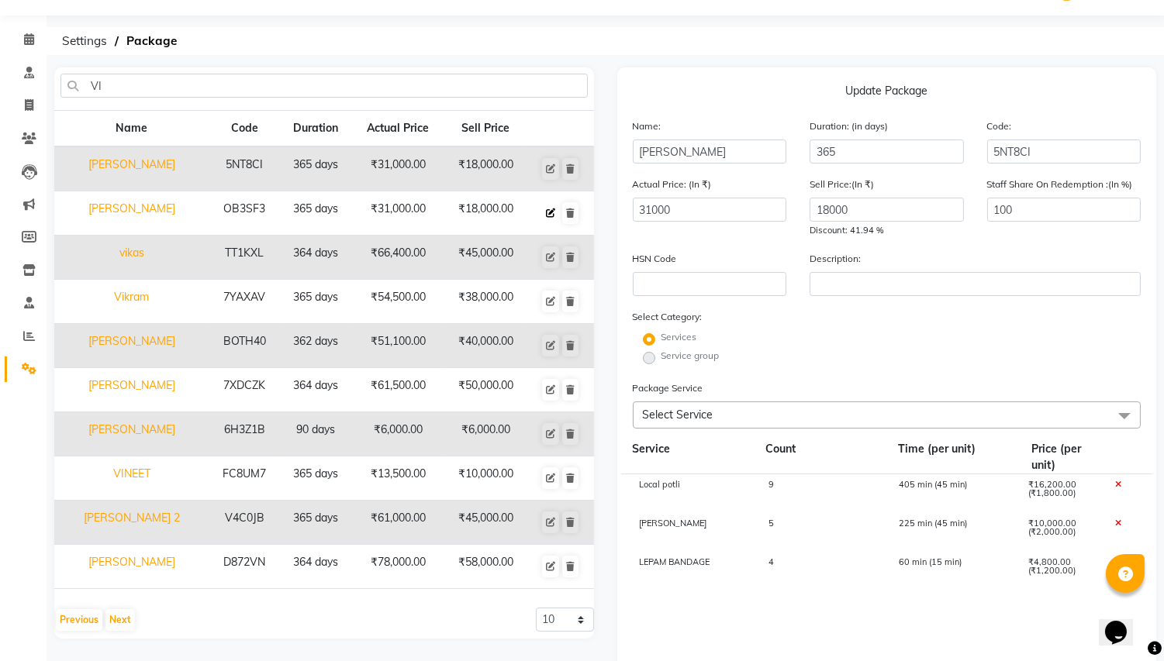
click at [551, 210] on icon at bounding box center [550, 213] width 9 height 9
click at [553, 209] on icon at bounding box center [550, 213] width 9 height 9
click at [552, 212] on icon at bounding box center [550, 213] width 9 height 9
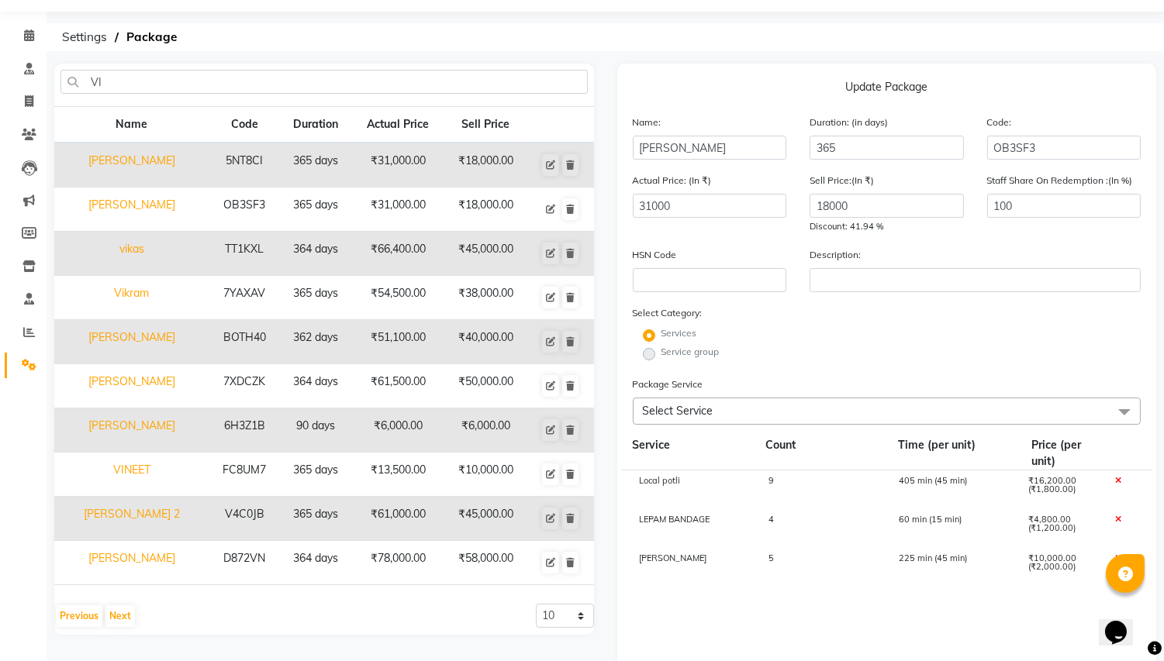
scroll to position [86, 0]
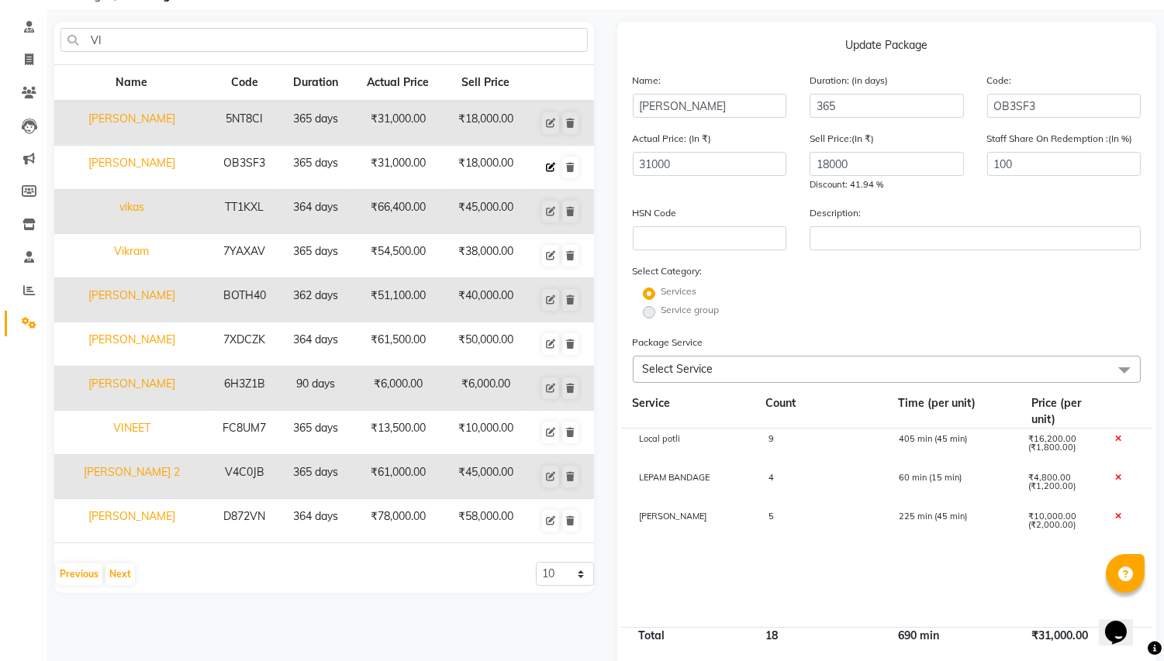
click at [549, 164] on icon at bounding box center [550, 167] width 9 height 9
click at [554, 122] on icon at bounding box center [550, 123] width 9 height 9
type input "5NT8CI"
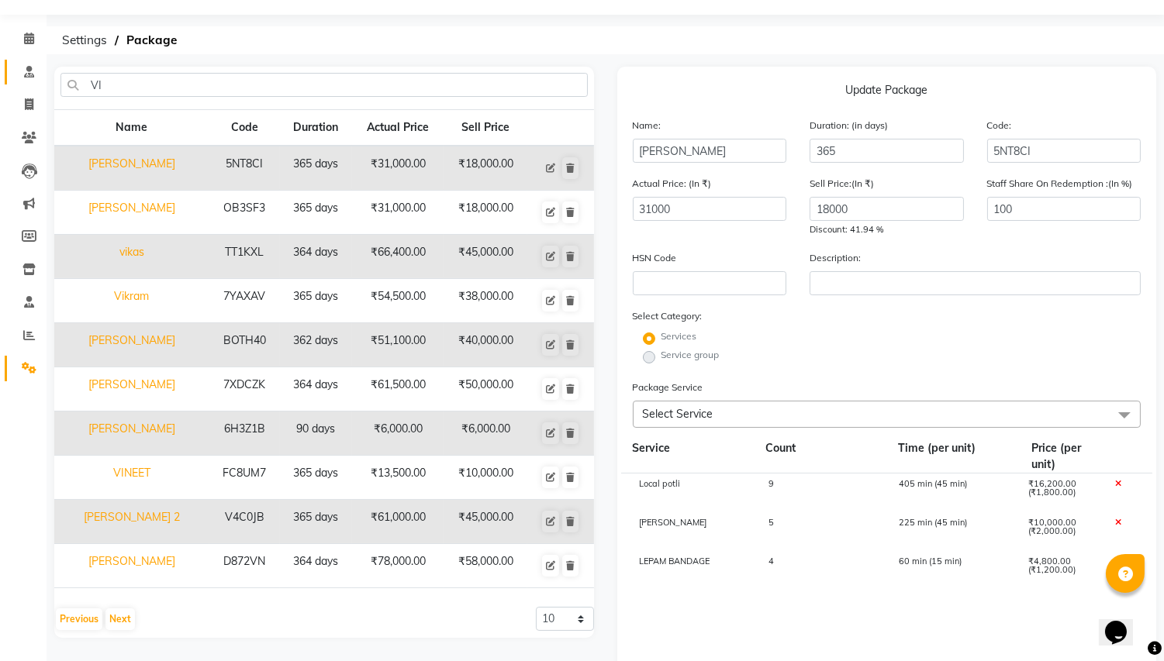
scroll to position [0, 0]
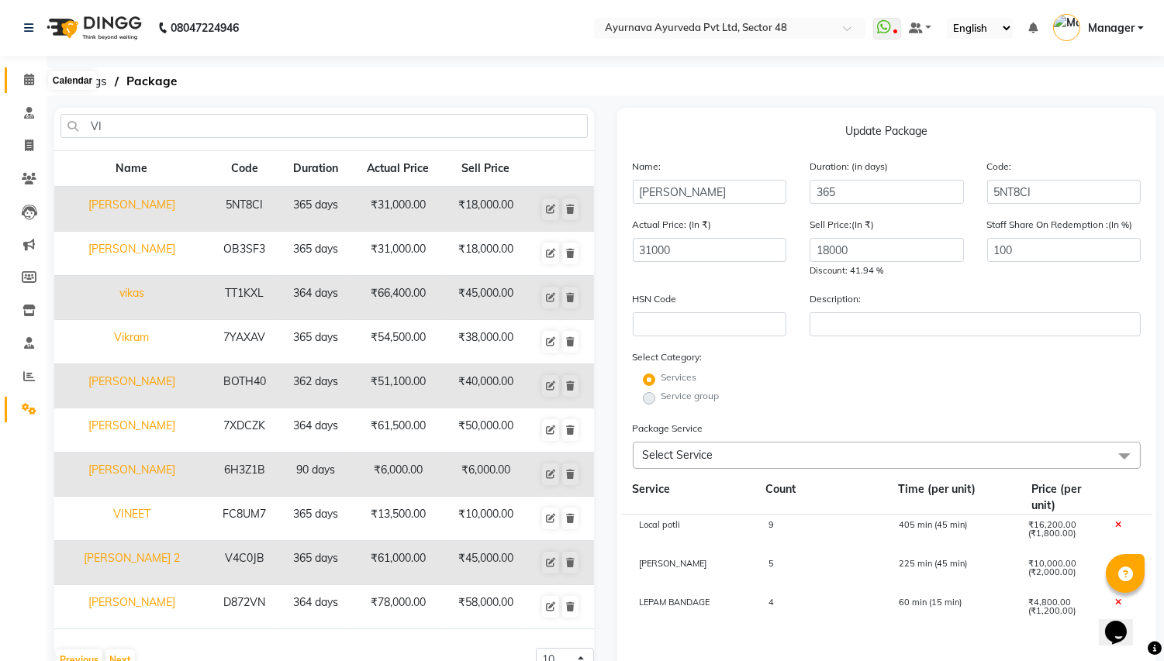
click at [29, 76] on icon at bounding box center [29, 80] width 10 height 12
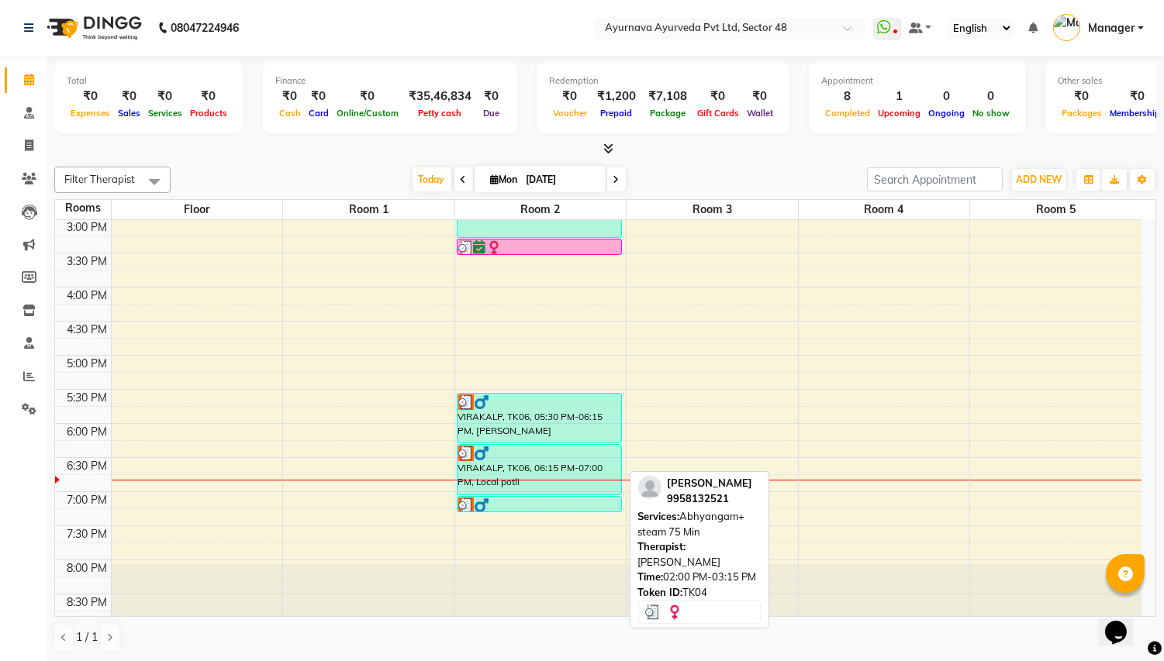
scroll to position [631, 0]
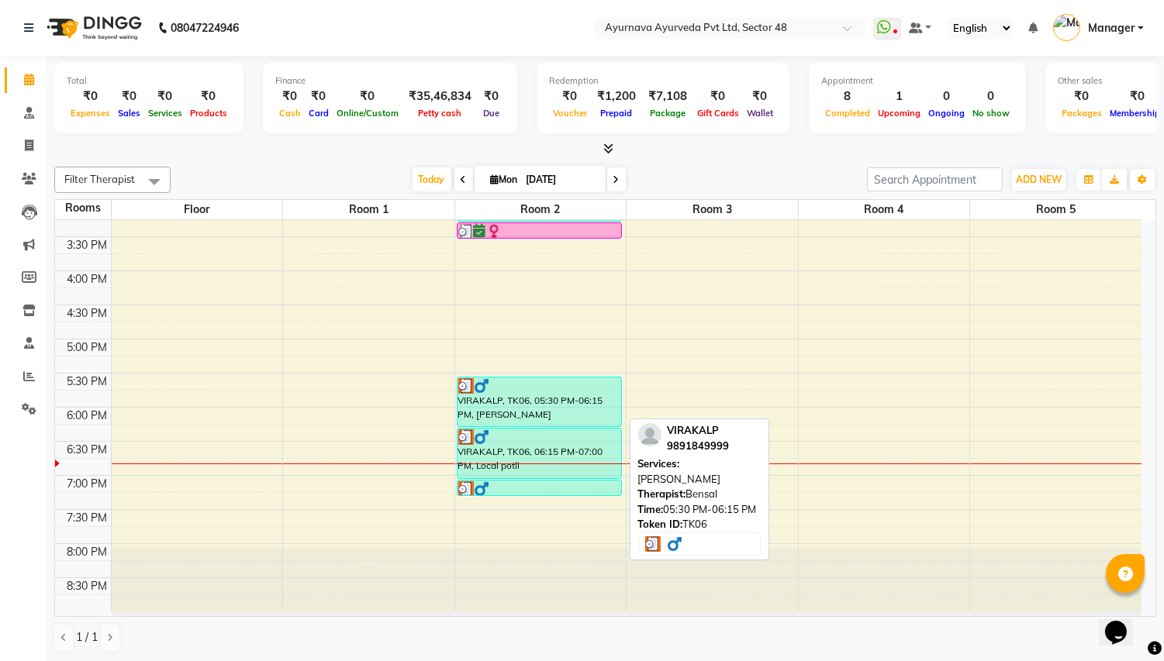
click at [512, 416] on div "VIRAKALP, TK06, 05:30 PM-06:15 PM, [PERSON_NAME]" at bounding box center [539, 402] width 164 height 49
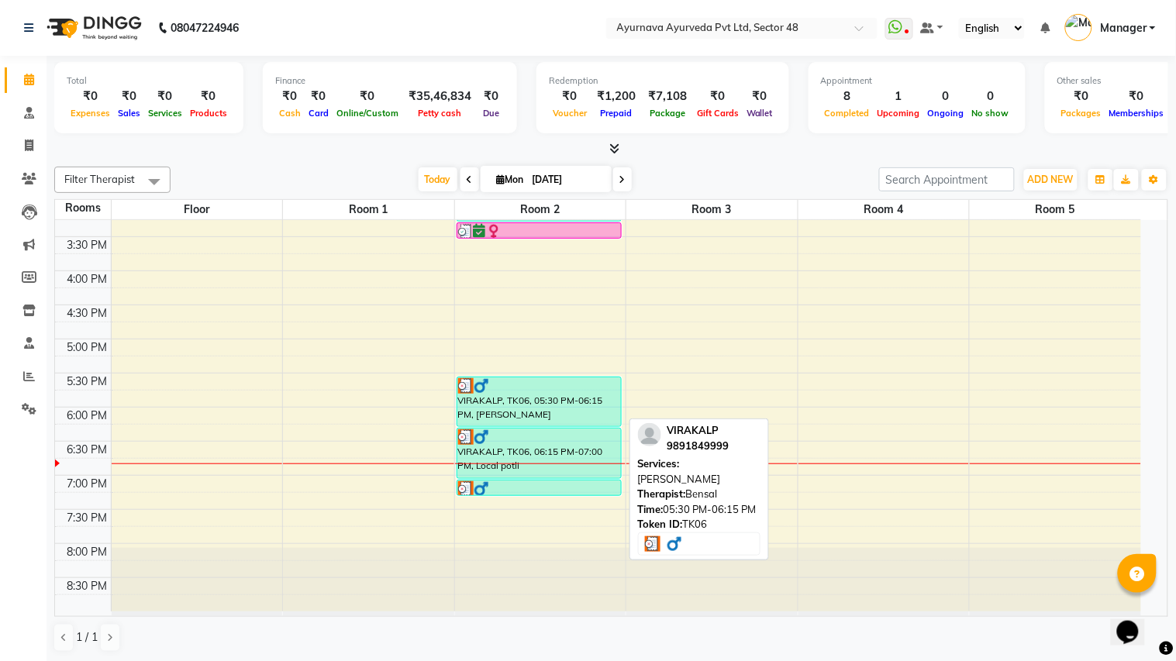
select select "3"
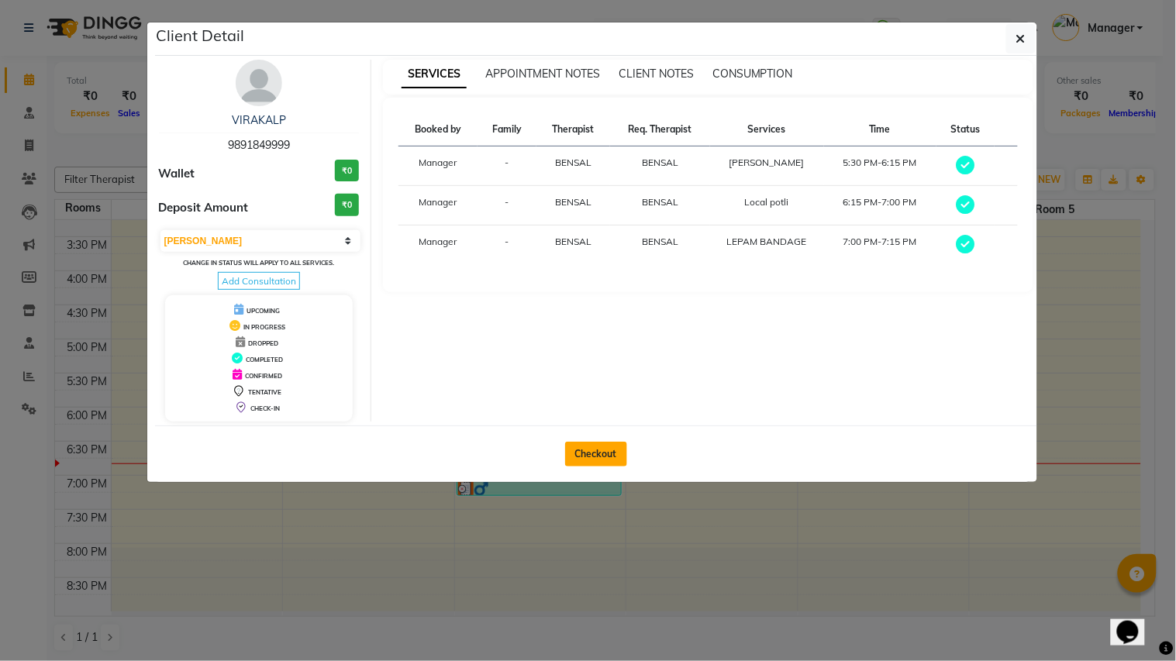
click at [574, 458] on button "Checkout" at bounding box center [596, 454] width 62 height 25
select select "5546"
select select "service"
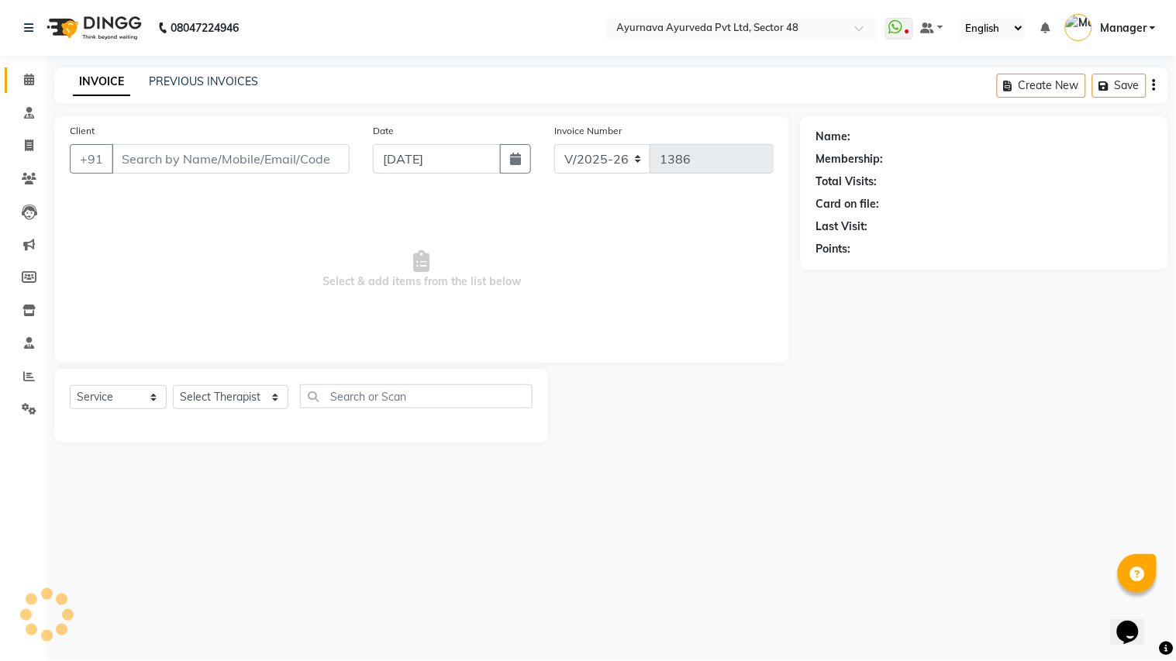
type input "9891849999"
select select "46183"
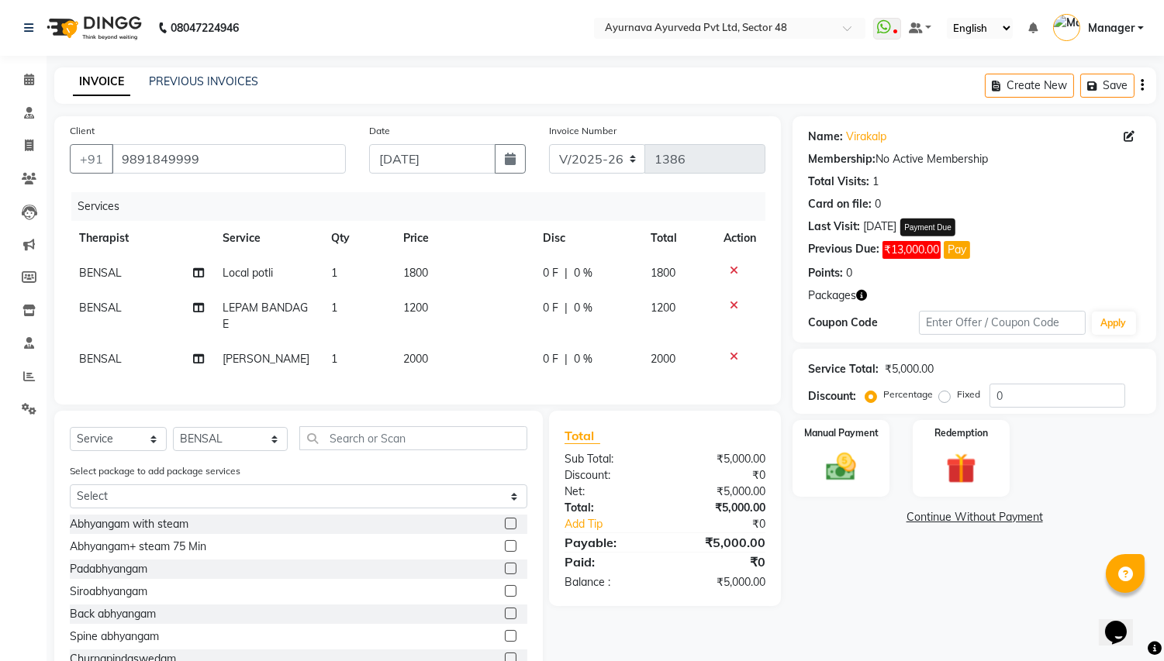
click at [956, 250] on button "Pay" at bounding box center [956, 250] width 26 height 18
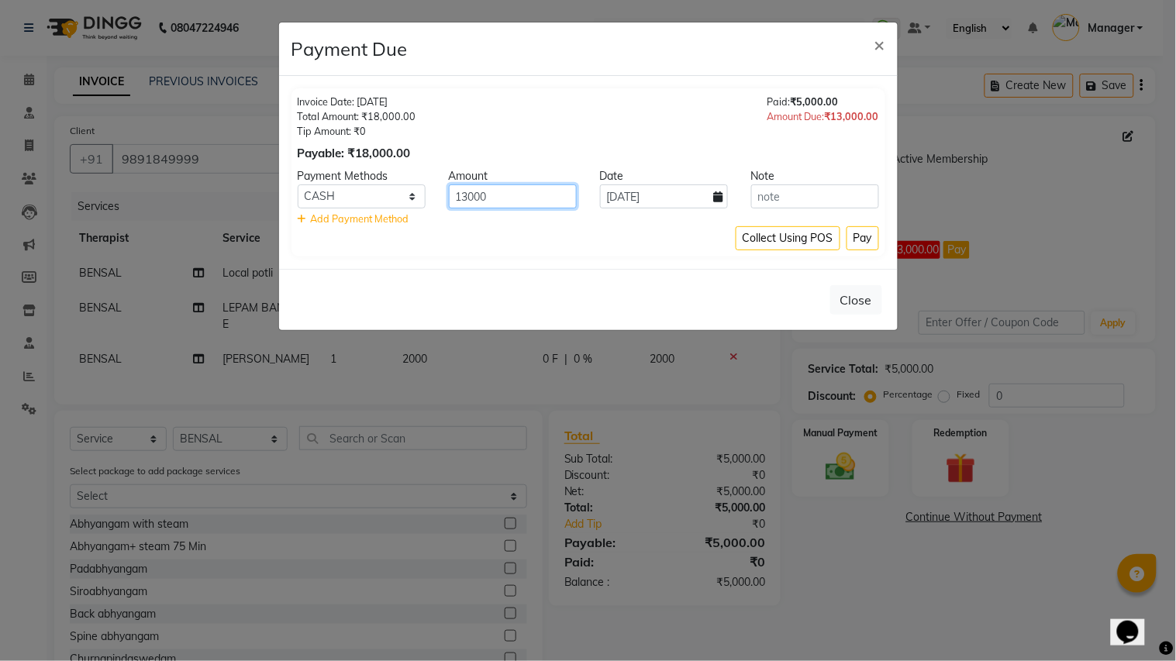
click at [467, 191] on input "13000" at bounding box center [513, 196] width 128 height 24
drag, startPoint x: 498, startPoint y: 197, endPoint x: 506, endPoint y: 195, distance: 8.8
click at [499, 198] on input "85000" at bounding box center [513, 196] width 128 height 24
type input "8500"
click at [857, 239] on button "Pay" at bounding box center [863, 238] width 33 height 24
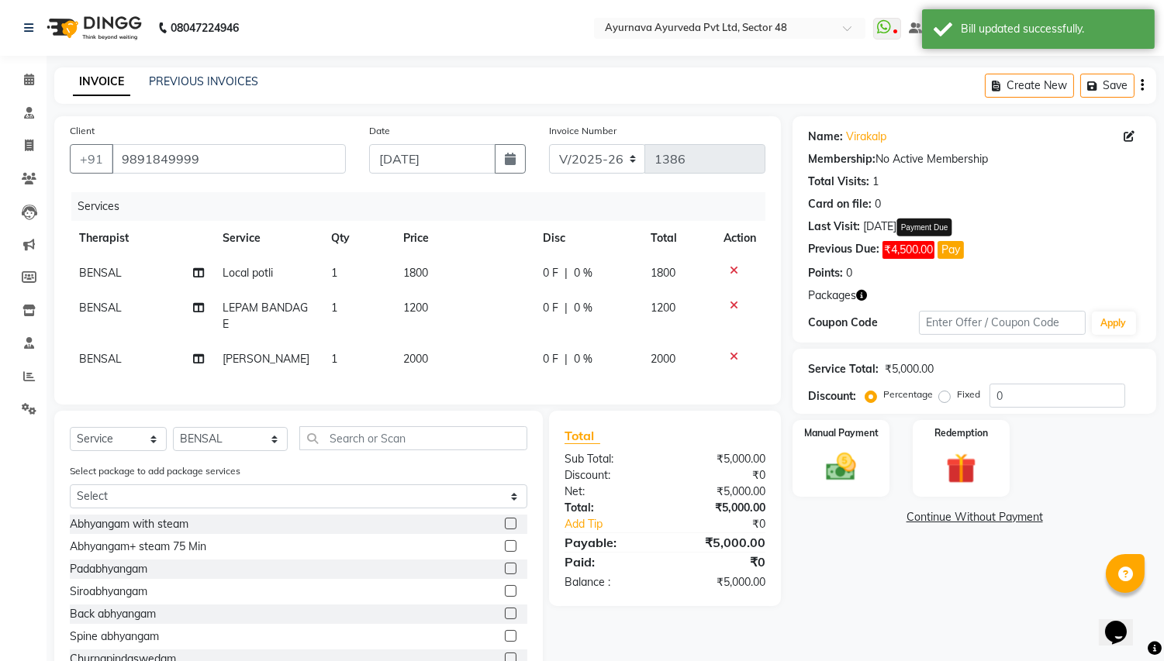
click at [942, 252] on button "Pay" at bounding box center [950, 250] width 26 height 18
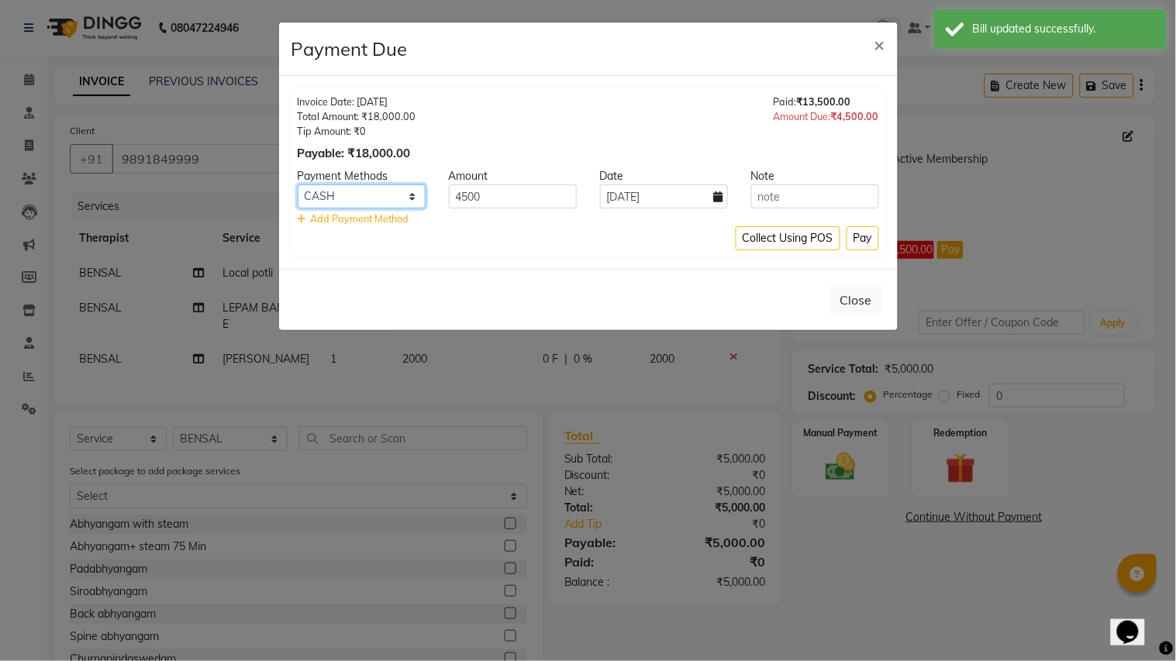
click at [359, 191] on select "CASH CARD GPay PhonePe UPI" at bounding box center [362, 196] width 128 height 24
select select "2"
click at [298, 184] on select "CASH CARD GPay PhonePe UPI" at bounding box center [362, 196] width 128 height 24
click at [868, 240] on button "Pay" at bounding box center [863, 238] width 33 height 24
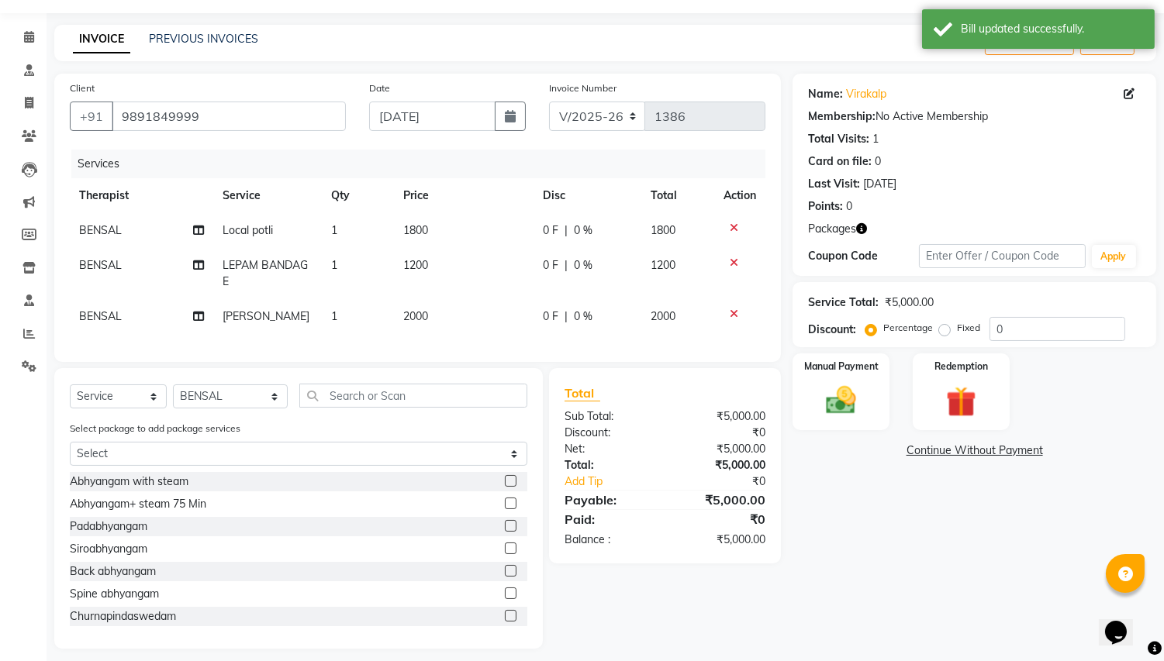
scroll to position [66, 0]
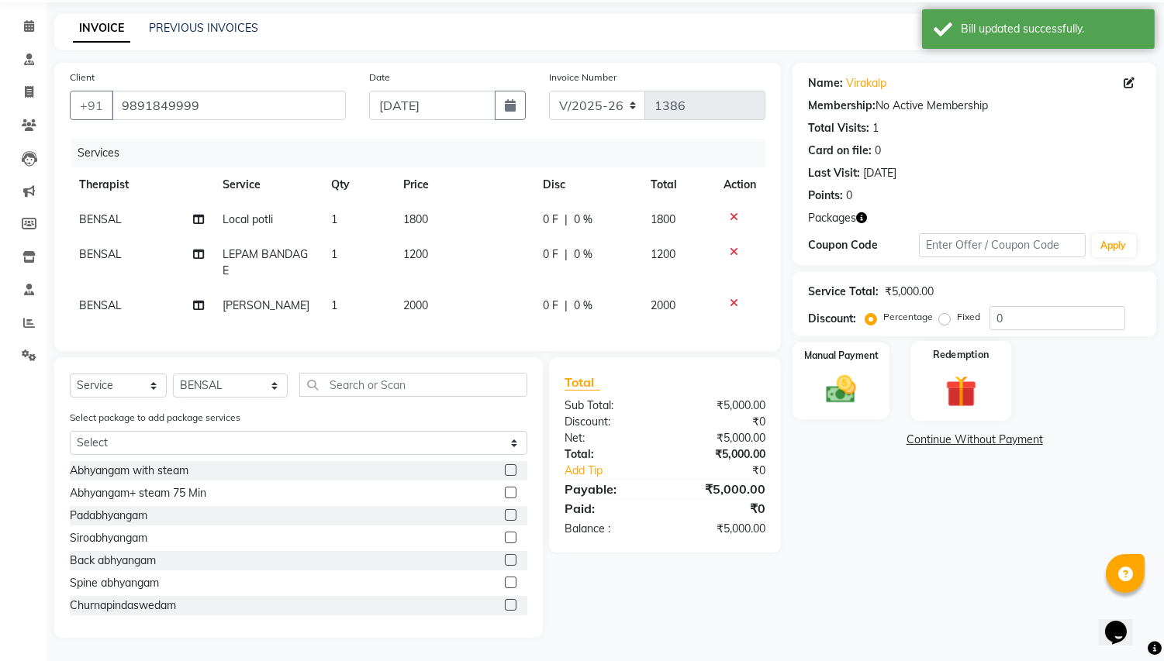
click at [960, 372] on img at bounding box center [960, 391] width 51 height 39
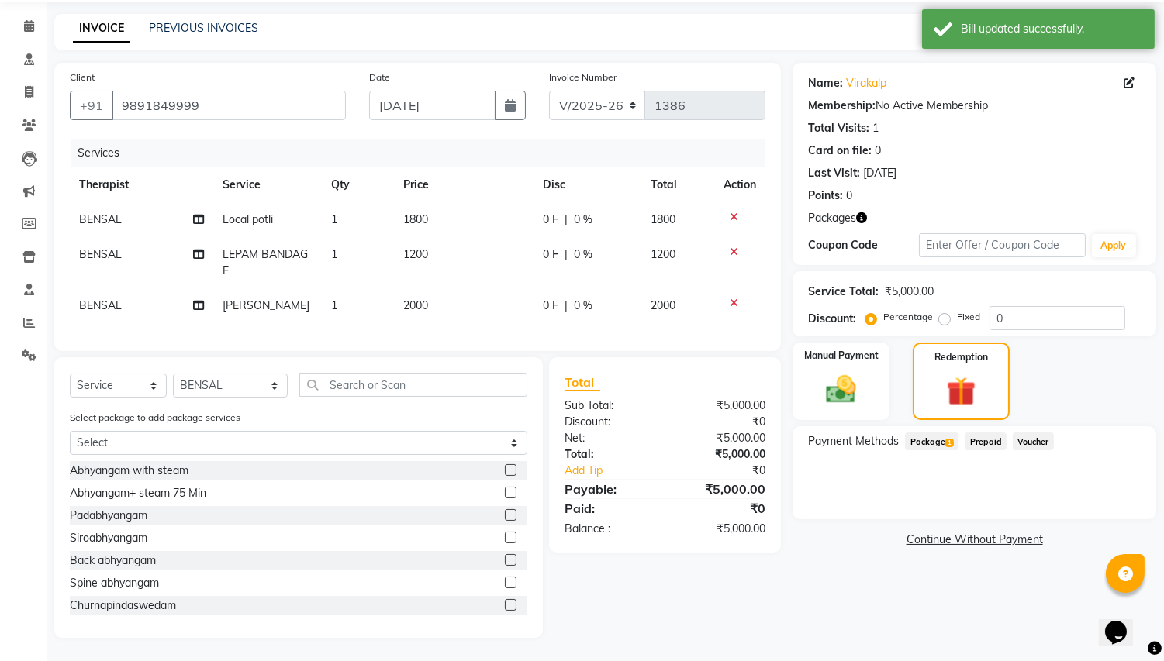
click at [933, 433] on span "Package 1" at bounding box center [931, 442] width 53 height 18
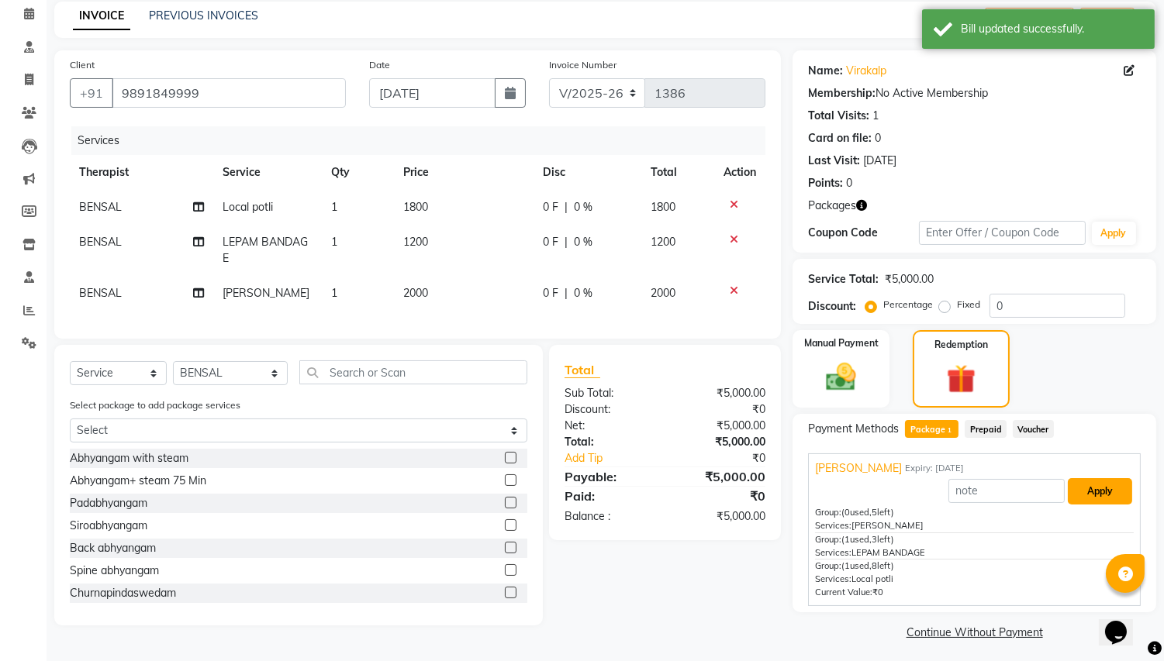
click at [1103, 491] on button "Apply" at bounding box center [1099, 491] width 64 height 26
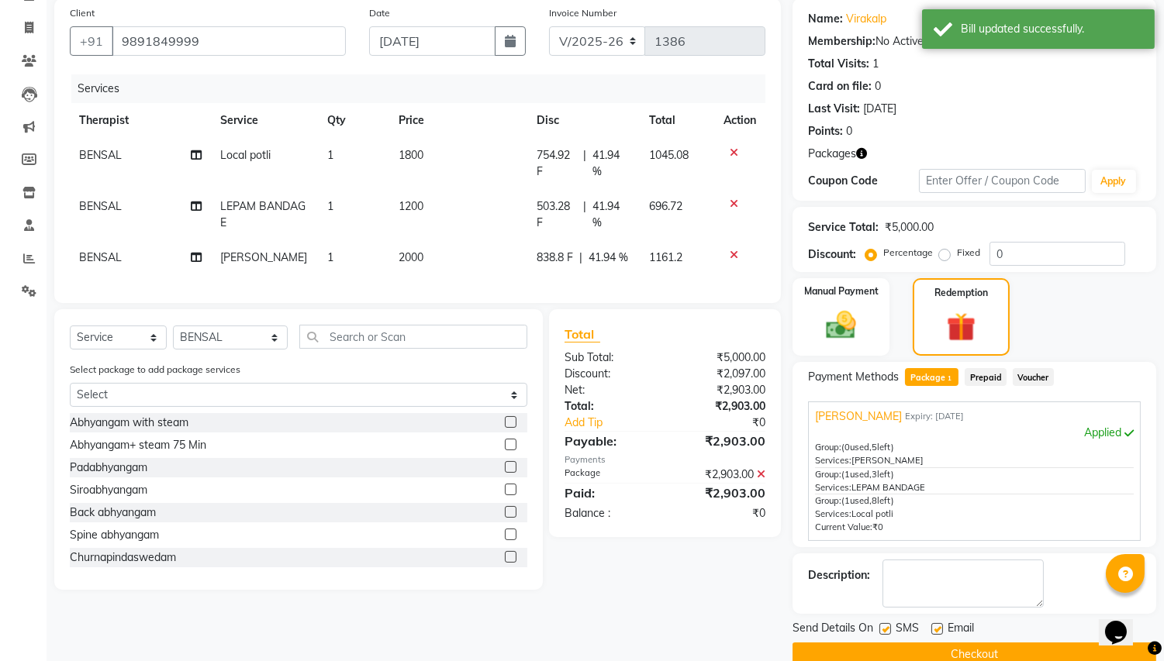
scroll to position [145, 0]
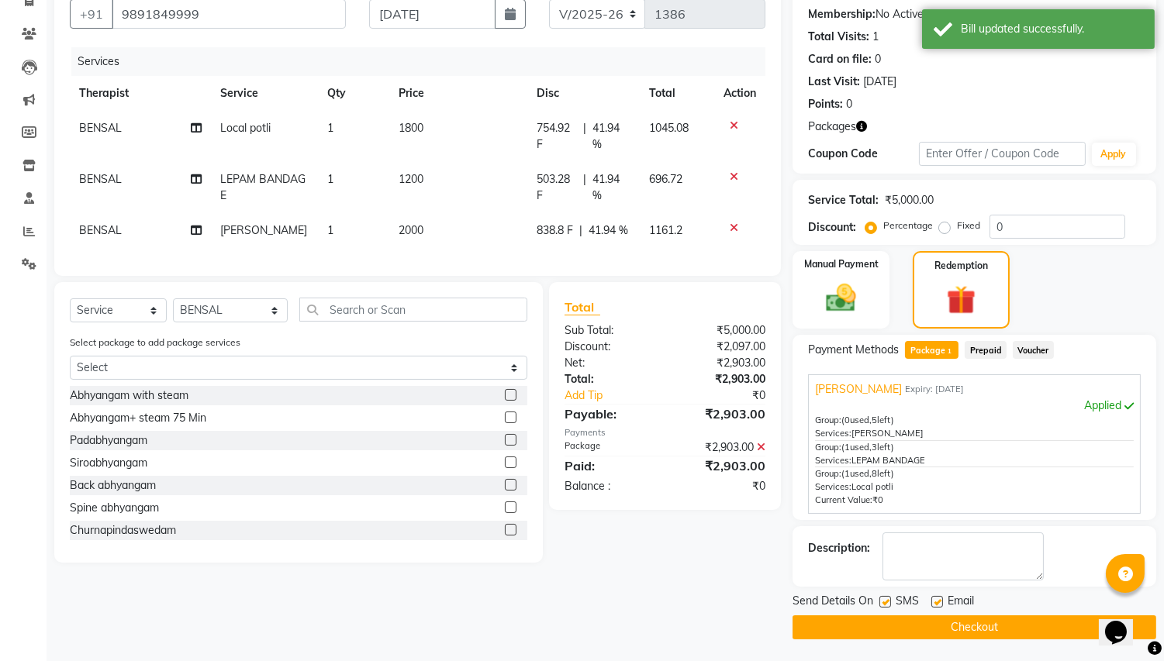
click at [881, 551] on label at bounding box center [885, 602] width 12 height 12
click at [881, 551] on input "checkbox" at bounding box center [884, 603] width 10 height 10
checkbox input "false"
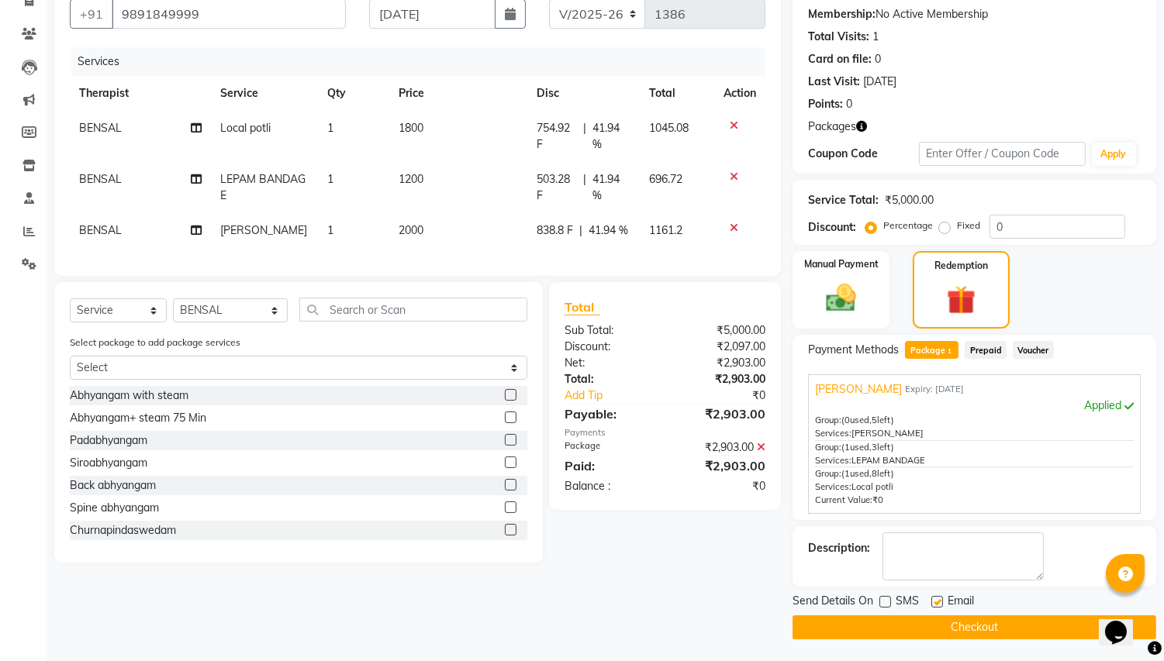
click at [938, 551] on label at bounding box center [937, 602] width 12 height 12
click at [938, 551] on input "checkbox" at bounding box center [936, 603] width 10 height 10
checkbox input "false"
click at [936, 551] on button "Checkout" at bounding box center [974, 628] width 364 height 24
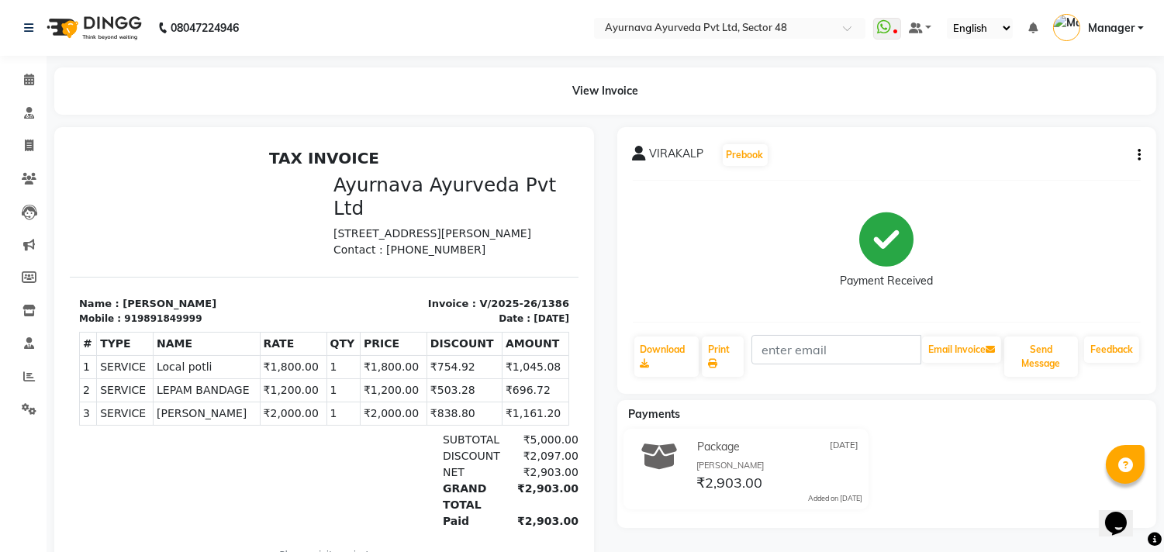
select select "service"
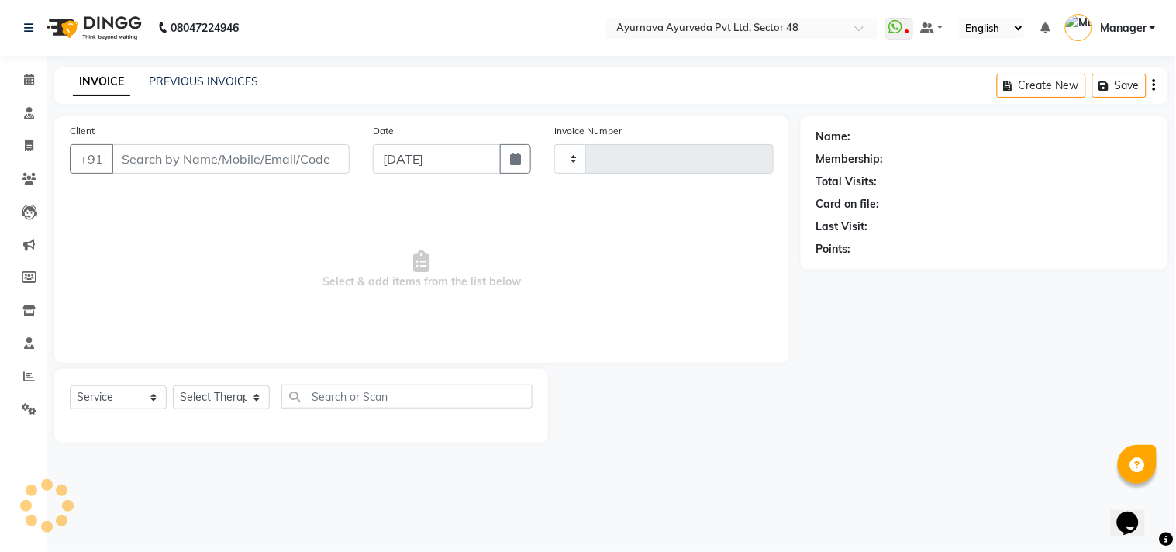
type input "1387"
select select "5546"
type input "9891849999"
select select "46183"
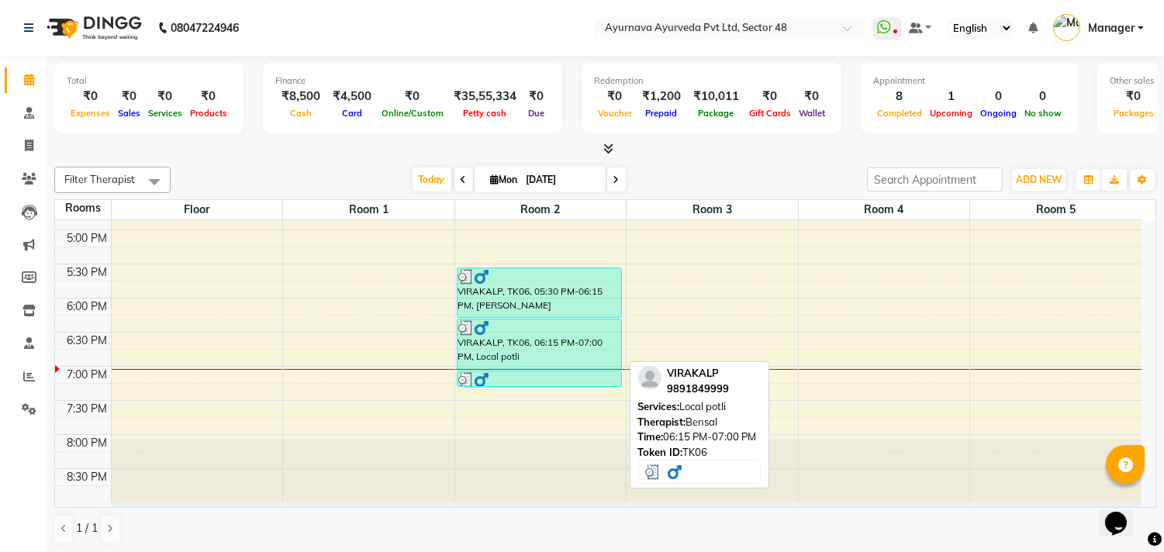
scroll to position [1, 0]
